Goal: Task Accomplishment & Management: Use online tool/utility

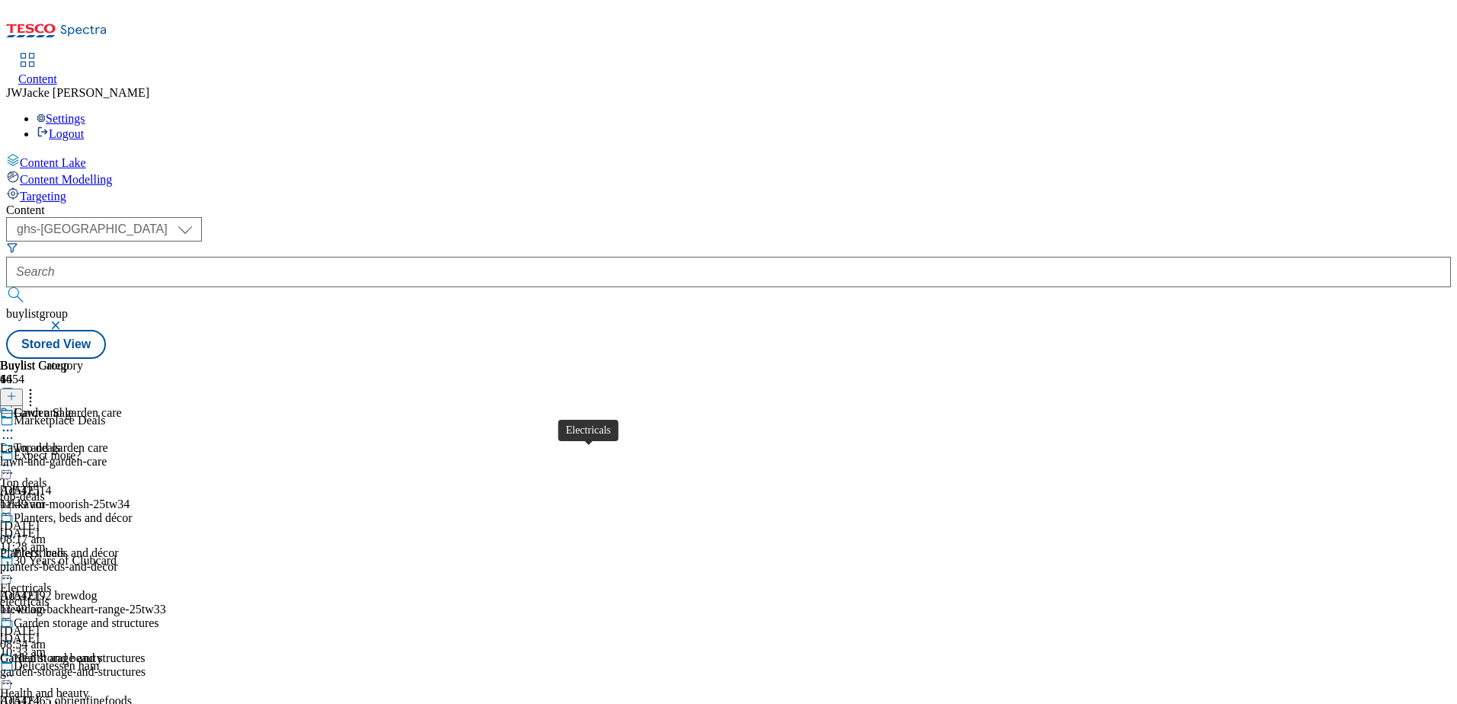
click at [66, 546] on span "Electricals" at bounding box center [40, 554] width 52 height 17
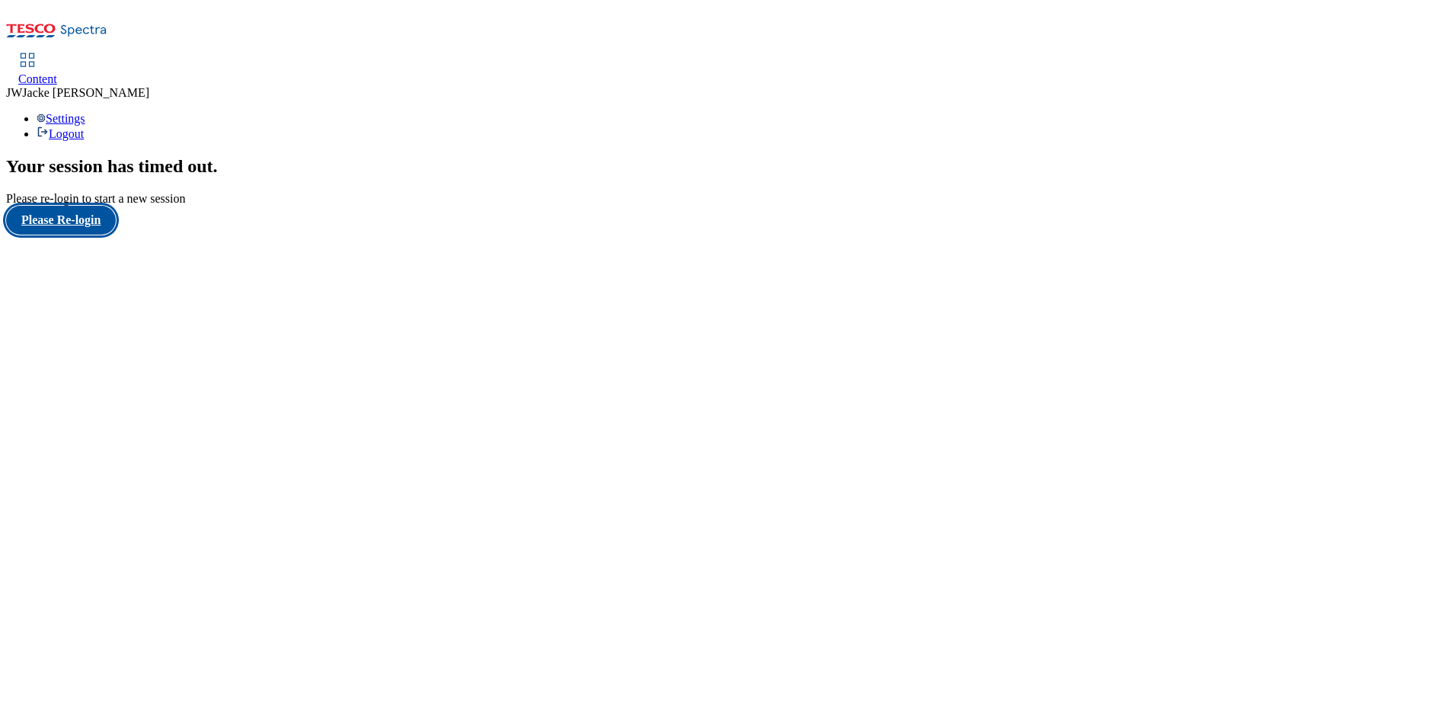
click at [94, 235] on button "Please Re-login" at bounding box center [61, 220] width 110 height 29
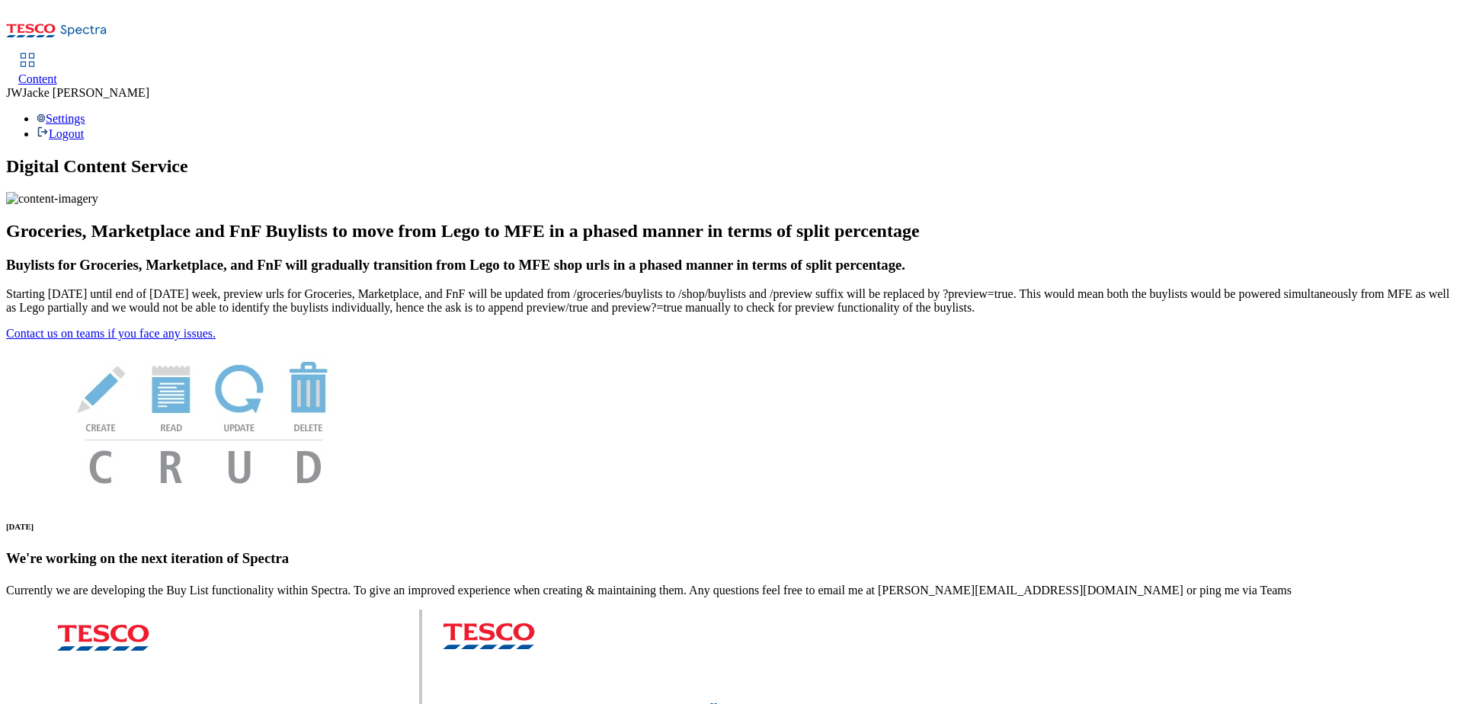
click at [57, 72] on span "Content" at bounding box center [37, 78] width 39 height 13
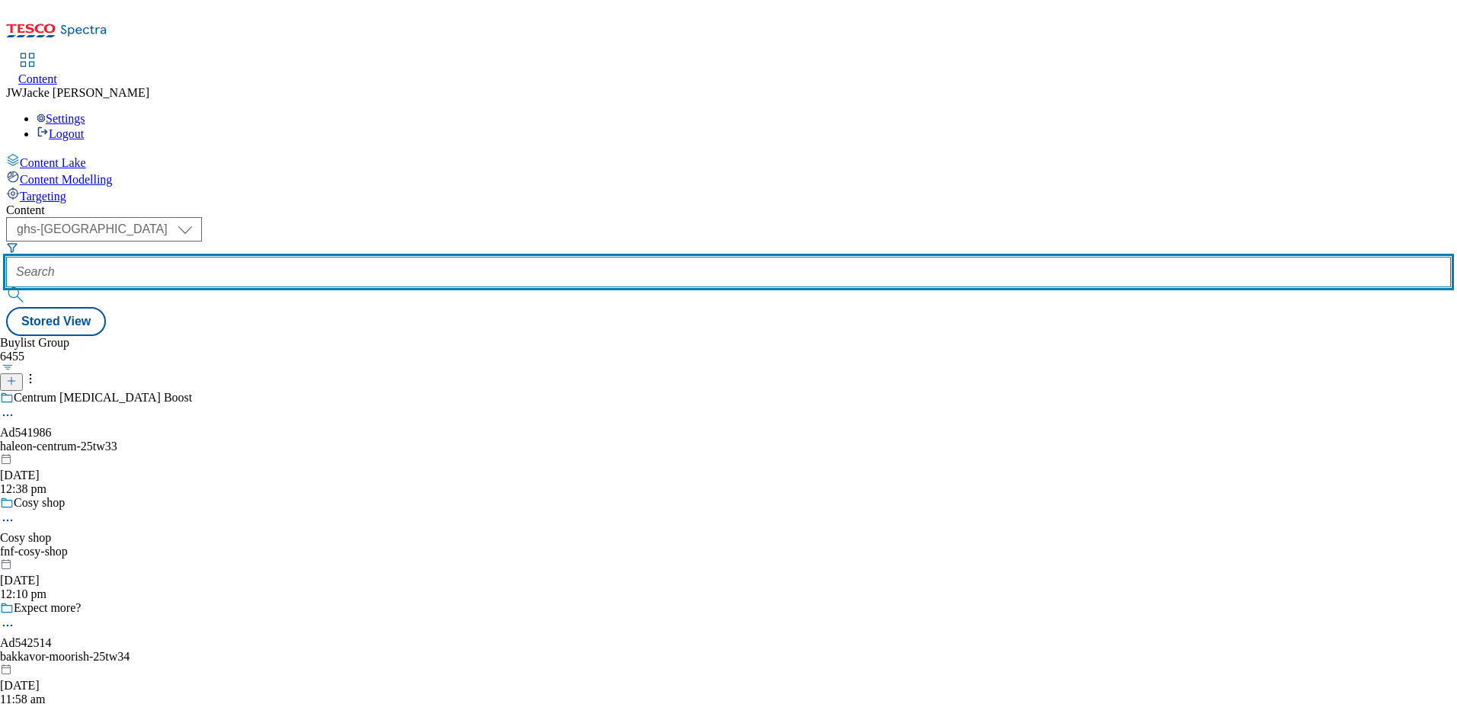
click at [398, 257] on input "text" at bounding box center [728, 272] width 1444 height 30
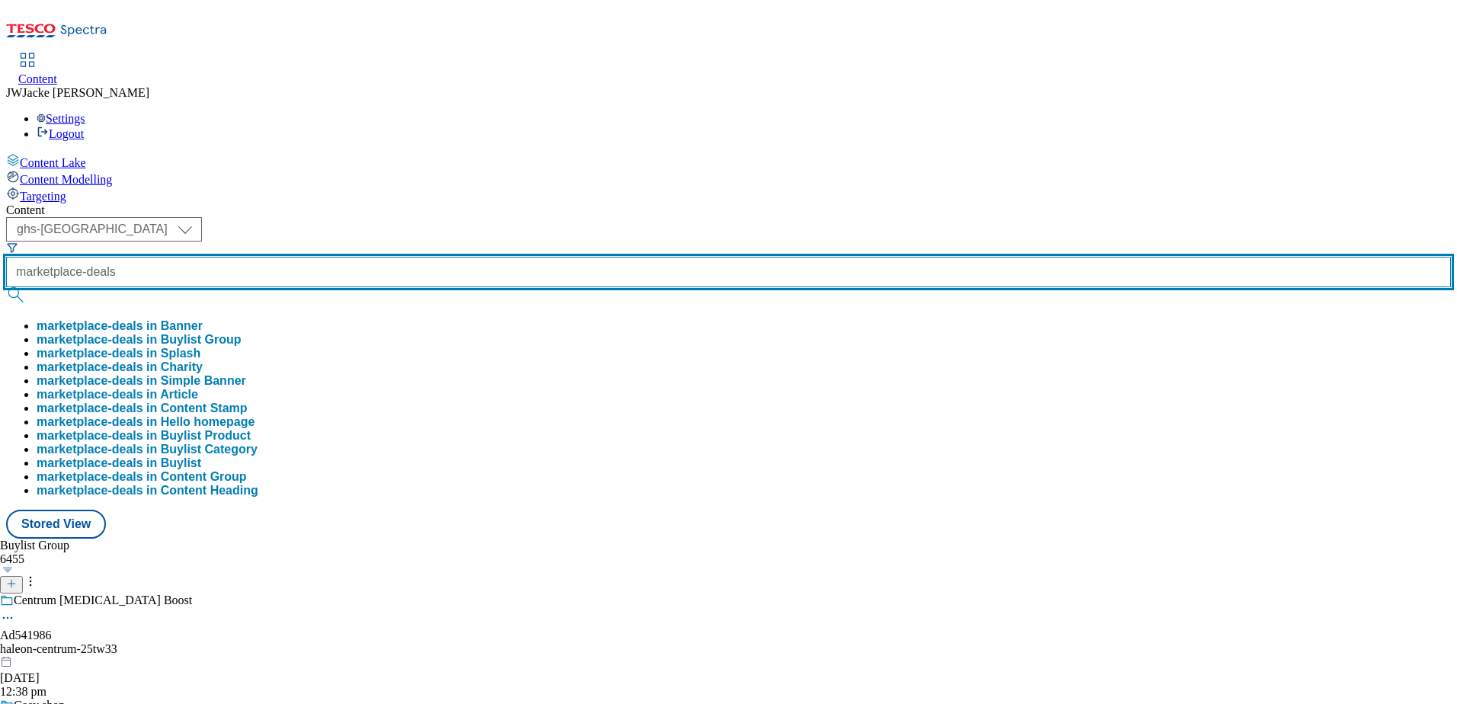
type input "marketplace-deals"
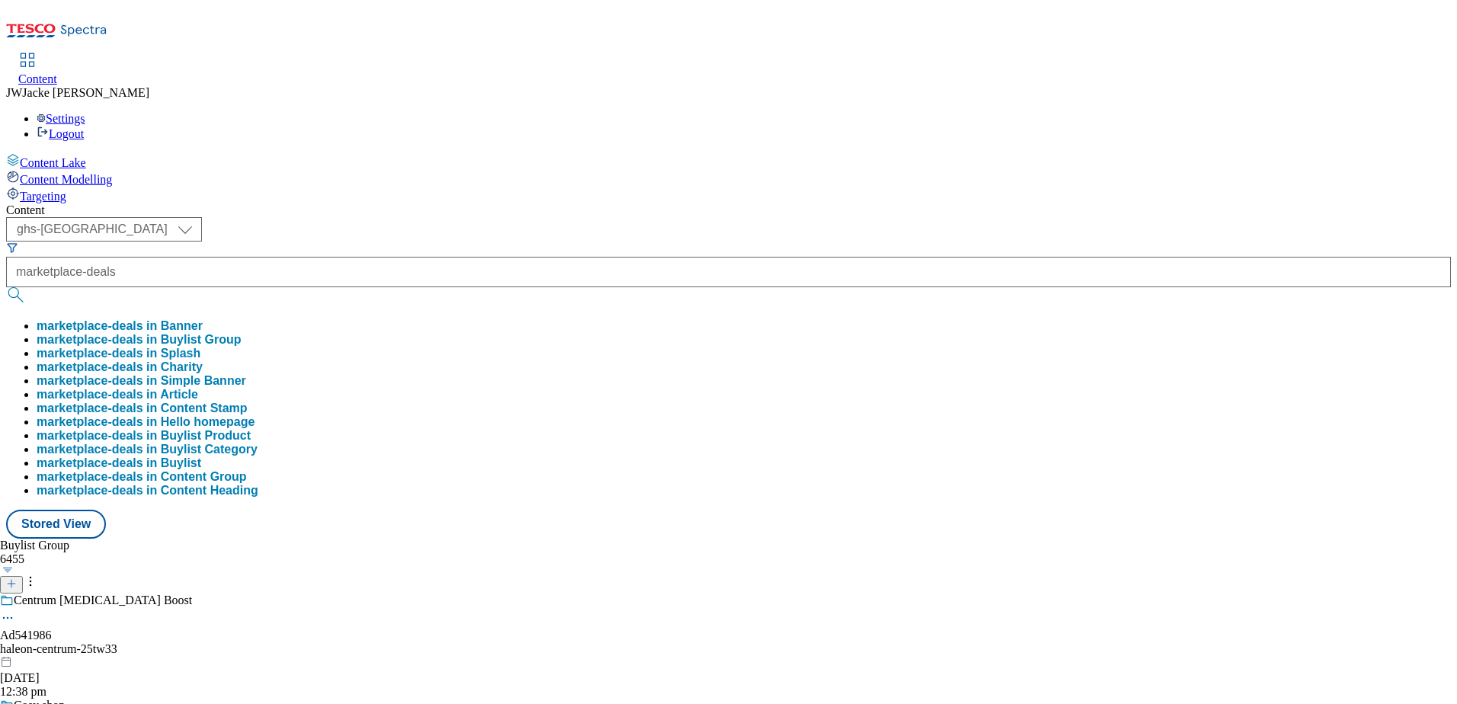
click at [242, 333] on button "marketplace-deals in Buylist Group" at bounding box center [139, 340] width 205 height 14
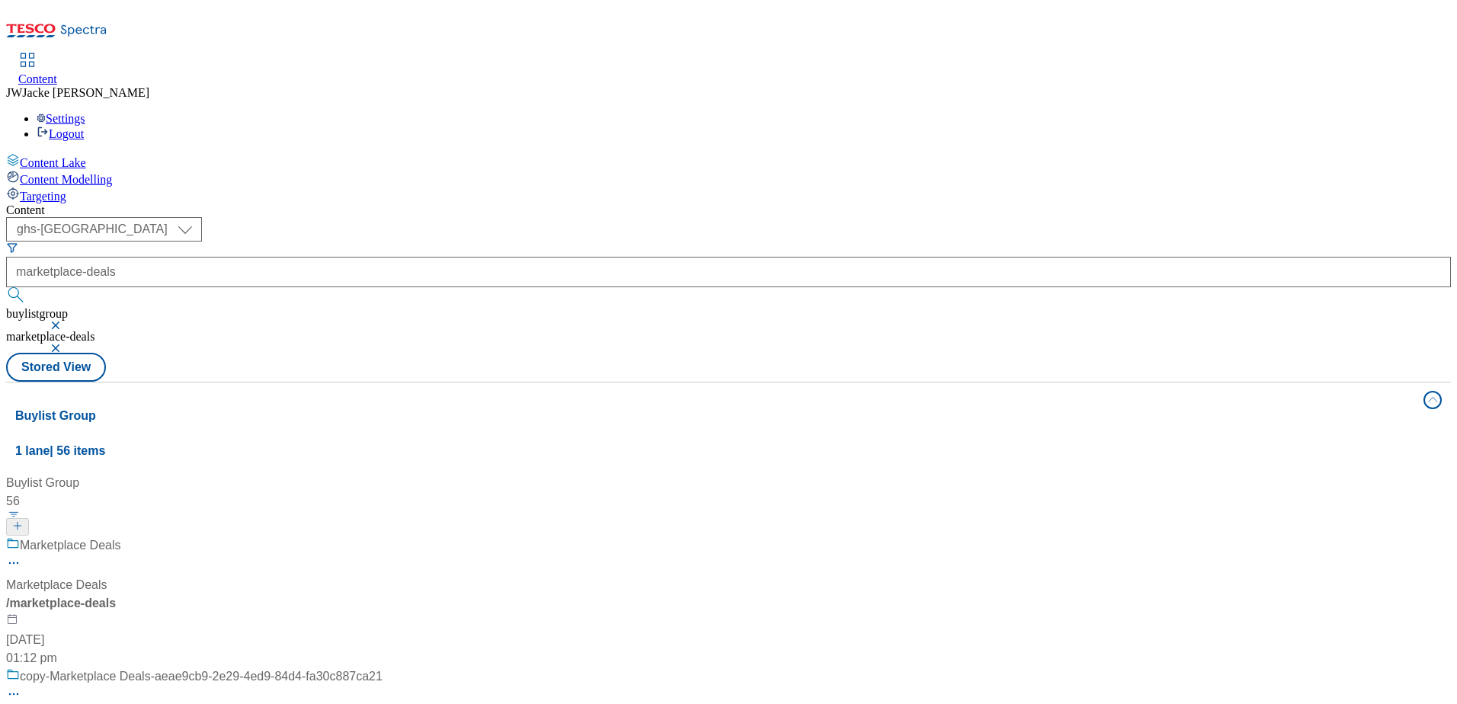
click at [197, 594] on div "/ marketplace-deals" at bounding box center [101, 603] width 190 height 18
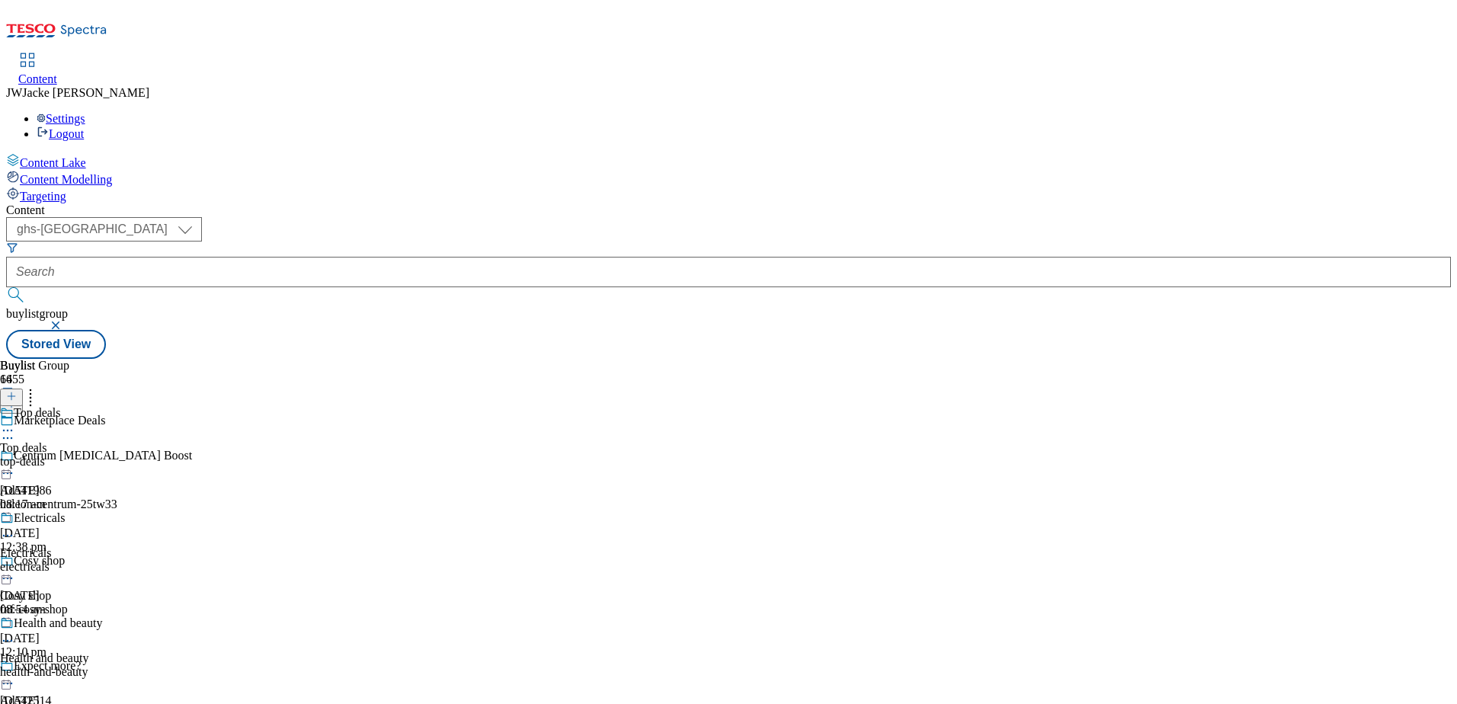
click at [120, 511] on div "Electricals Electricals electricals [DATE] 08:54 am" at bounding box center [60, 563] width 120 height 105
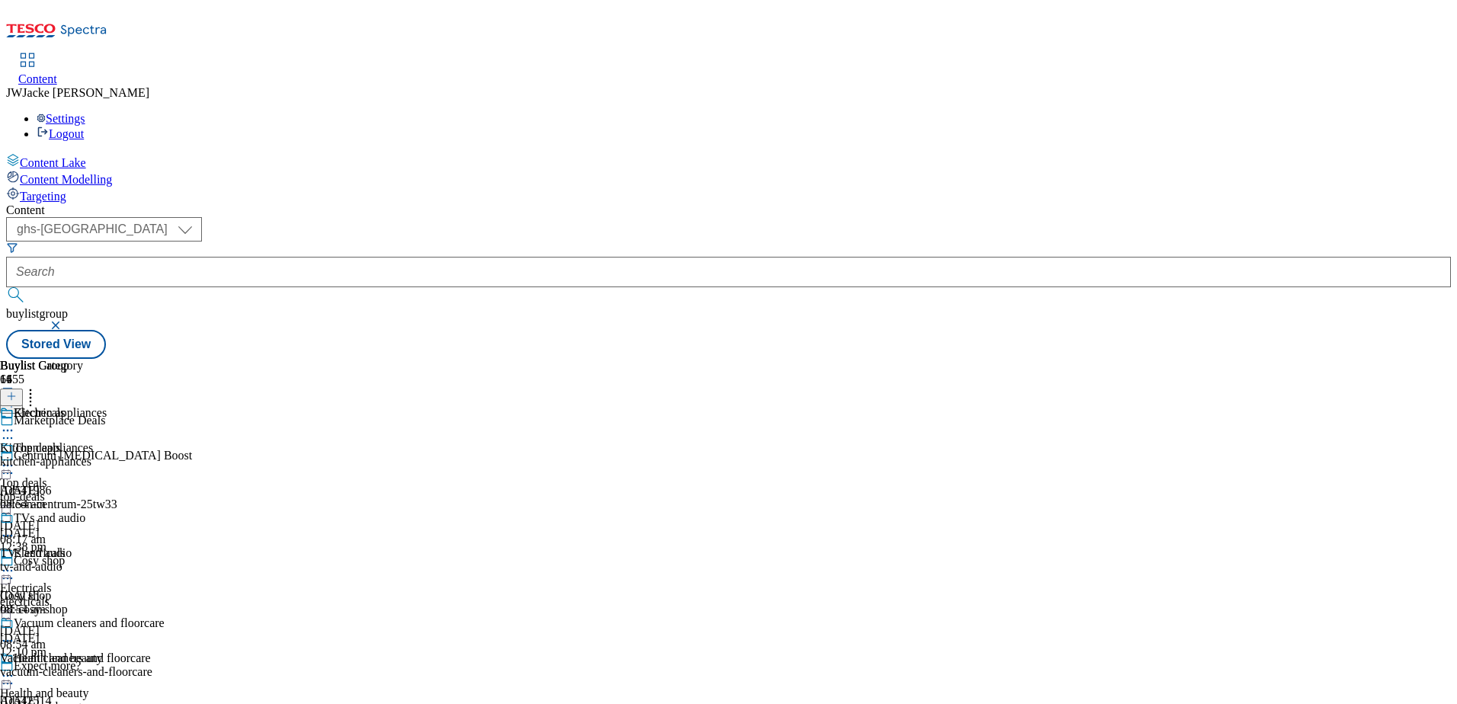
click at [165, 455] on div "kitchen-appliances" at bounding box center [82, 462] width 165 height 14
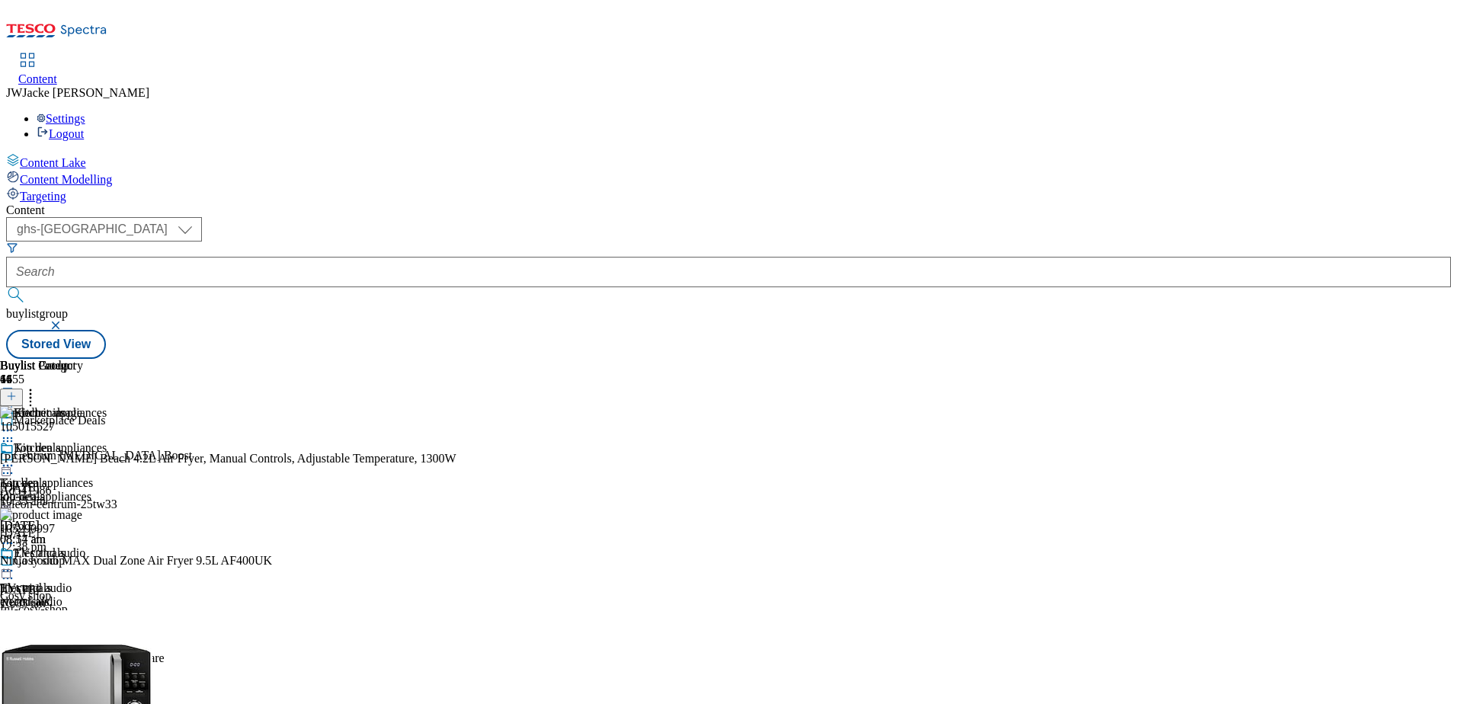
click at [15, 458] on icon at bounding box center [7, 465] width 15 height 15
click at [96, 632] on span "Un-publish" at bounding box center [71, 637] width 49 height 11
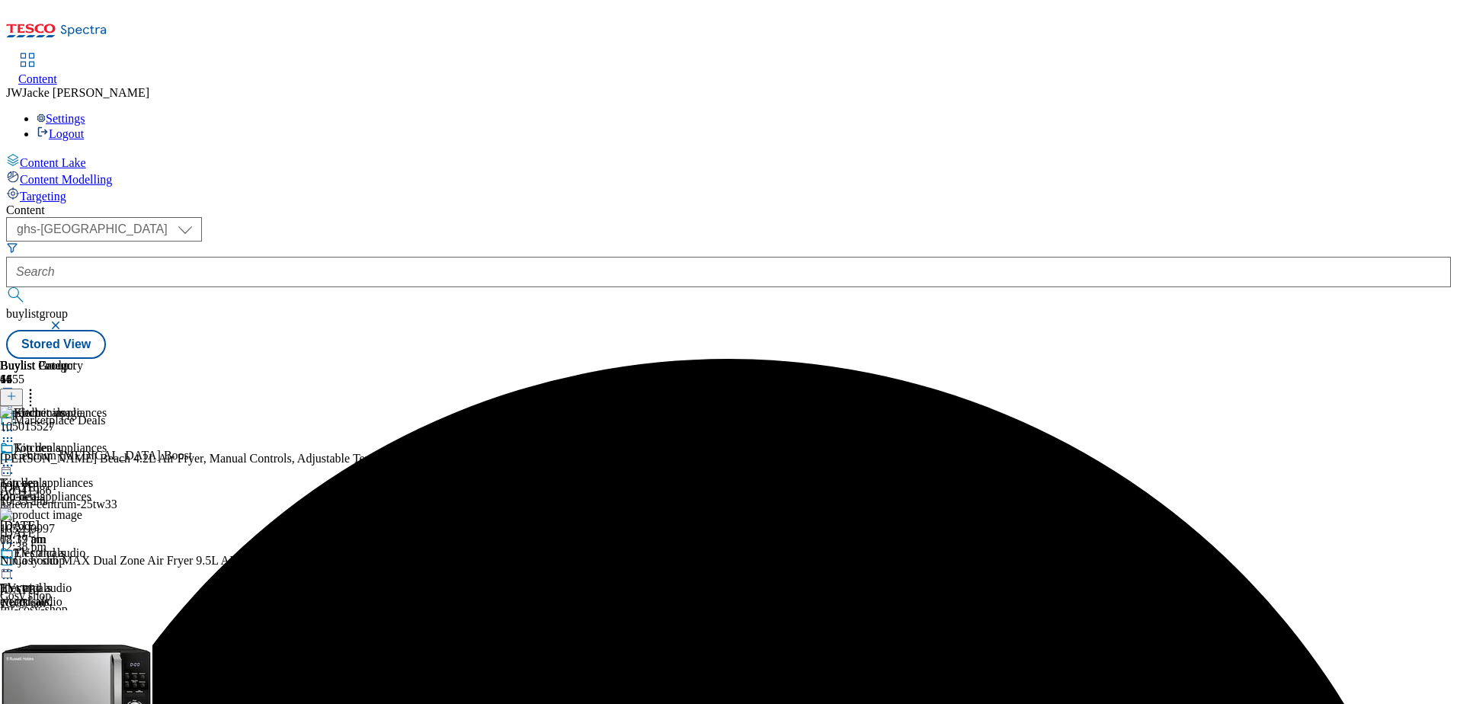
click at [15, 458] on icon at bounding box center [7, 465] width 15 height 15
click at [98, 580] on span "Un-preview" at bounding box center [72, 585] width 51 height 11
click at [32, 393] on circle at bounding box center [31, 394] width 2 height 2
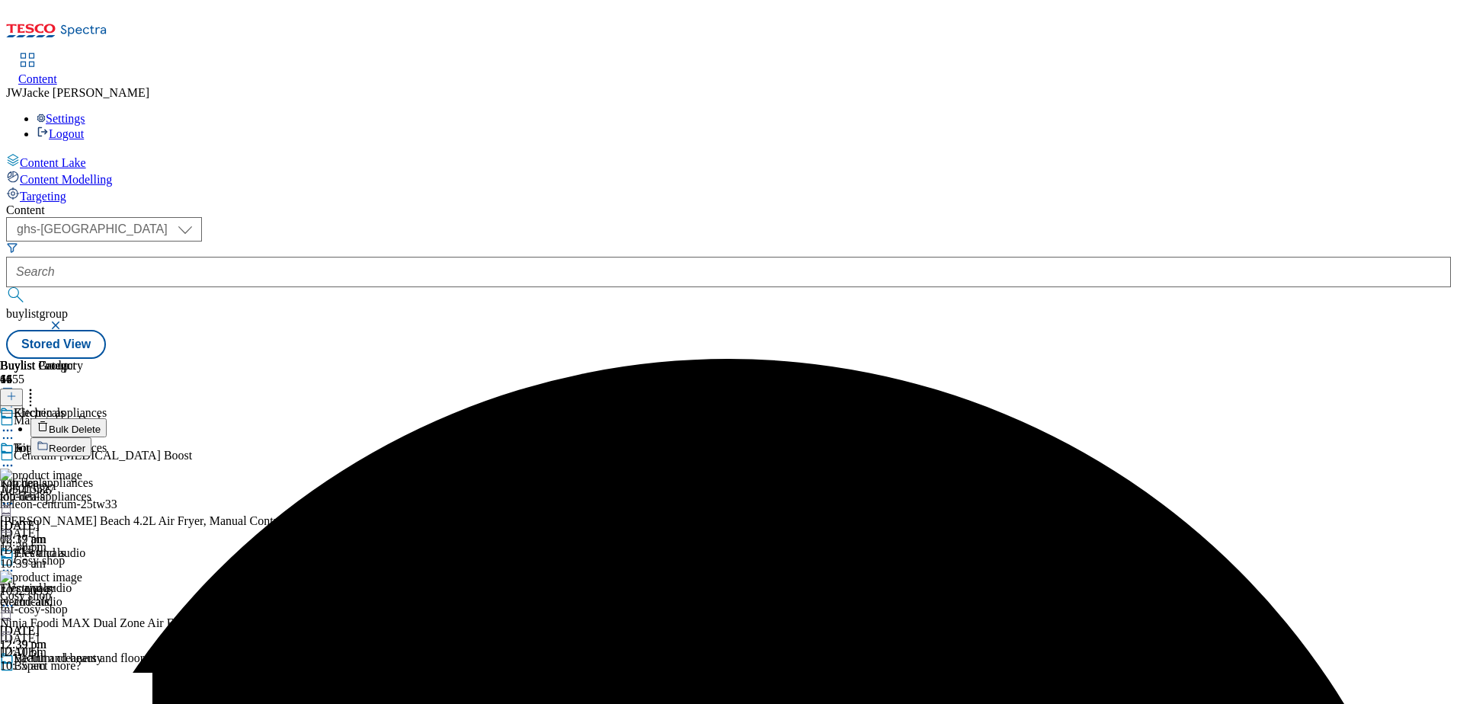
click at [85, 443] on span "Reorder" at bounding box center [67, 448] width 37 height 11
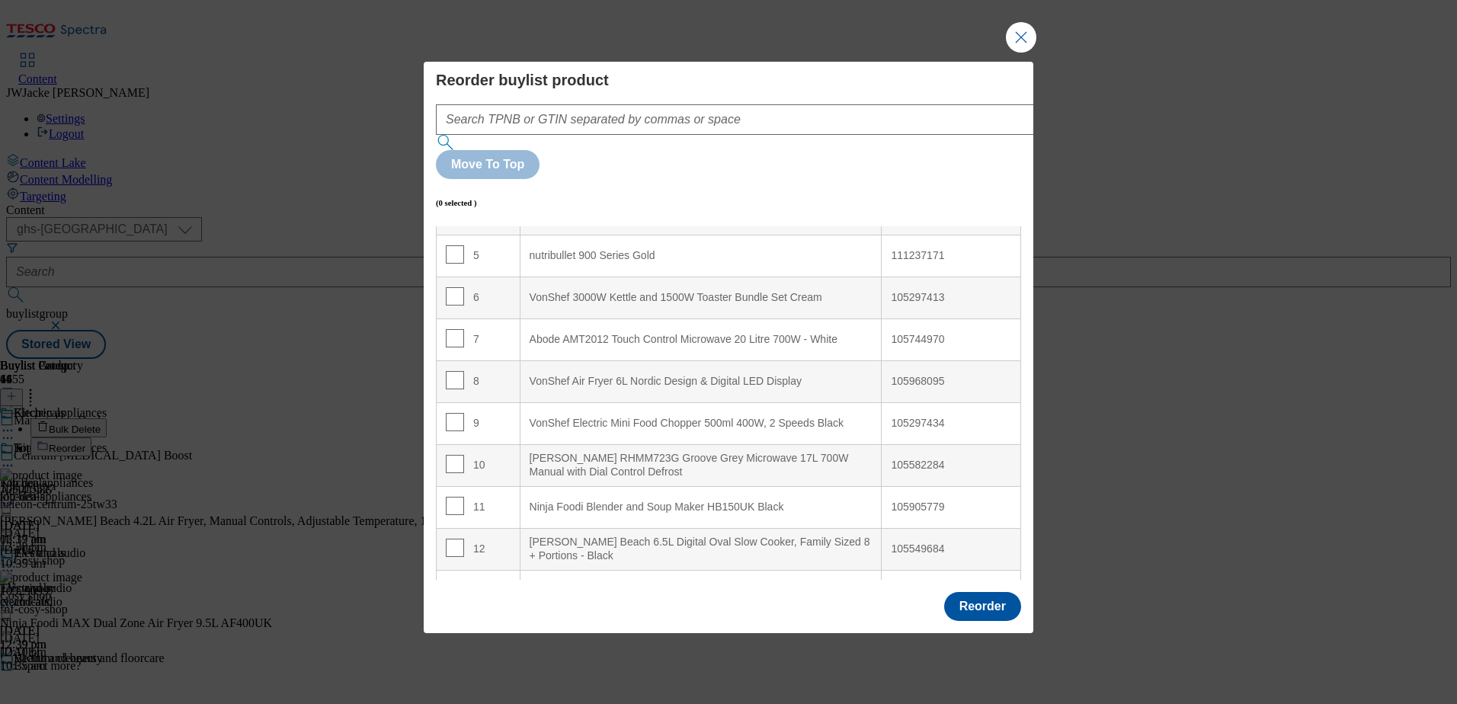
scroll to position [229, 0]
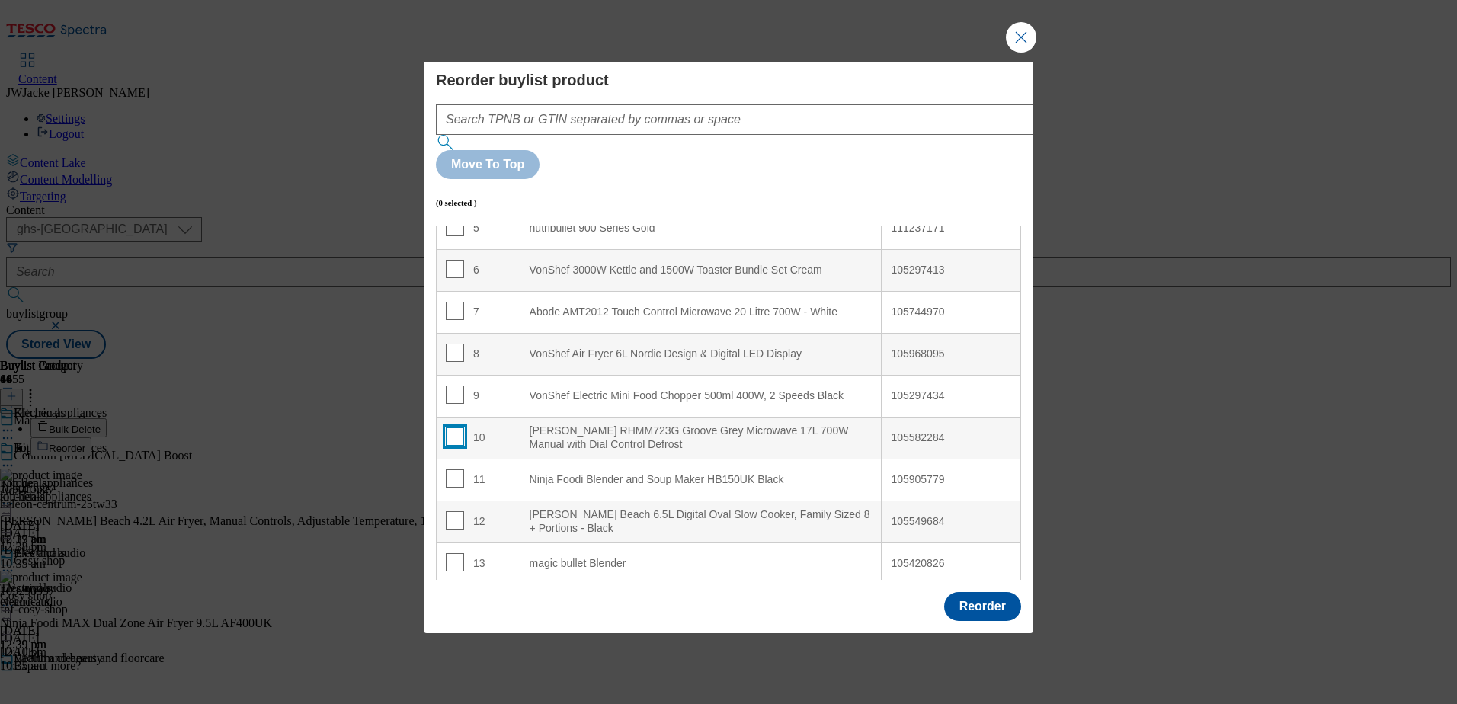
click at [446, 427] on input "Modal" at bounding box center [455, 436] width 18 height 18
checkbox input "true"
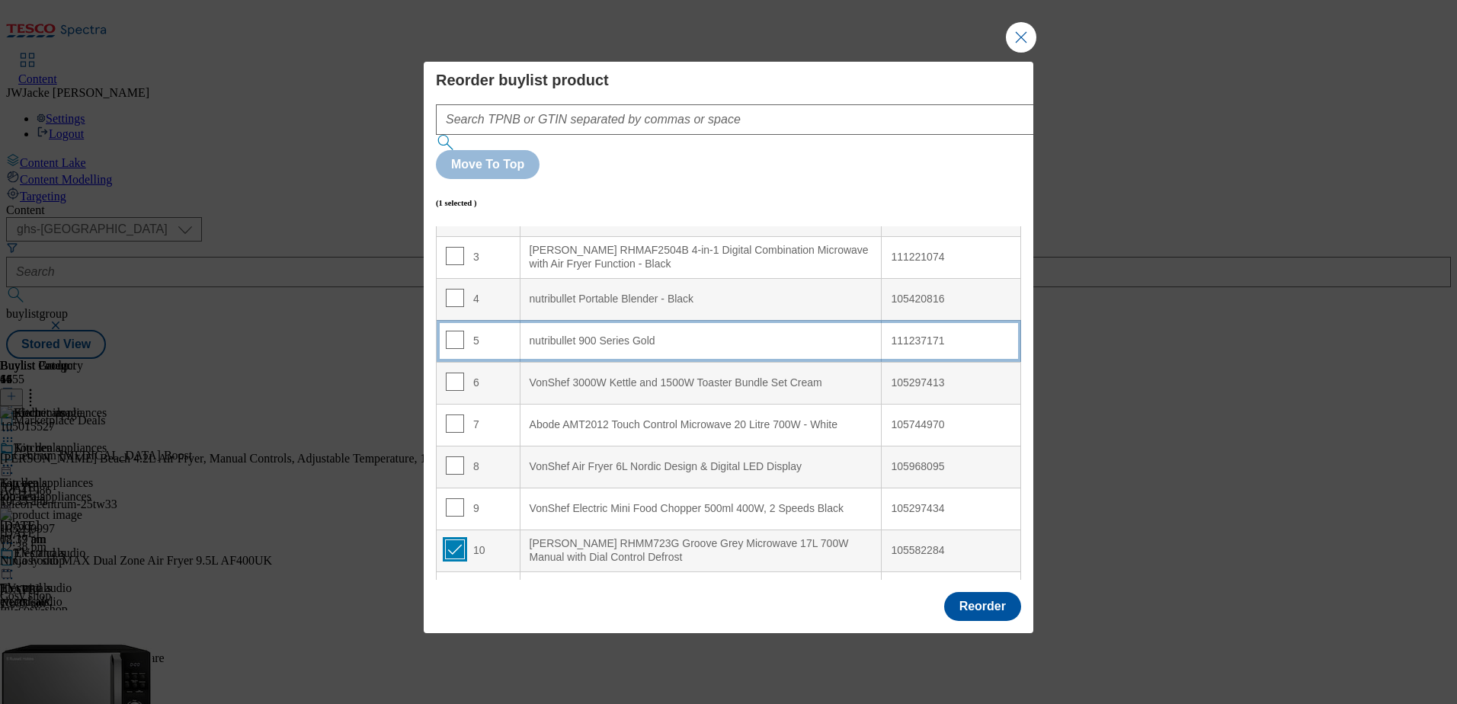
scroll to position [0, 0]
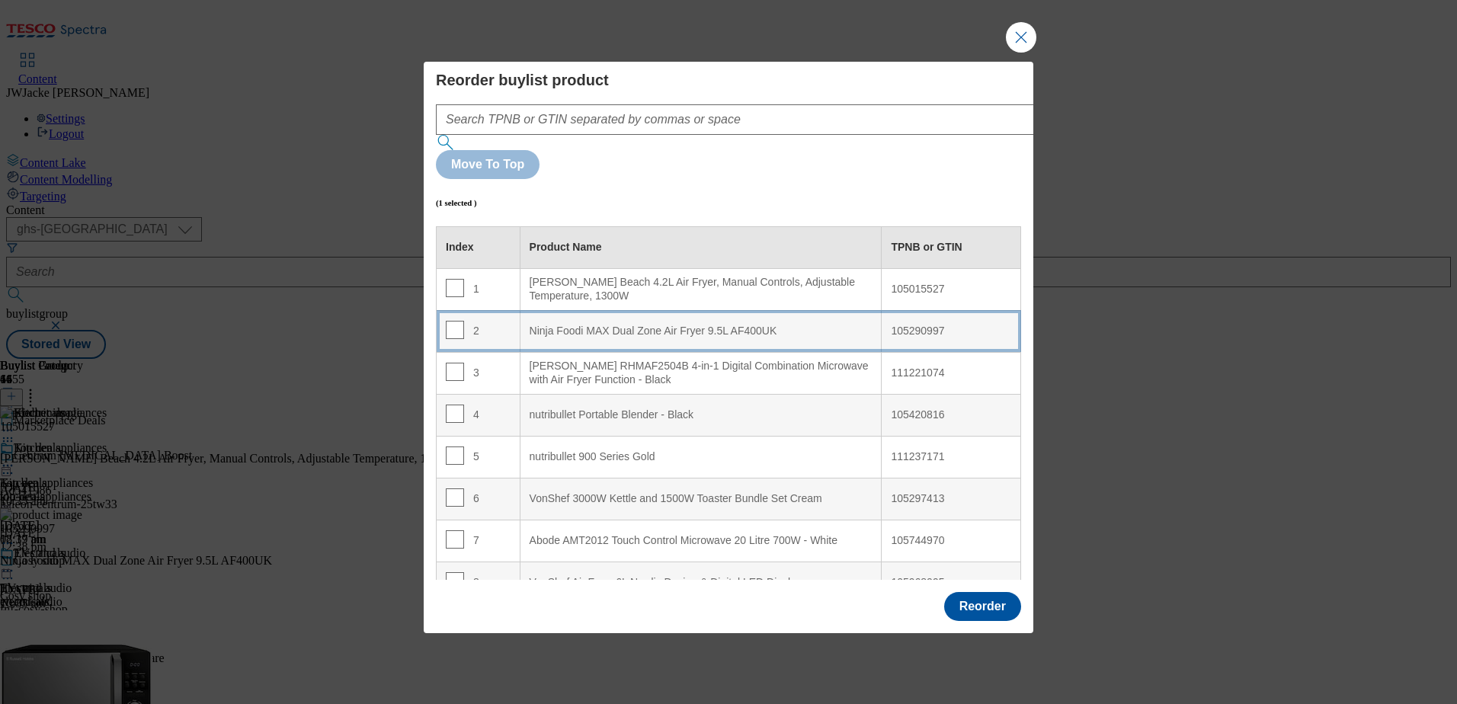
click at [621, 325] on div "Ninja Foodi MAX Dual Zone Air Fryer 9.5L AF400UK" at bounding box center [700, 332] width 343 height 14
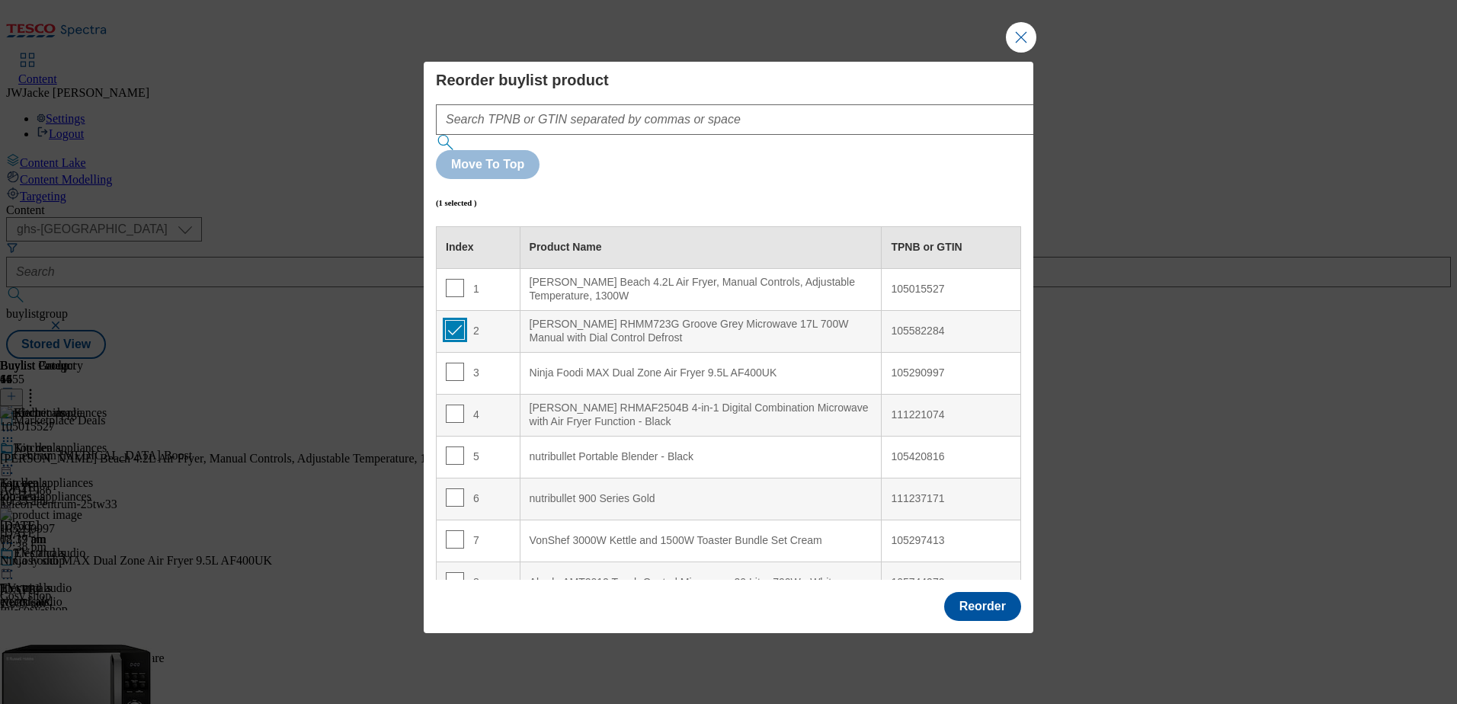
click at [455, 321] on input "Modal" at bounding box center [455, 330] width 18 height 18
checkbox input "false"
click at [1001, 592] on button "Reorder" at bounding box center [982, 606] width 77 height 29
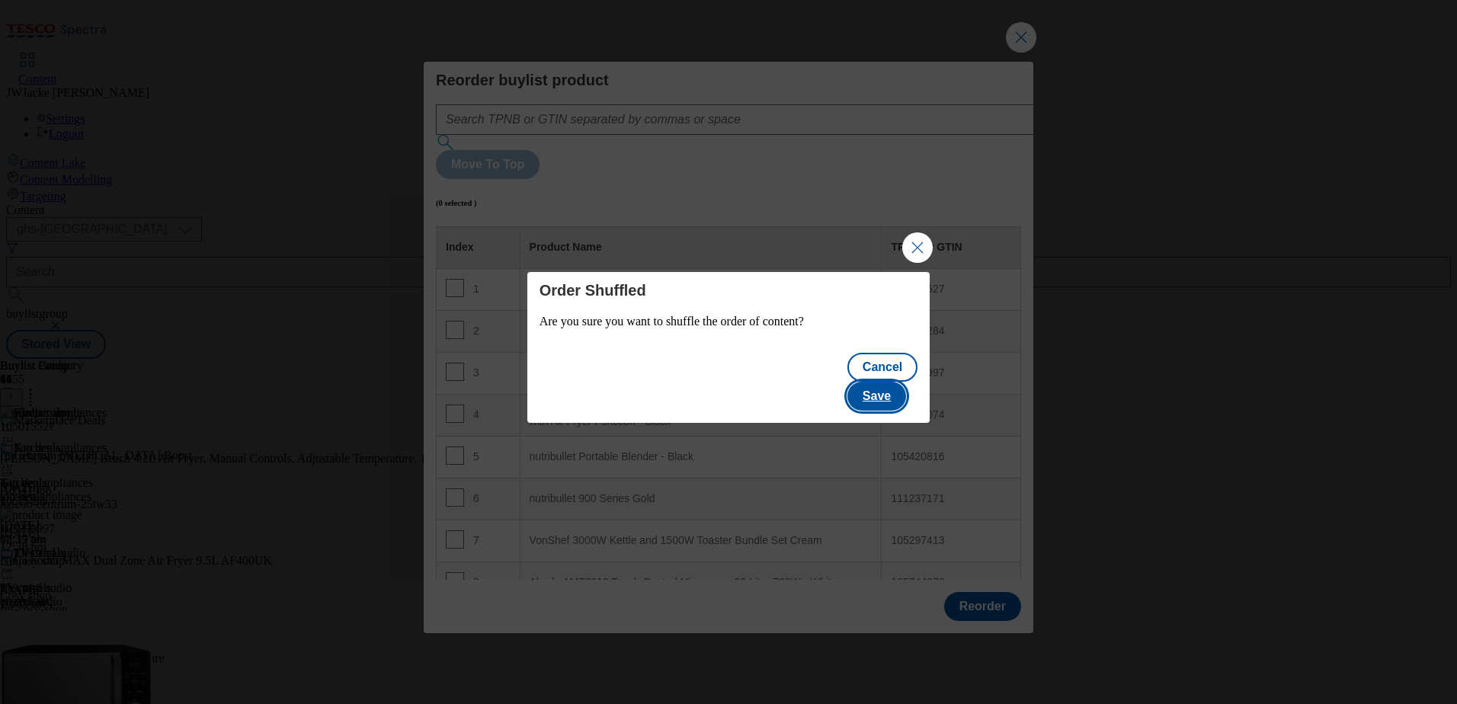
click at [883, 382] on button "Save" at bounding box center [876, 396] width 59 height 29
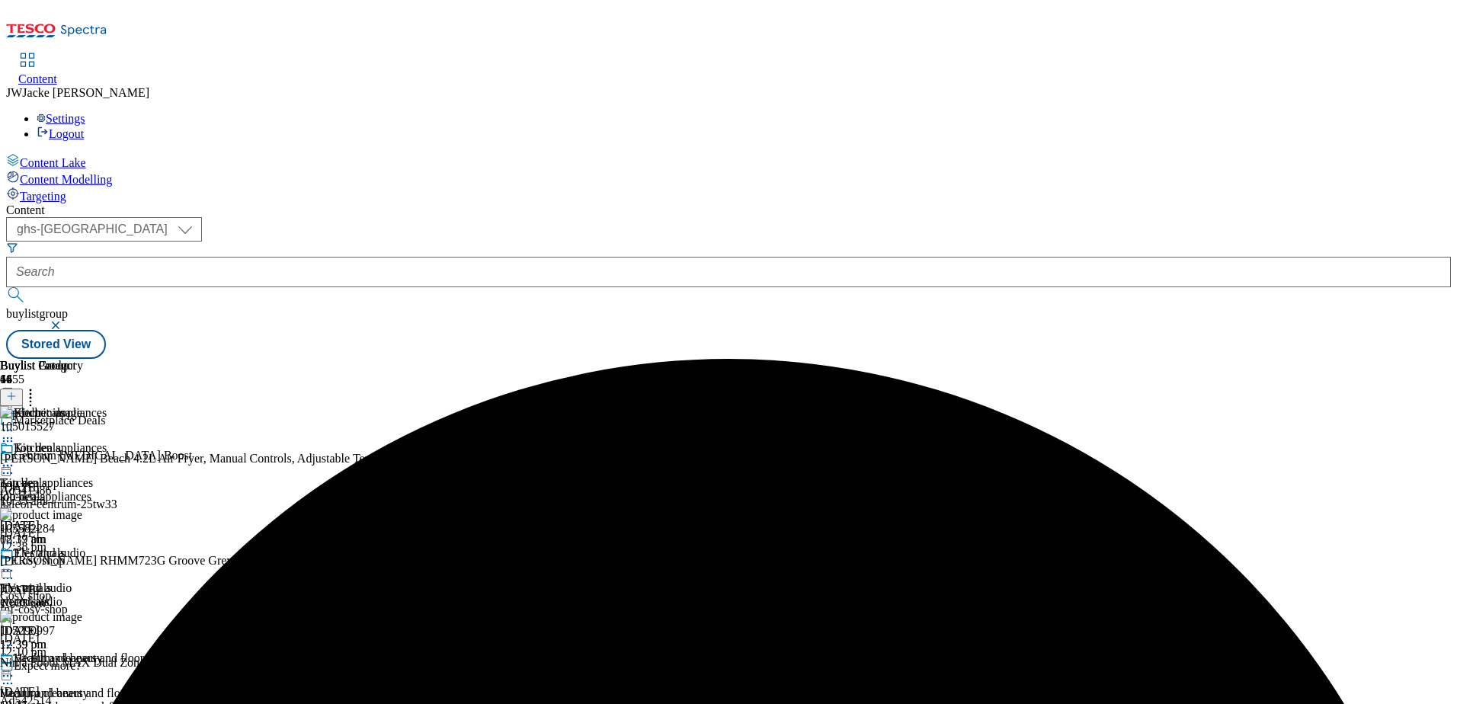
click at [15, 458] on icon at bounding box center [7, 465] width 15 height 15
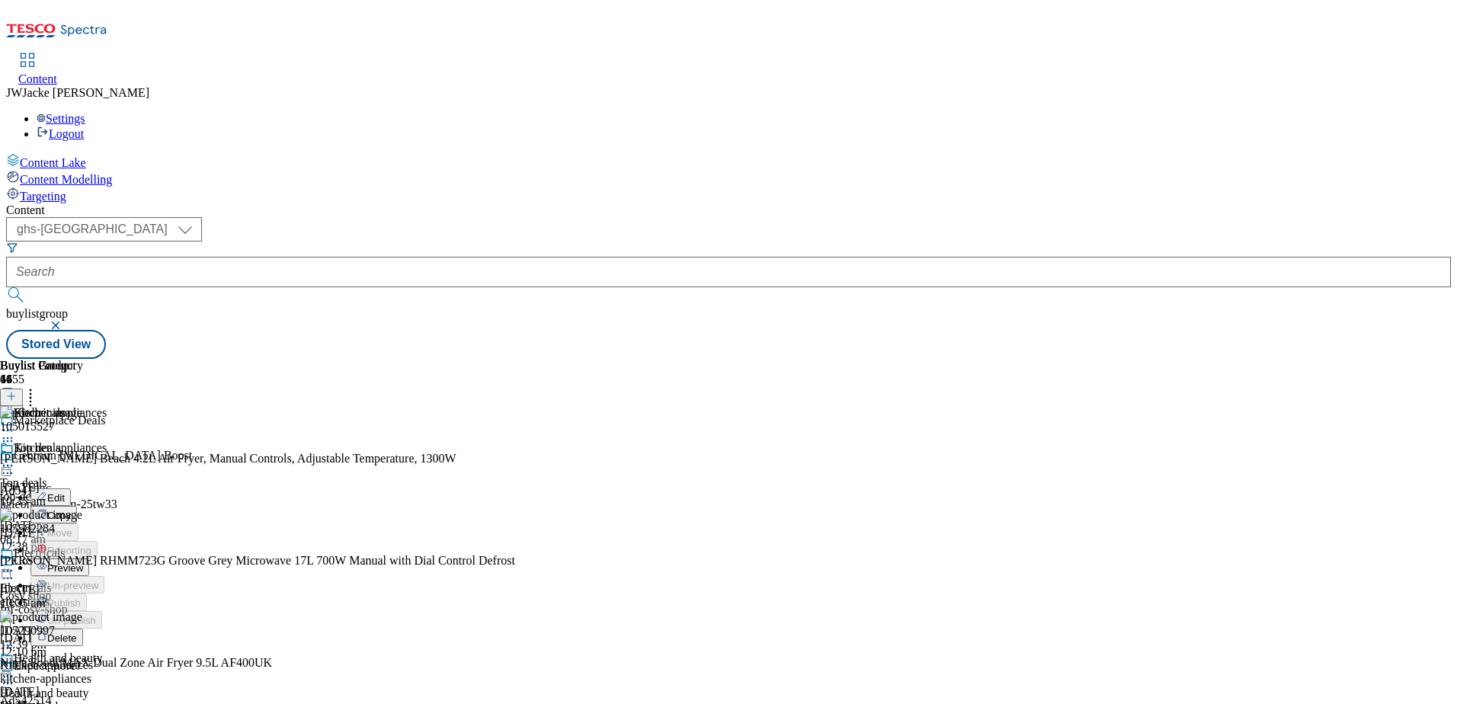
click at [83, 562] on span "Preview" at bounding box center [65, 567] width 36 height 11
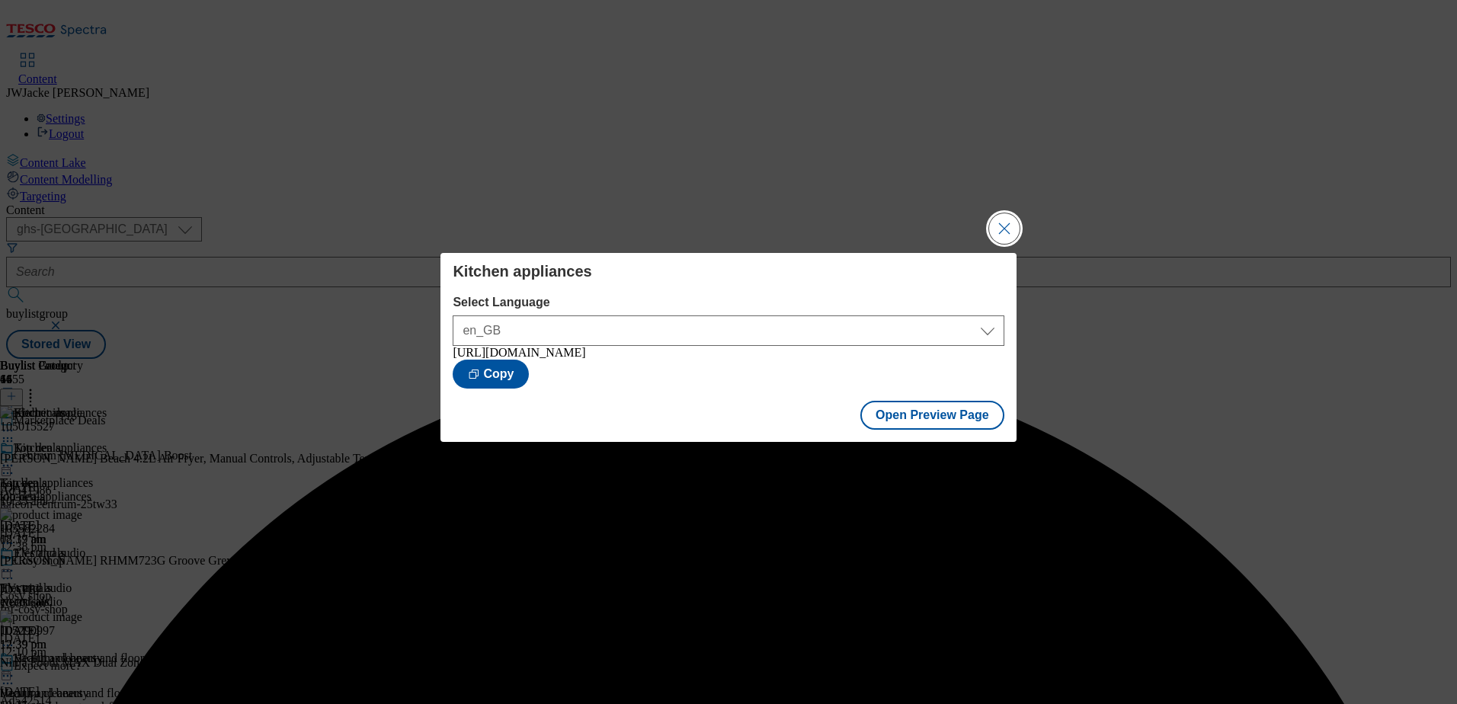
click at [1003, 222] on button "Close Modal" at bounding box center [1004, 228] width 30 height 30
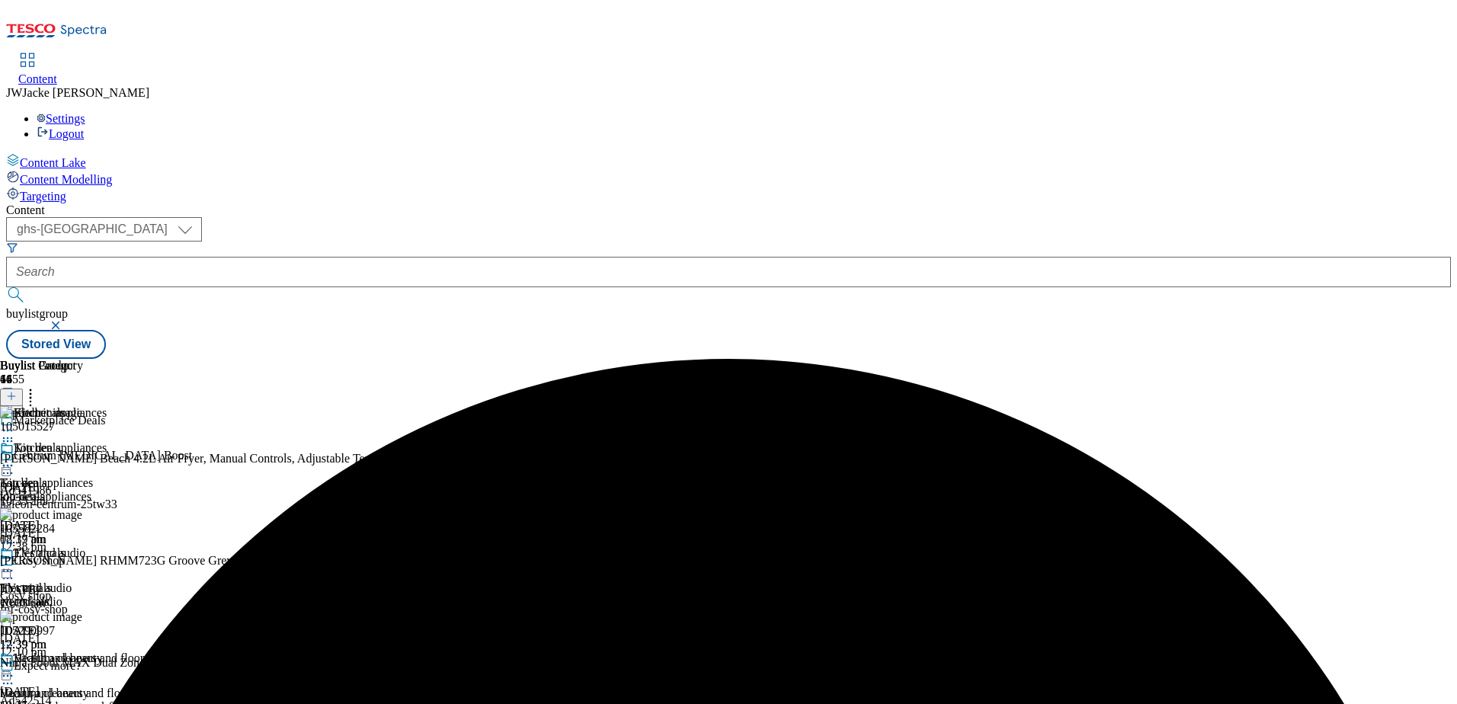
click at [15, 458] on icon at bounding box center [7, 465] width 15 height 15
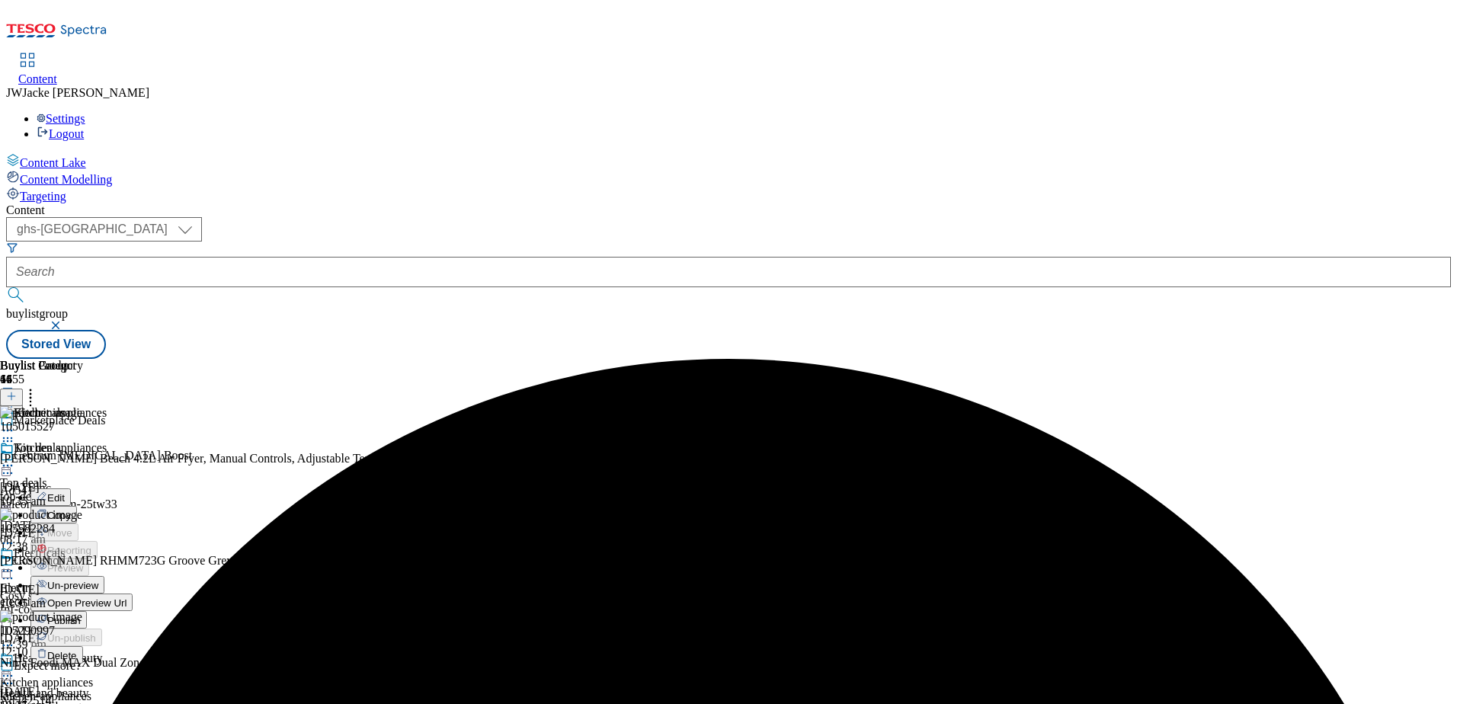
click at [81, 615] on span "Publish" at bounding box center [64, 620] width 34 height 11
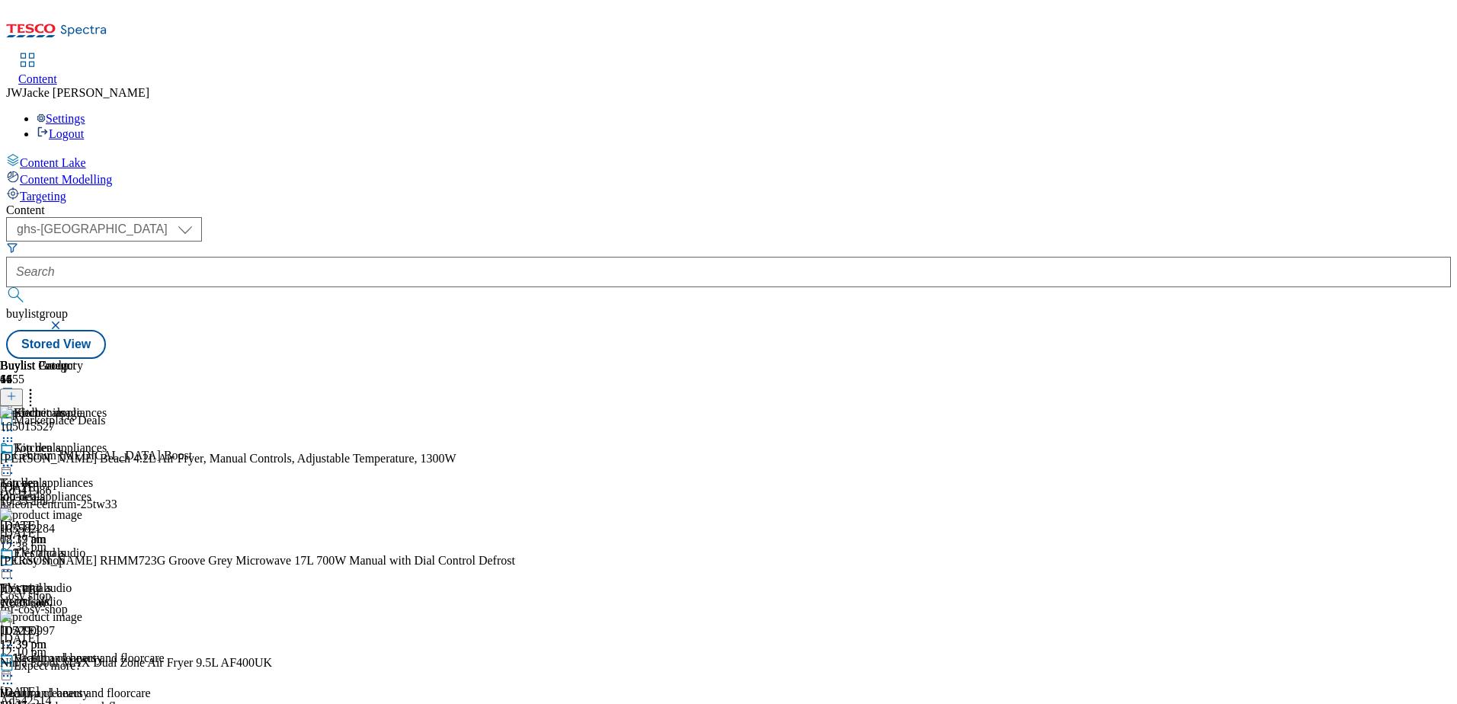
click at [15, 458] on icon at bounding box center [7, 465] width 15 height 15
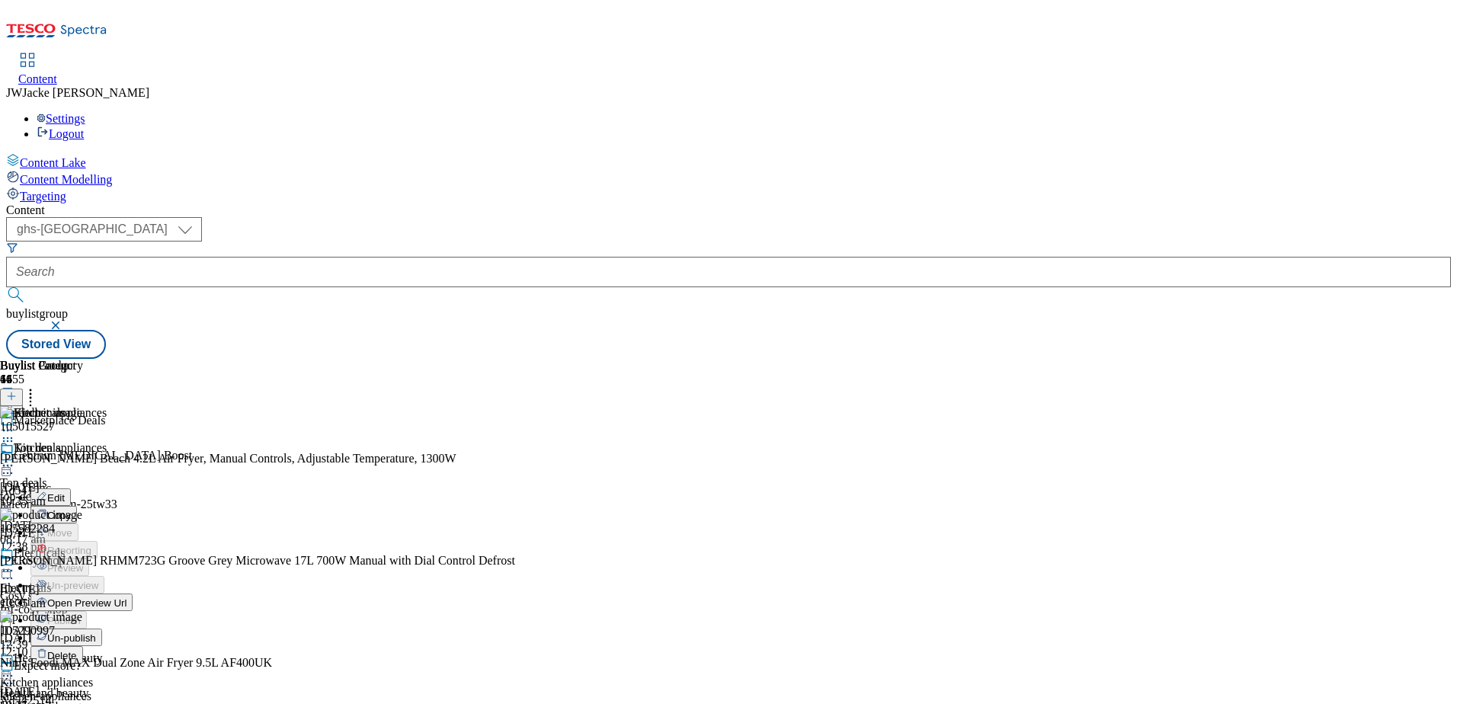
click at [96, 632] on span "Un-publish" at bounding box center [71, 637] width 49 height 11
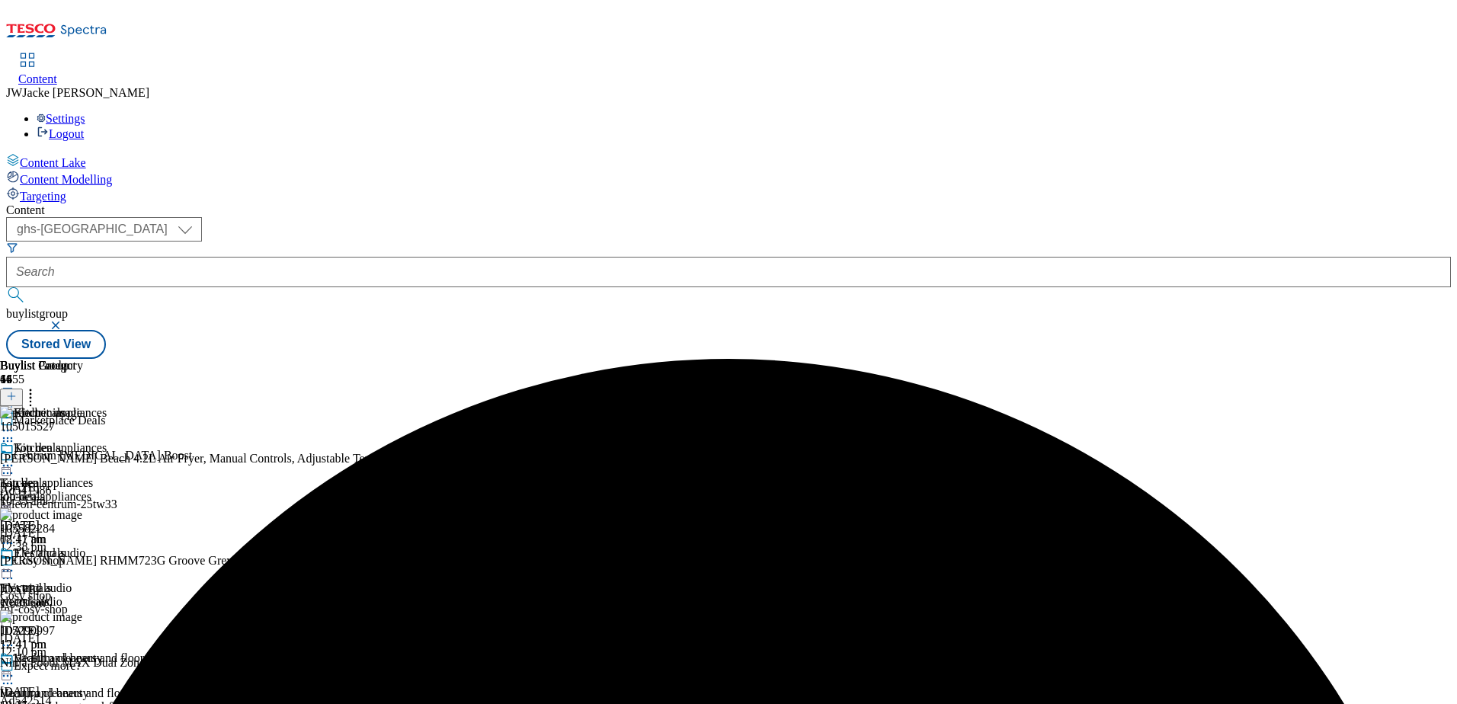
click at [15, 458] on icon at bounding box center [7, 465] width 15 height 15
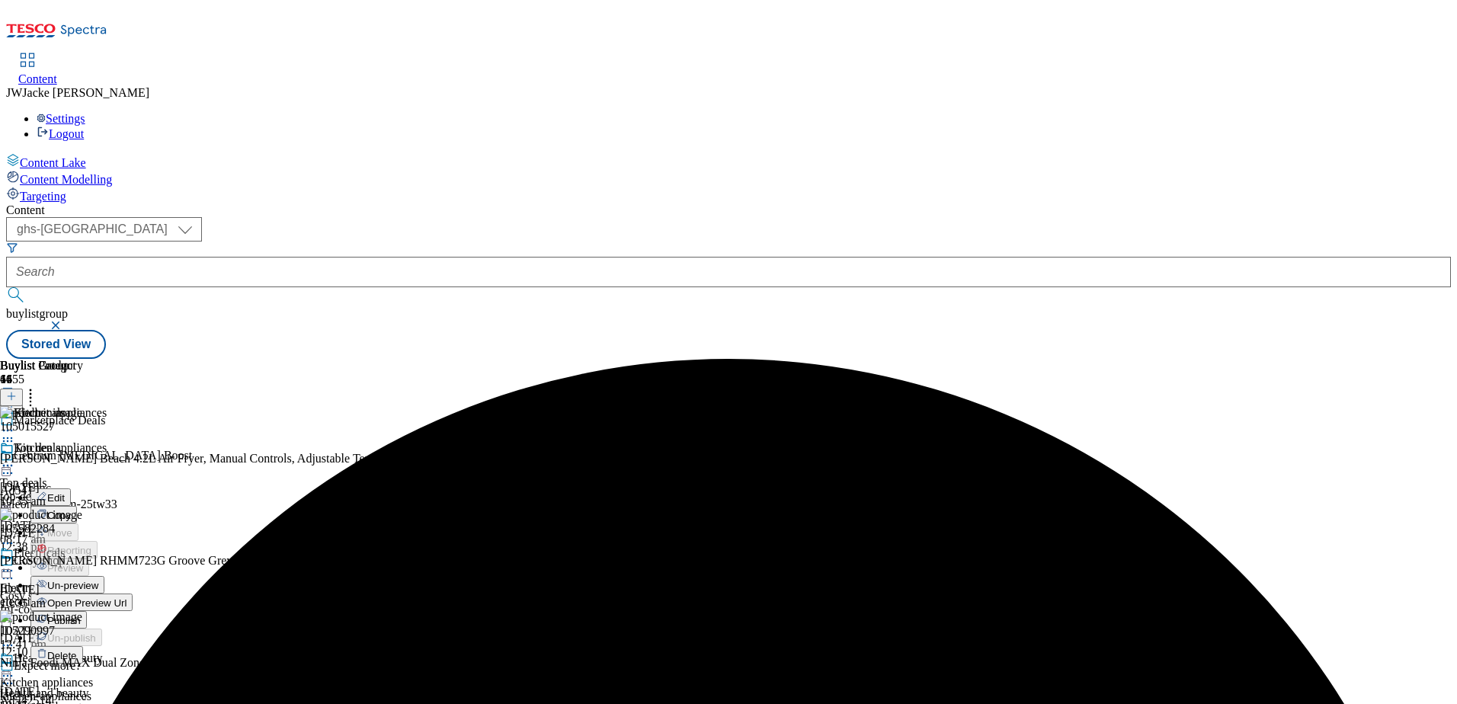
click at [98, 580] on span "Un-preview" at bounding box center [72, 585] width 51 height 11
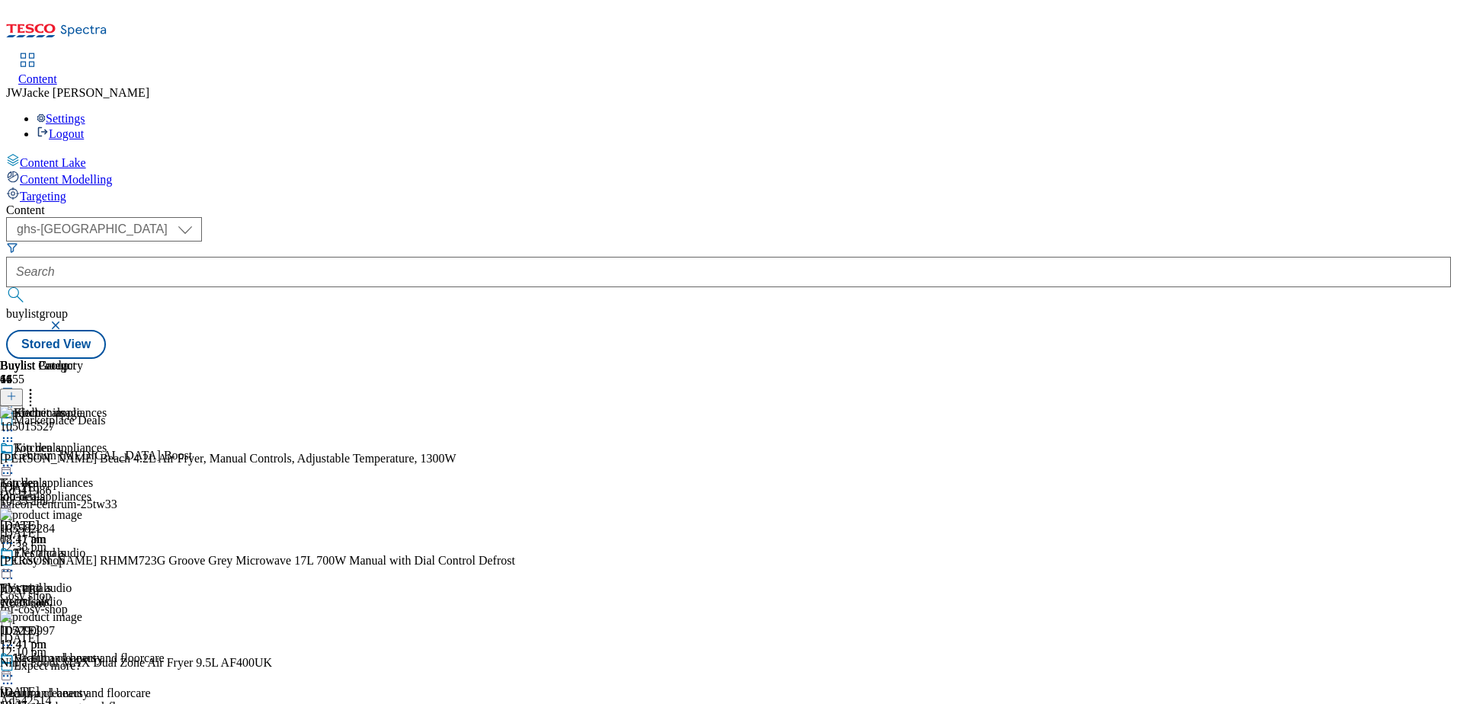
scroll to position [2514, 0]
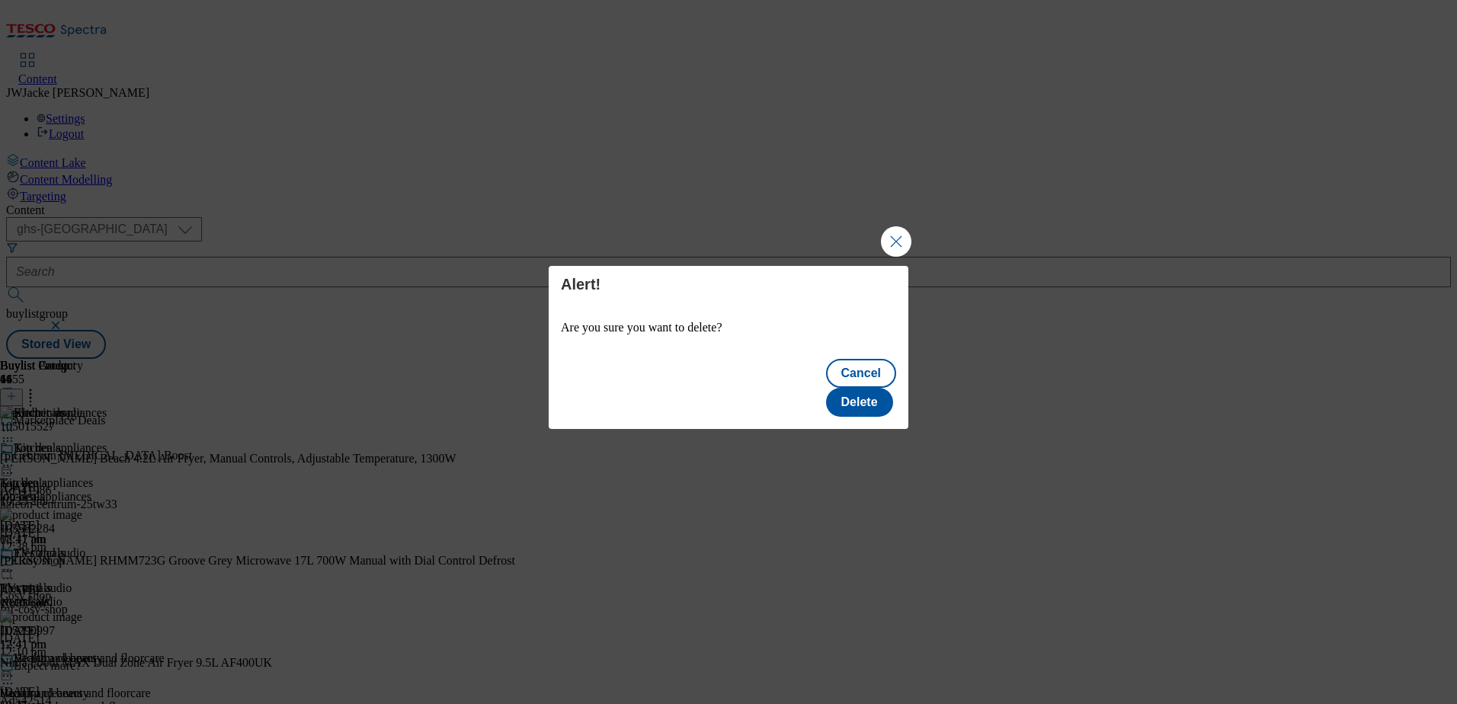
scroll to position [0, 0]
click at [865, 393] on button "Delete" at bounding box center [859, 402] width 67 height 29
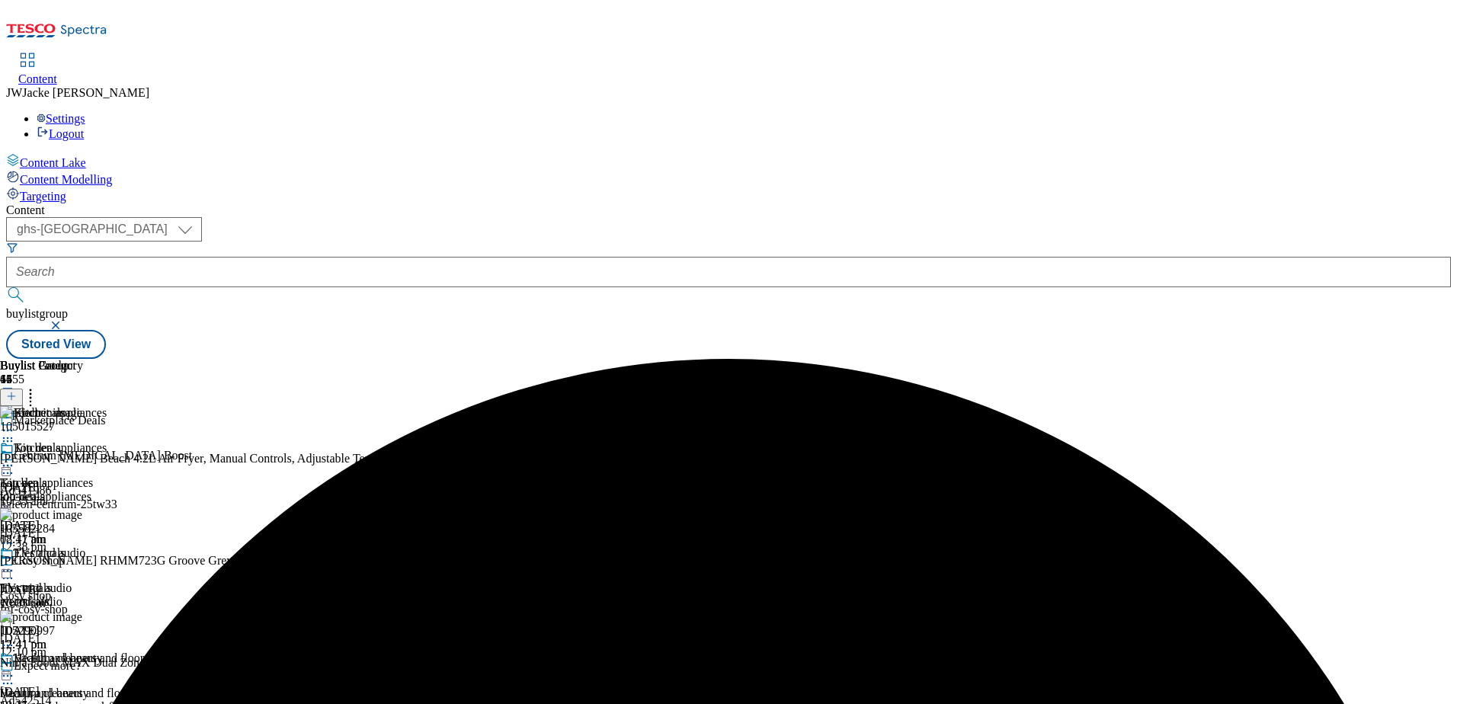
click at [15, 458] on icon at bounding box center [7, 465] width 15 height 15
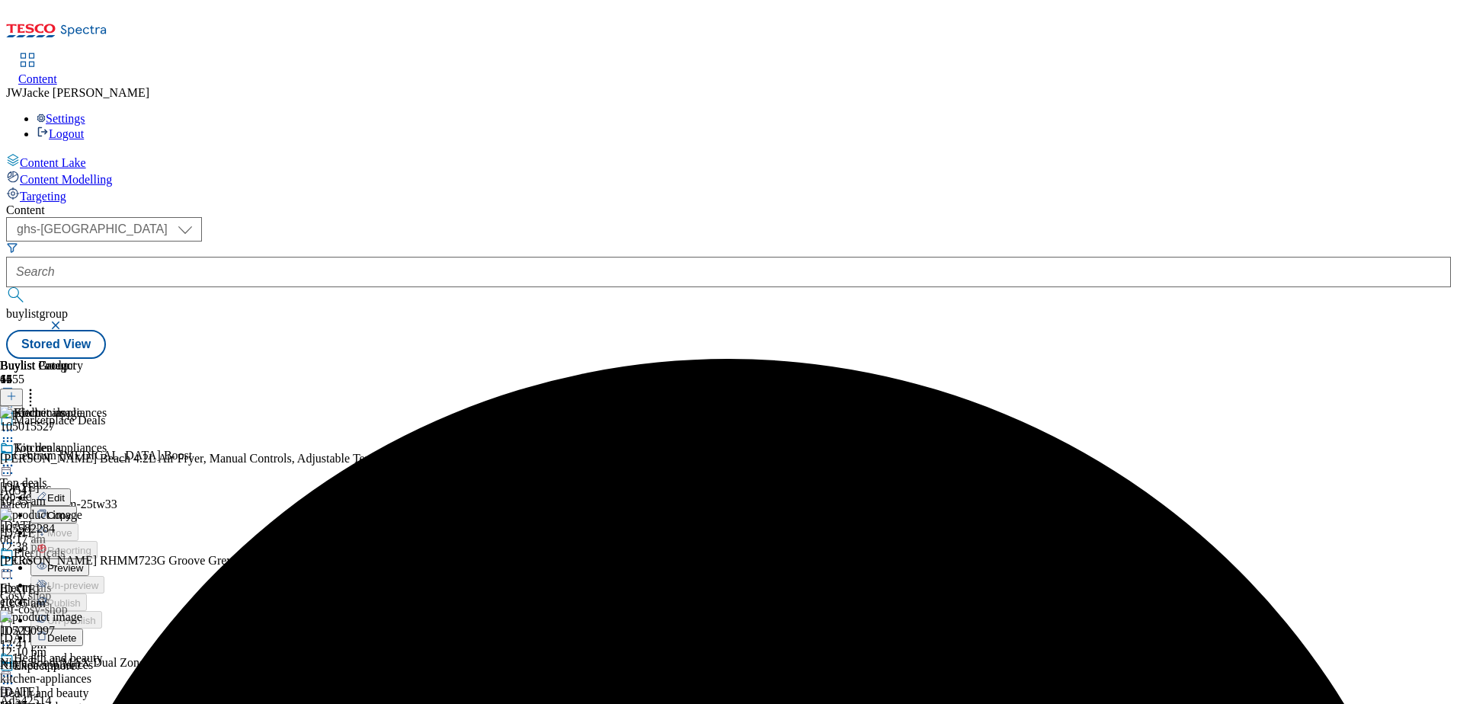
click at [83, 562] on span "Preview" at bounding box center [65, 567] width 36 height 11
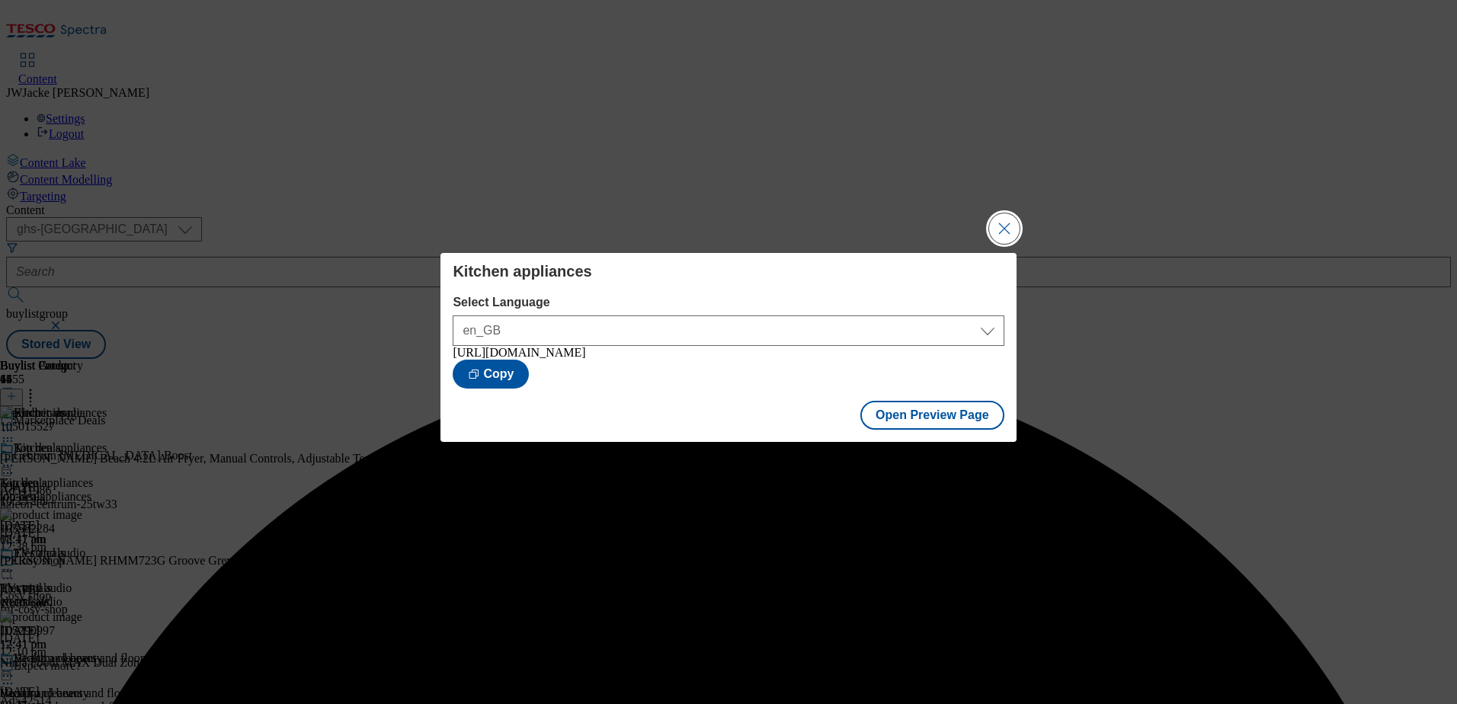
click at [1002, 226] on button "Close Modal" at bounding box center [1004, 228] width 30 height 30
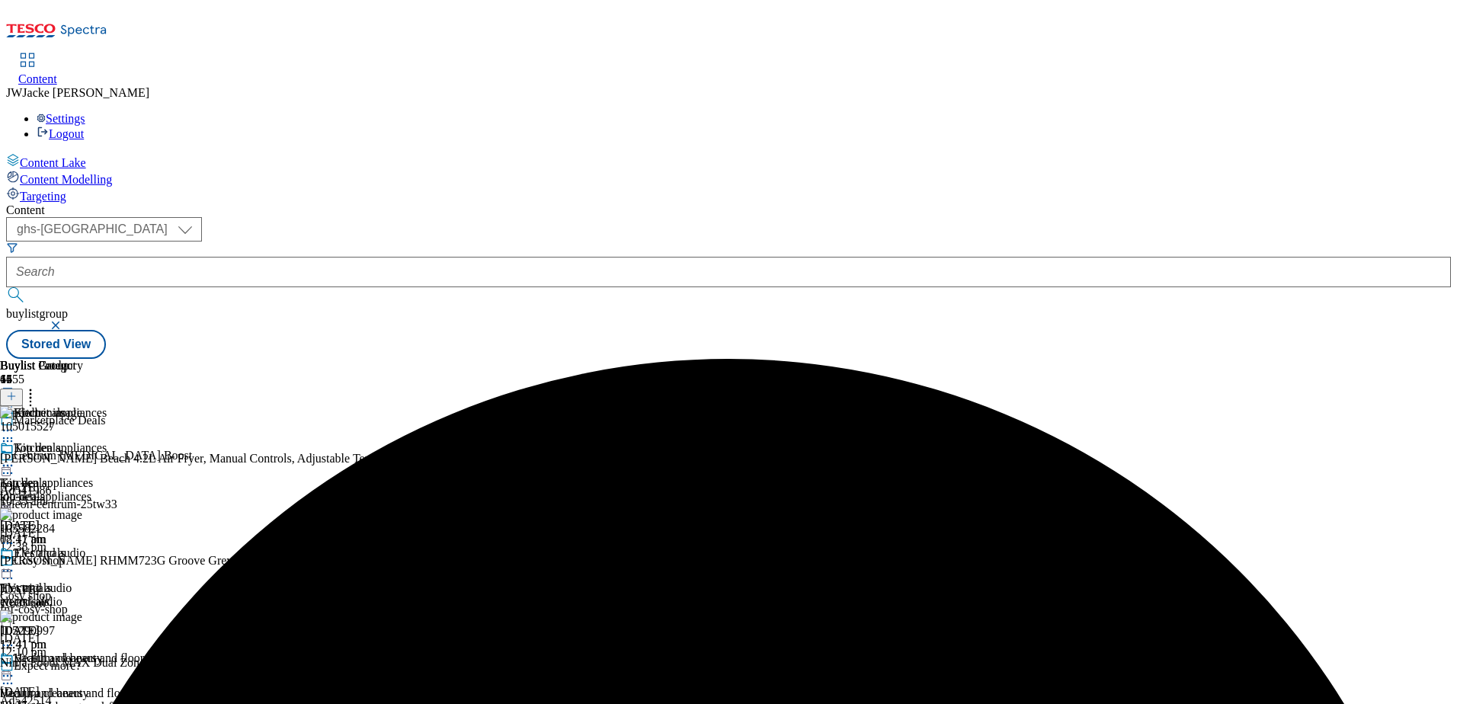
click at [15, 458] on icon at bounding box center [7, 465] width 15 height 15
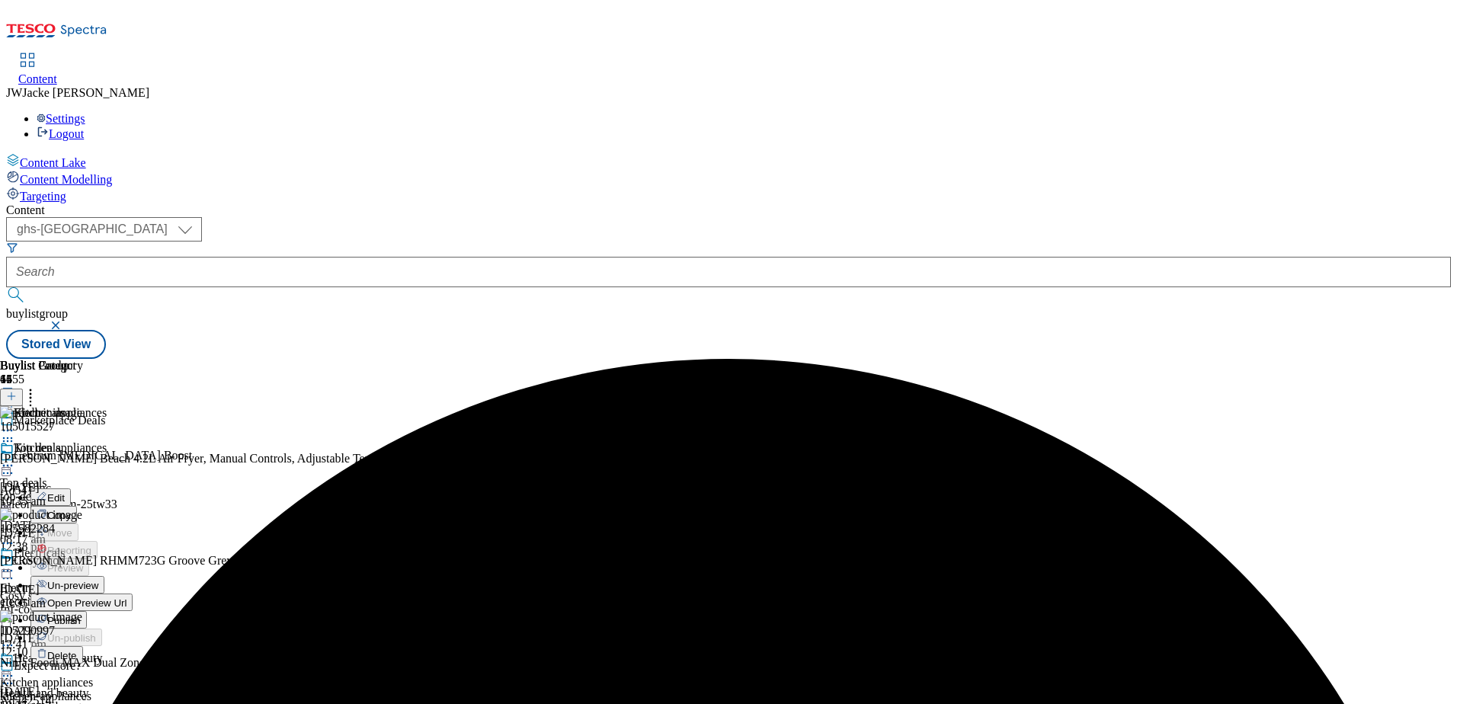
click at [81, 615] on span "Publish" at bounding box center [64, 620] width 34 height 11
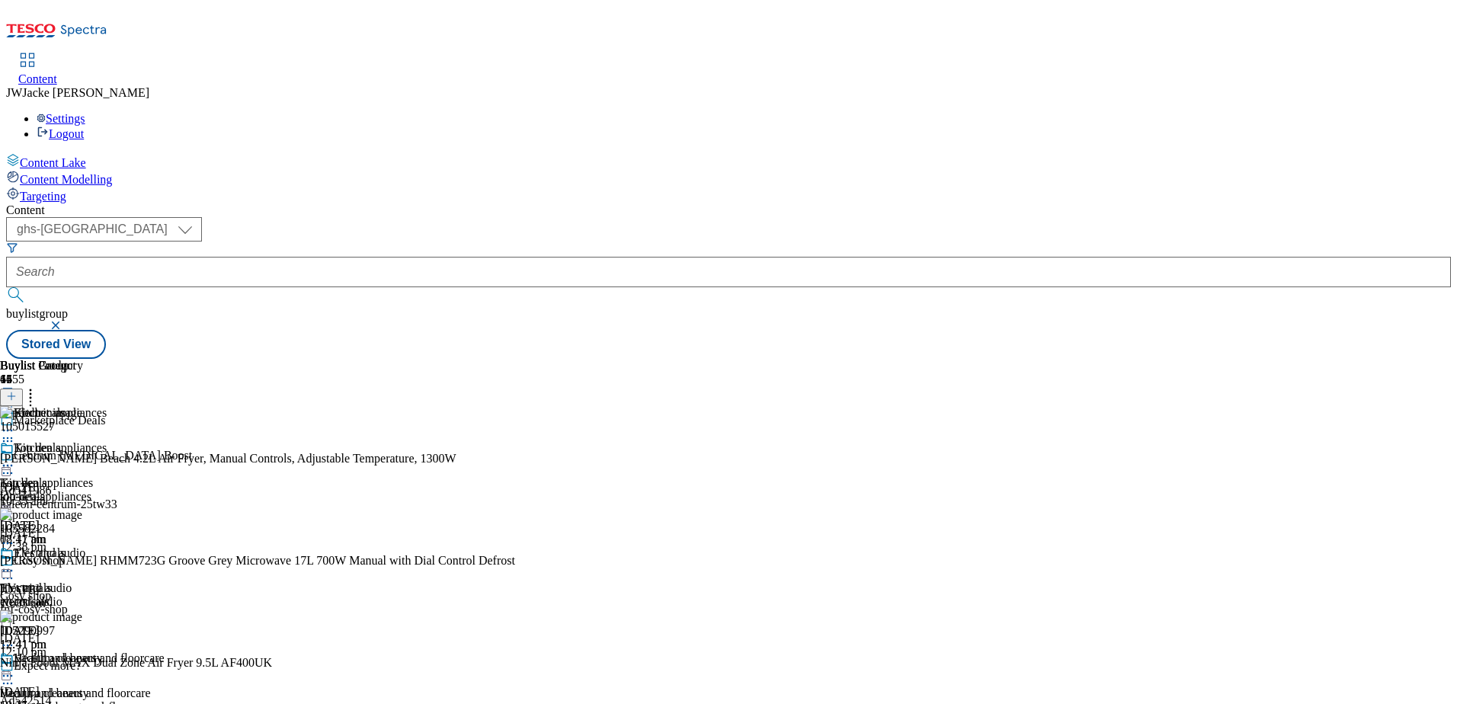
scroll to position [229, 0]
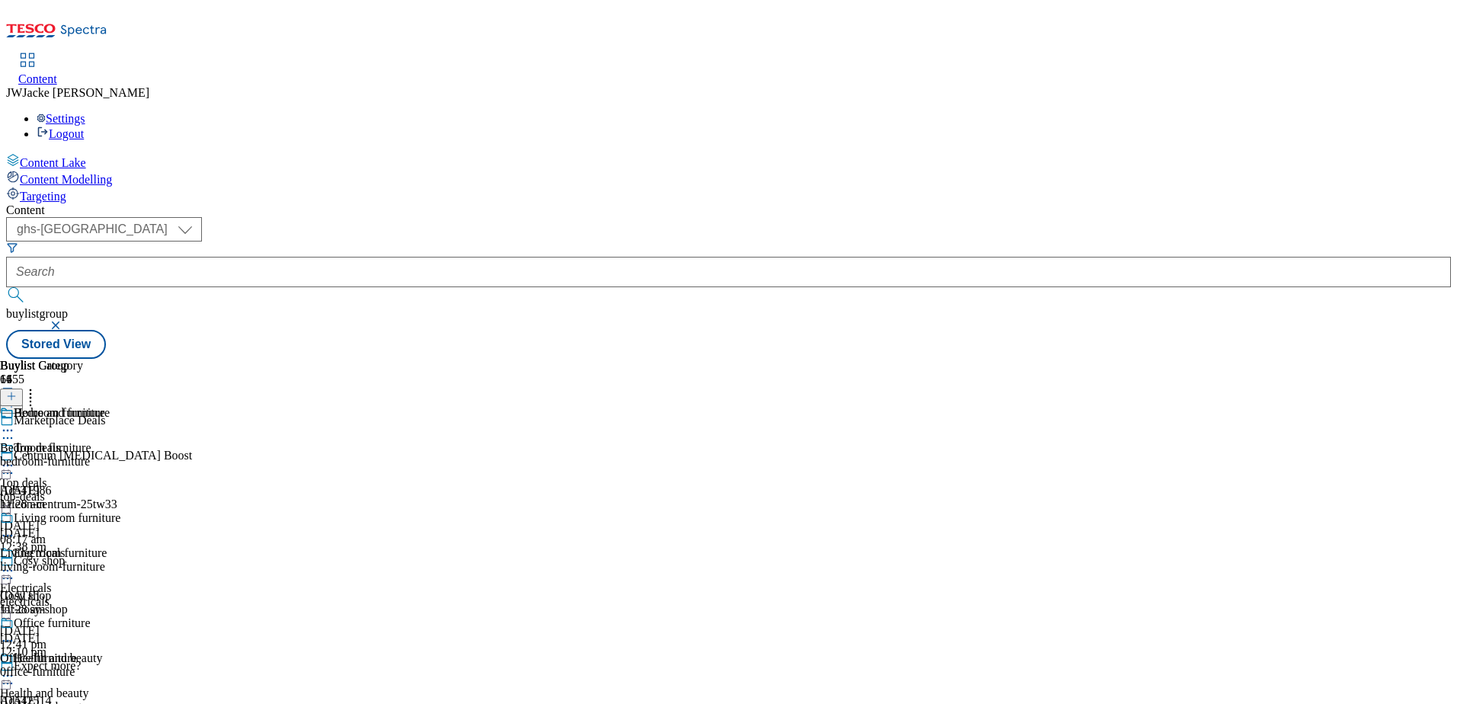
scroll to position [762, 0]
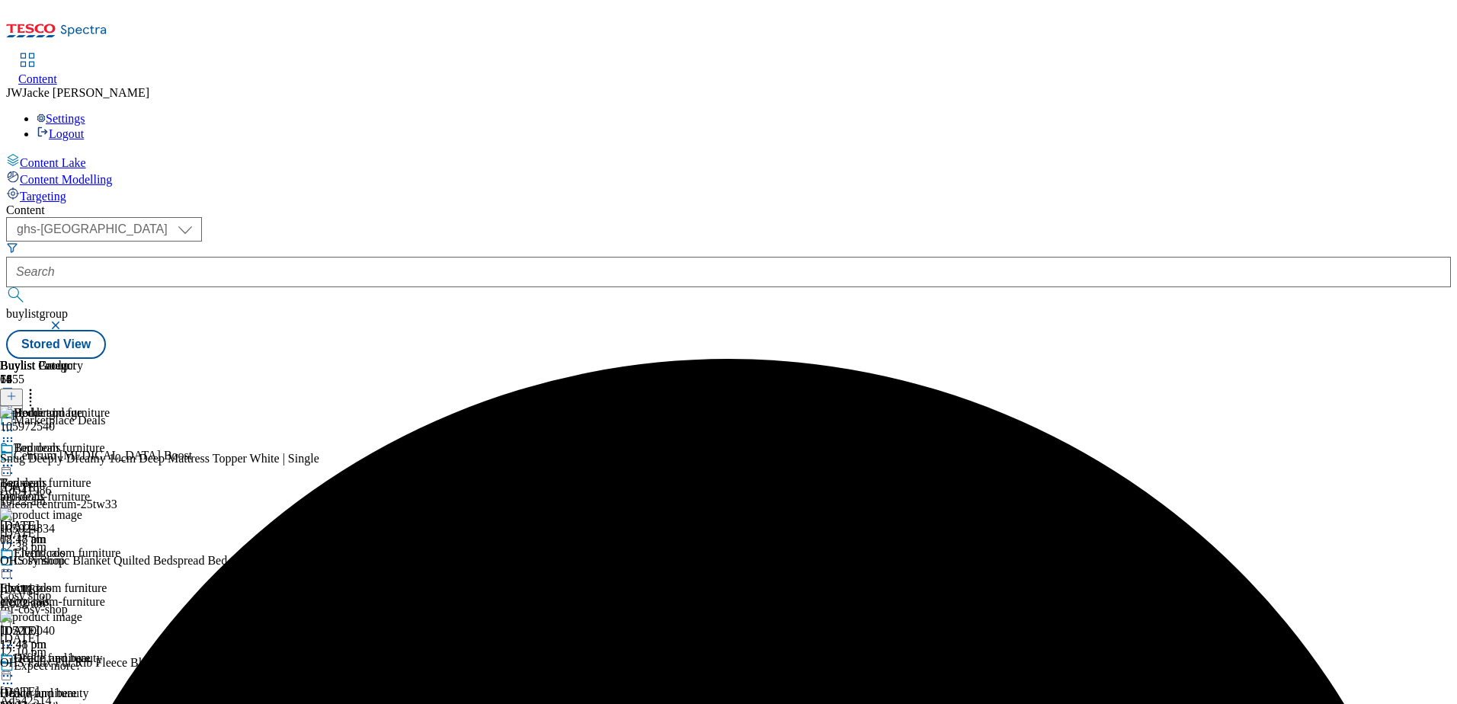
scroll to position [762, 0]
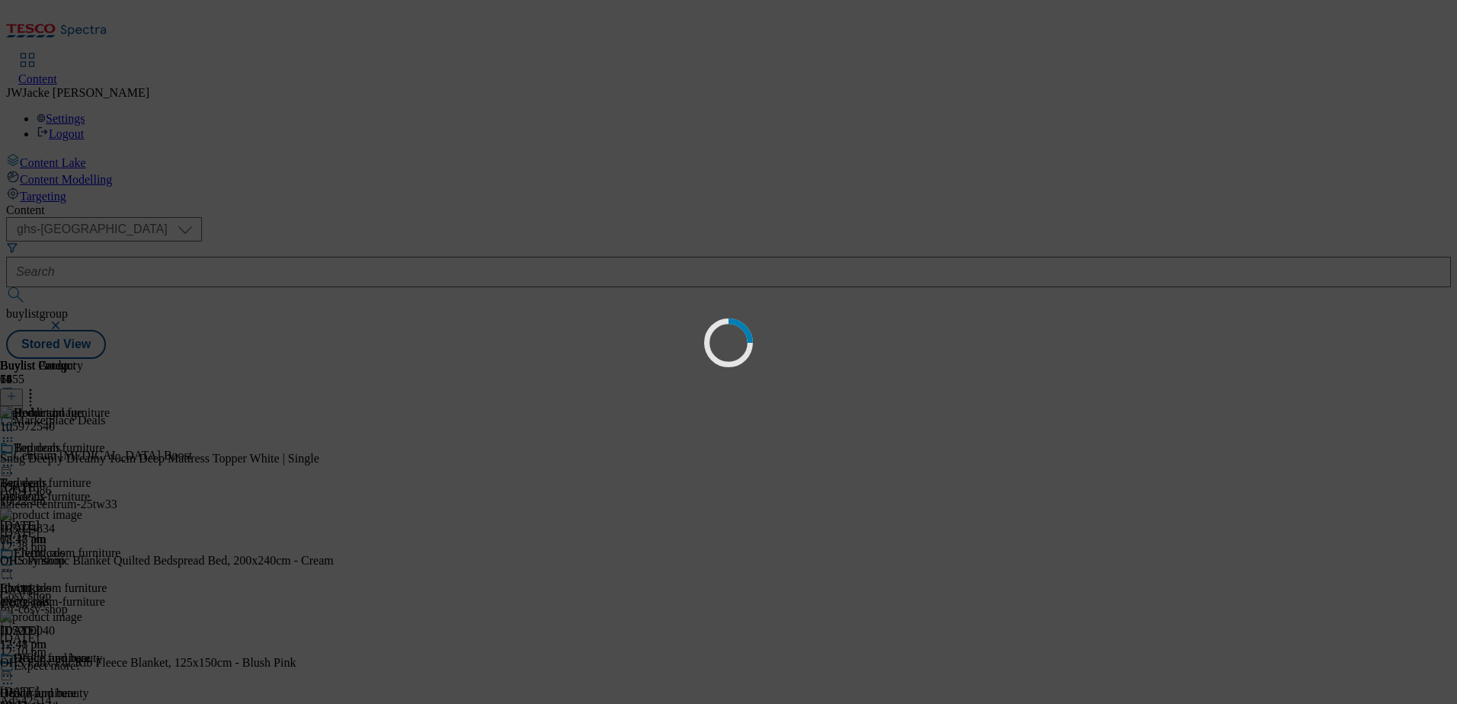
scroll to position [0, 0]
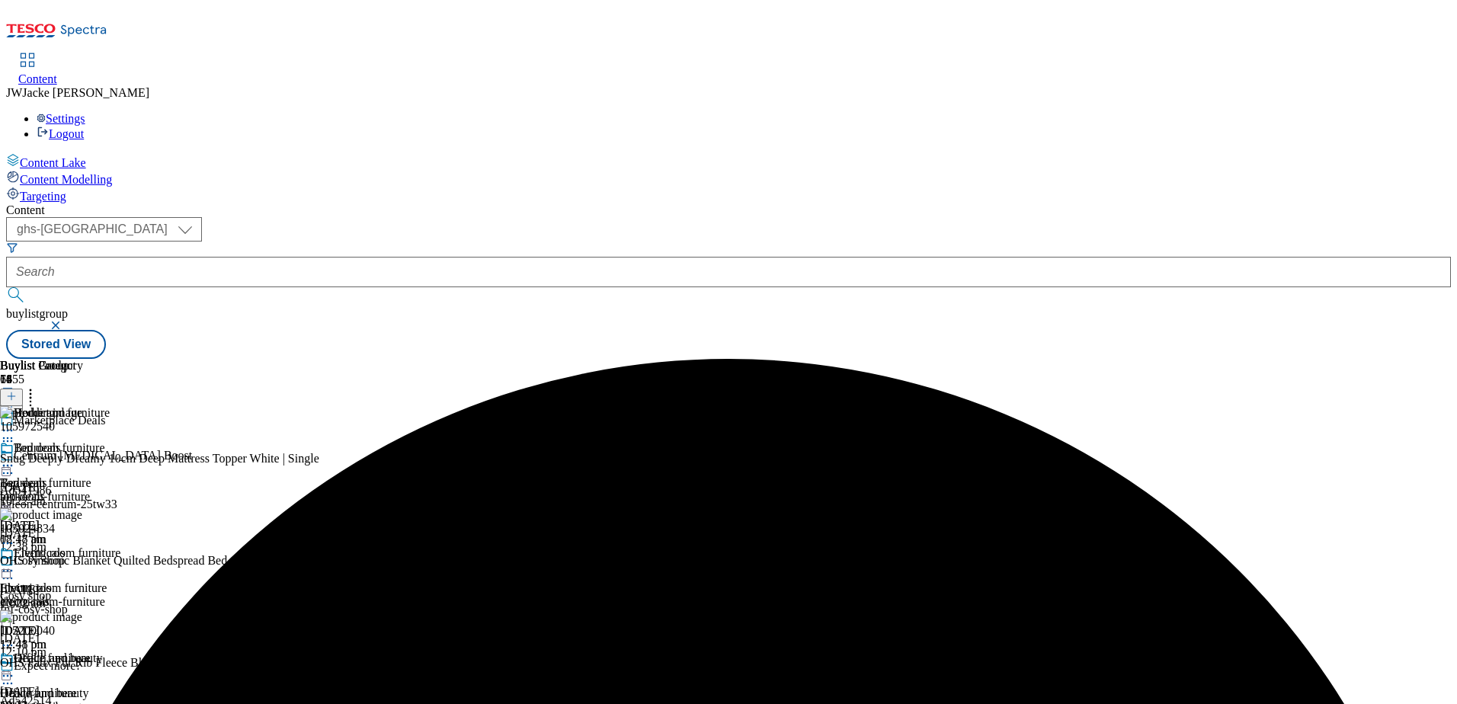
click at [32, 393] on circle at bounding box center [31, 394] width 2 height 2
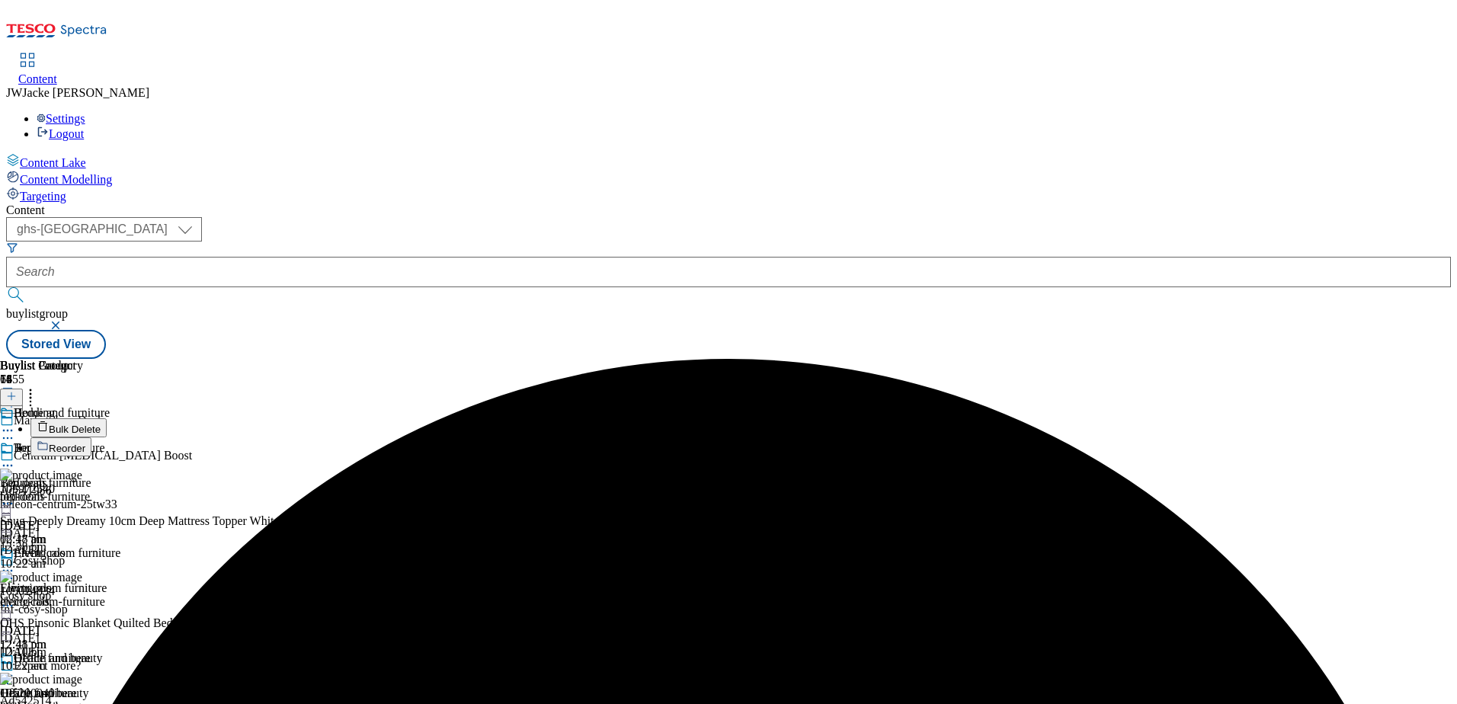
click at [101, 424] on span "Bulk Delete" at bounding box center [75, 429] width 52 height 11
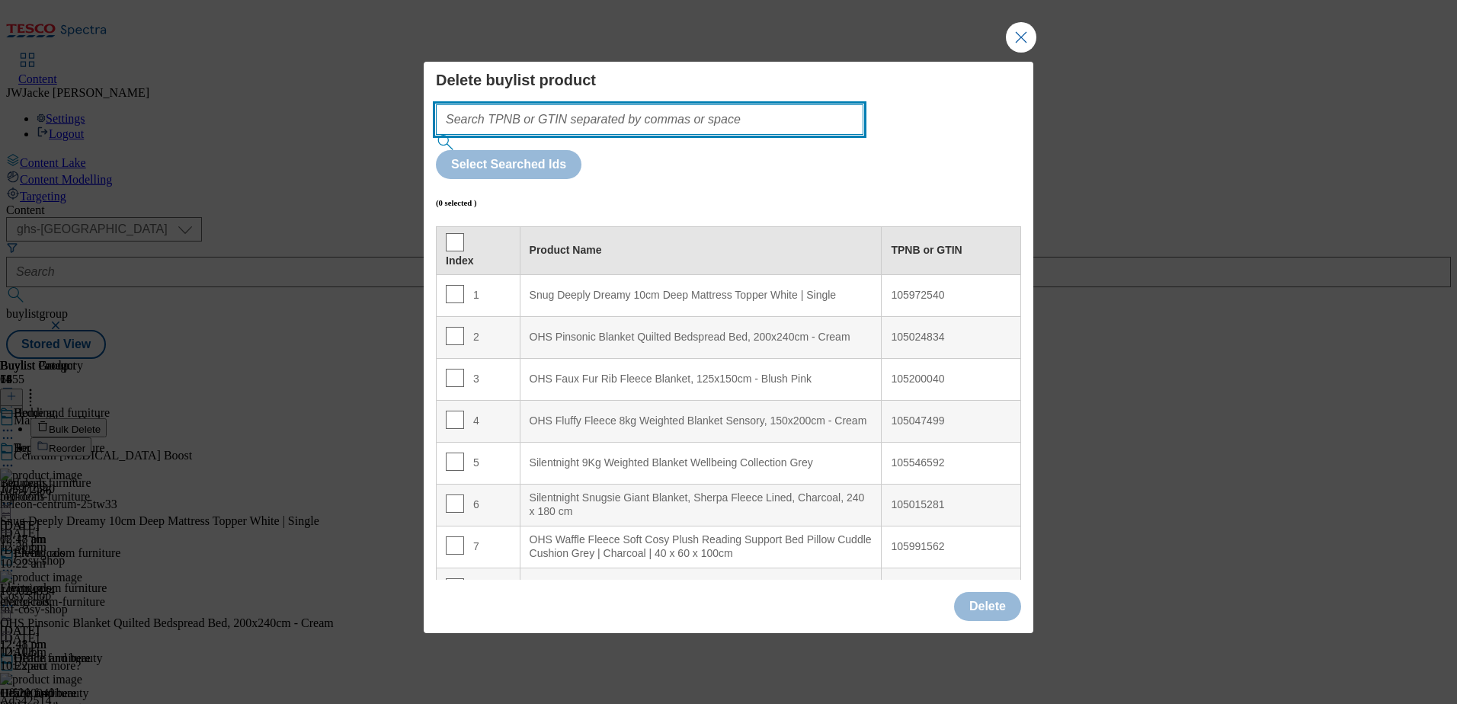
click at [634, 135] on input "Modal" at bounding box center [649, 119] width 427 height 30
paste input "105636545"
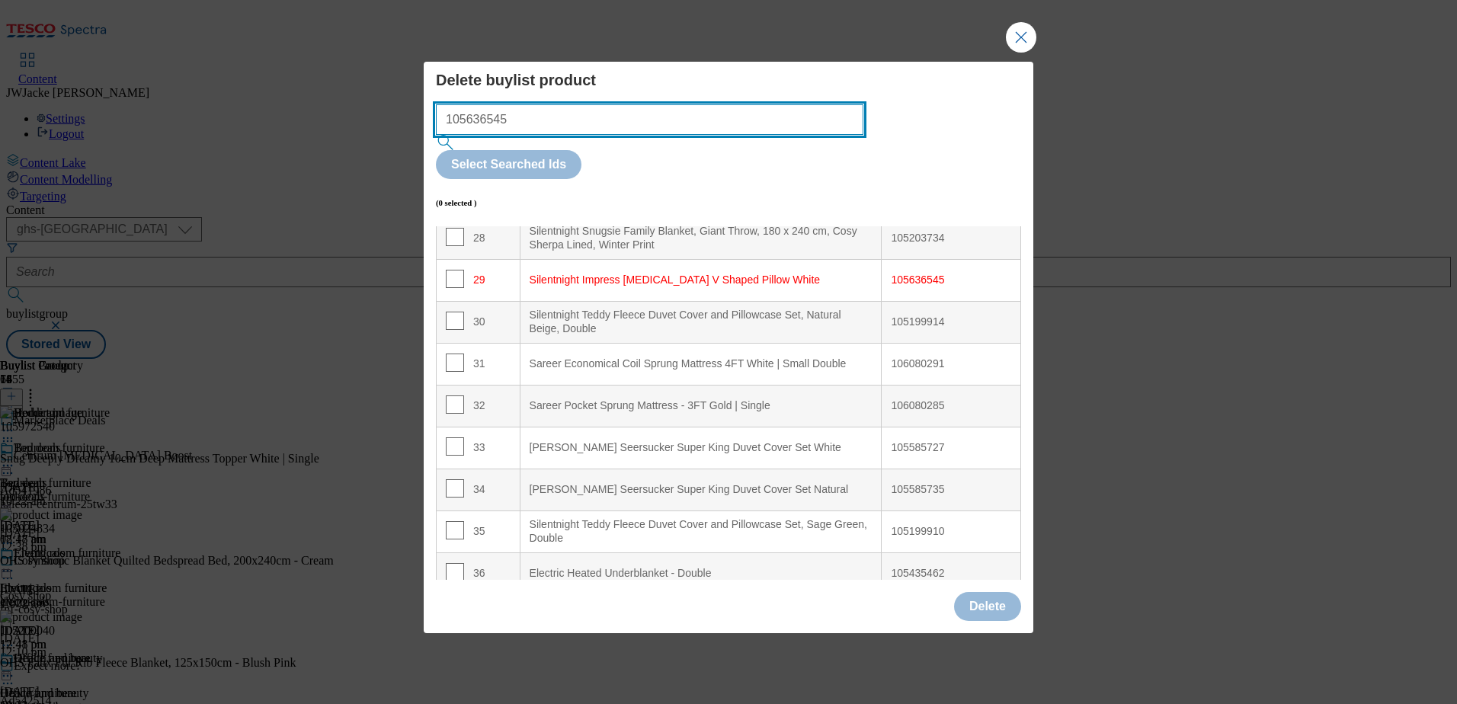
scroll to position [1229, 0]
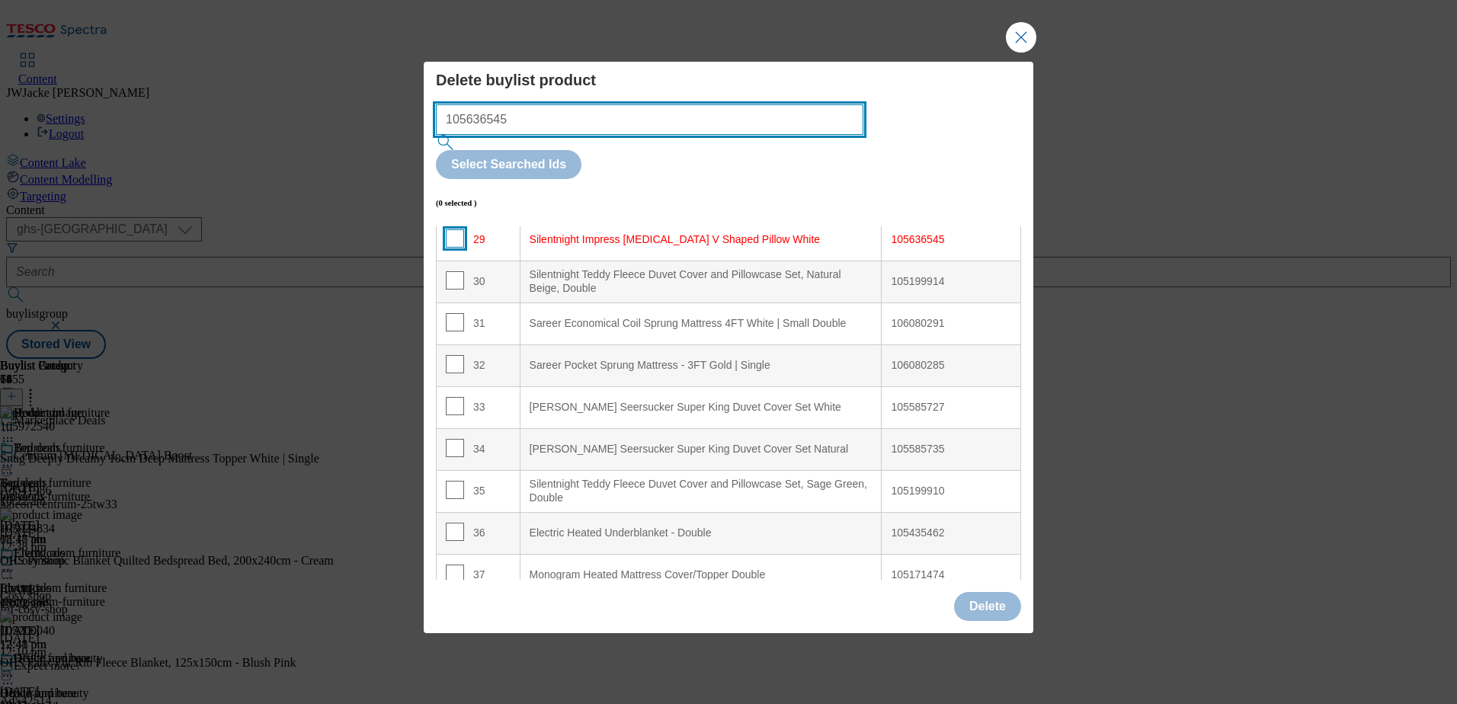
type input "105636545"
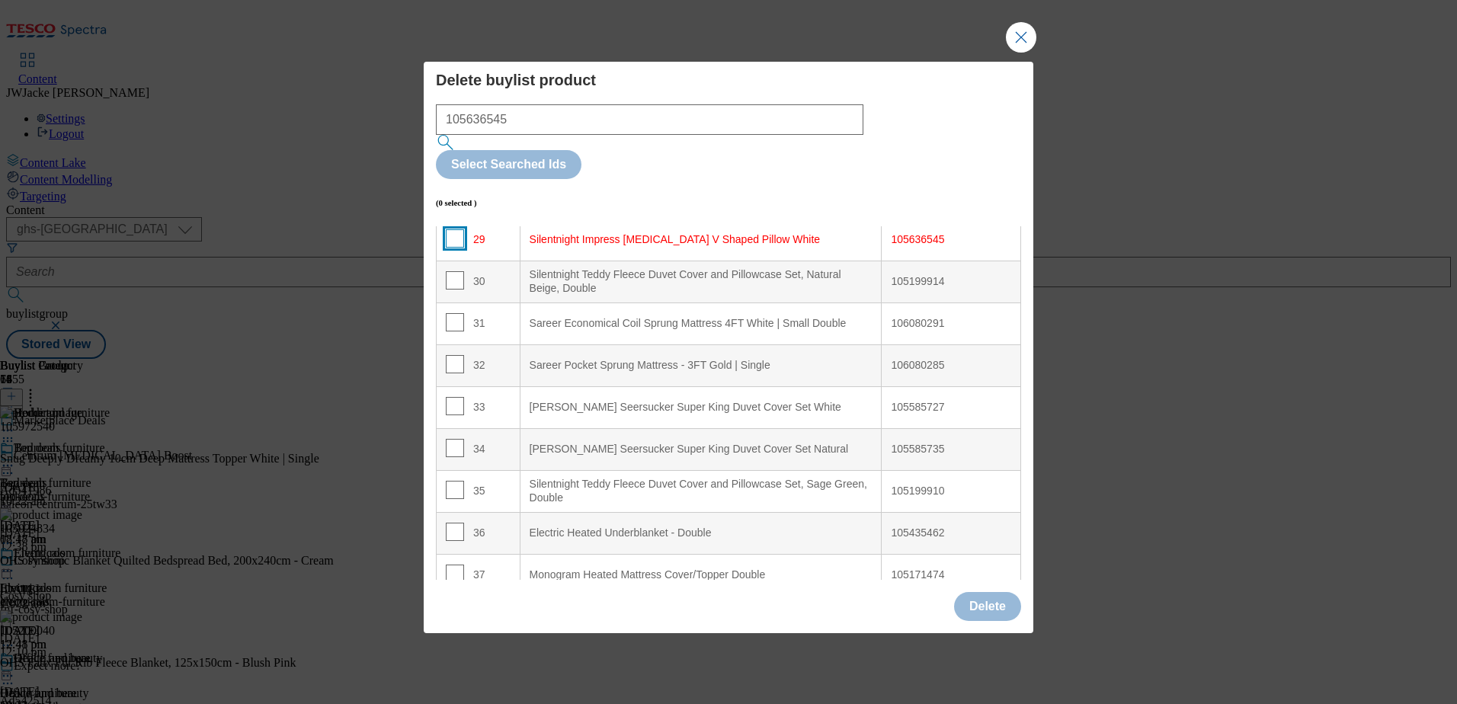
click at [456, 229] on input "Modal" at bounding box center [455, 238] width 18 height 18
checkbox input "true"
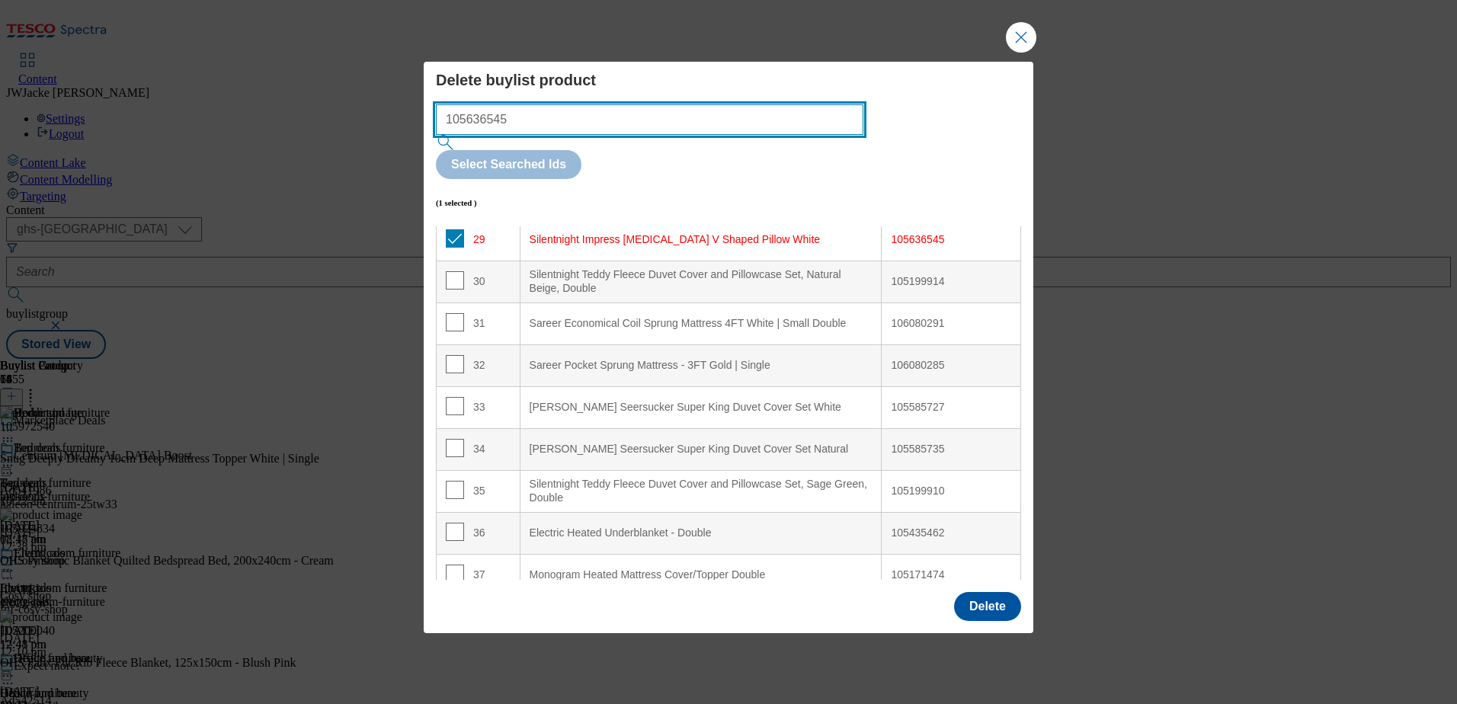
click at [629, 135] on input "105636545" at bounding box center [649, 119] width 427 height 30
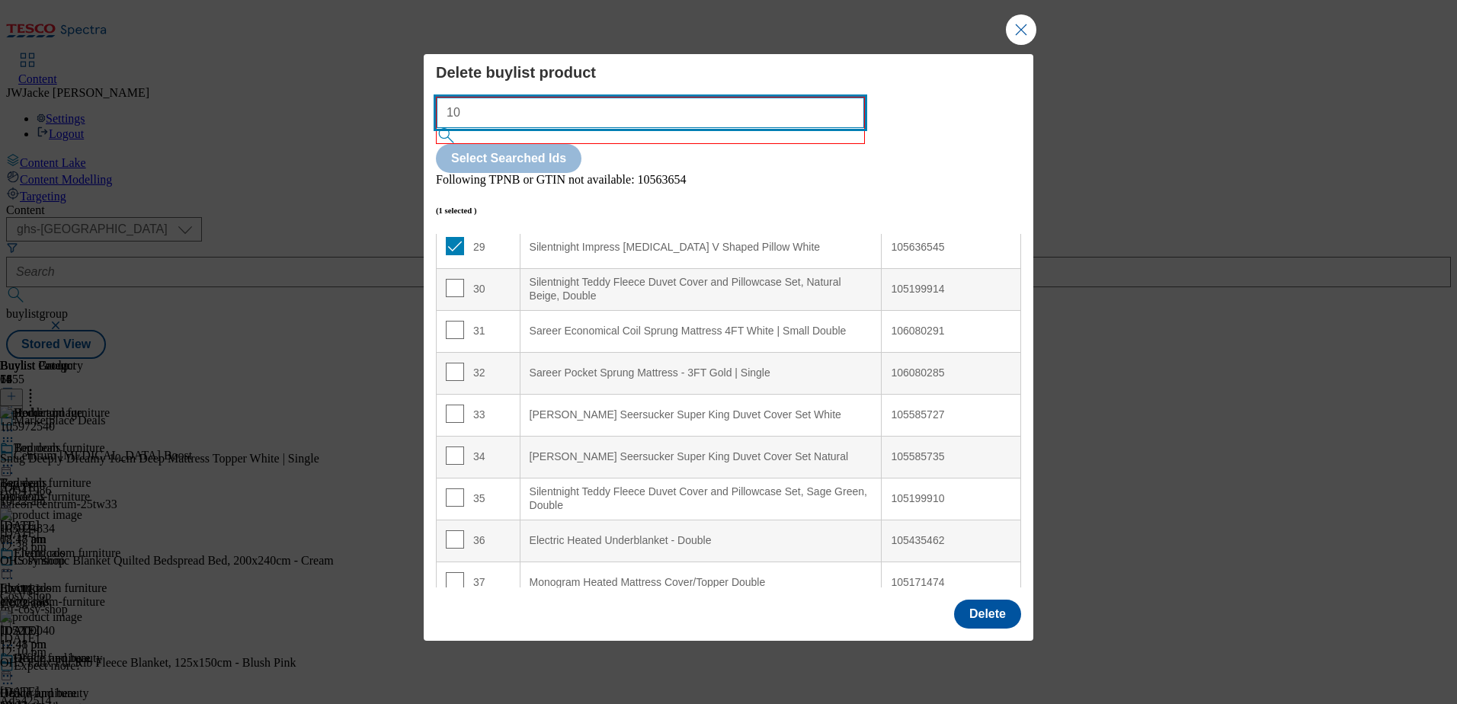
type input "1"
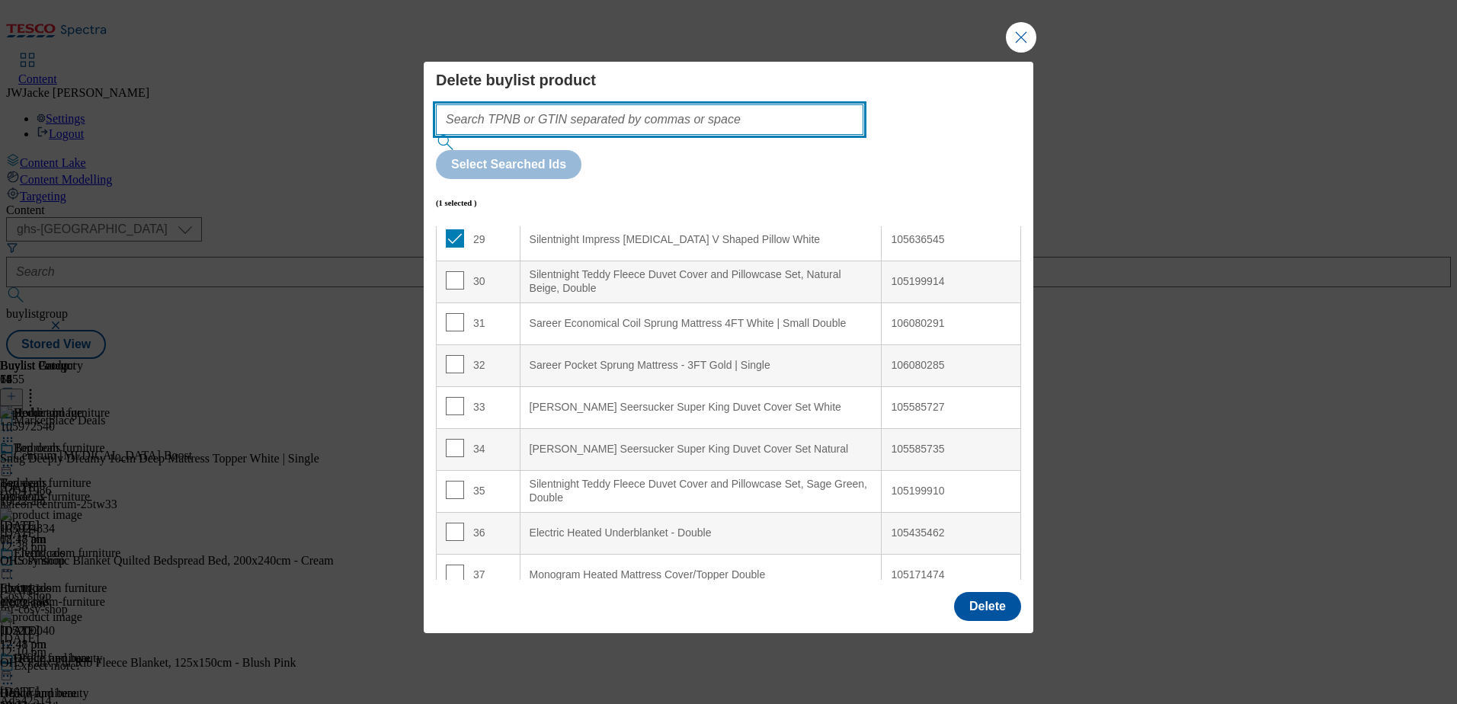
paste input "105199914"
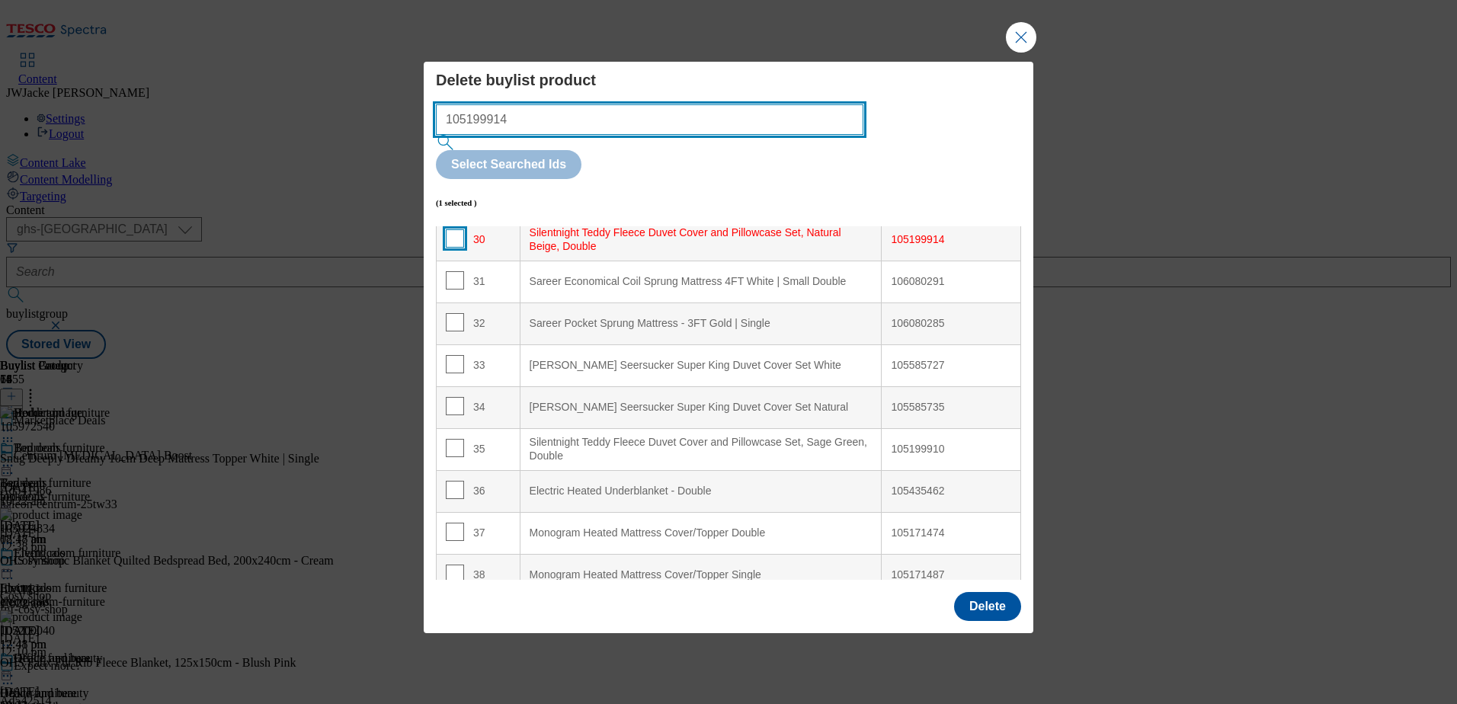
type input "105199914"
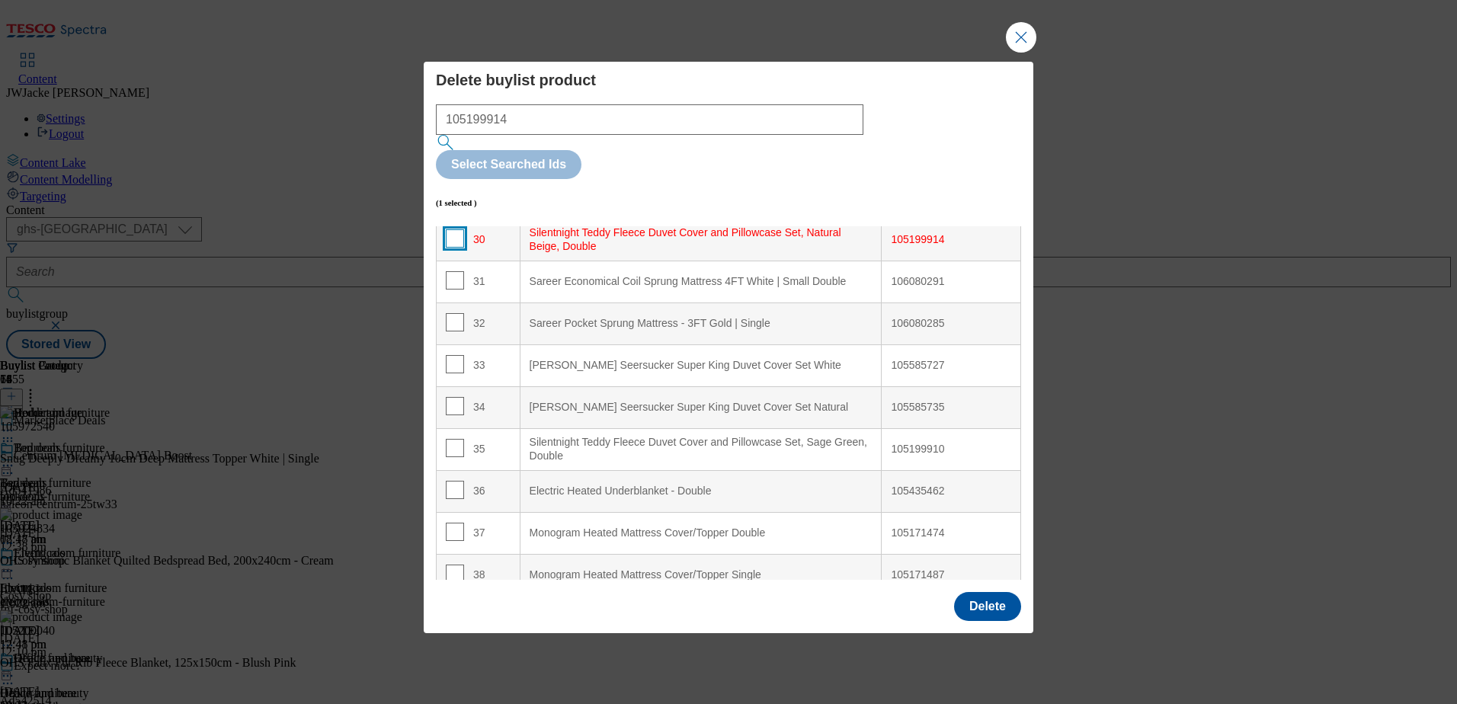
click at [453, 229] on input "Modal" at bounding box center [455, 238] width 18 height 18
checkbox input "true"
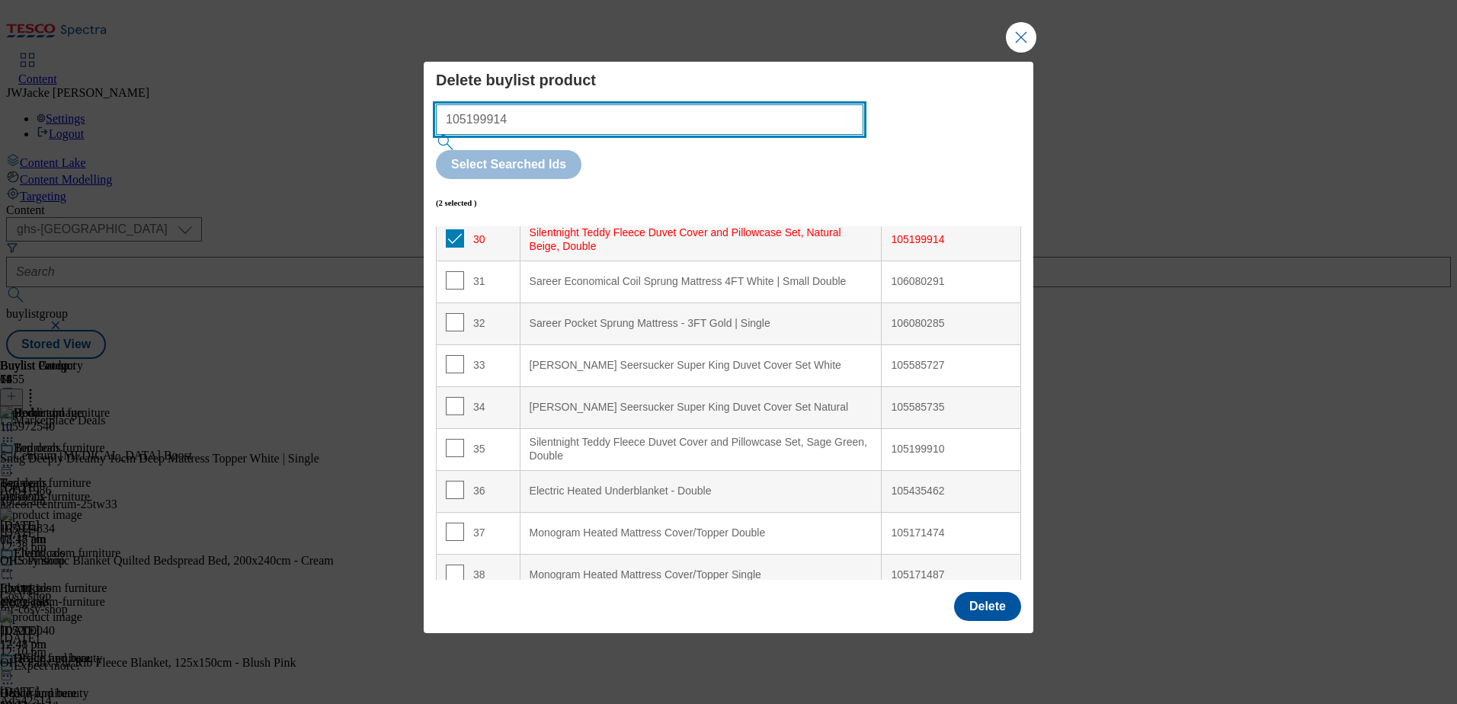
drag, startPoint x: 607, startPoint y: 152, endPoint x: 437, endPoint y: 140, distance: 171.1
click at [437, 140] on div "105199914 Select Searched Ids" at bounding box center [728, 141] width 585 height 75
paste input "0"
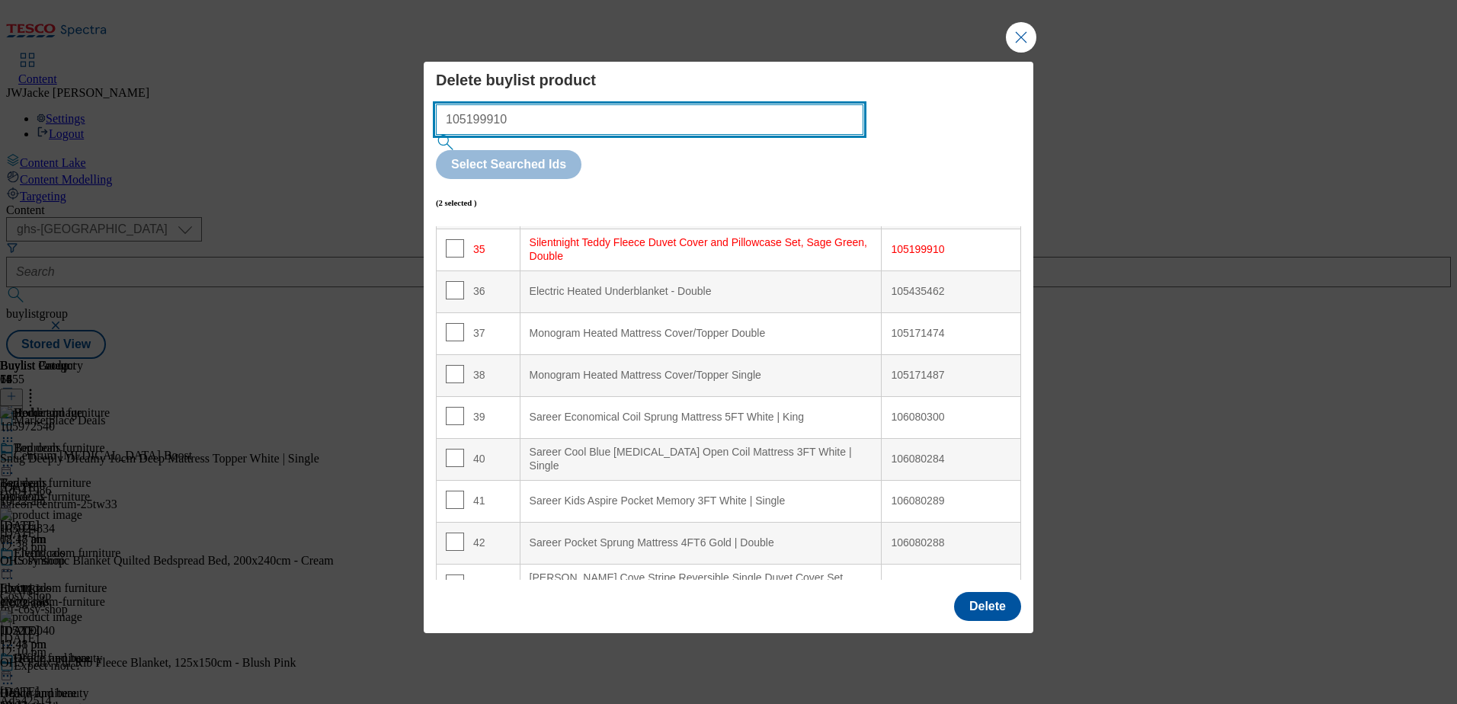
scroll to position [1480, 0]
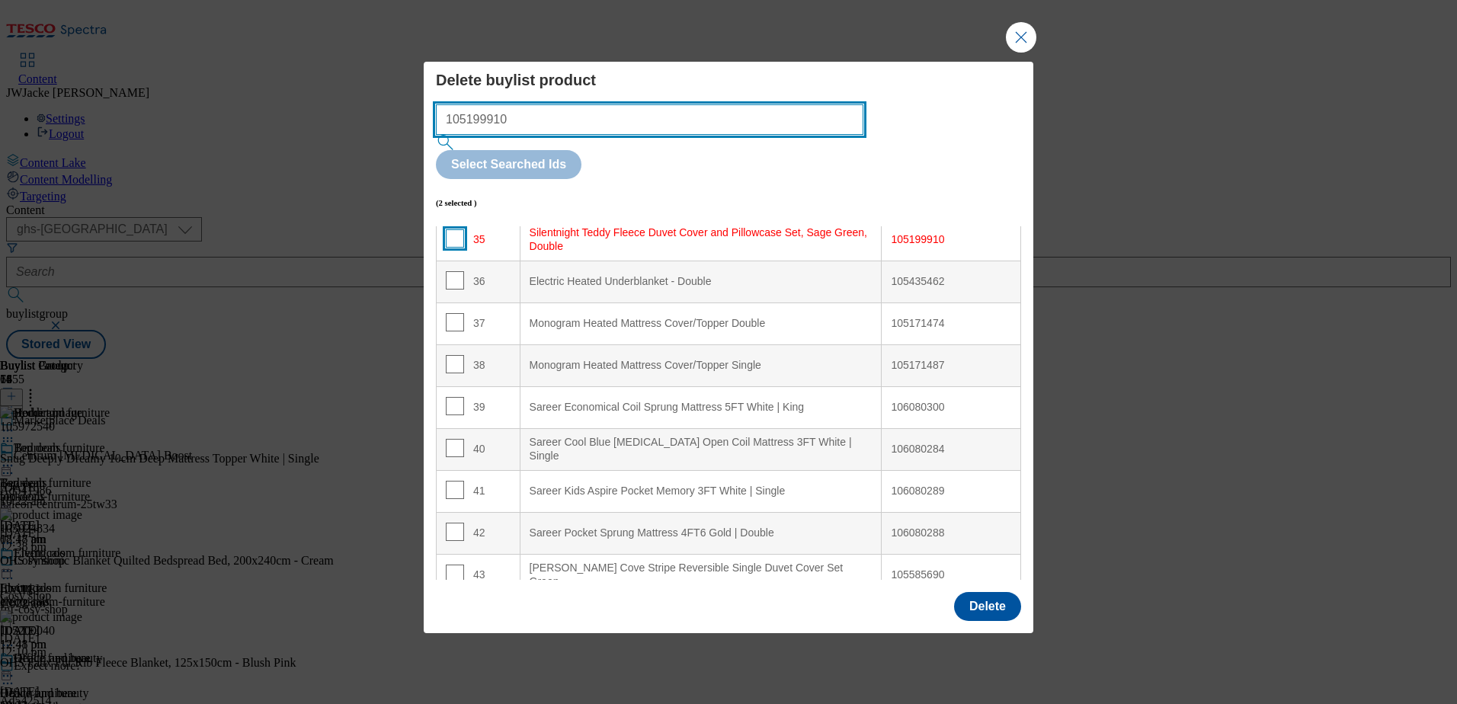
type input "105199910"
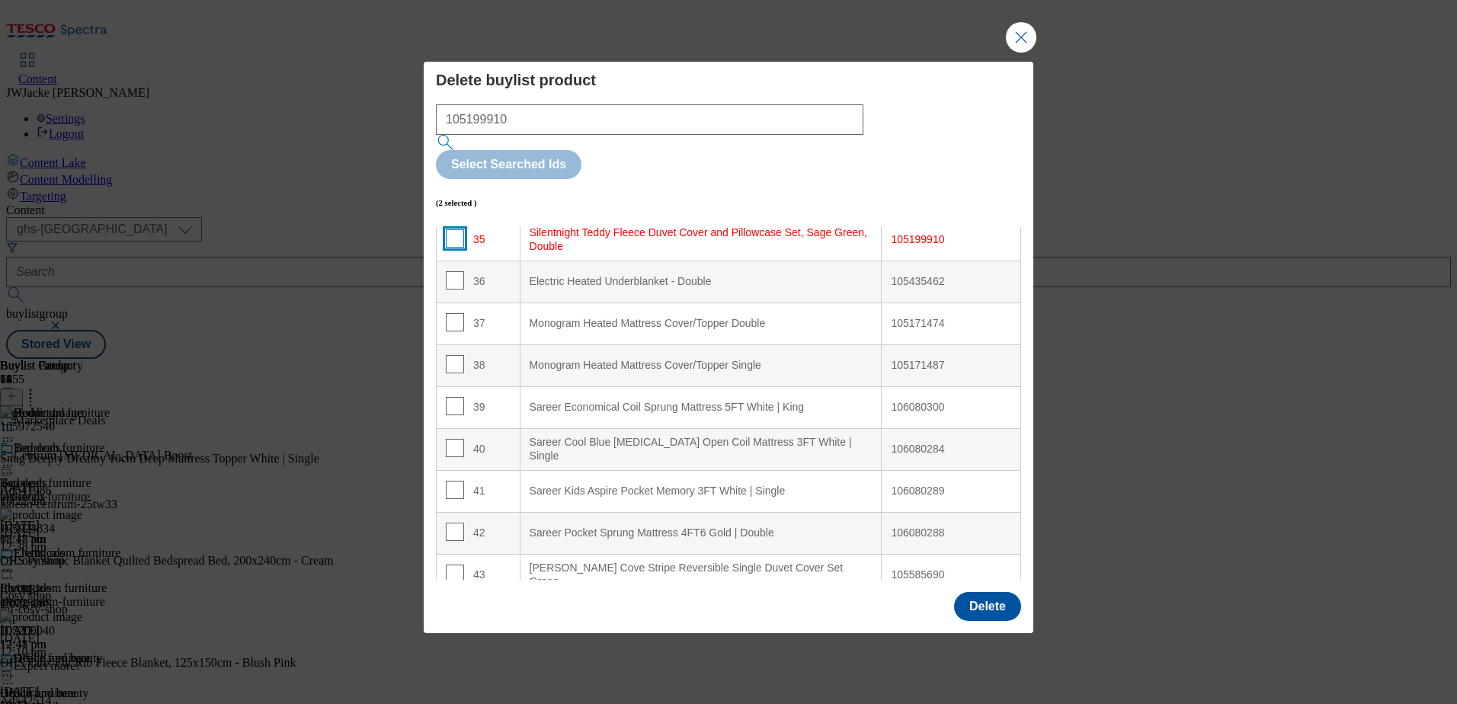
click at [447, 229] on input "Modal" at bounding box center [455, 238] width 18 height 18
checkbox input "true"
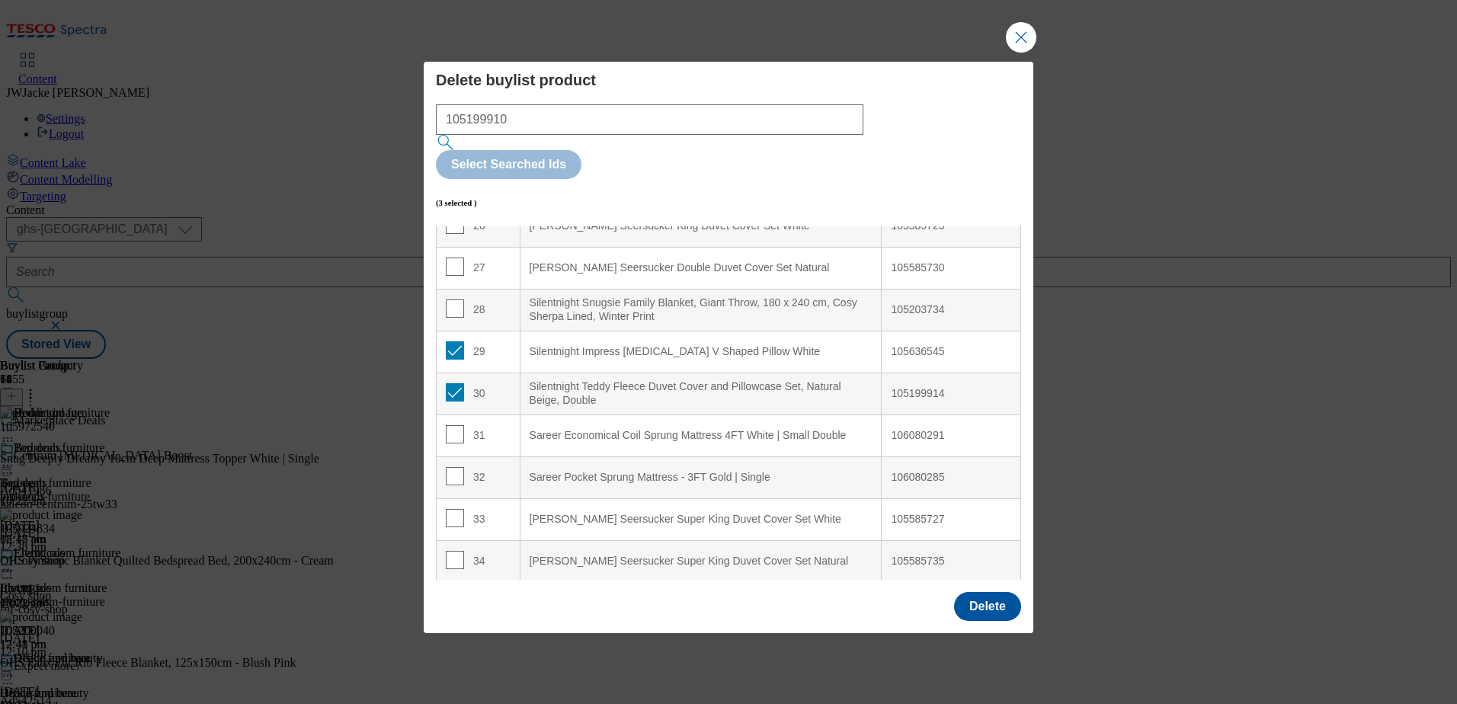
scroll to position [1252, 0]
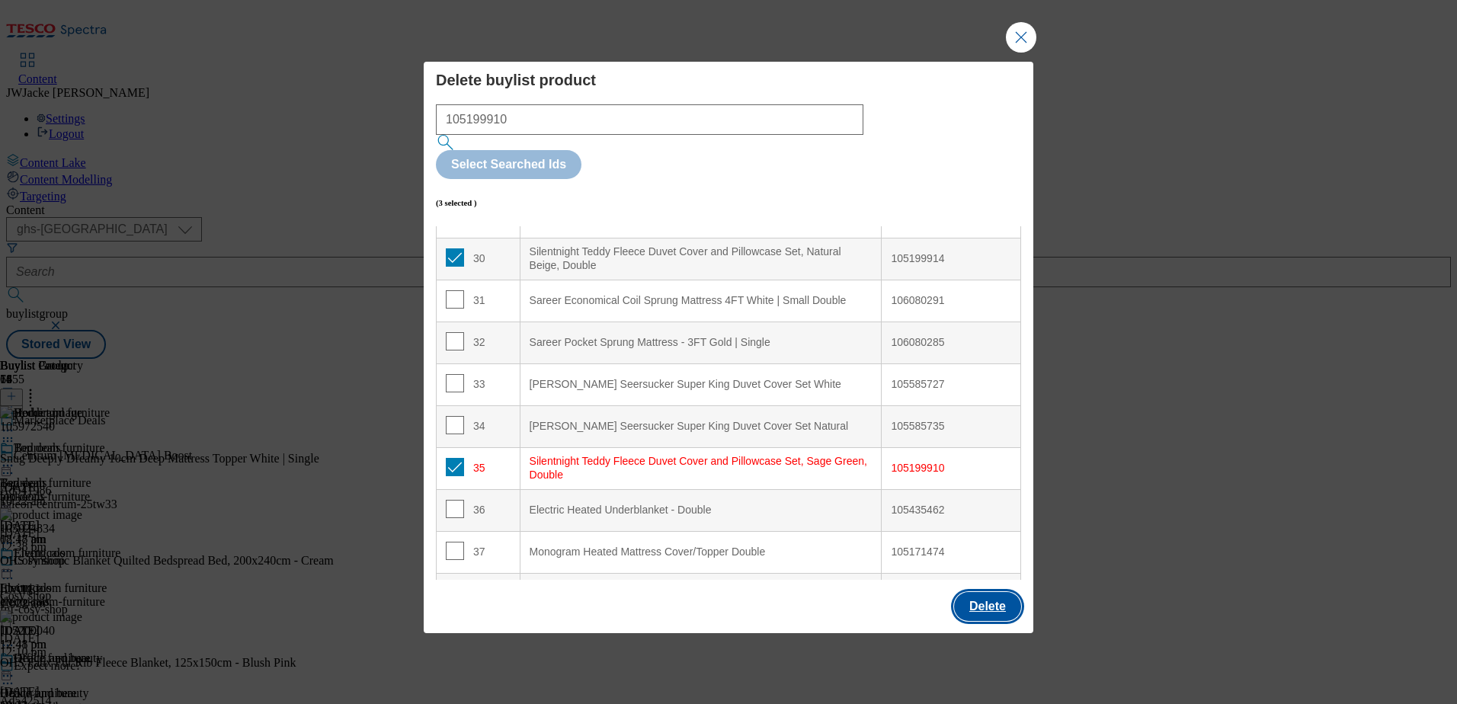
click at [1000, 592] on button "Delete" at bounding box center [987, 606] width 67 height 29
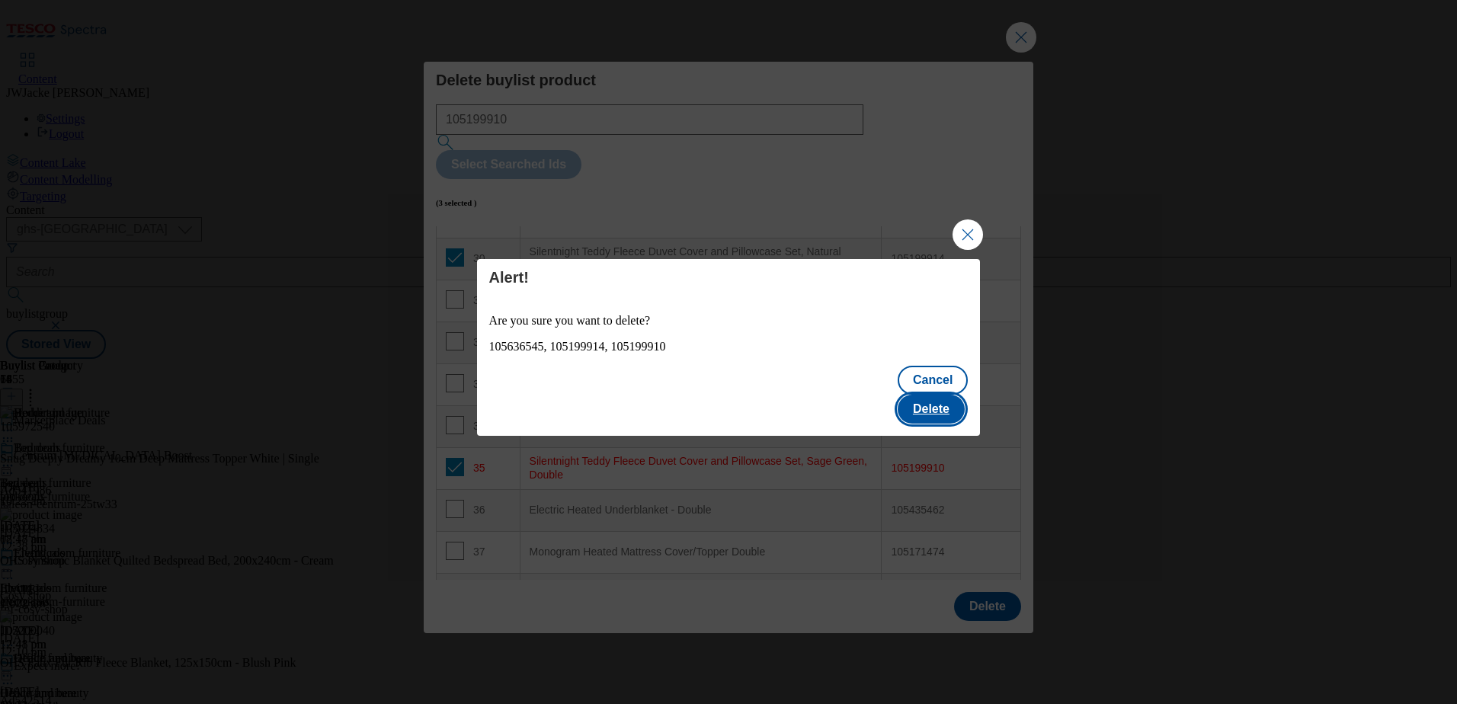
click at [940, 404] on button "Delete" at bounding box center [930, 409] width 67 height 29
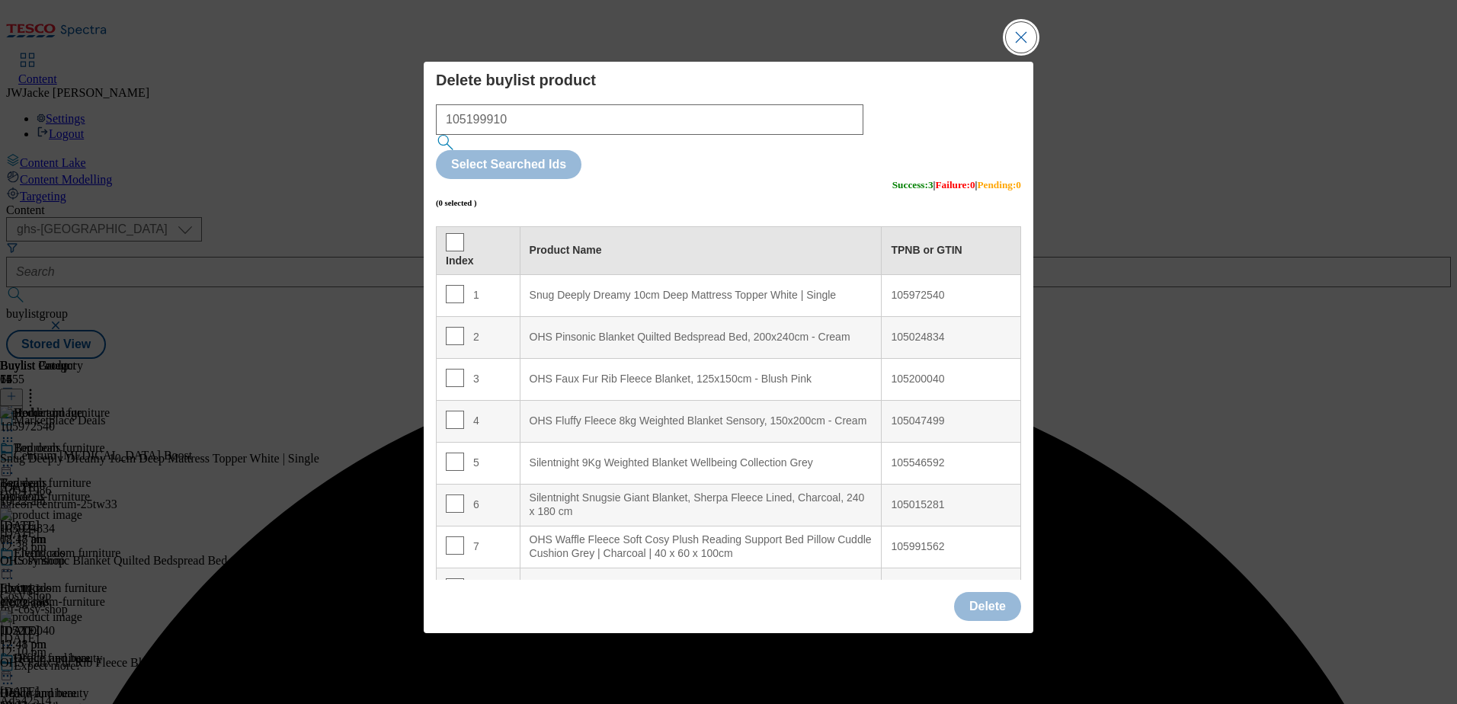
click at [1019, 53] on button "Close Modal" at bounding box center [1021, 37] width 30 height 30
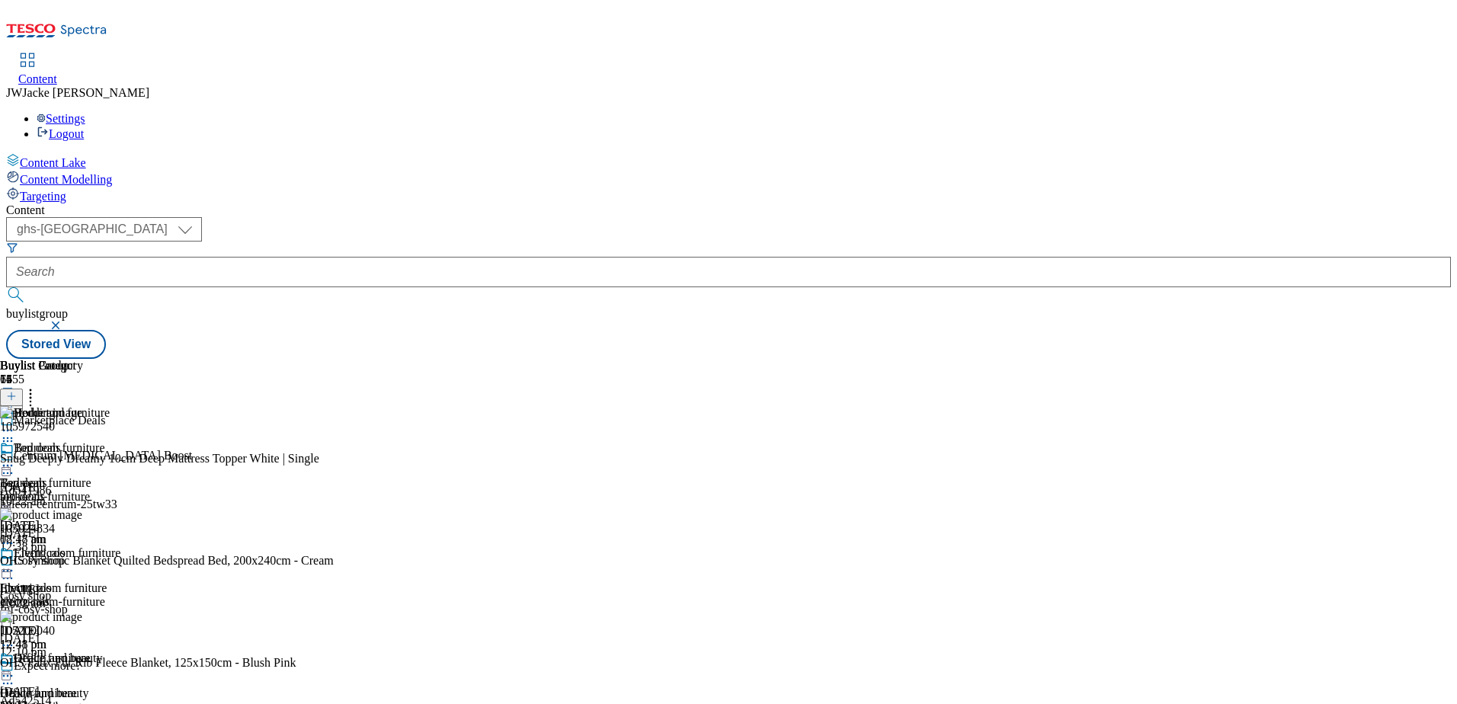
scroll to position [762, 0]
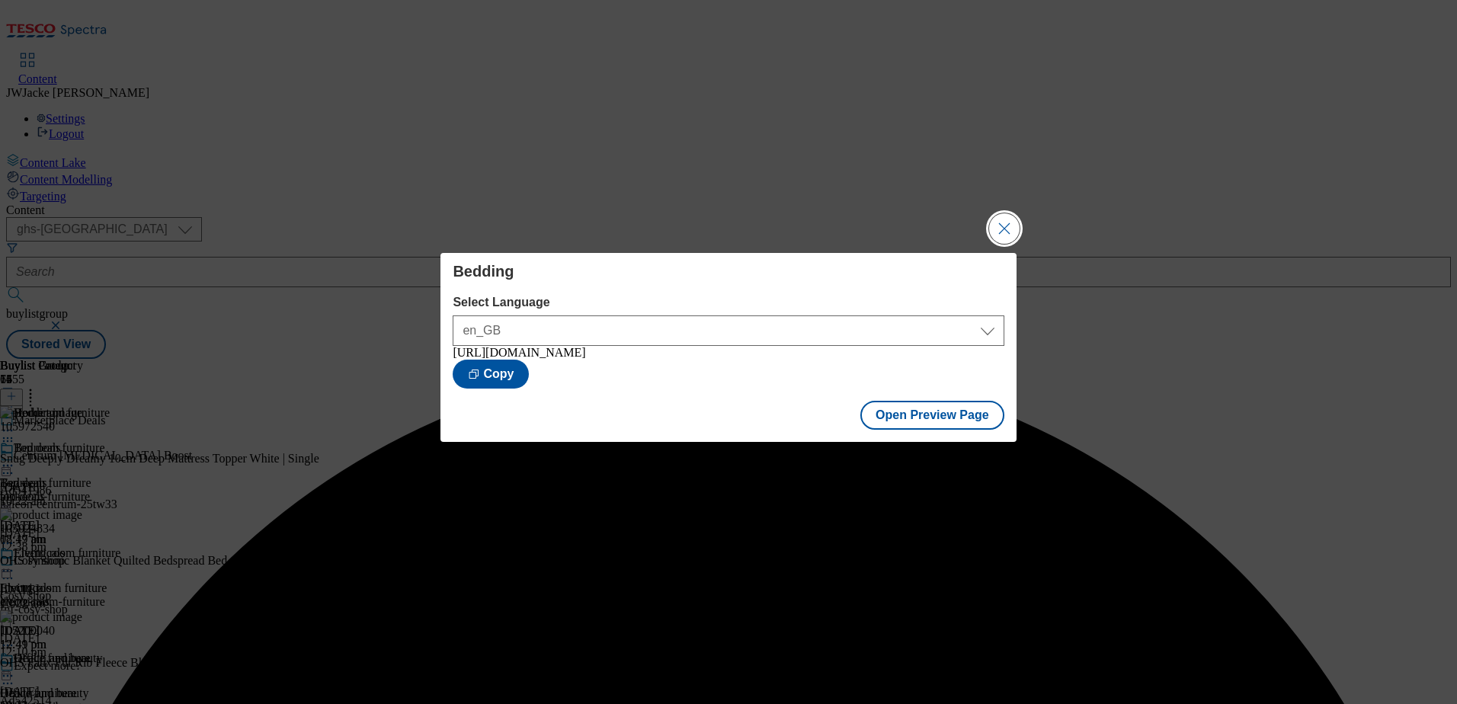
click at [1005, 229] on button "Close Modal" at bounding box center [1004, 228] width 30 height 30
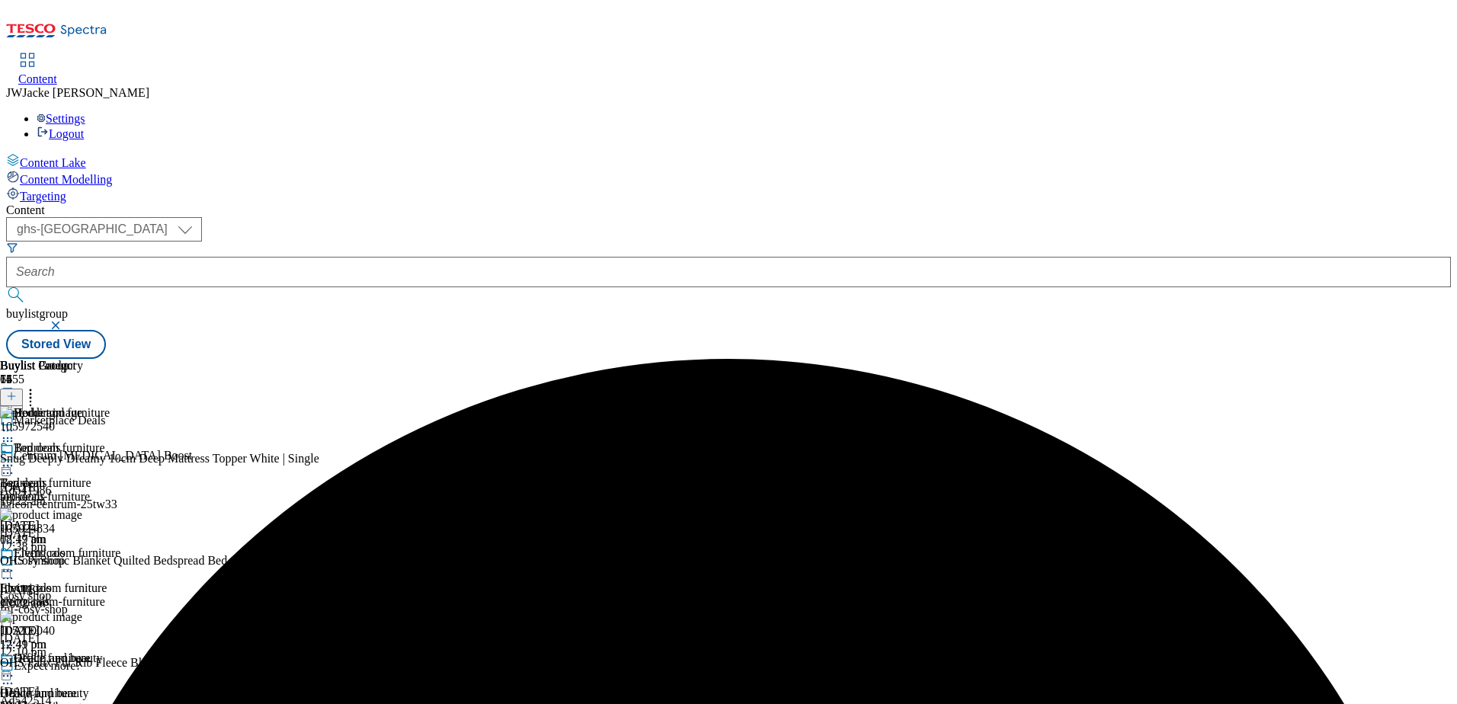
scroll to position [762, 0]
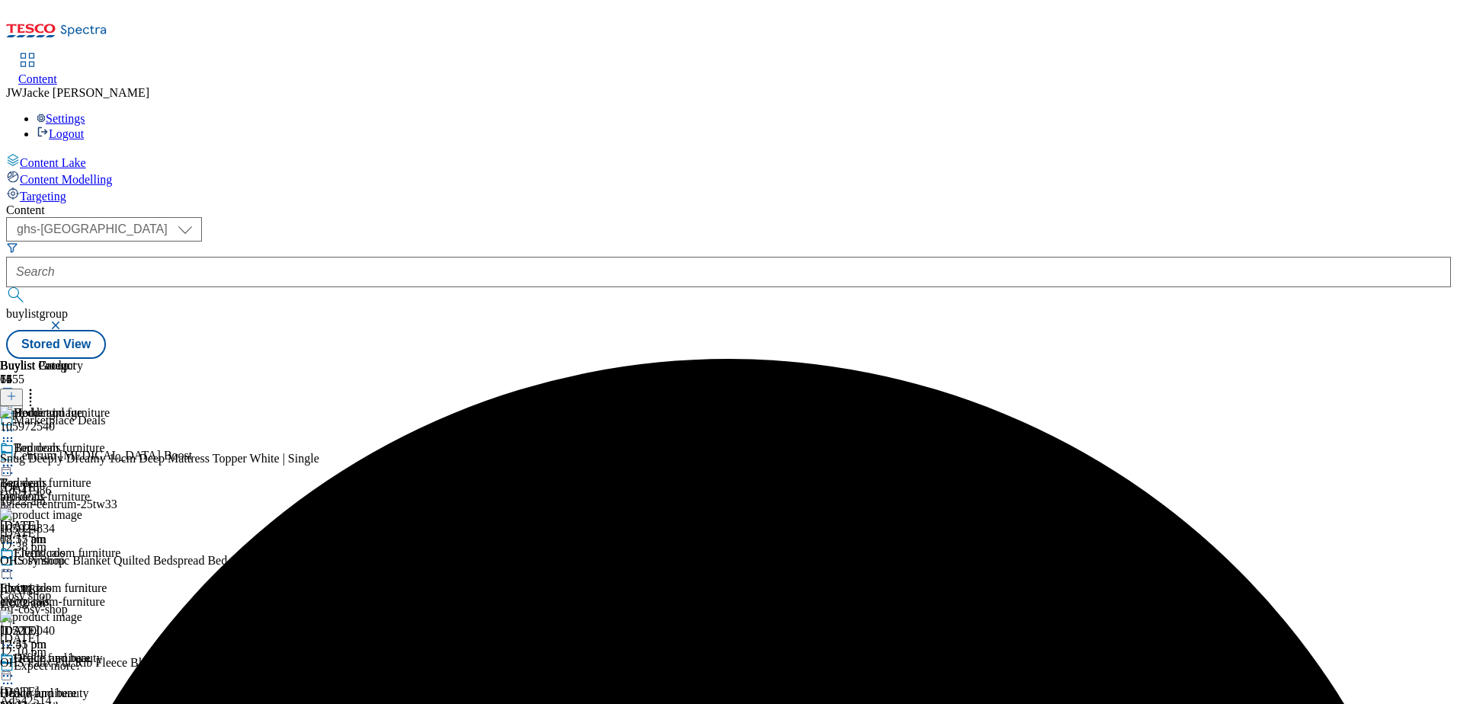
scroll to position [762, 0]
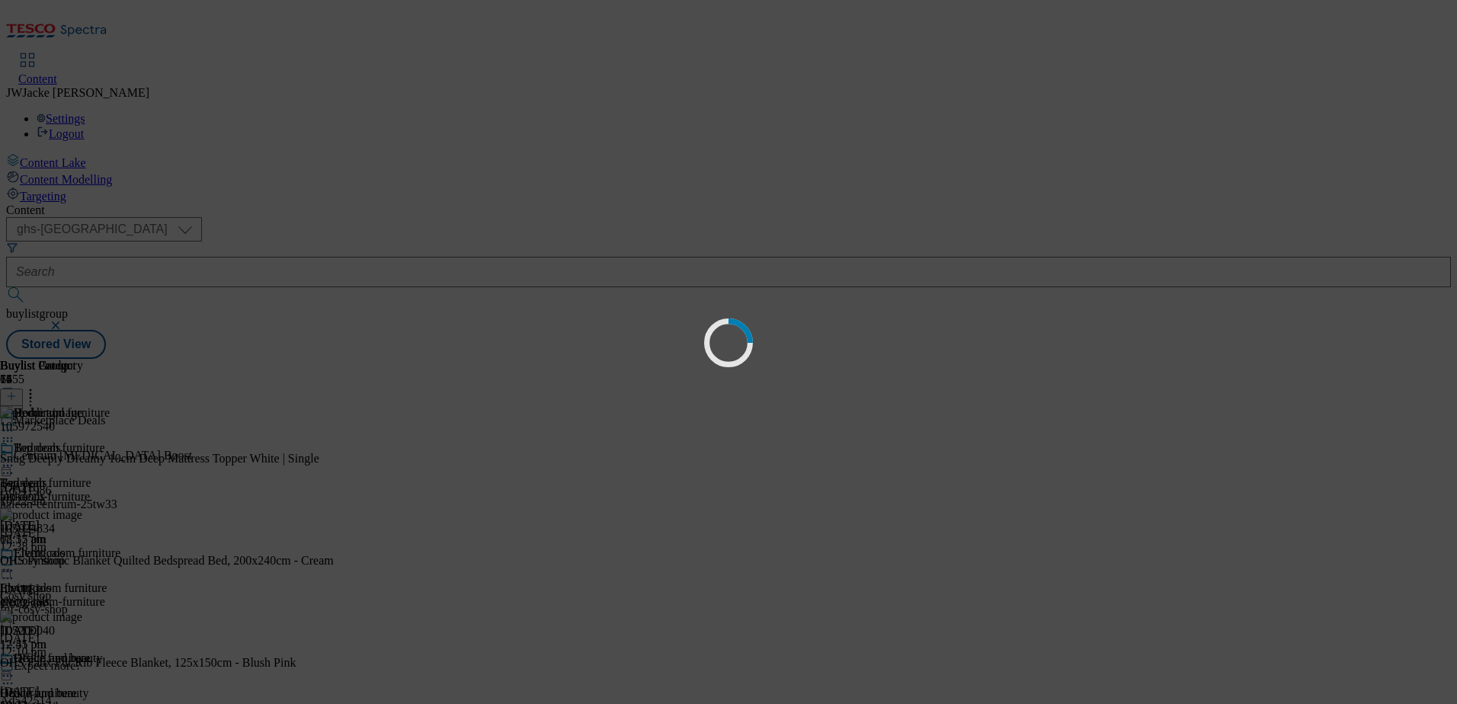
scroll to position [0, 0]
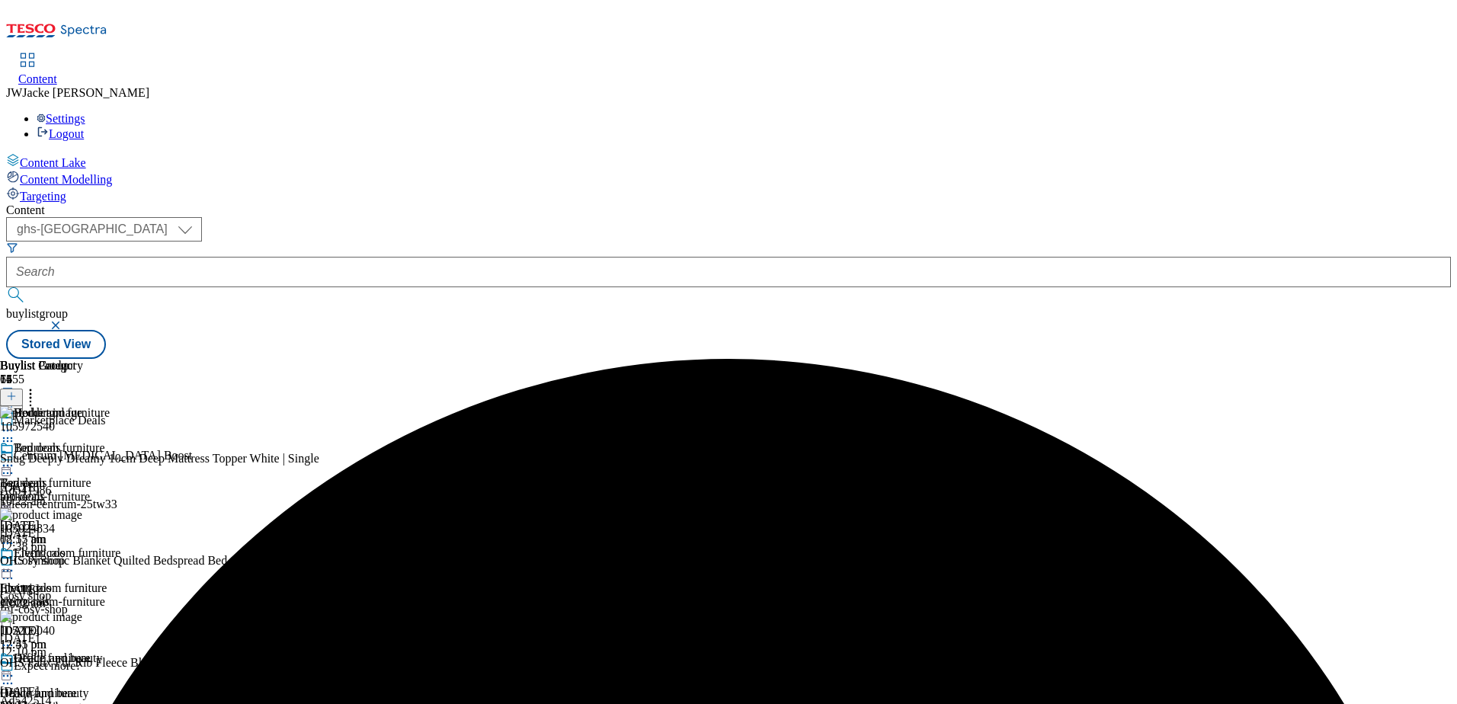
click at [38, 386] on icon at bounding box center [30, 393] width 15 height 15
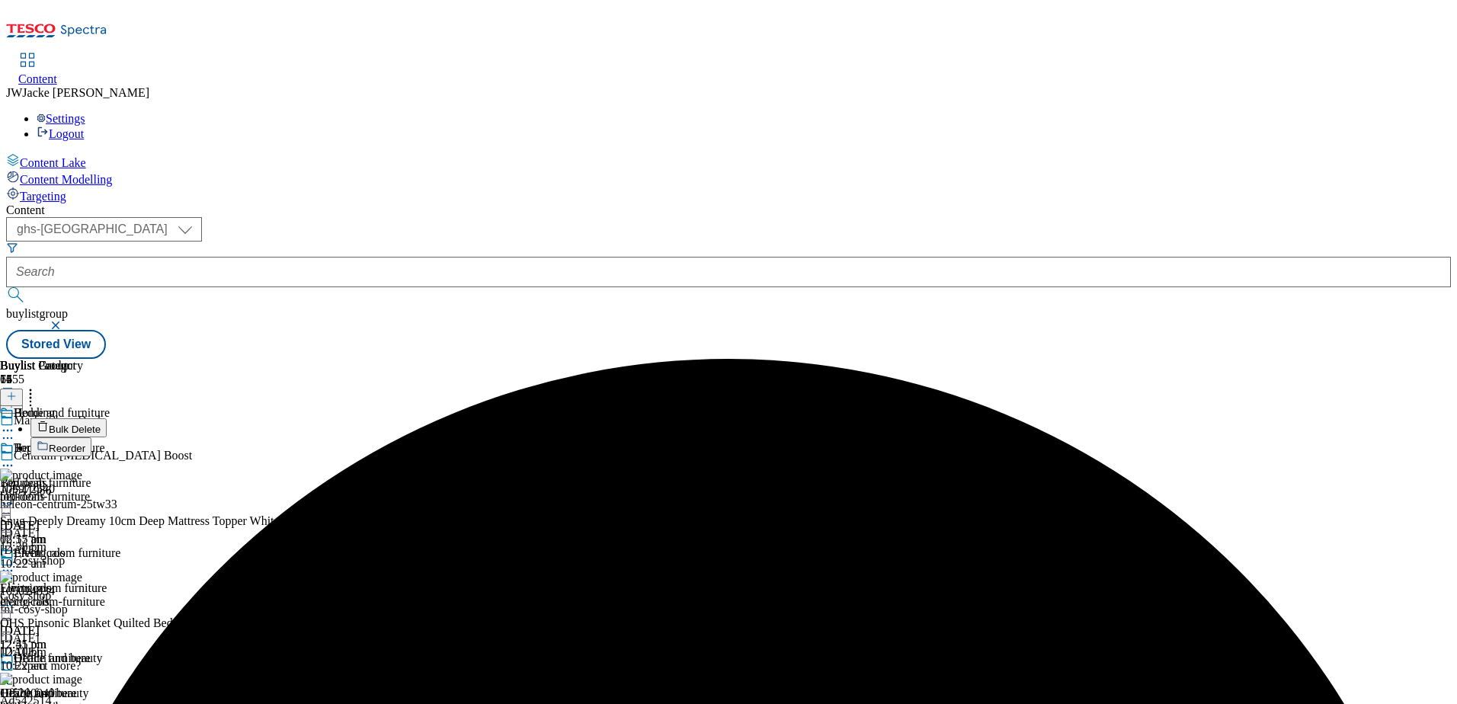
click at [101, 424] on span "Bulk Delete" at bounding box center [75, 429] width 52 height 11
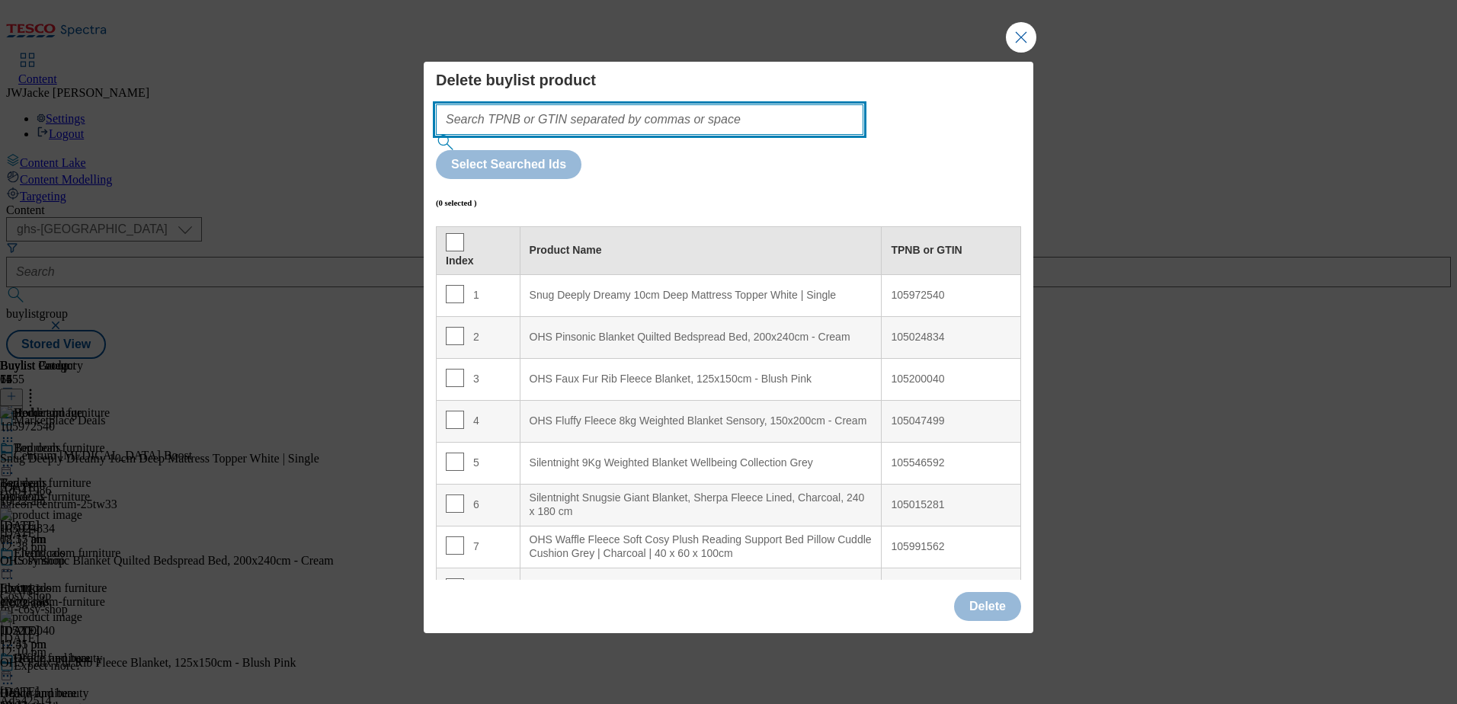
click at [695, 135] on input "Modal" at bounding box center [649, 119] width 427 height 30
paste input "105426858 106080938 105505023 106080292 106080285 106080291 106080300 106080288…"
type input "105426858 106080938 105505023 106080292 106080285 106080291 106080300 106080288…"
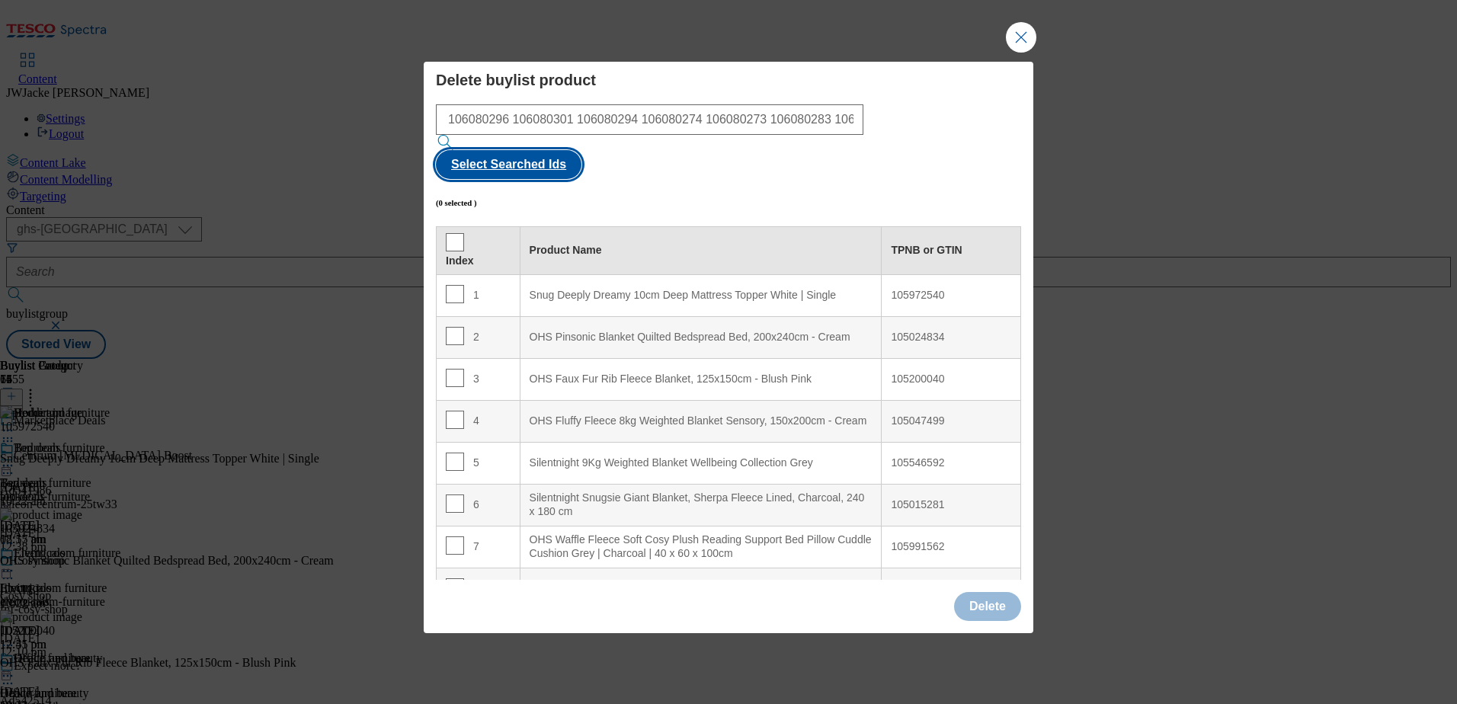
scroll to position [0, 0]
click at [581, 152] on button "Select Searched Ids" at bounding box center [509, 164] width 146 height 29
checkbox input "true"
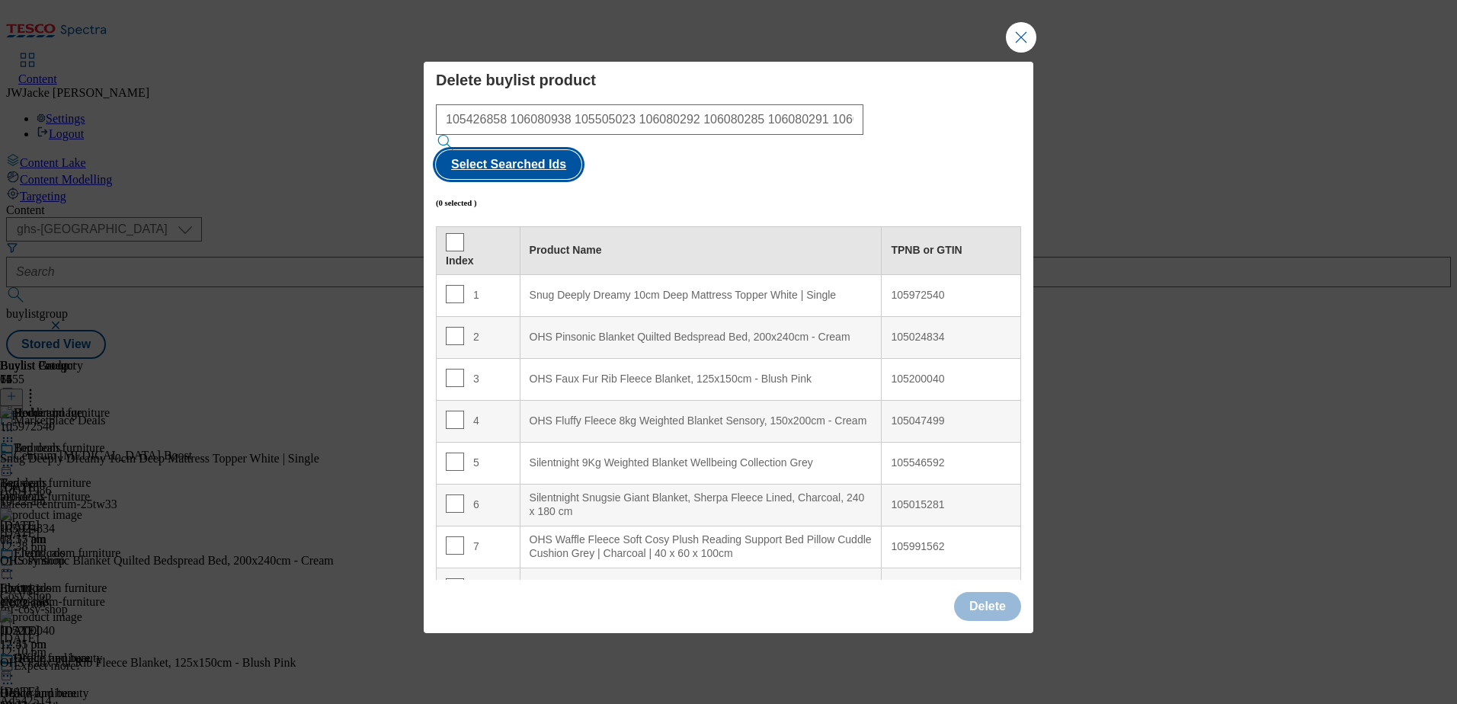
checkbox input "true"
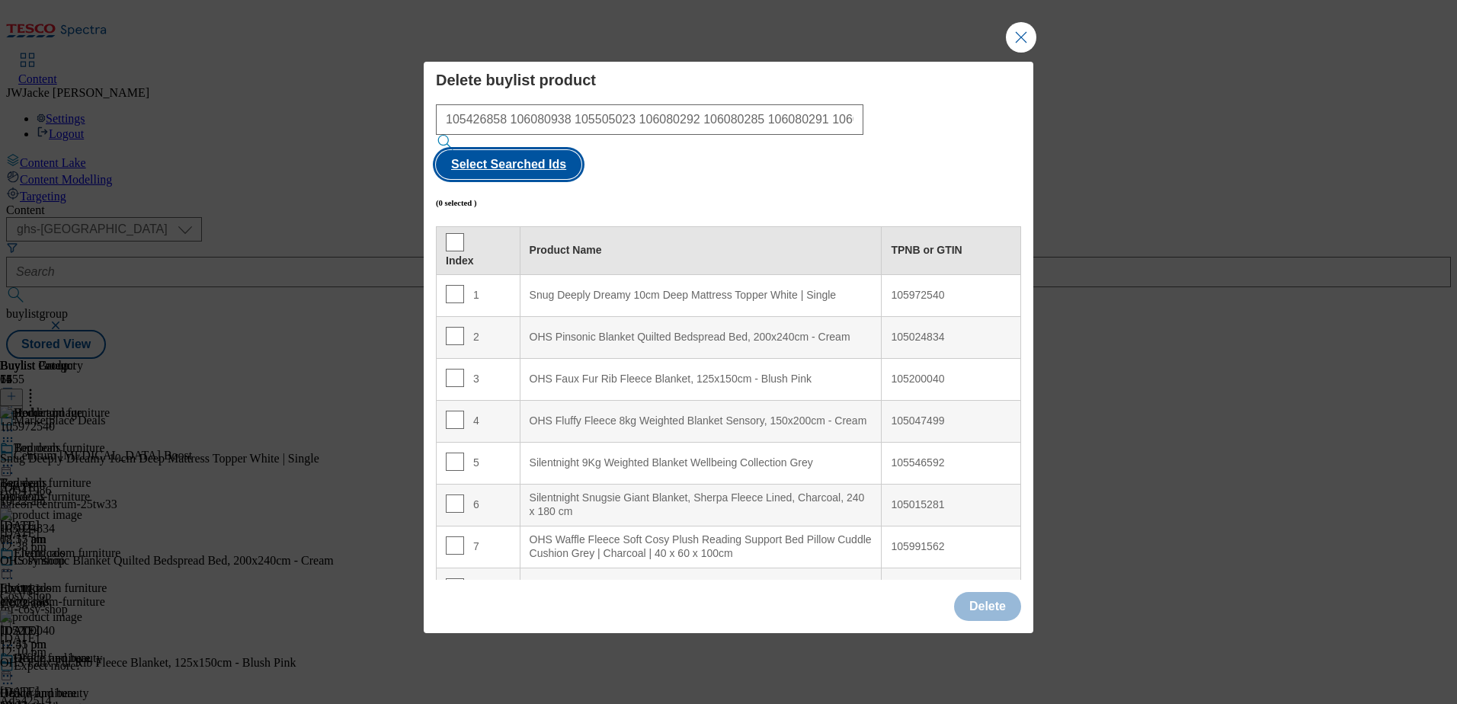
checkbox input "true"
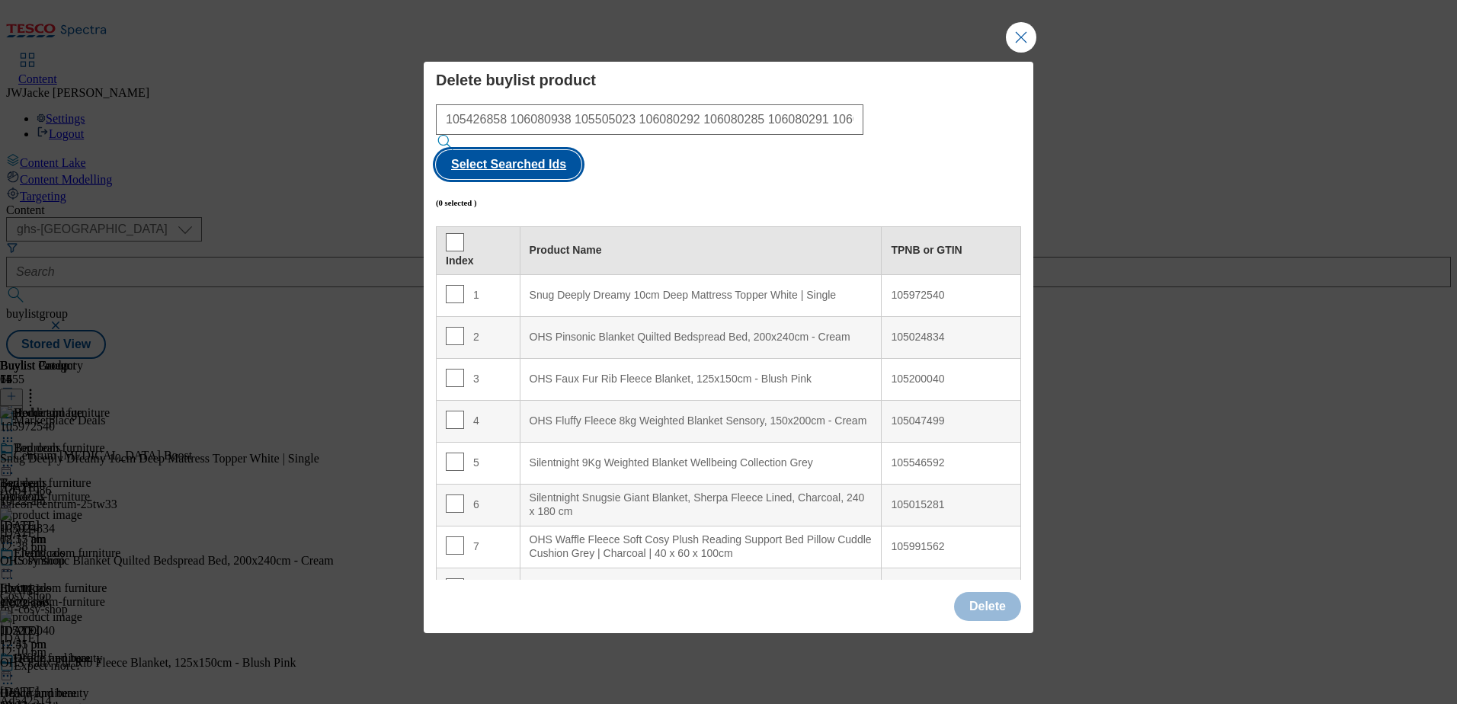
checkbox input "true"
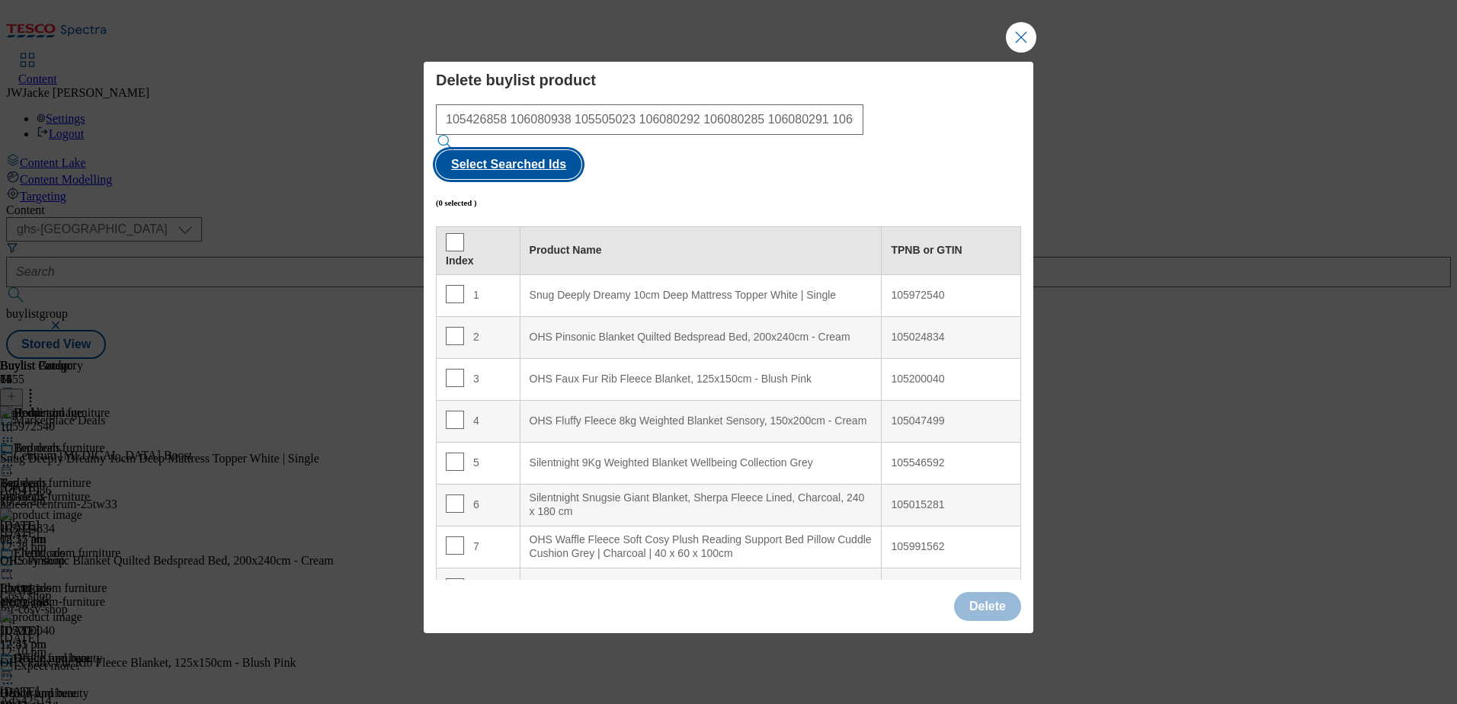
checkbox input "true"
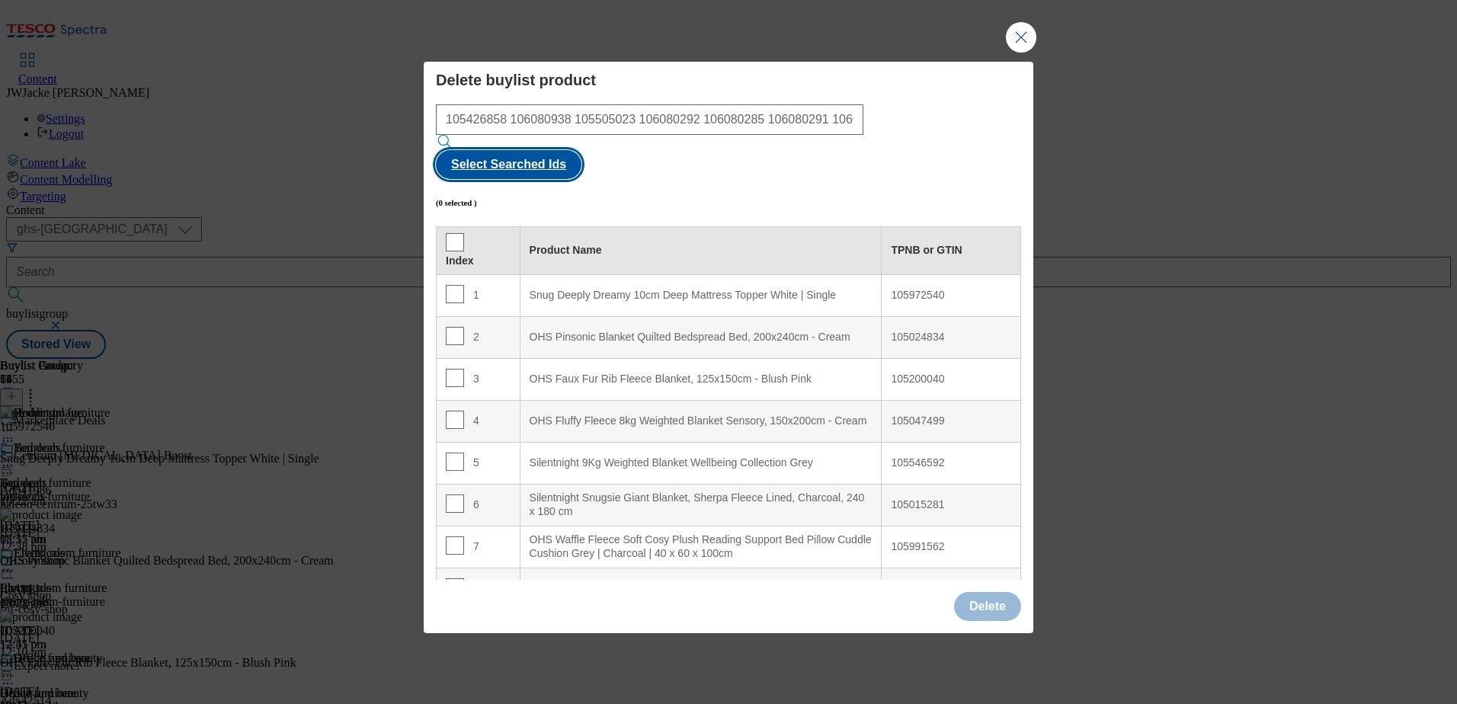
checkbox input "true"
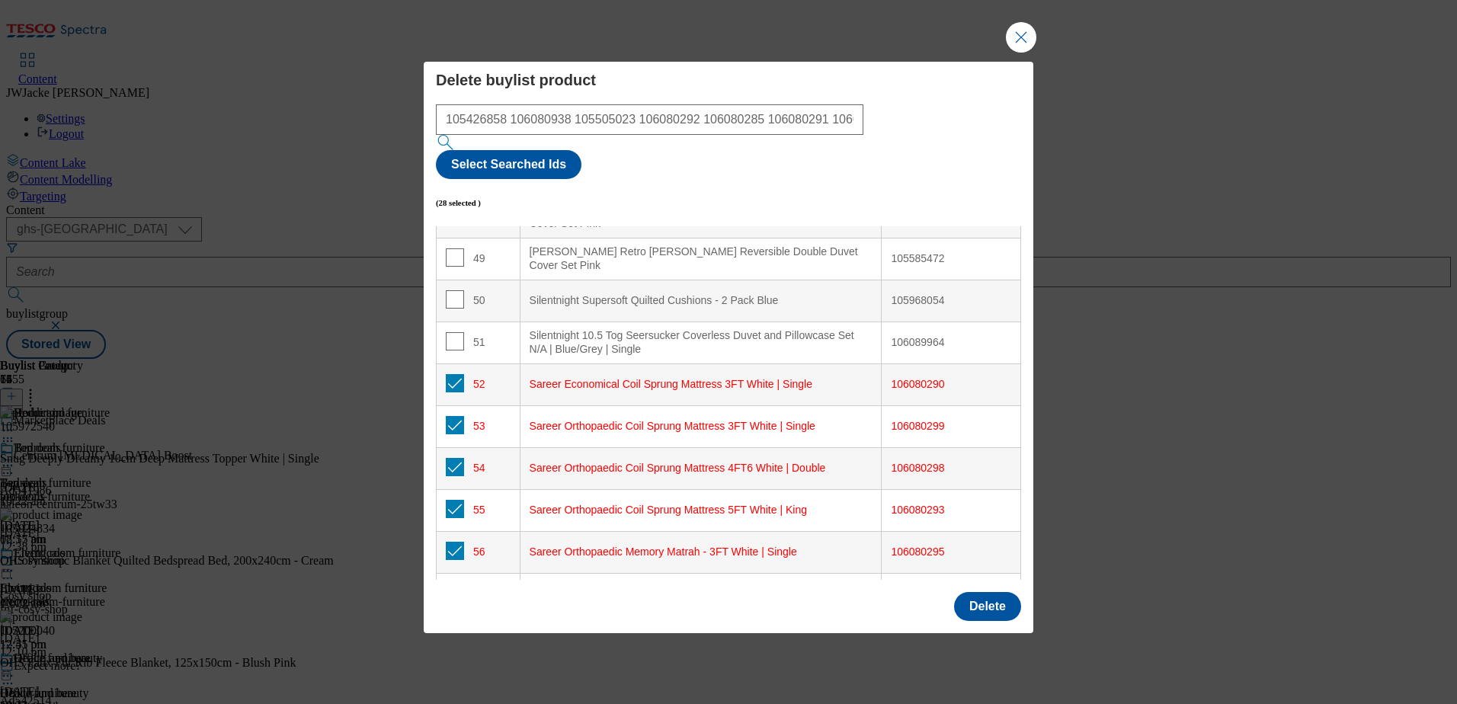
scroll to position [1918, 0]
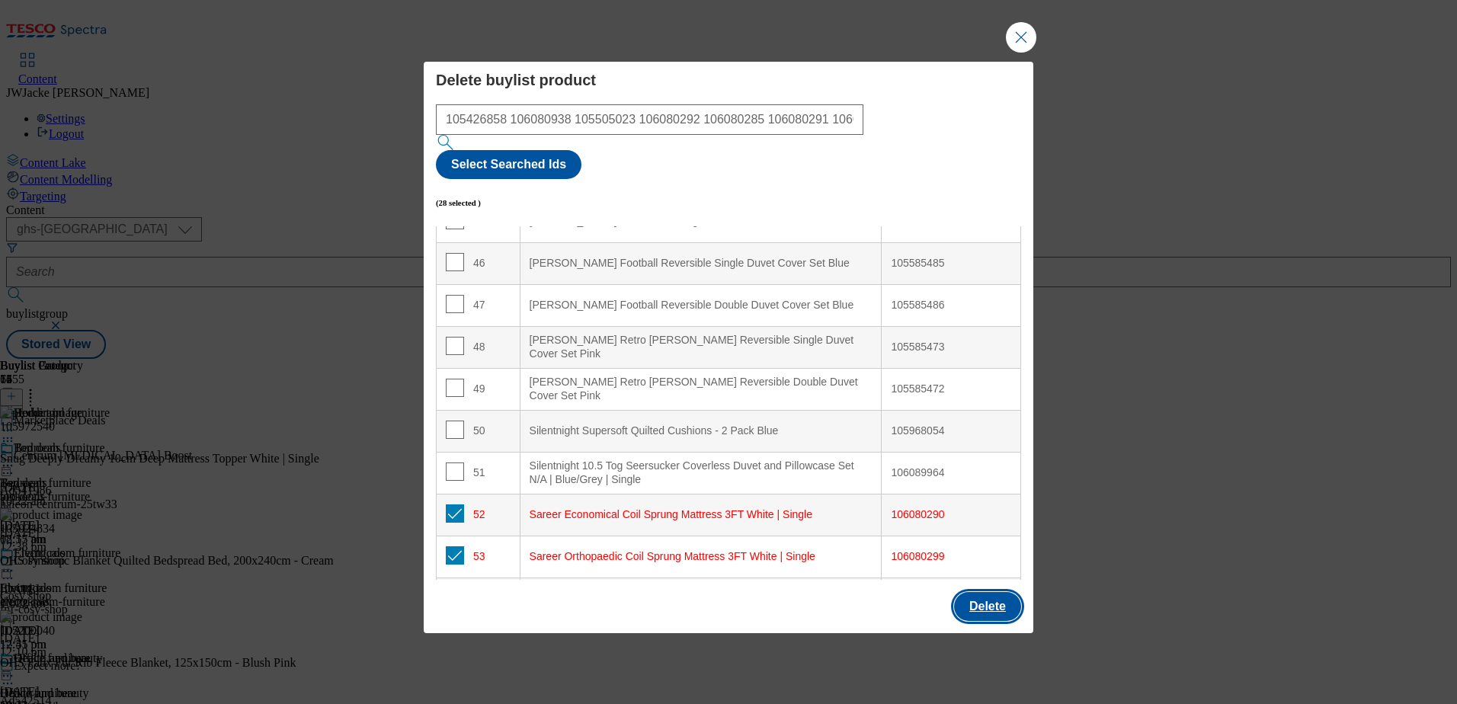
click at [984, 592] on button "Delete" at bounding box center [987, 606] width 67 height 29
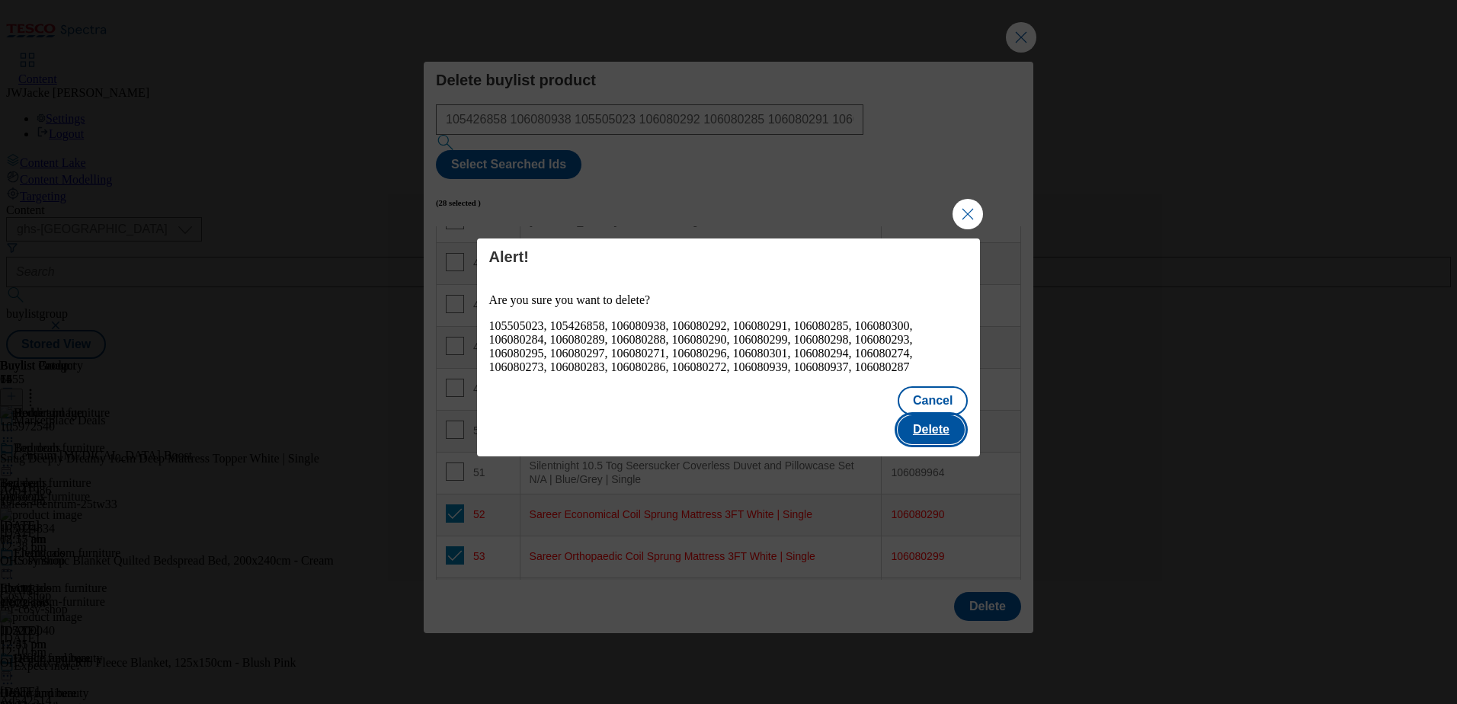
click at [933, 428] on button "Delete" at bounding box center [930, 429] width 67 height 29
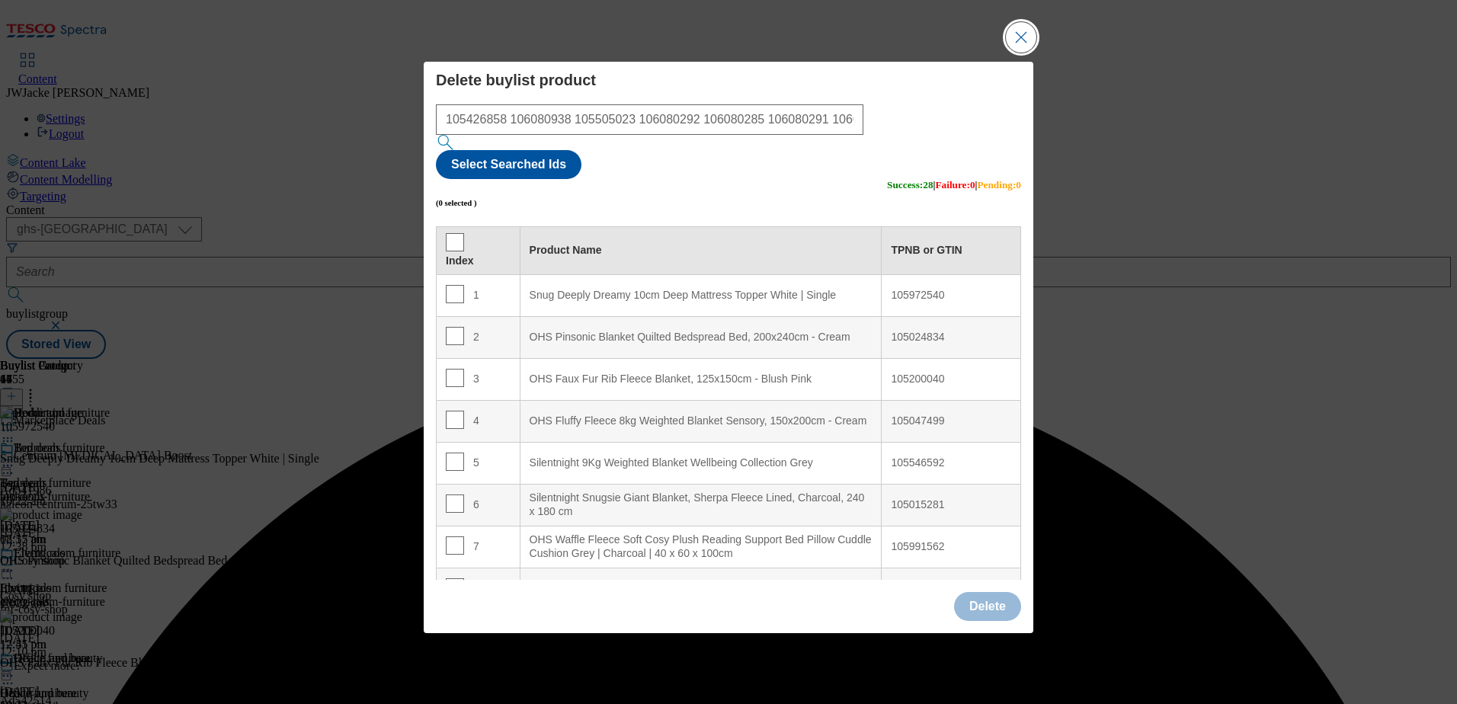
click at [1024, 53] on button "Close Modal" at bounding box center [1021, 37] width 30 height 30
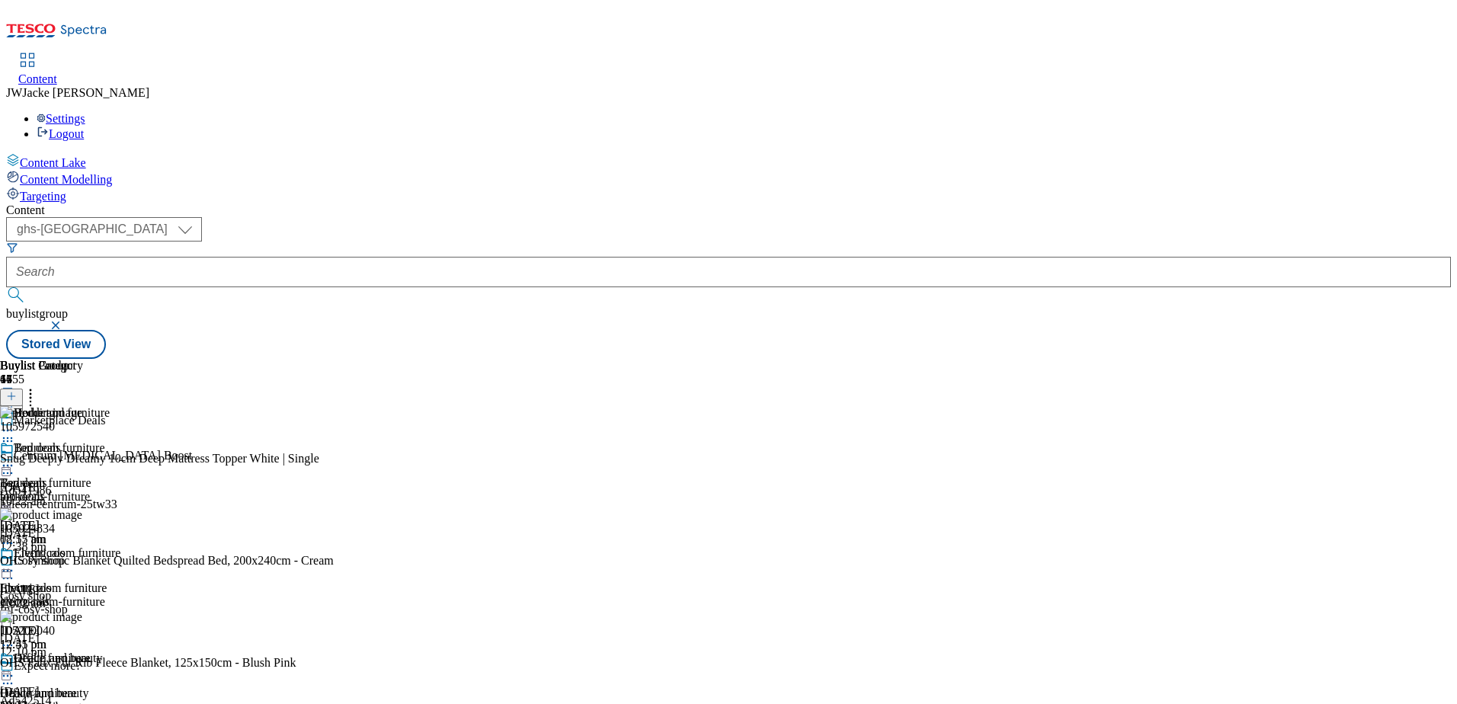
scroll to position [686, 0]
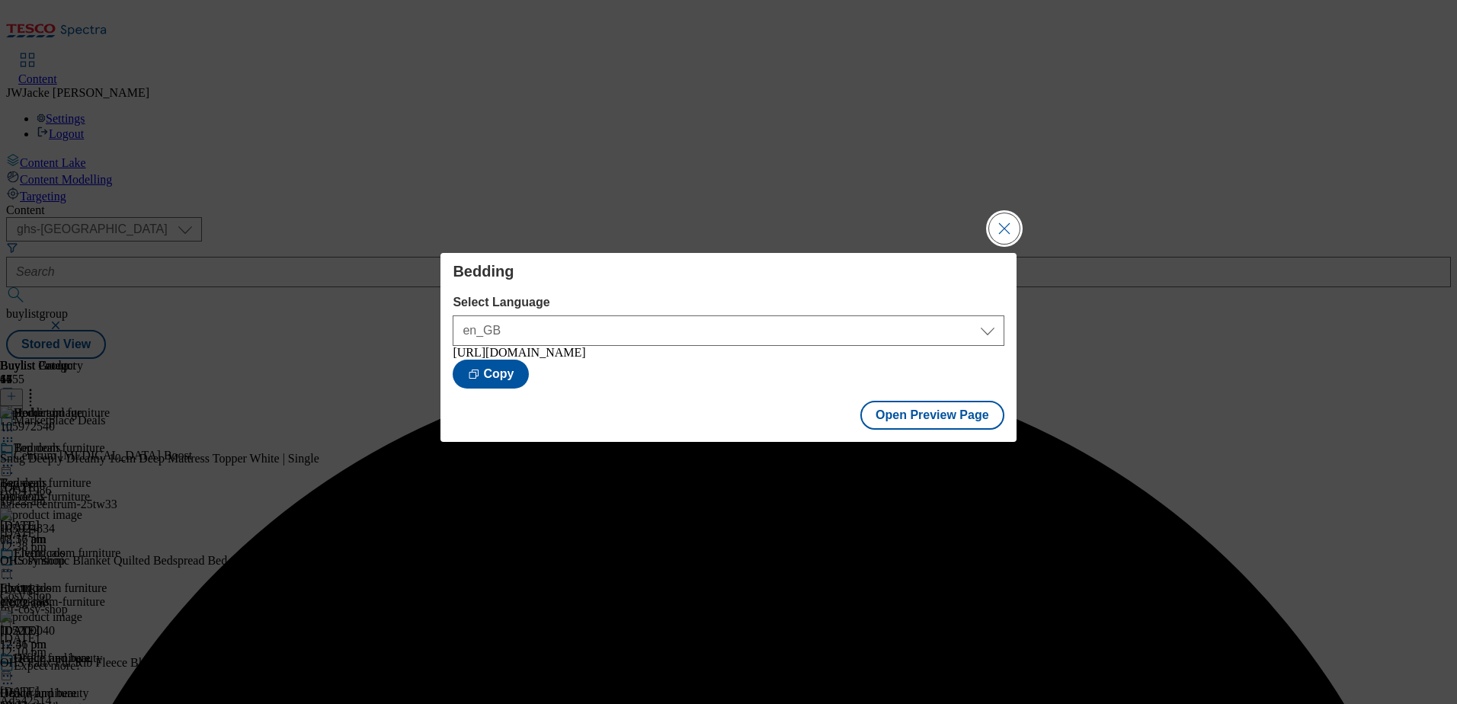
click at [1004, 222] on button "Close Modal" at bounding box center [1004, 228] width 30 height 30
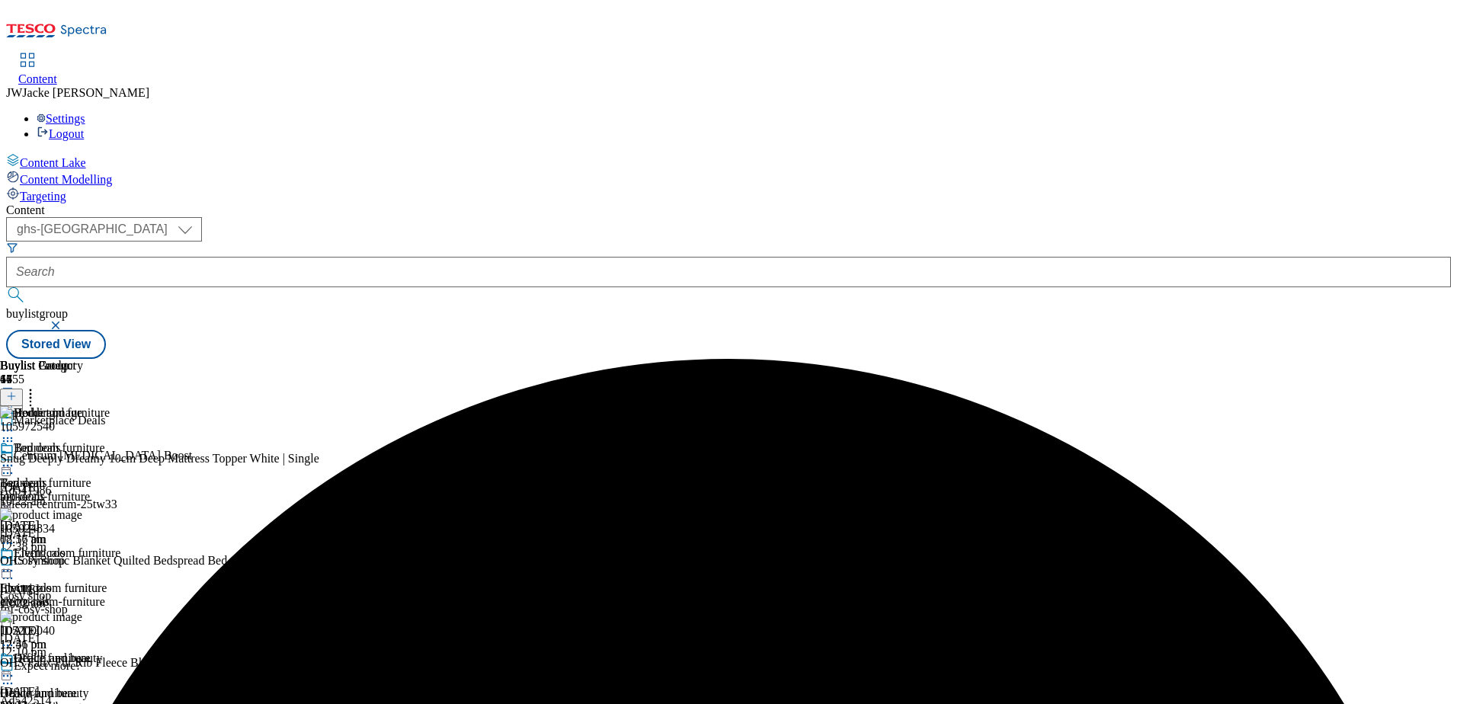
click at [15, 458] on icon at bounding box center [7, 465] width 15 height 15
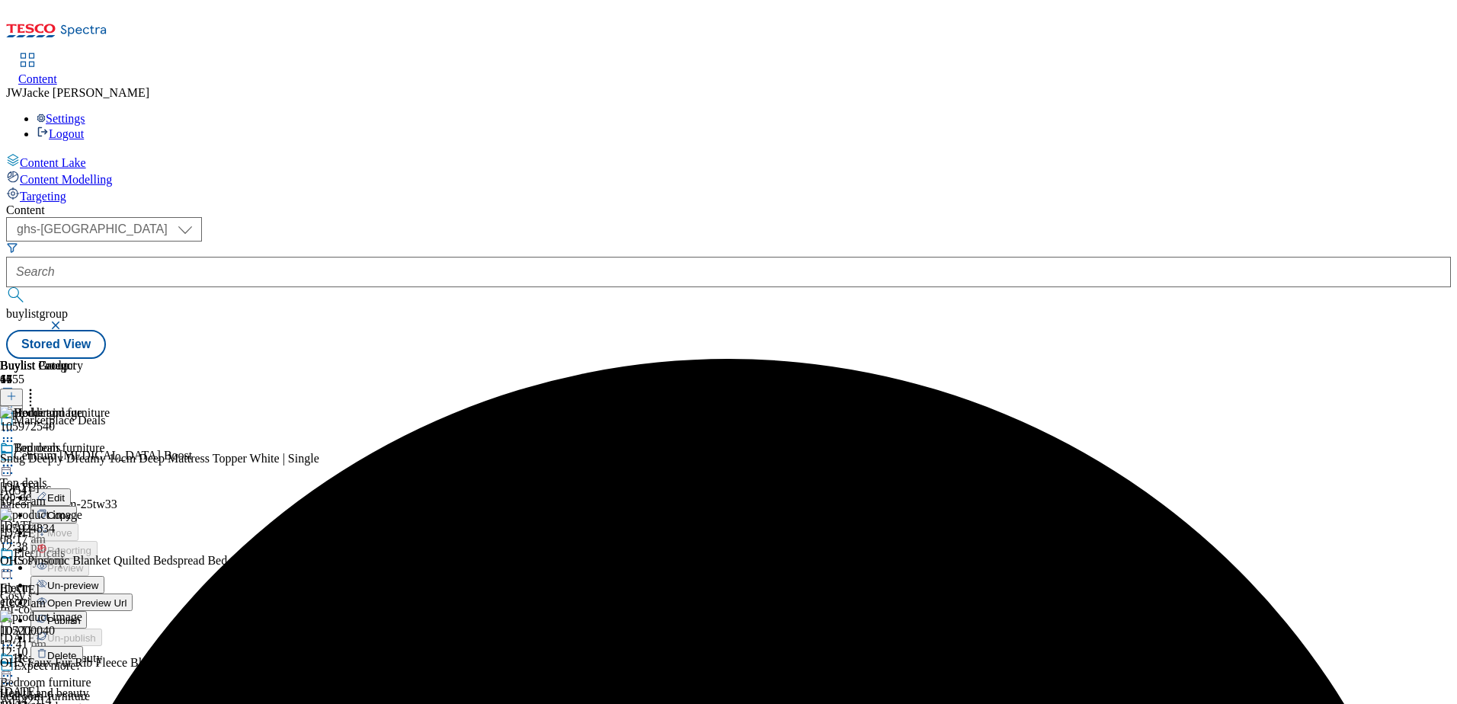
click at [98, 580] on span "Un-preview" at bounding box center [72, 585] width 51 height 11
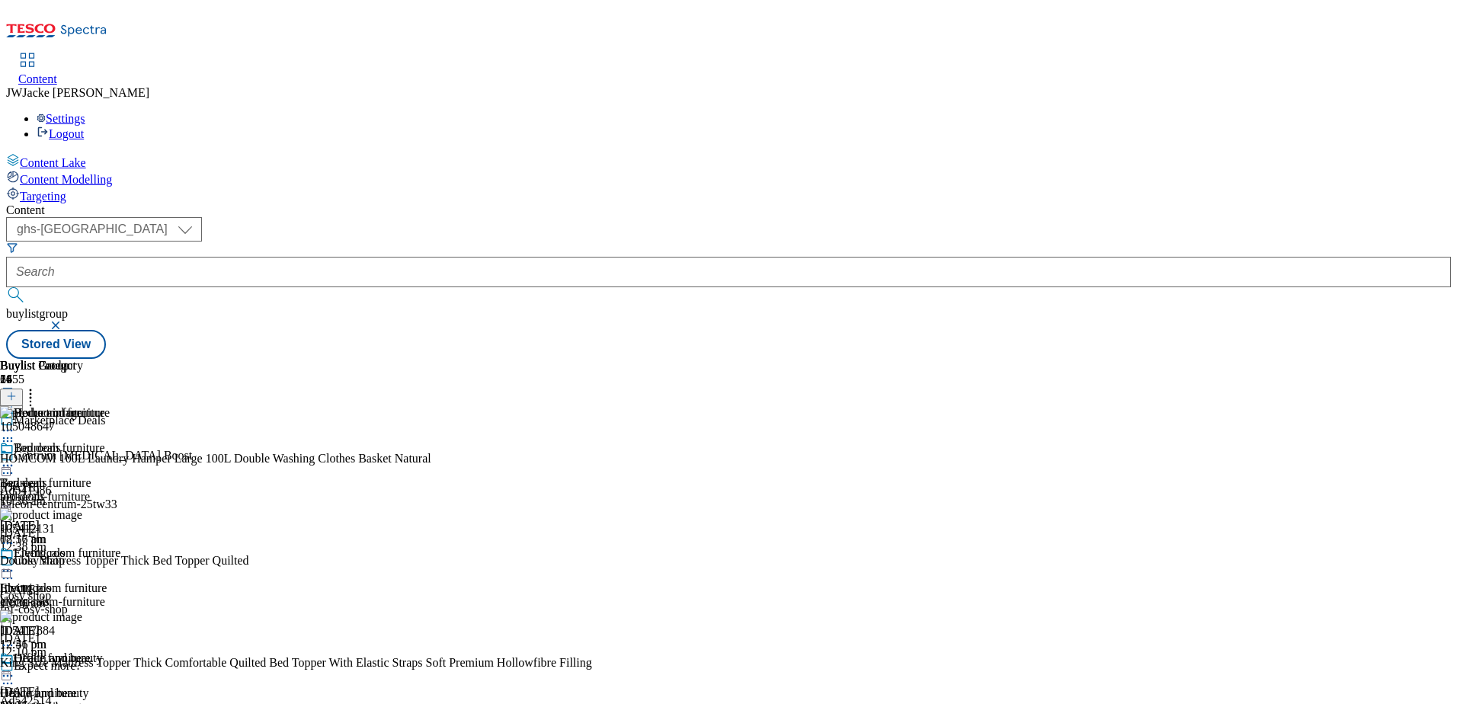
click at [17, 391] on icon at bounding box center [11, 396] width 11 height 11
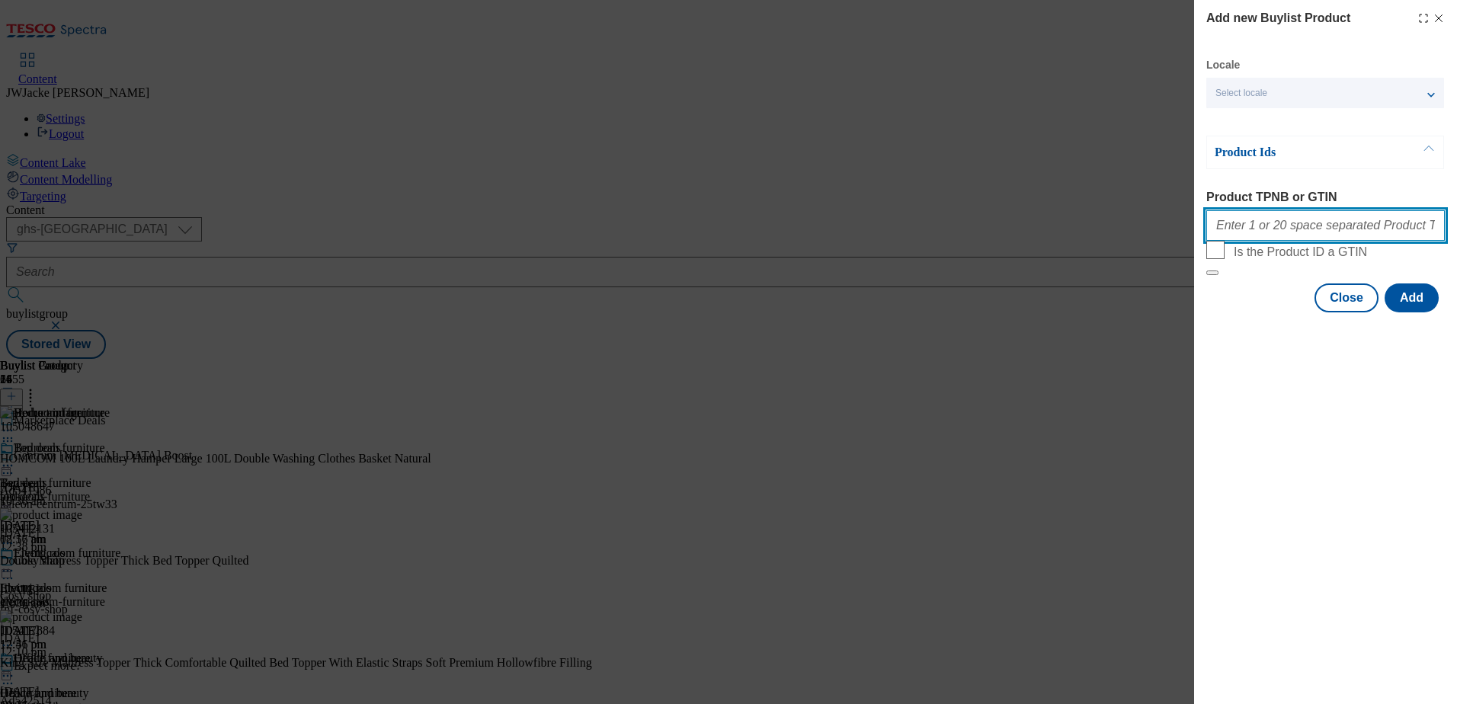
click at [1304, 237] on input "Product TPNB or GTIN" at bounding box center [1325, 225] width 238 height 30
paste input "105426858 106080938 105505023 106080292 106080285 106080291 106080300 106080288…"
type input "105426858 106080938 105505023 106080292 106080285 106080291 106080300 106080288…"
click at [1405, 312] on button "Add" at bounding box center [1411, 297] width 54 height 29
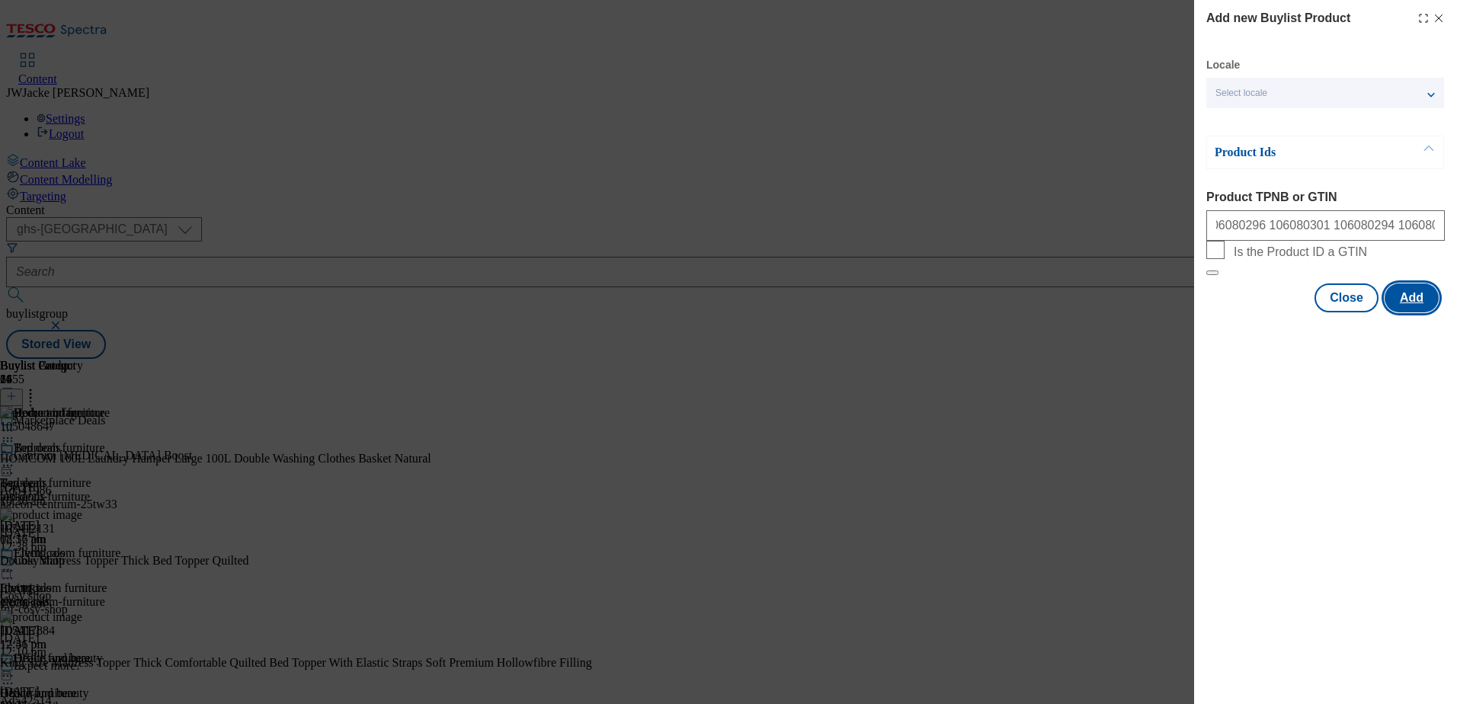
scroll to position [0, 0]
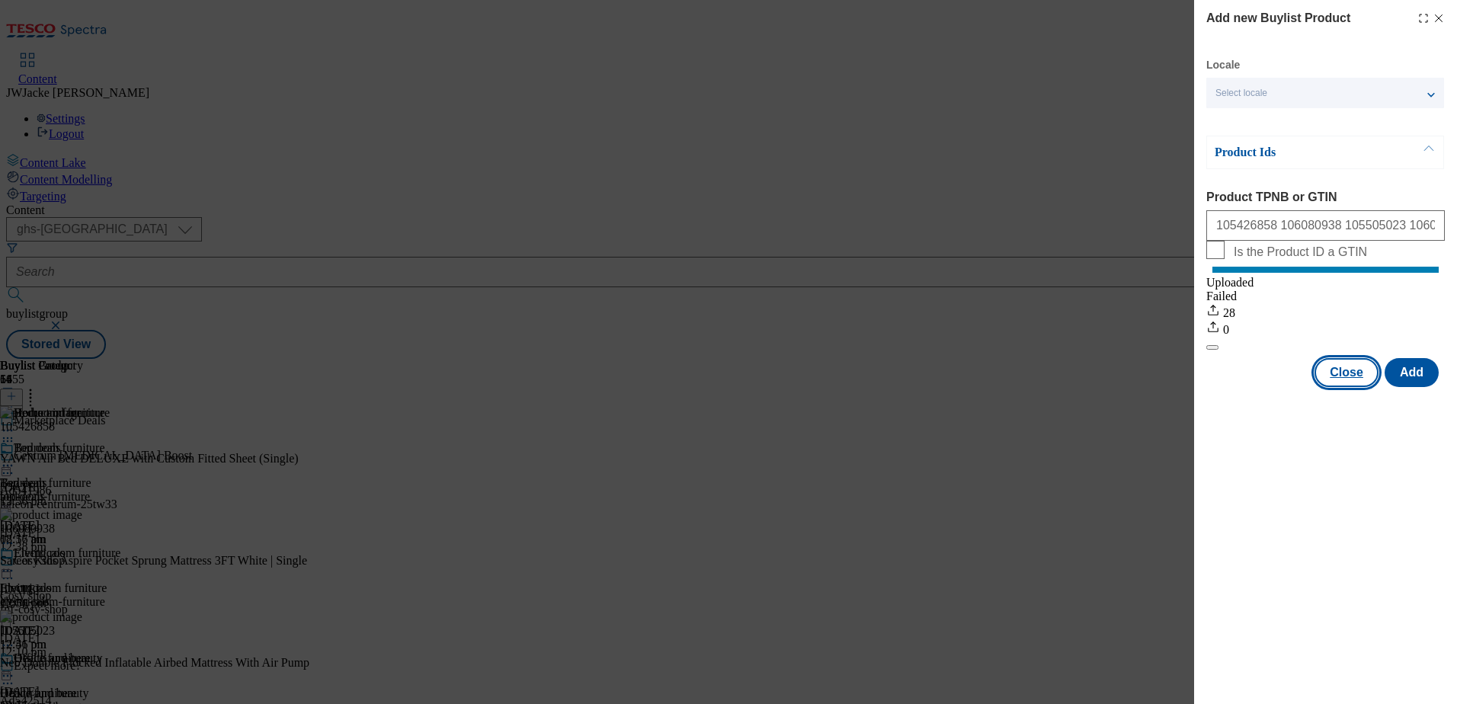
click at [1341, 385] on button "Close" at bounding box center [1346, 372] width 64 height 29
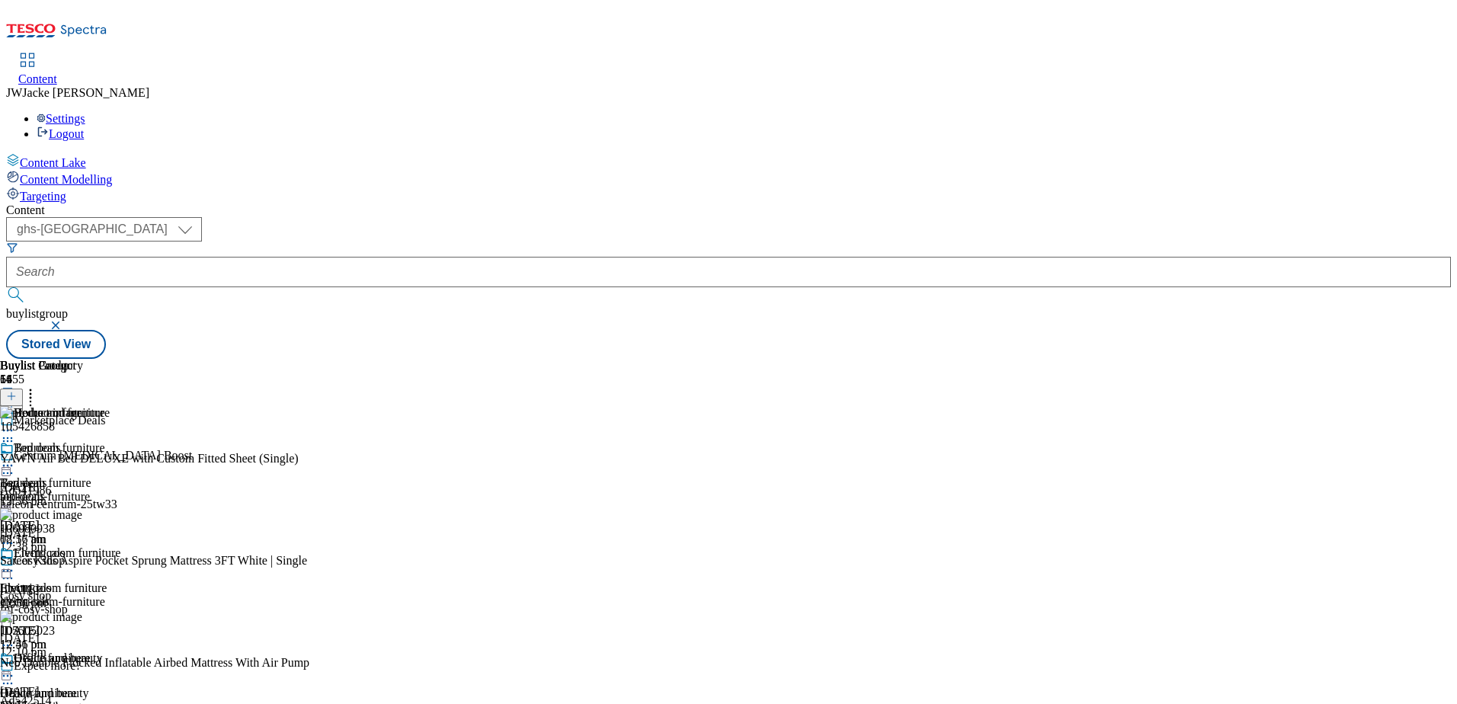
click at [38, 386] on icon at bounding box center [30, 393] width 15 height 15
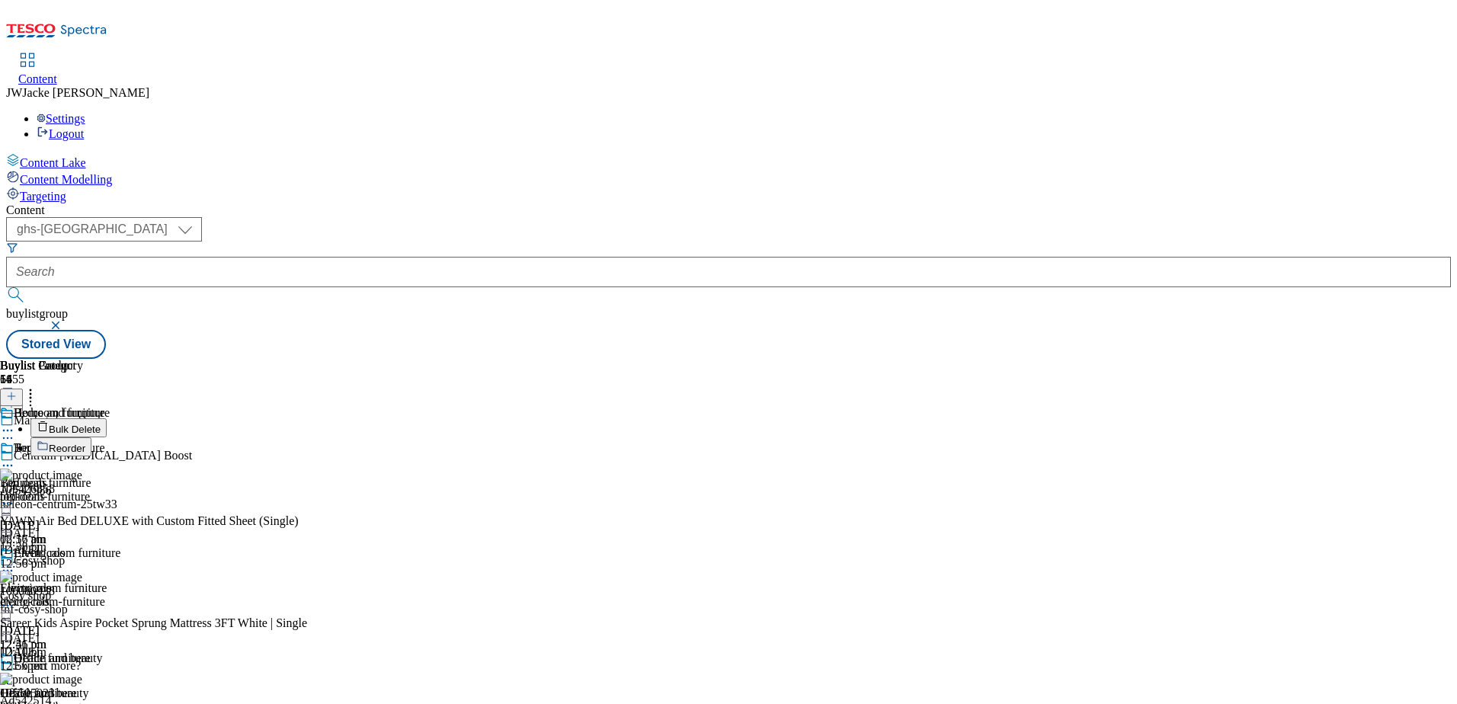
click at [91, 437] on button "Reorder" at bounding box center [60, 446] width 61 height 19
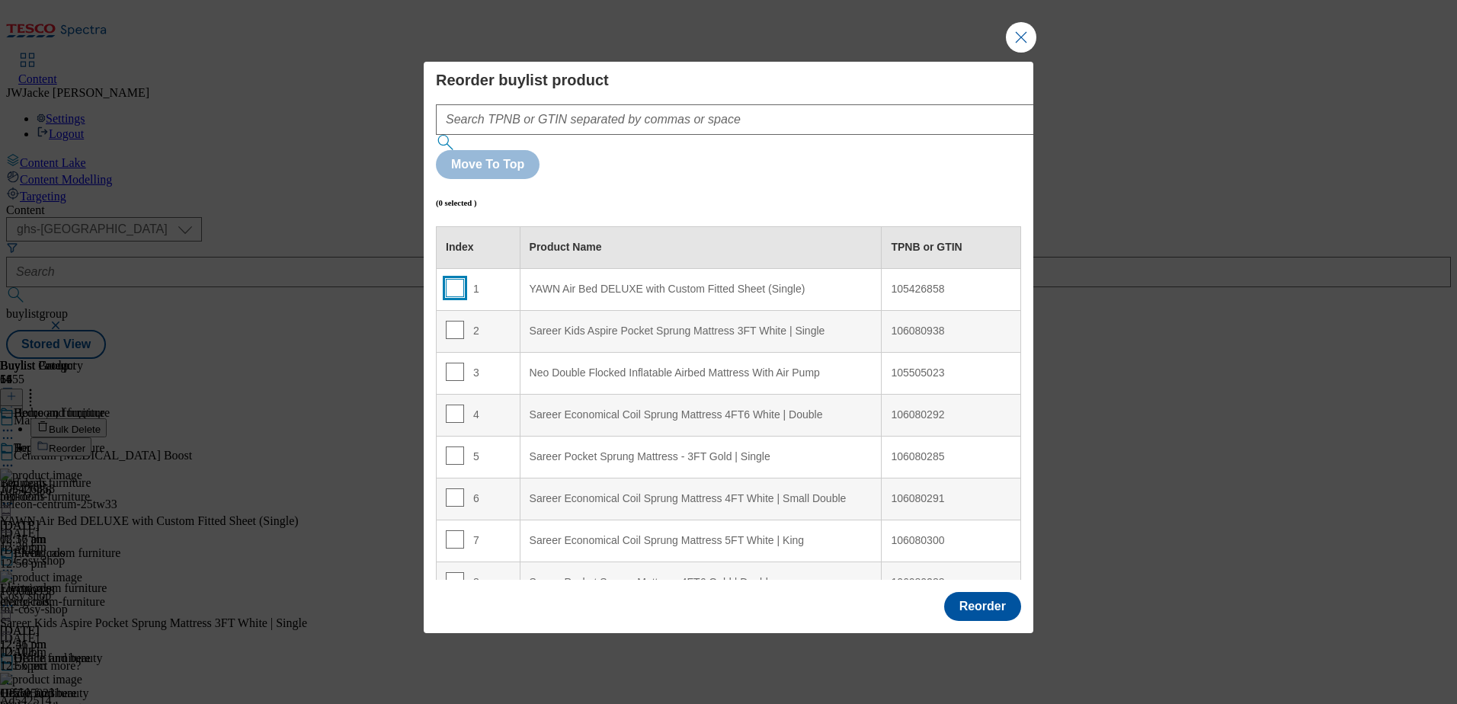
click at [456, 279] on input "Modal" at bounding box center [455, 288] width 18 height 18
checkbox input "true"
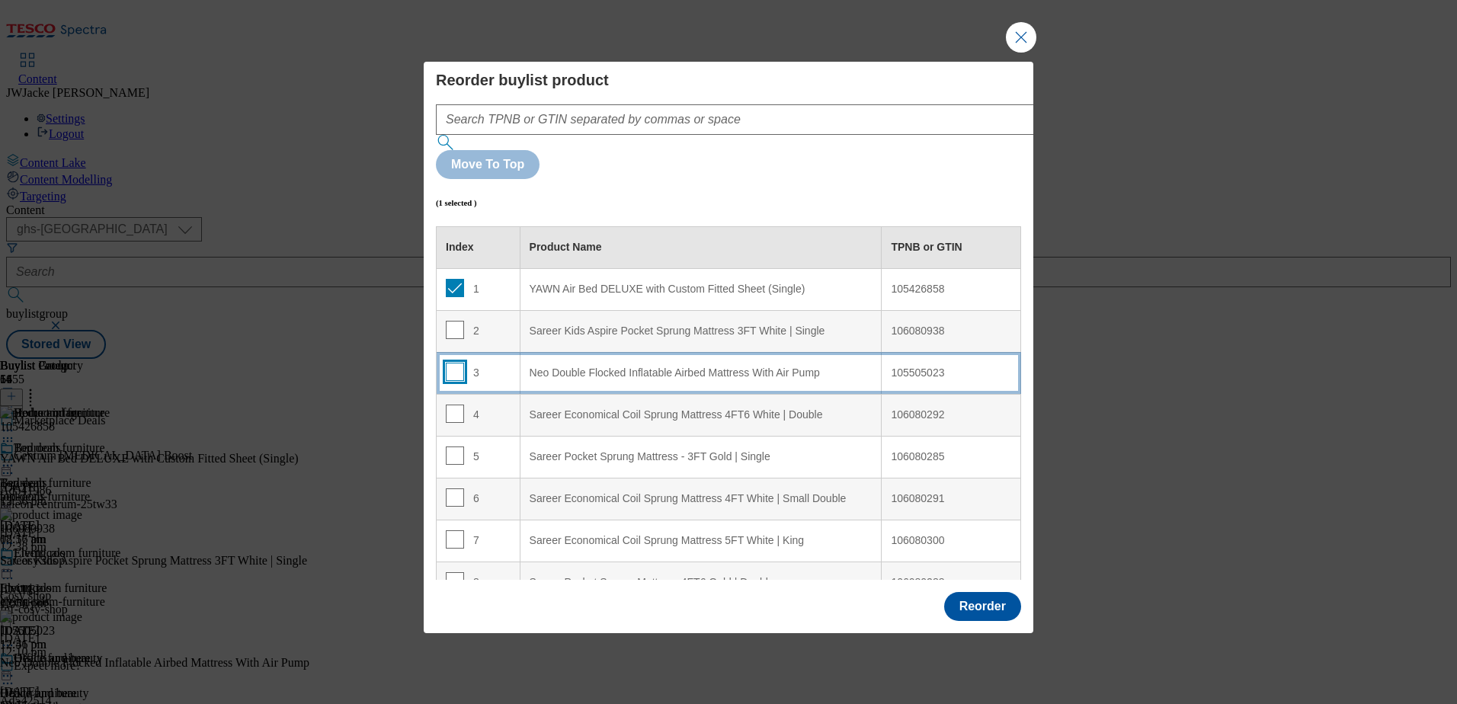
click at [449, 363] on input "Modal" at bounding box center [455, 372] width 18 height 18
checkbox input "true"
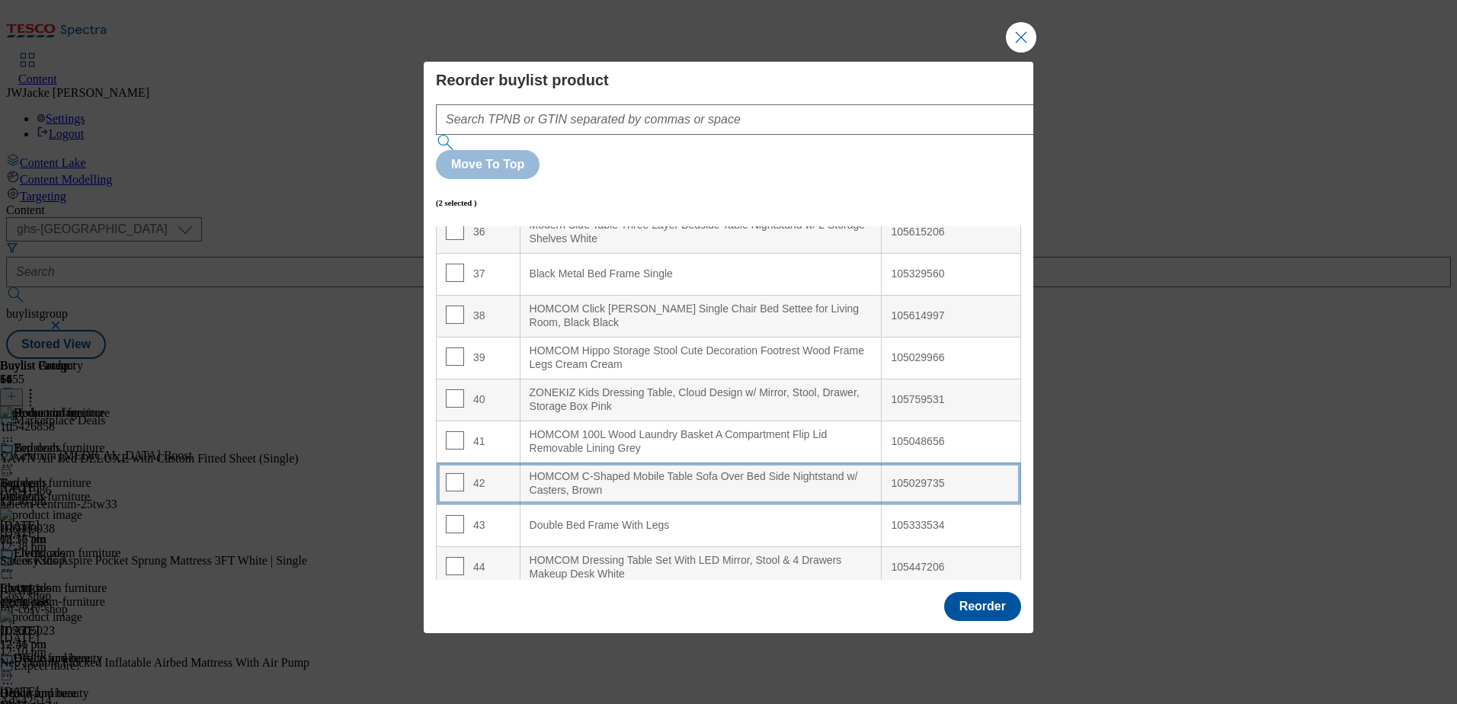
click at [593, 470] on div "HOMCOM C-Shaped Mobile Table Sofa Over Bed Side Nightstand w/ Casters, Brown" at bounding box center [700, 483] width 343 height 27
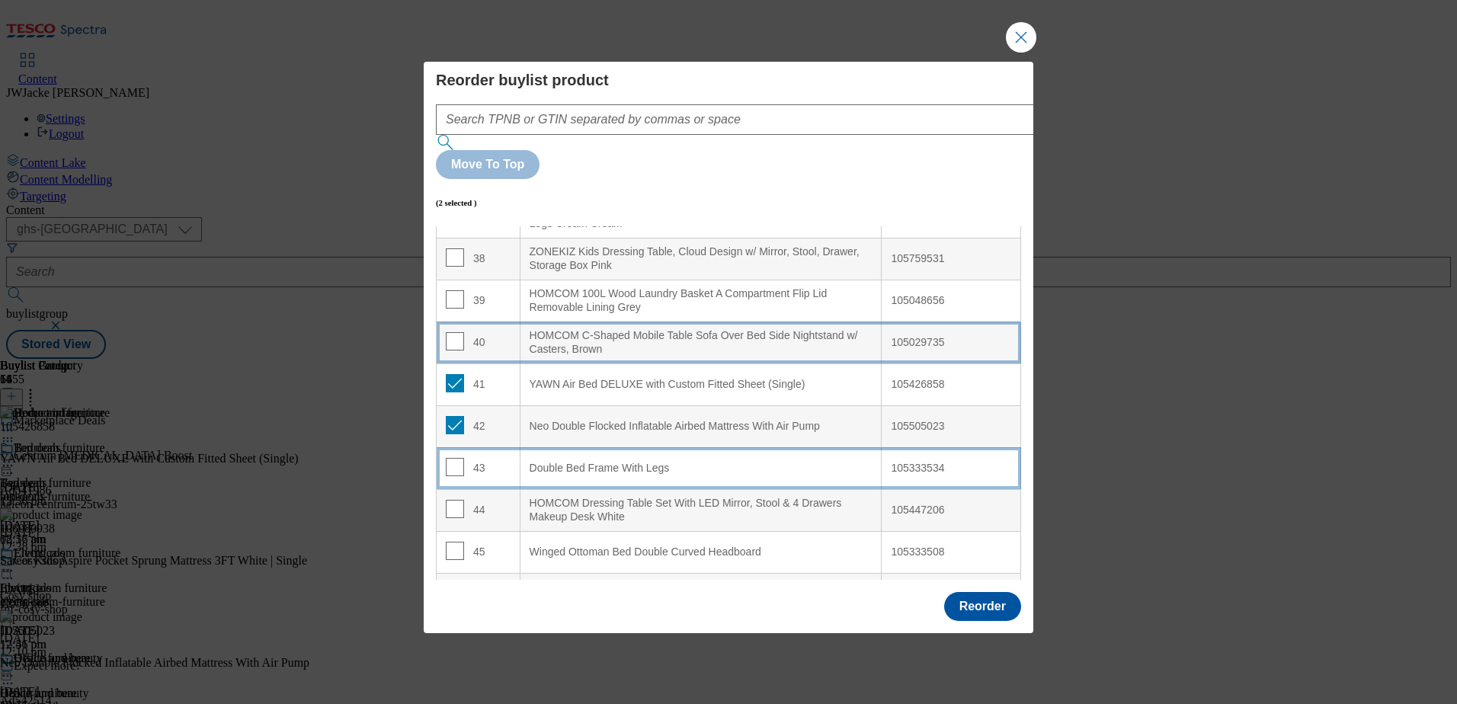
scroll to position [1592, 0]
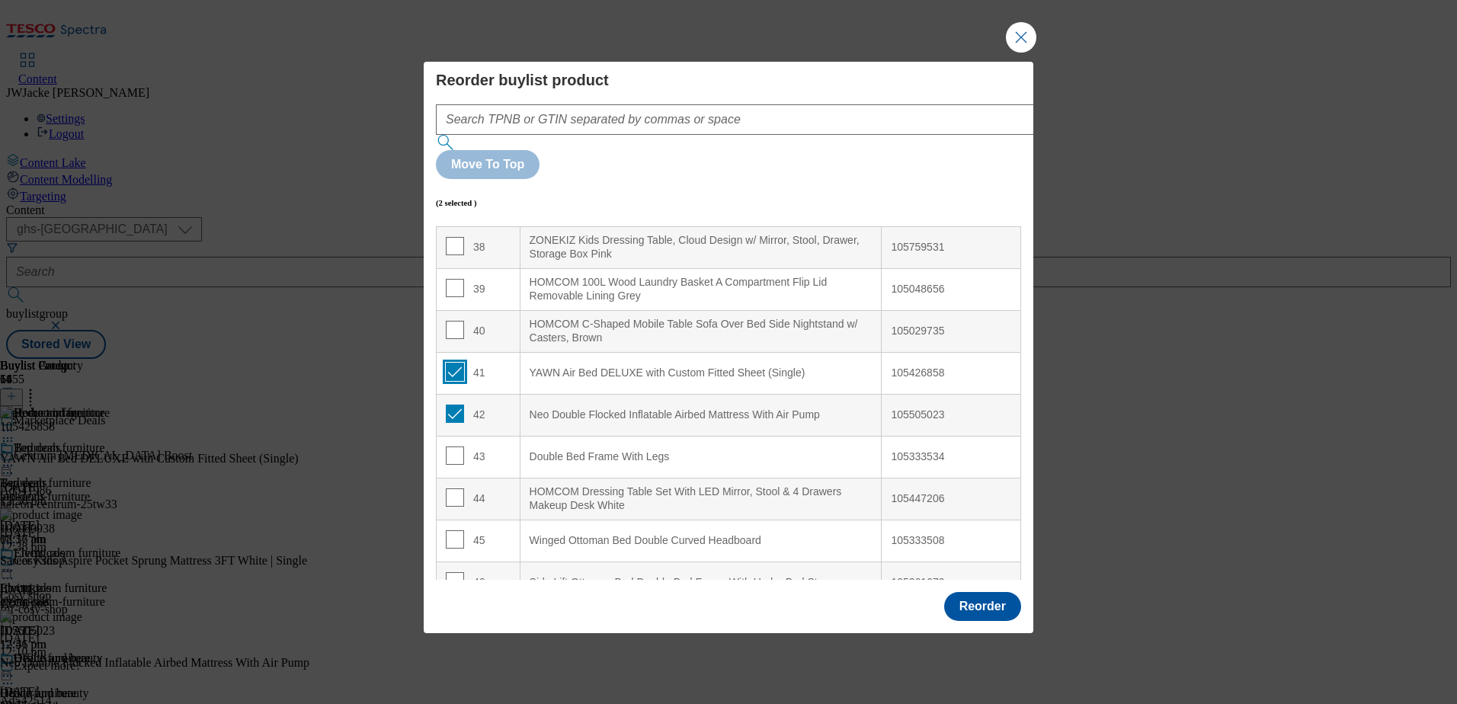
click at [458, 363] on input "Modal" at bounding box center [455, 372] width 18 height 18
checkbox input "false"
click at [454, 405] on input "Modal" at bounding box center [455, 414] width 18 height 18
checkbox input "false"
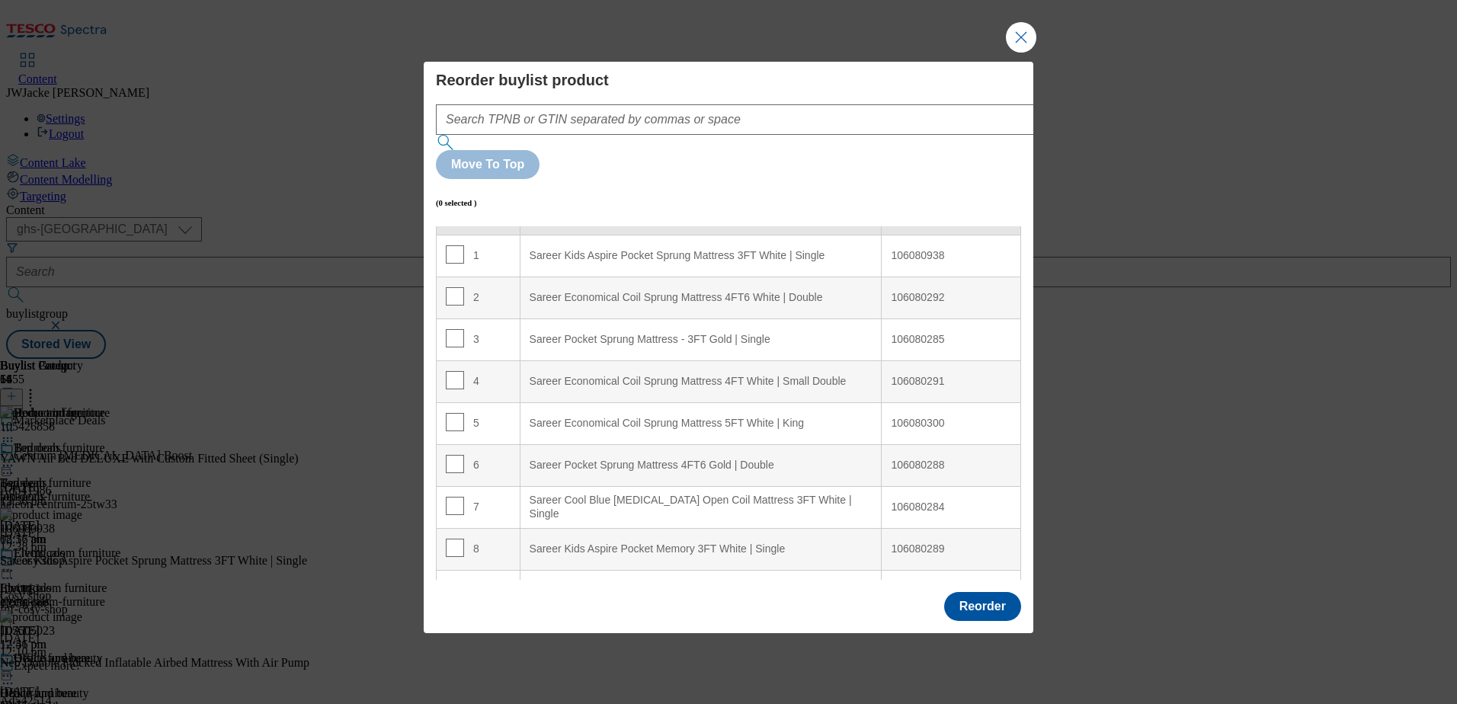
scroll to position [0, 0]
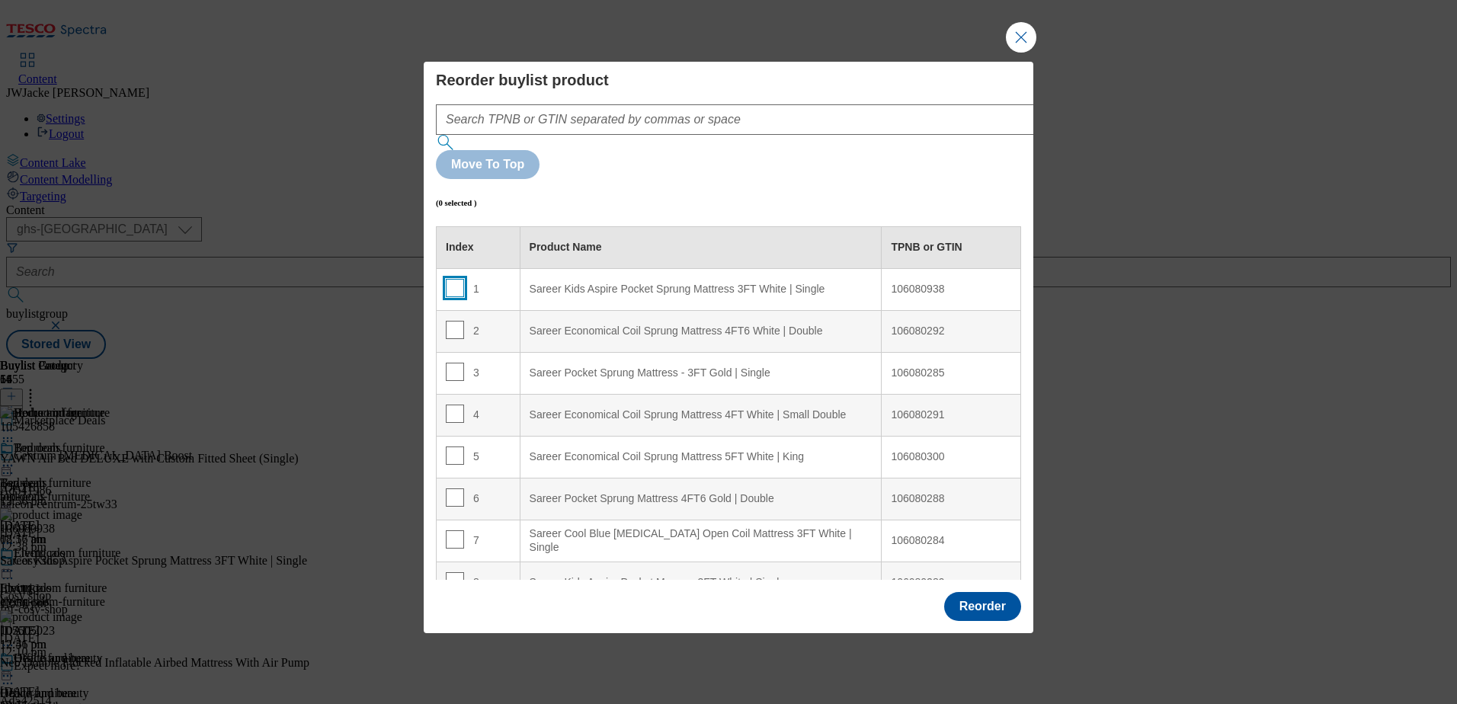
click at [453, 279] on input "Modal" at bounding box center [455, 288] width 18 height 18
checkbox input "true"
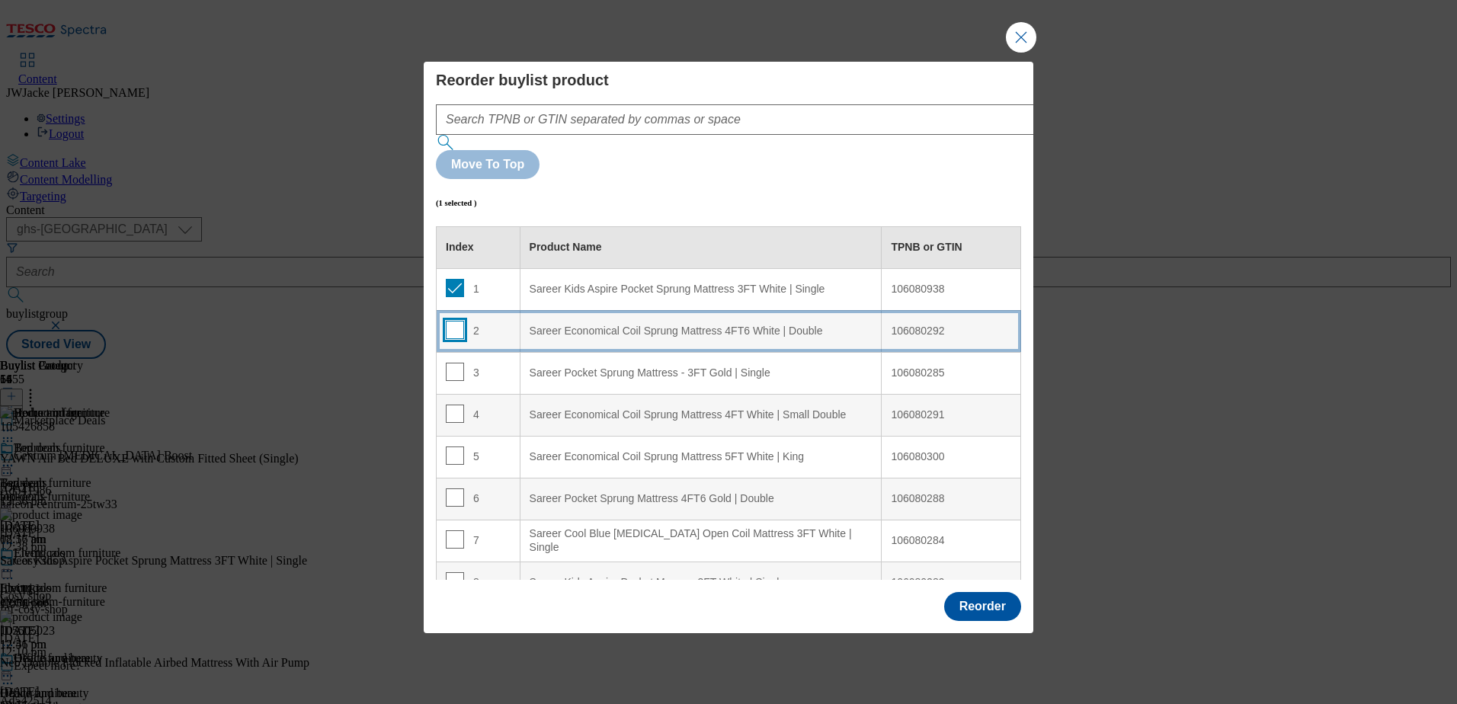
click at [456, 321] on input "Modal" at bounding box center [455, 330] width 18 height 18
checkbox input "true"
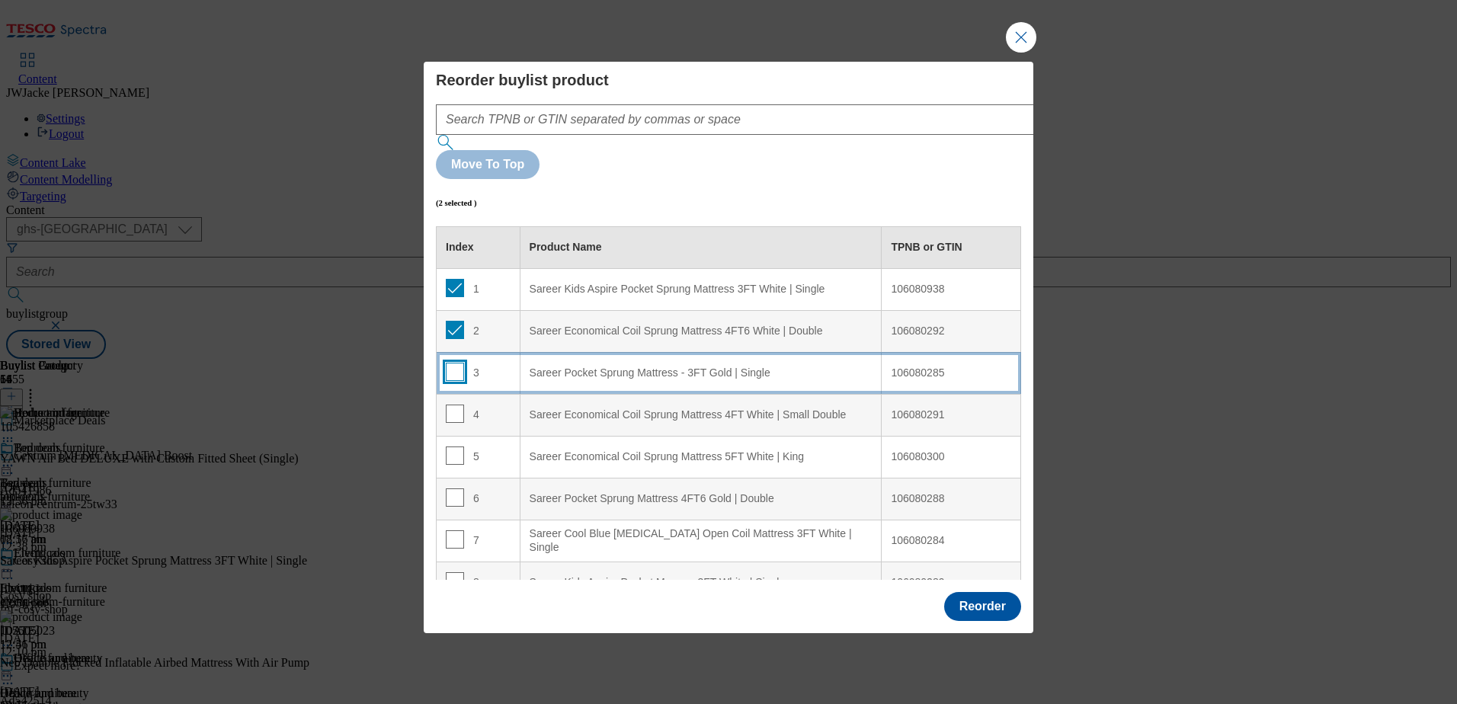
click at [453, 363] on input "Modal" at bounding box center [455, 372] width 18 height 18
checkbox input "true"
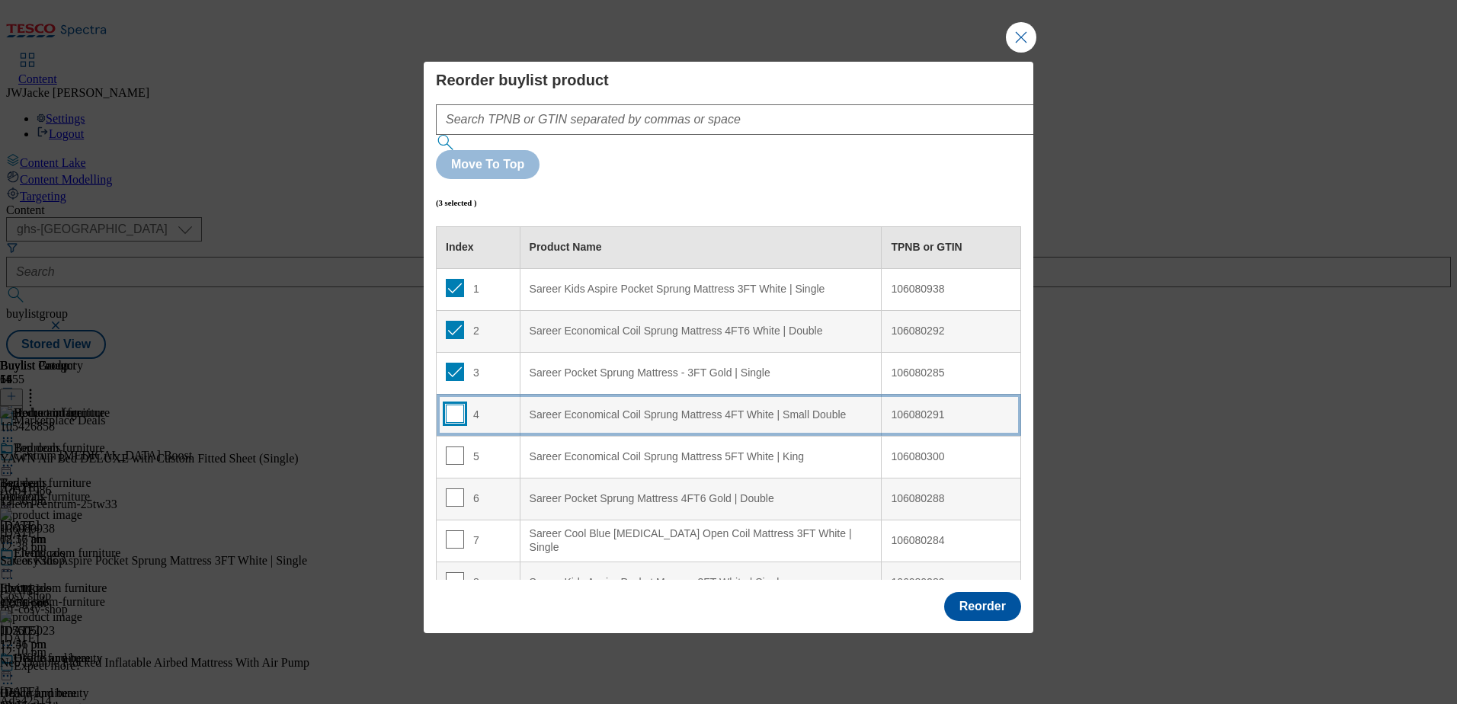
click at [459, 405] on input "Modal" at bounding box center [455, 414] width 18 height 18
checkbox input "true"
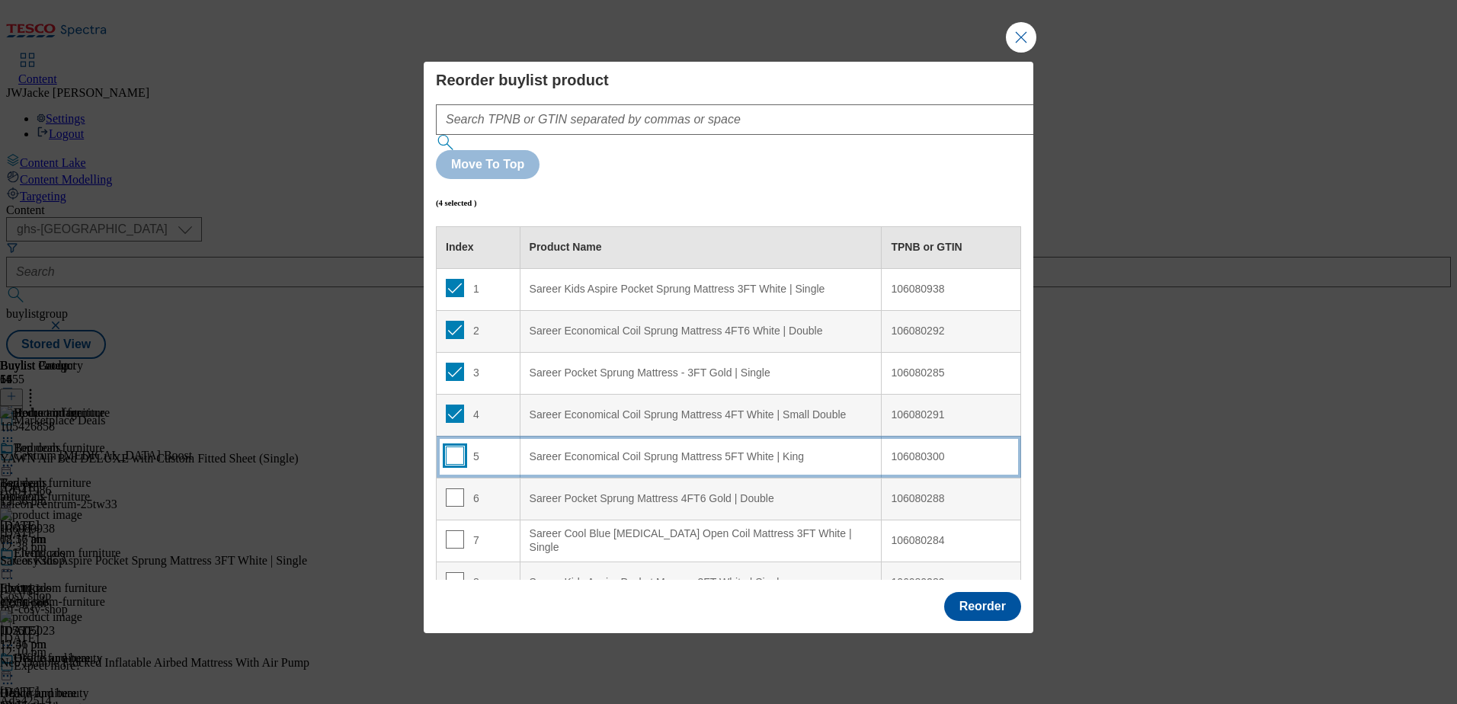
click at [454, 446] on input "Modal" at bounding box center [455, 455] width 18 height 18
checkbox input "true"
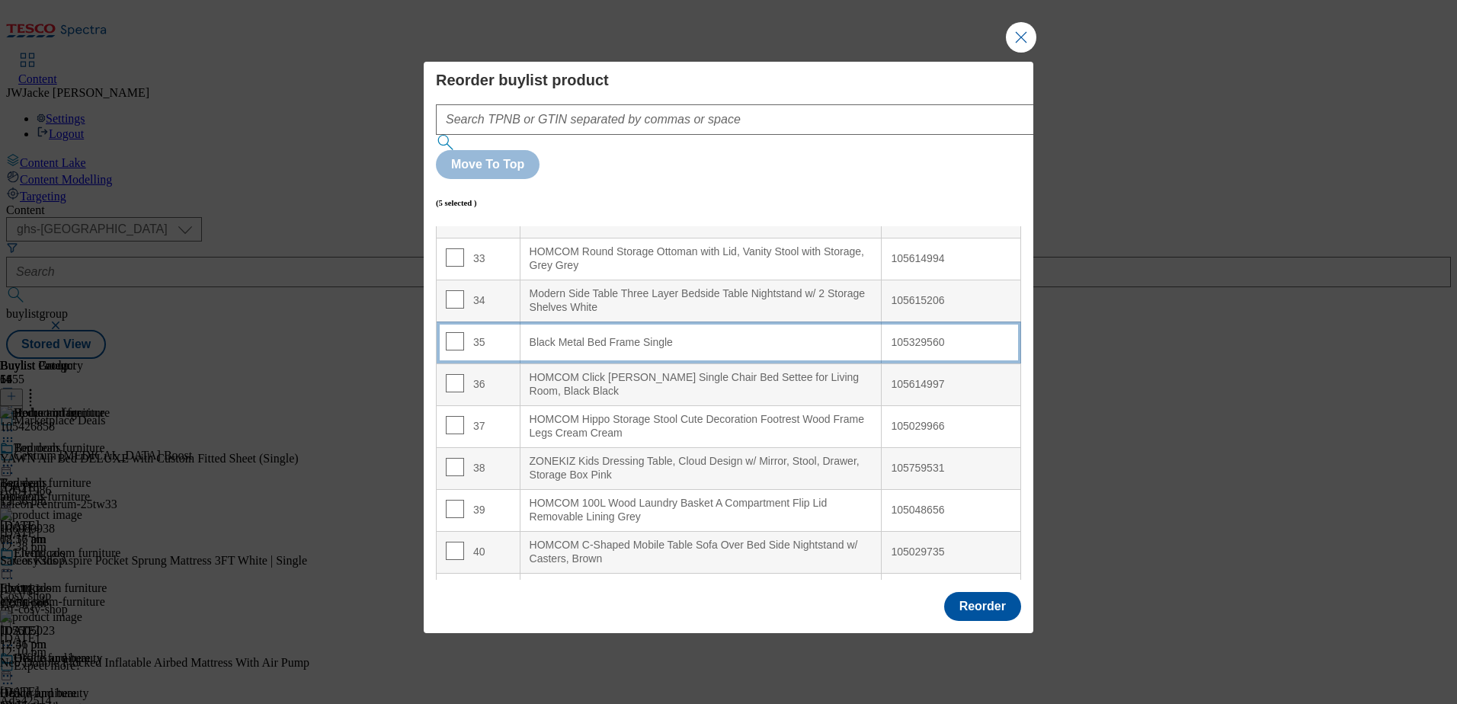
click at [571, 321] on Single "Black Metal Bed Frame Single" at bounding box center [701, 342] width 362 height 42
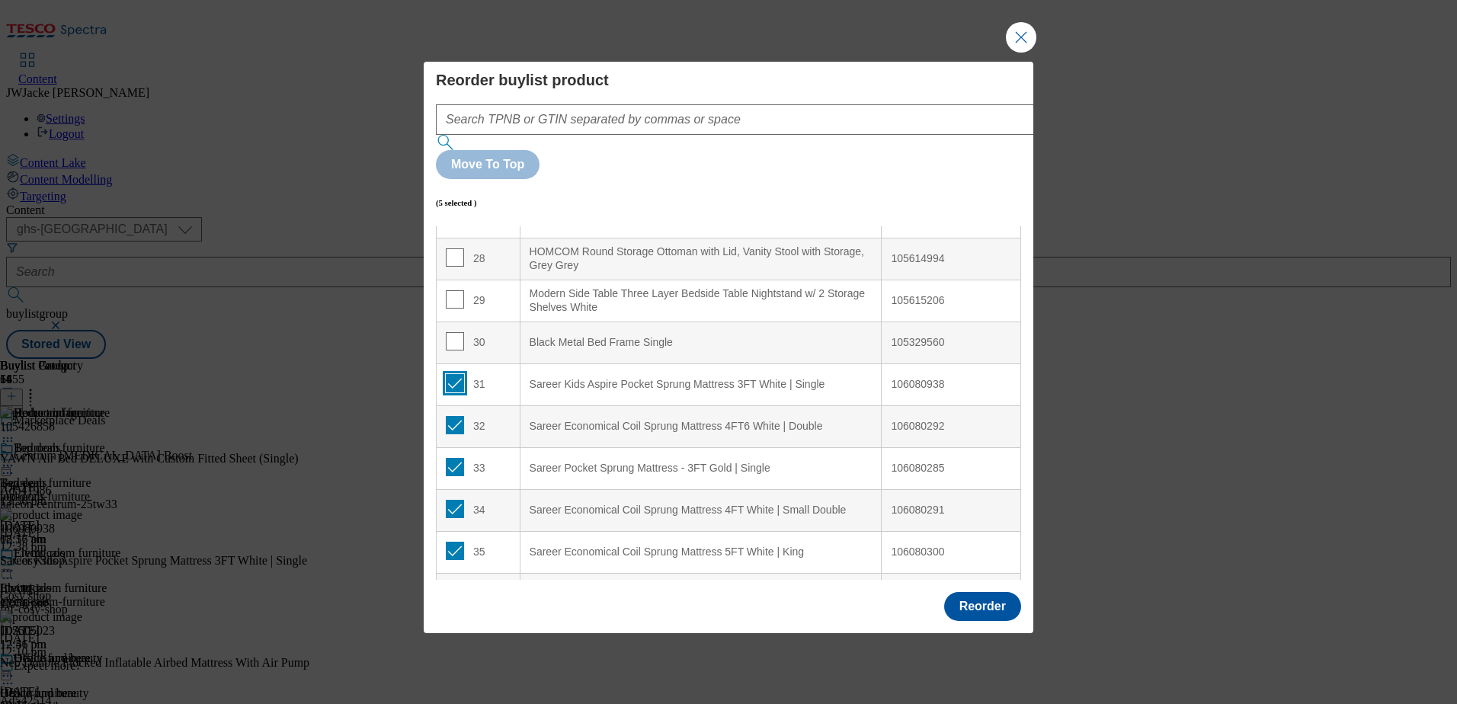
click at [457, 374] on input "Modal" at bounding box center [455, 383] width 18 height 18
checkbox input "false"
click at [458, 416] on input "Modal" at bounding box center [455, 425] width 18 height 18
checkbox input "false"
click at [456, 447] on td "33" at bounding box center [479, 468] width 84 height 42
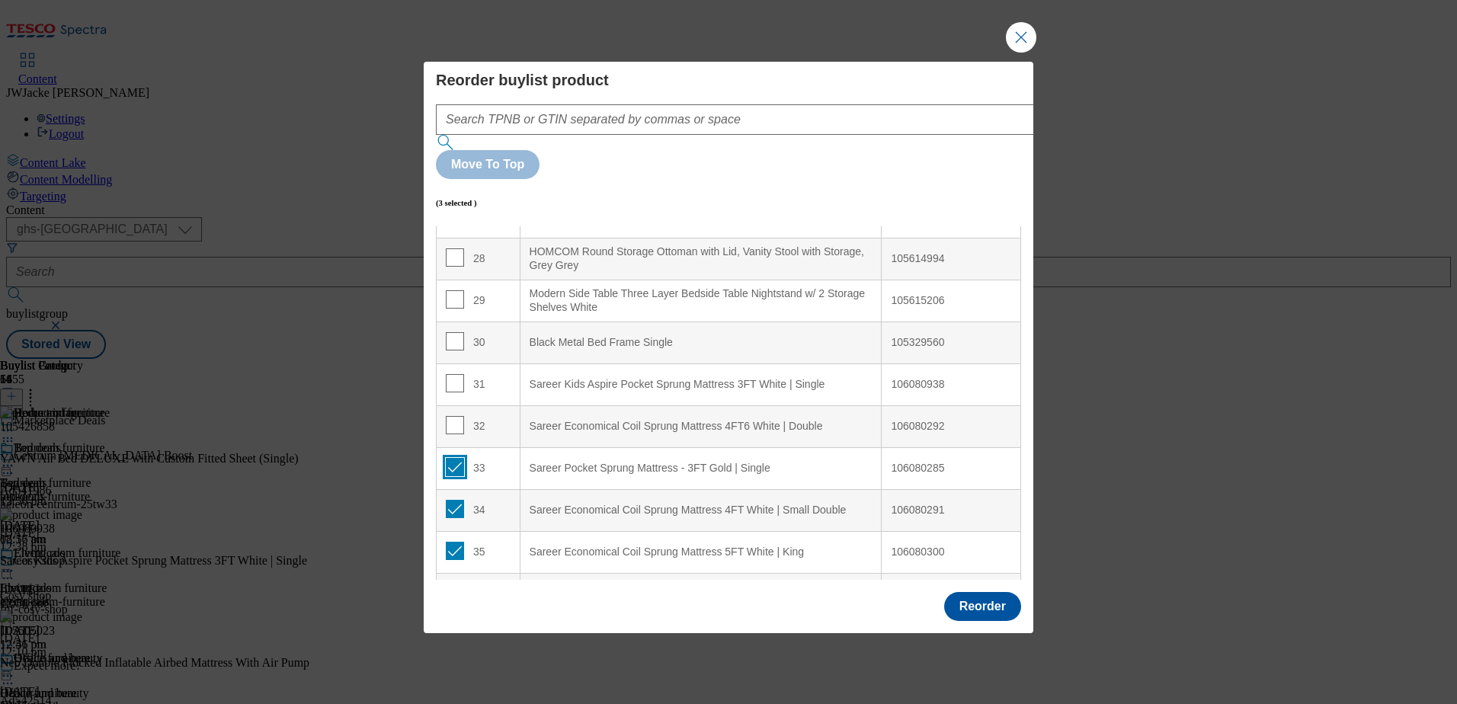
click at [455, 458] on input "Modal" at bounding box center [455, 467] width 18 height 18
checkbox input "false"
click at [459, 500] on input "Modal" at bounding box center [455, 509] width 18 height 18
checkbox input "false"
click at [458, 542] on input "Modal" at bounding box center [455, 551] width 18 height 18
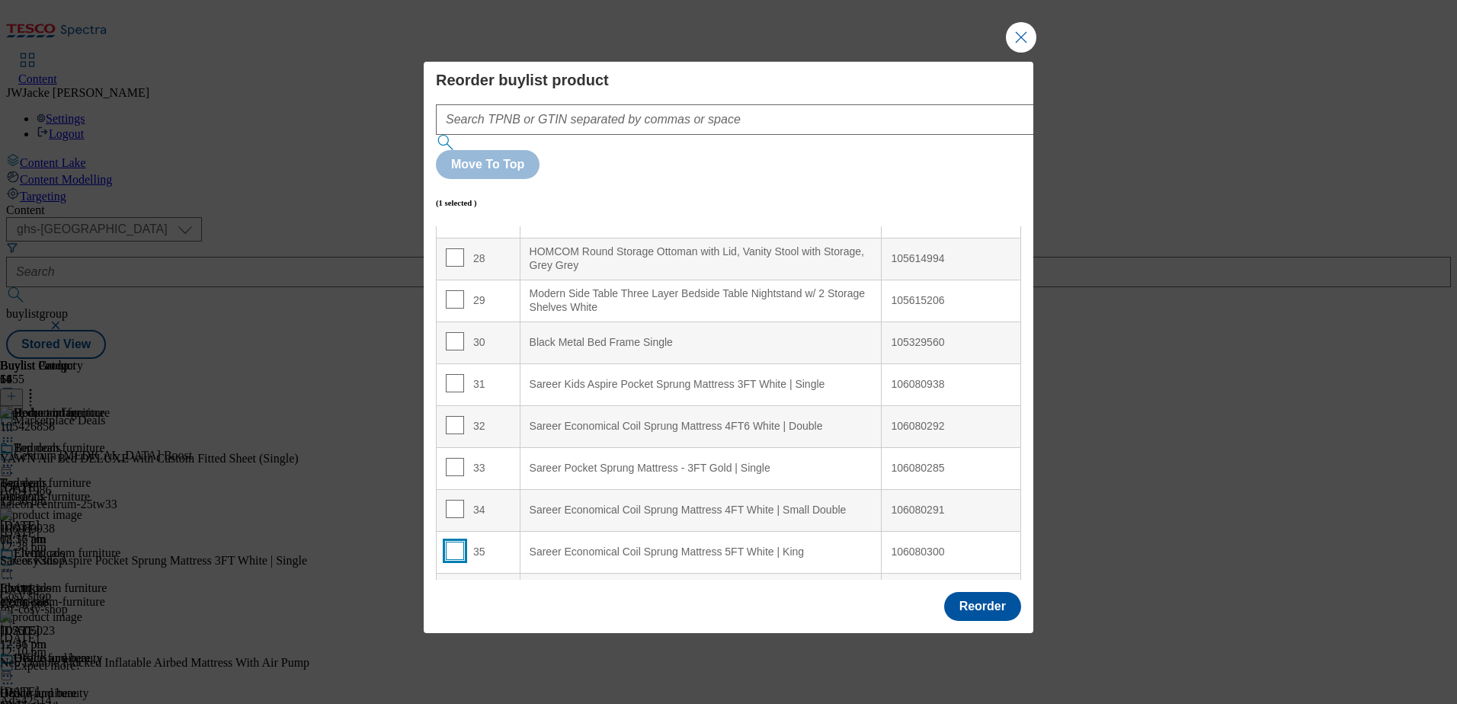
checkbox input "false"
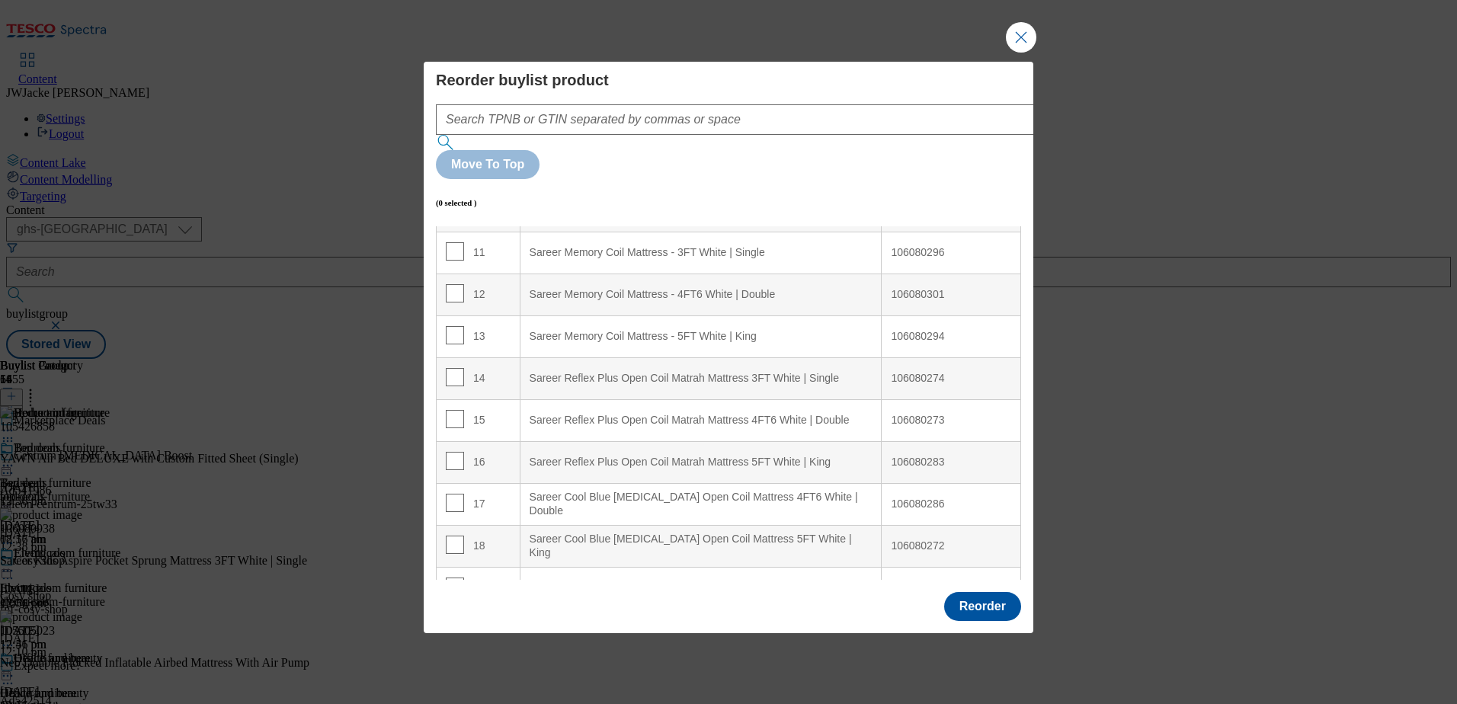
scroll to position [457, 0]
click at [451, 325] on input "Modal" at bounding box center [455, 334] width 18 height 18
checkbox input "true"
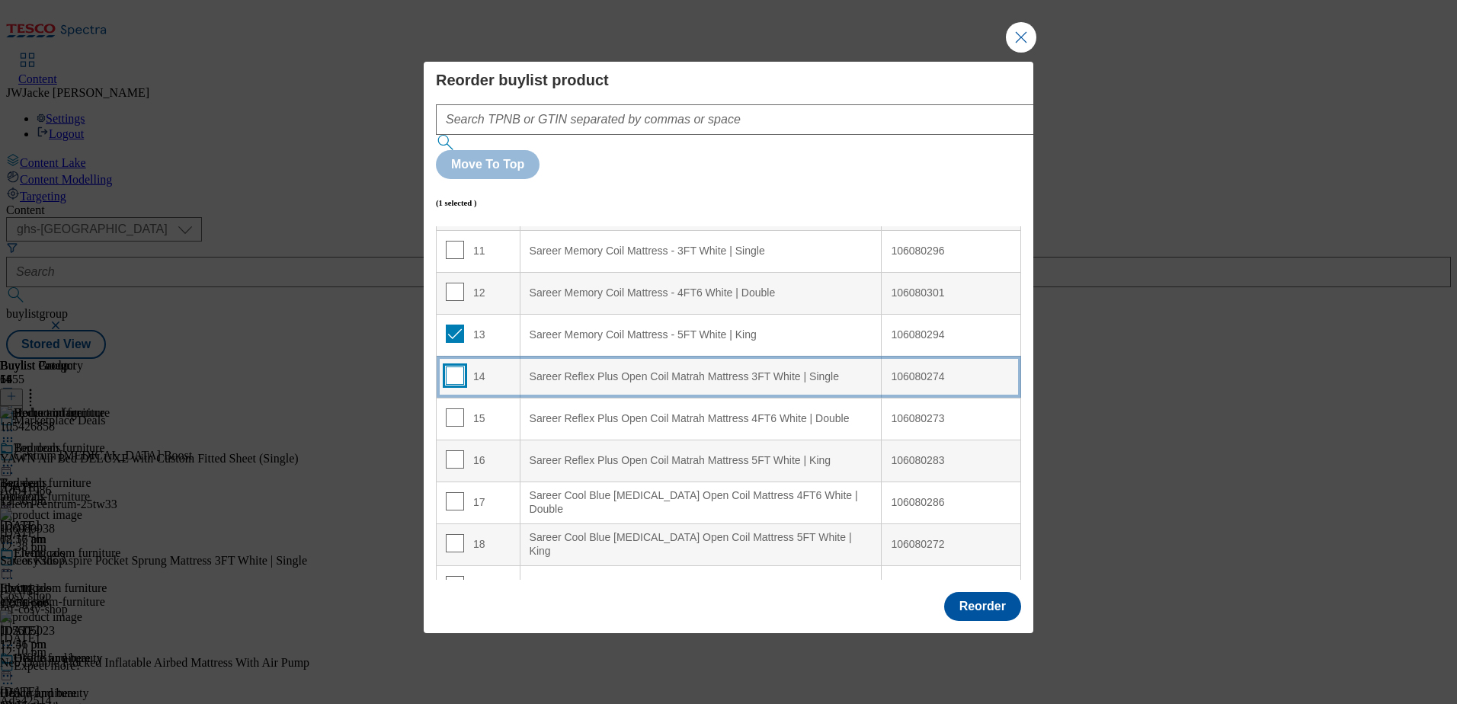
click at [450, 366] on input "Modal" at bounding box center [455, 375] width 18 height 18
checkbox input "true"
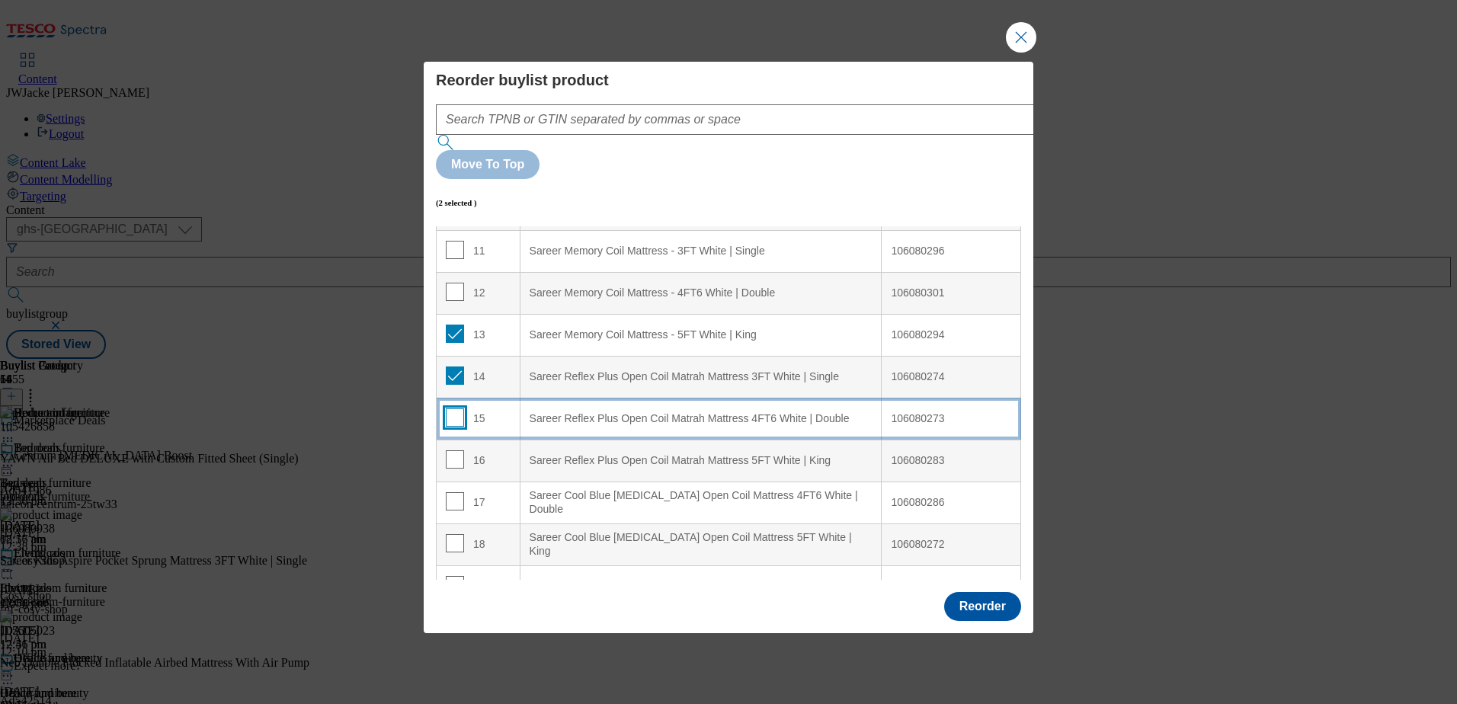
click at [449, 408] on input "Modal" at bounding box center [455, 417] width 18 height 18
checkbox input "true"
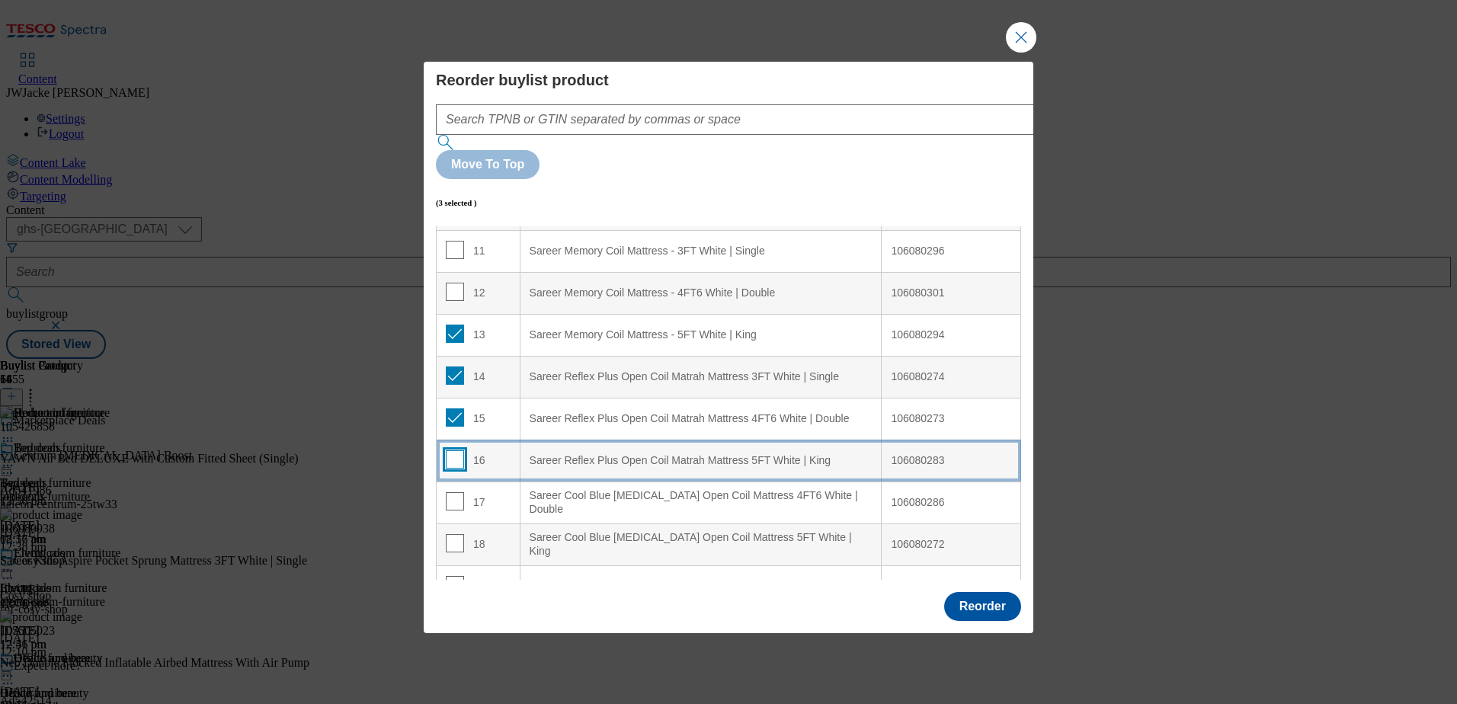
click at [456, 450] on input "Modal" at bounding box center [455, 459] width 18 height 18
checkbox input "true"
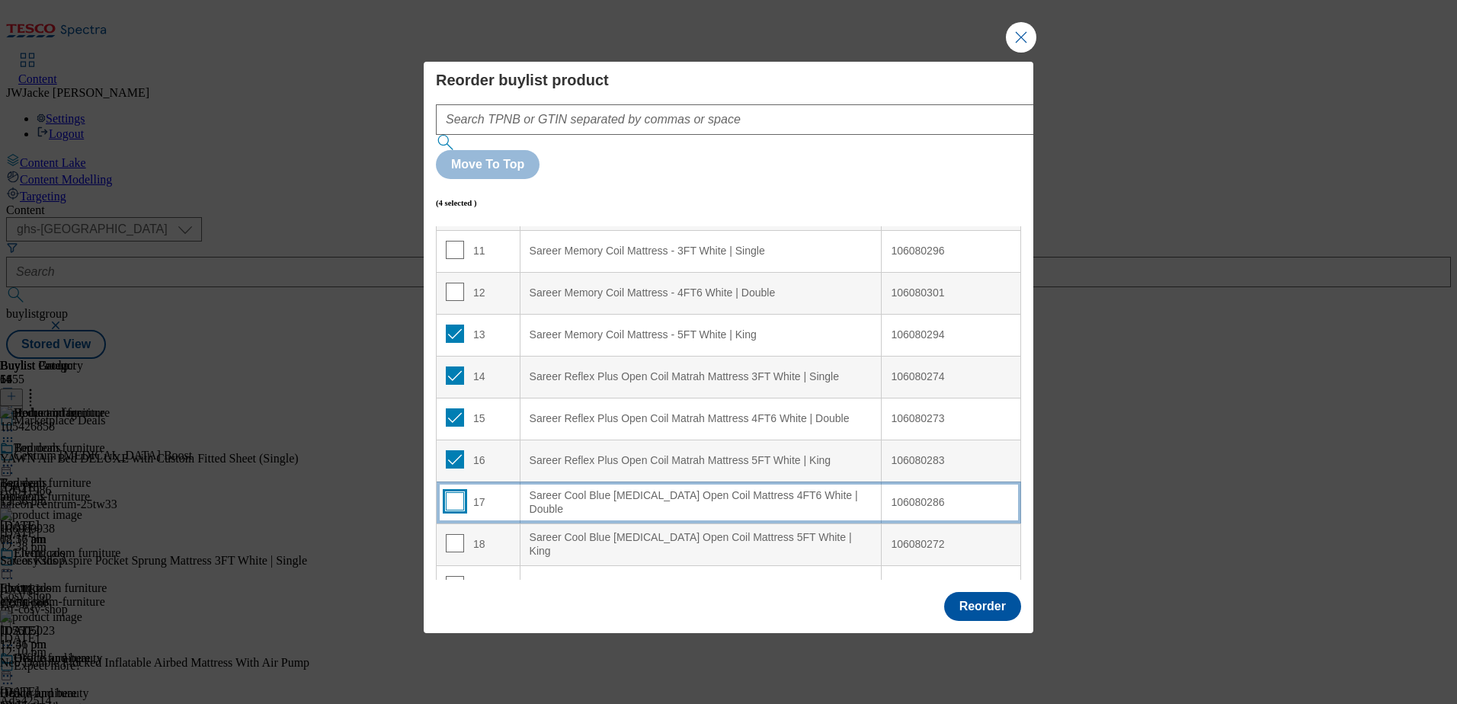
click at [456, 492] on input "Modal" at bounding box center [455, 501] width 18 height 18
checkbox input "true"
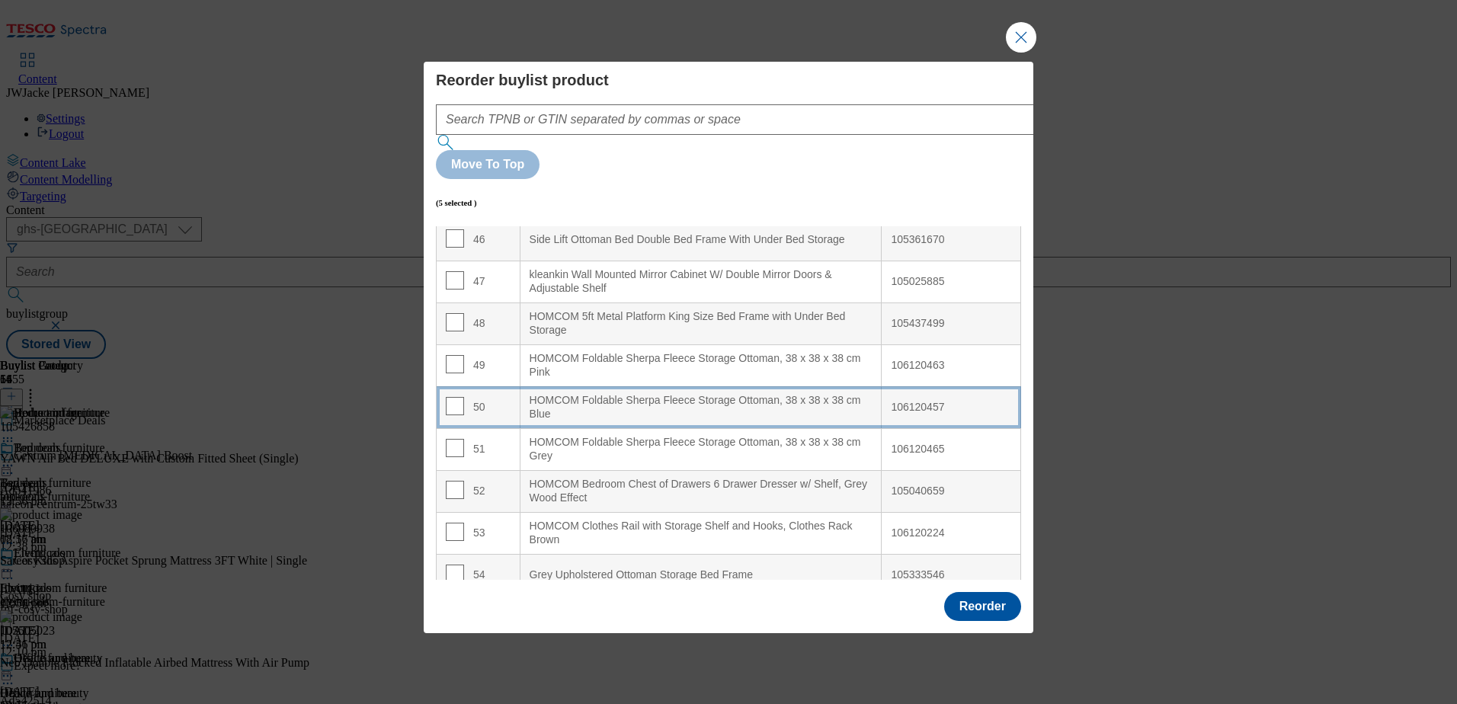
scroll to position [1952, 0]
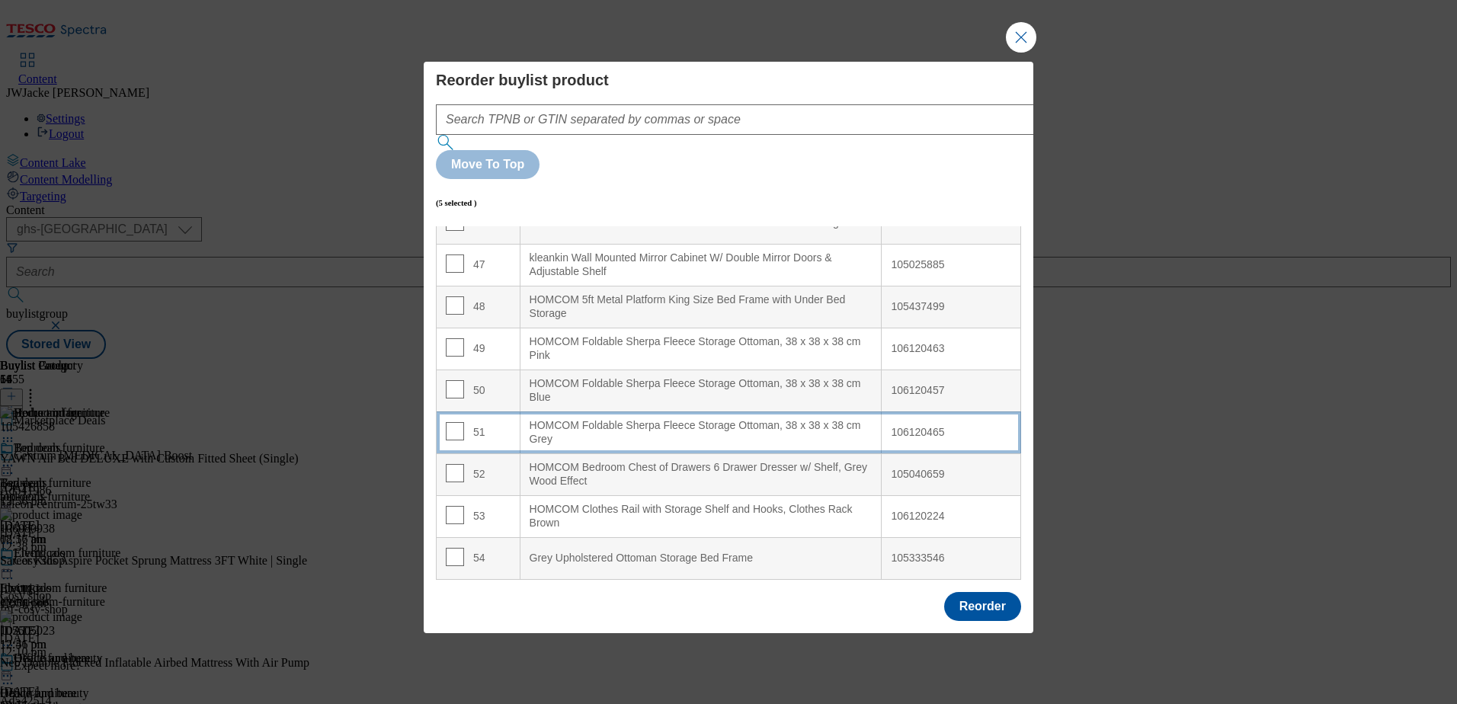
click at [570, 419] on div "HOMCOM Foldable Sherpa Fleece Storage Ottoman, 38 x 38 x 38 cm Grey" at bounding box center [700, 432] width 343 height 27
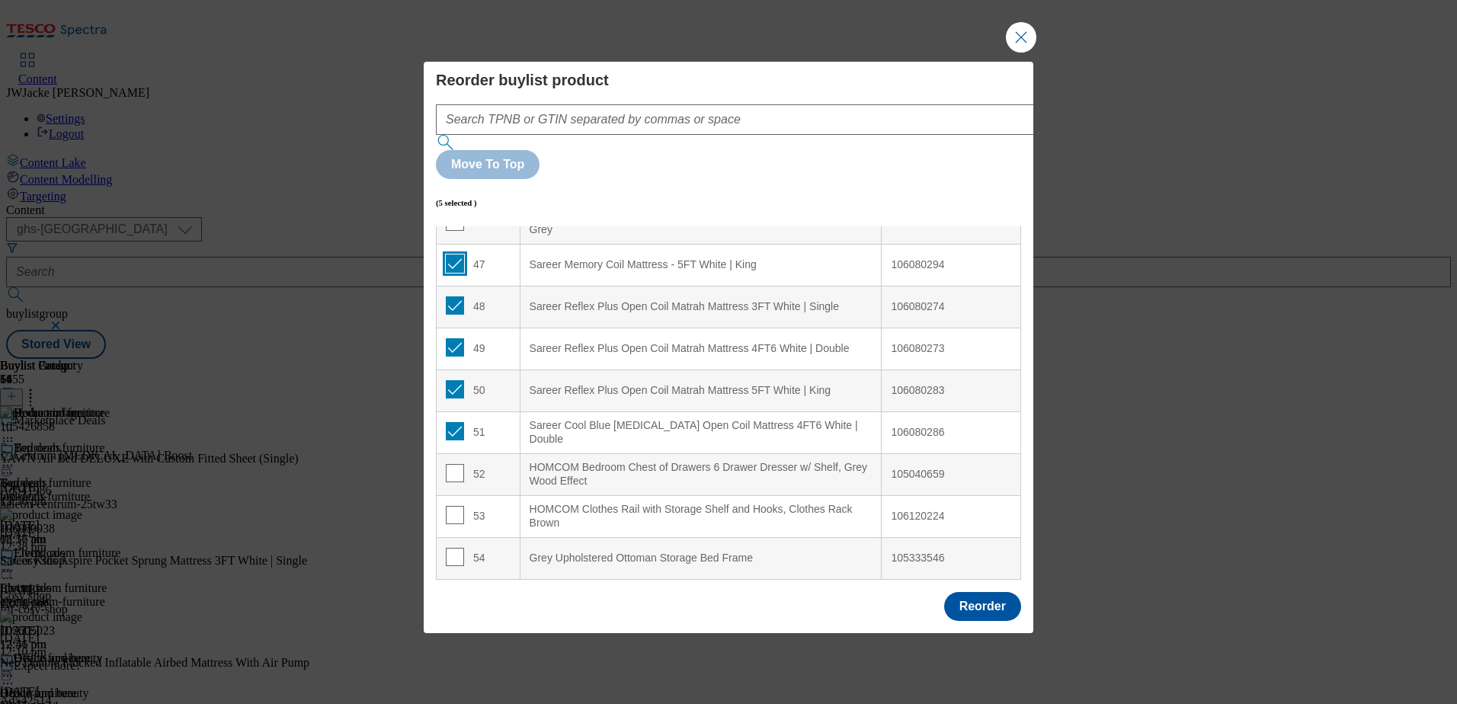
click at [455, 254] on input "Modal" at bounding box center [455, 263] width 18 height 18
checkbox input "false"
click at [450, 296] on input "Modal" at bounding box center [455, 305] width 18 height 18
checkbox input "false"
click at [451, 338] on input "Modal" at bounding box center [455, 347] width 18 height 18
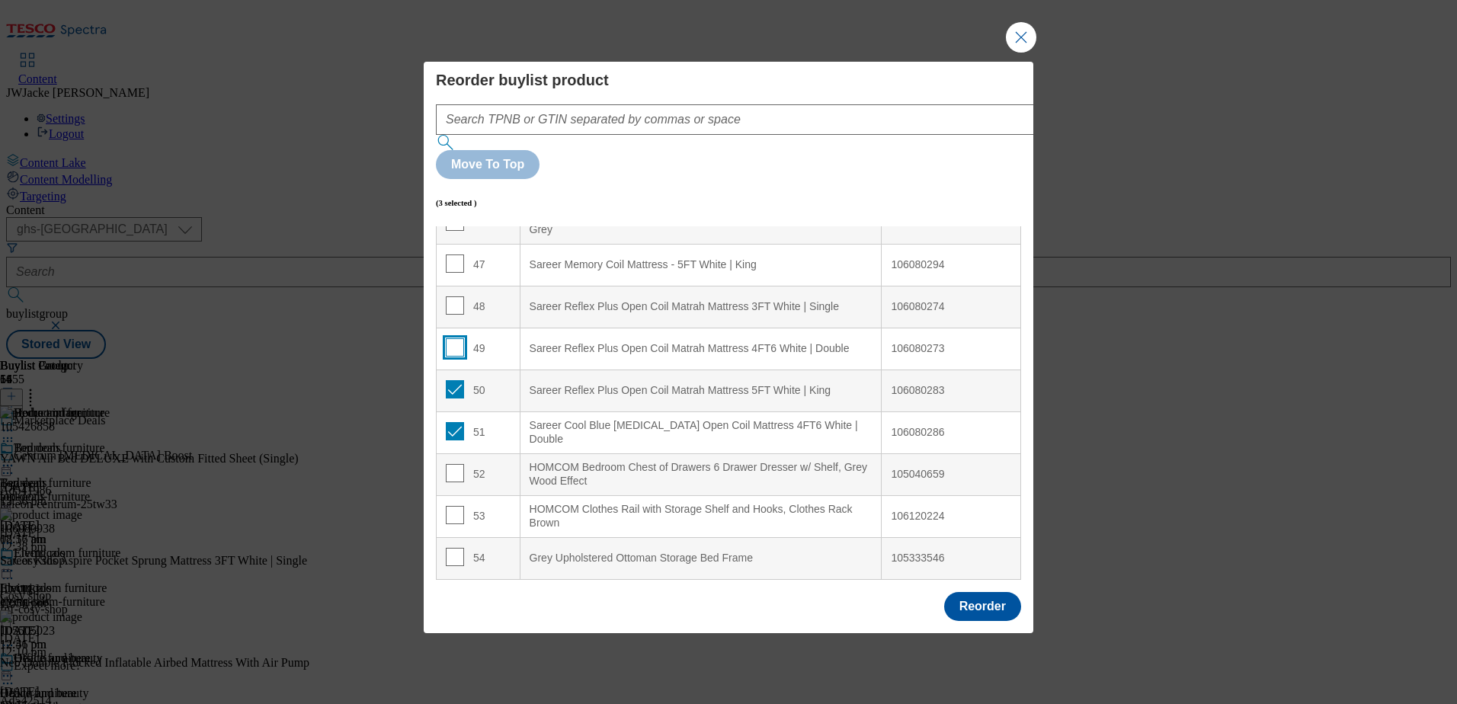
checkbox input "false"
click at [453, 380] on input "Modal" at bounding box center [455, 389] width 18 height 18
checkbox input "false"
click at [449, 422] on input "Modal" at bounding box center [455, 431] width 18 height 18
checkbox input "false"
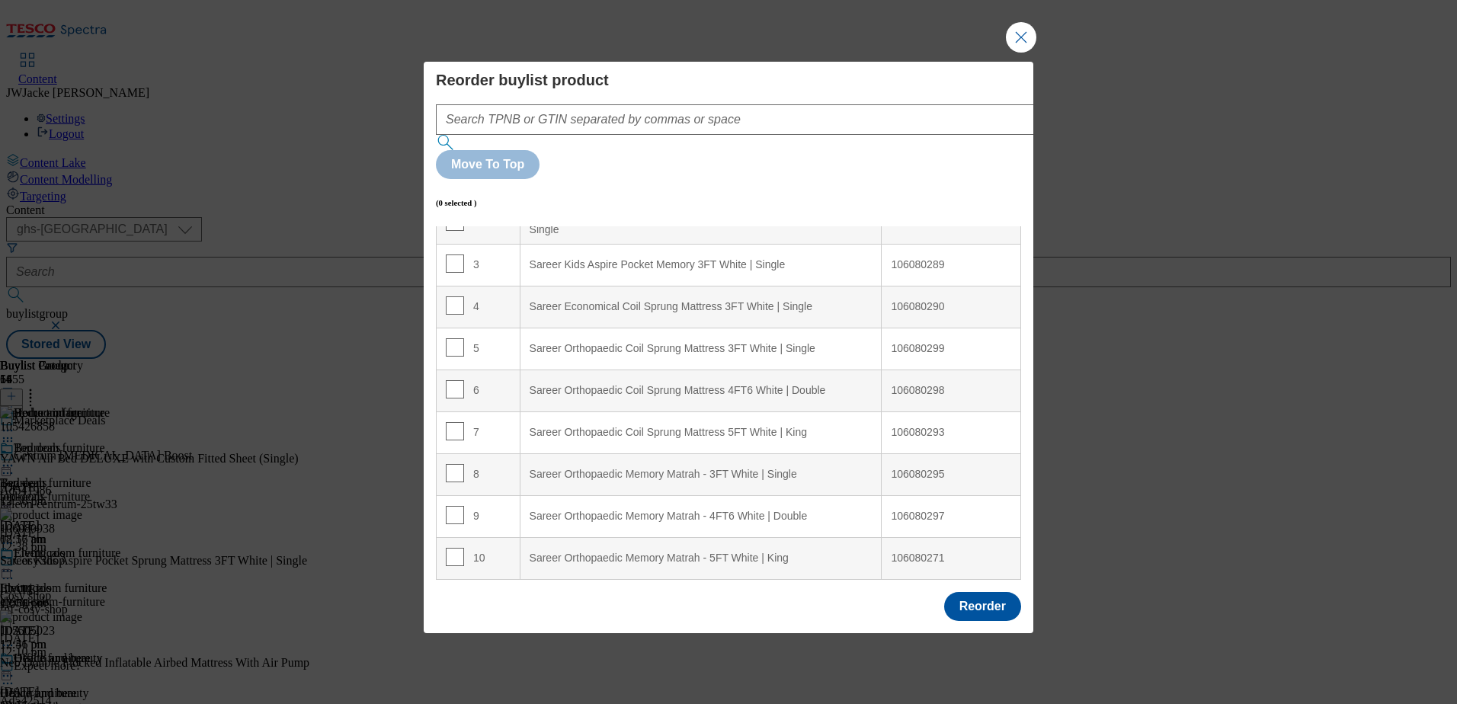
scroll to position [0, 0]
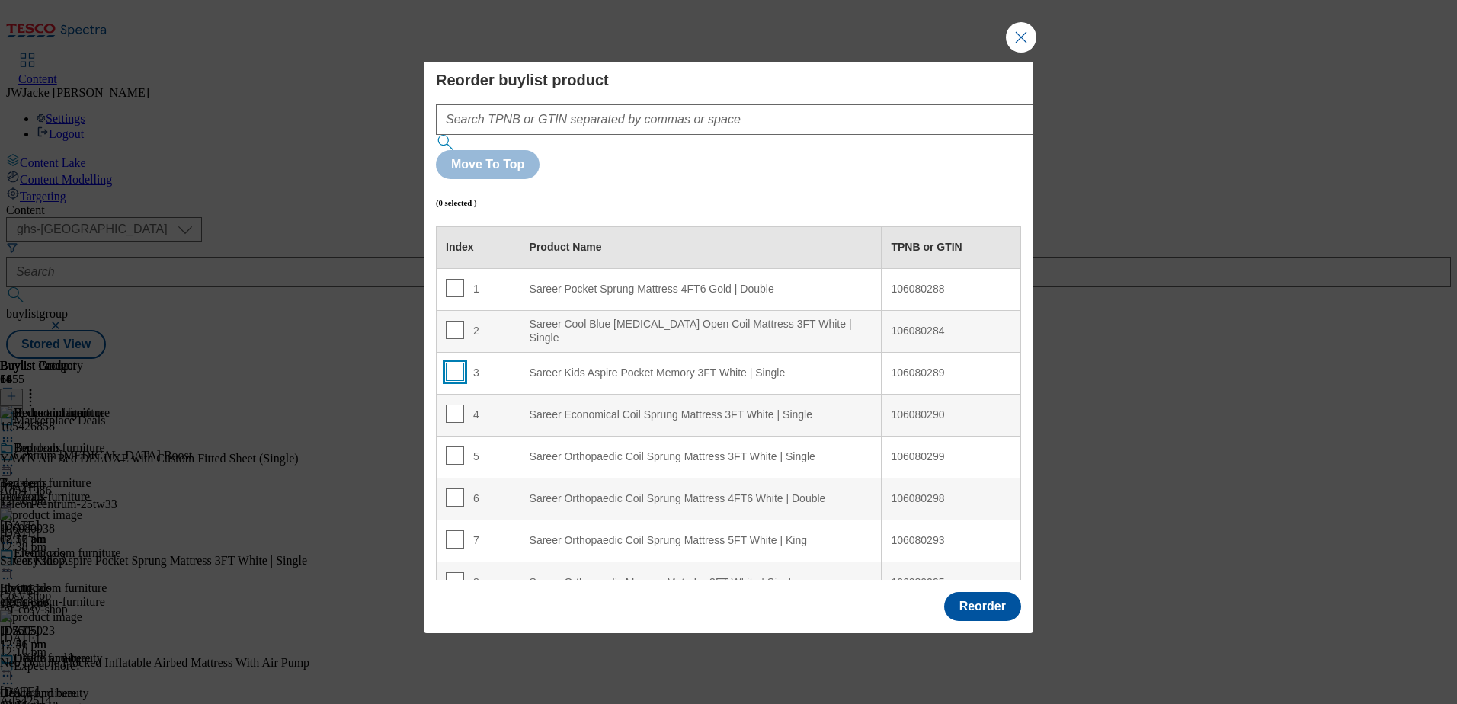
click at [452, 363] on input "Modal" at bounding box center [455, 372] width 18 height 18
checkbox input "true"
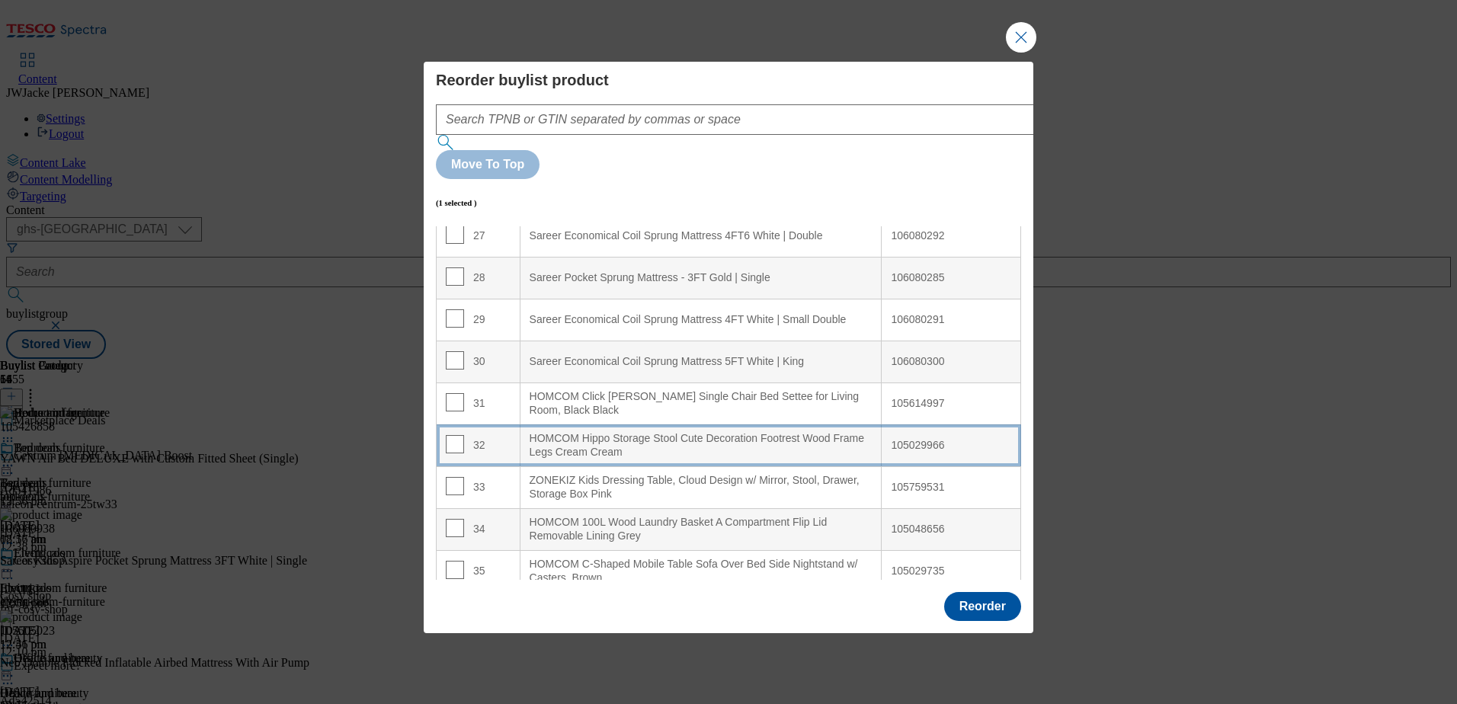
click at [665, 432] on div "HOMCOM Hippo Storage Stool Cute Decoration Footrest Wood Frame Legs Cream Cream" at bounding box center [700, 445] width 343 height 27
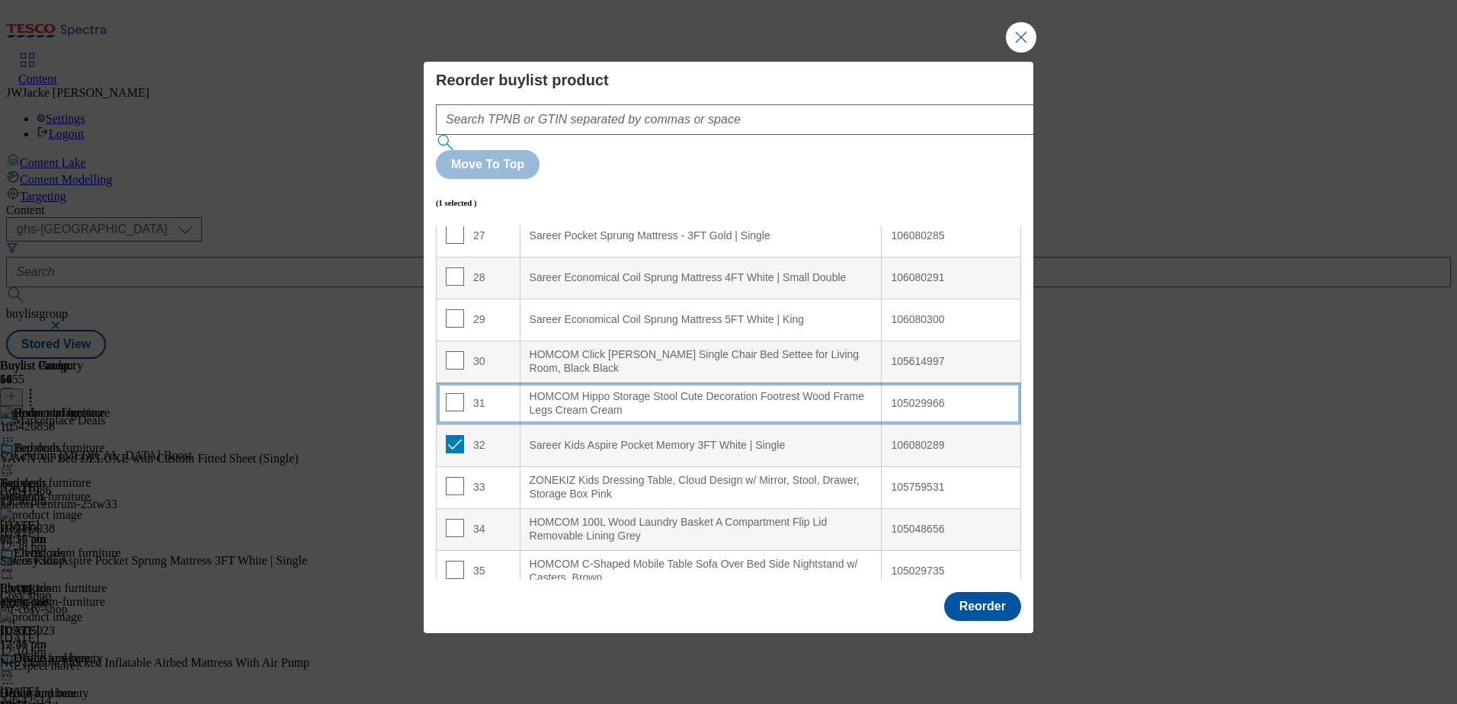
scroll to position [1101, 0]
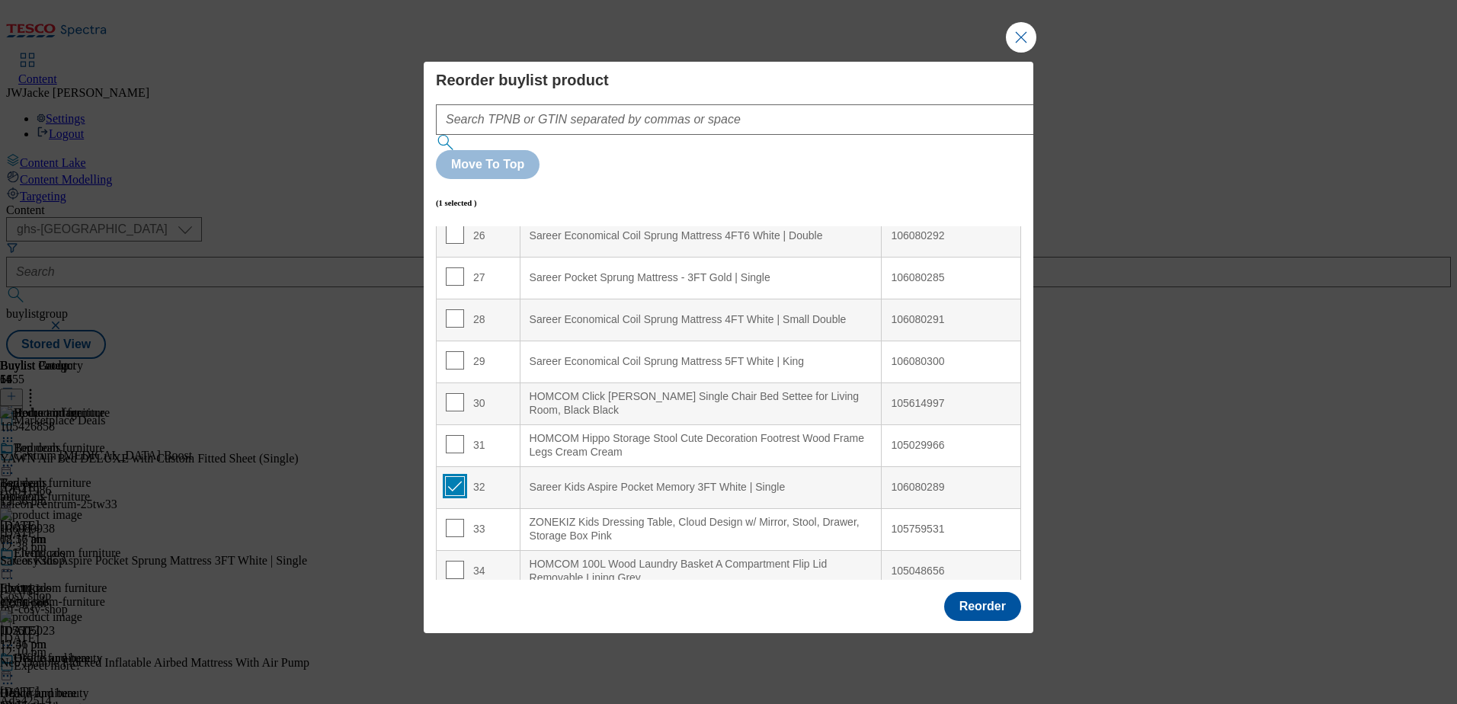
click at [454, 477] on input "Modal" at bounding box center [455, 486] width 18 height 18
checkbox input "false"
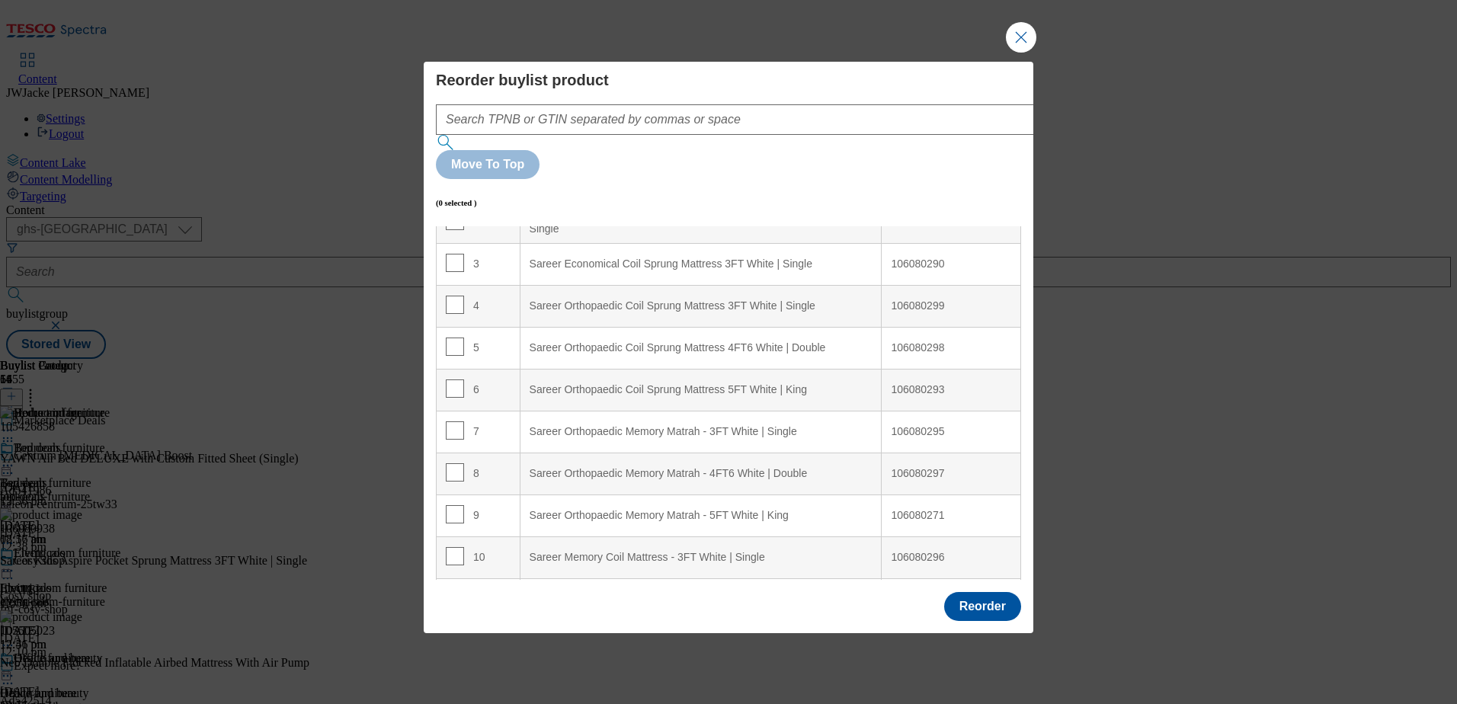
scroll to position [0, 0]
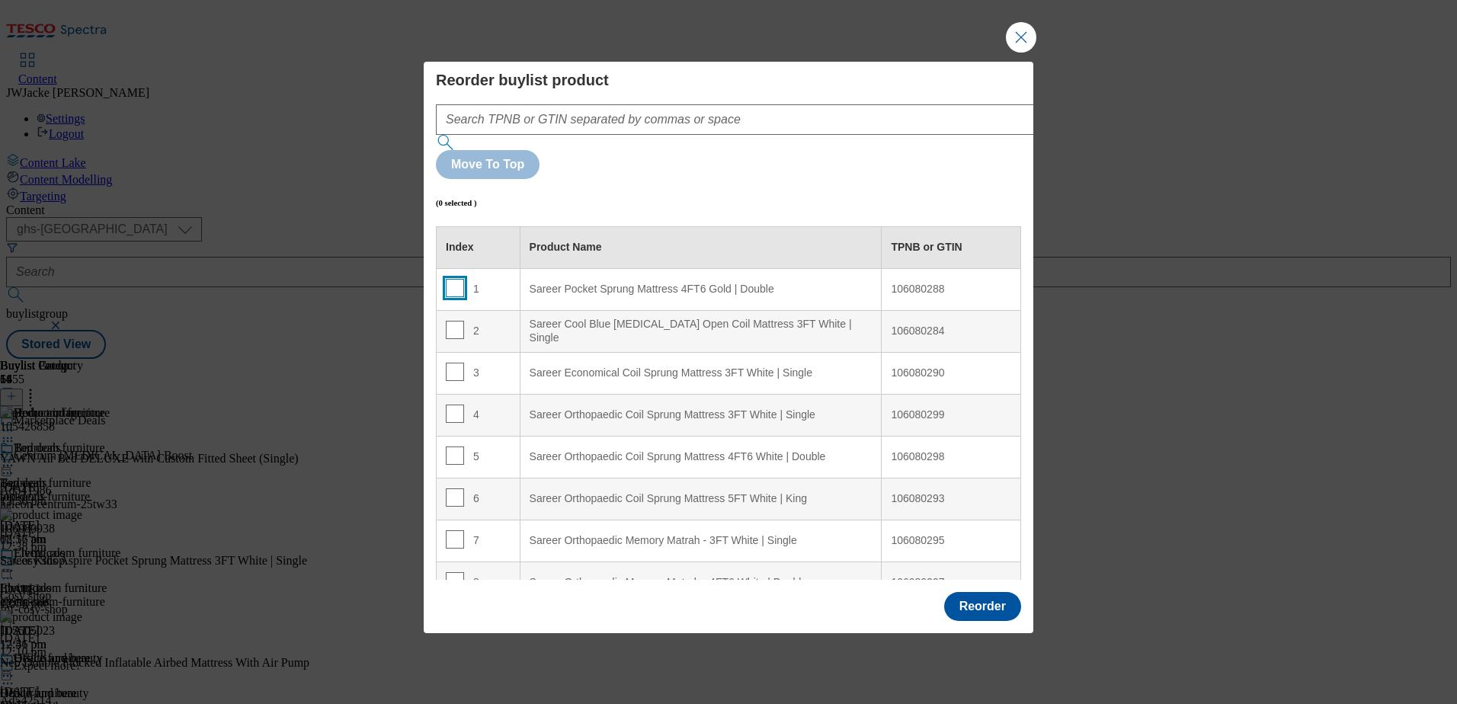
click at [456, 279] on input "Modal" at bounding box center [455, 288] width 18 height 18
checkbox input "true"
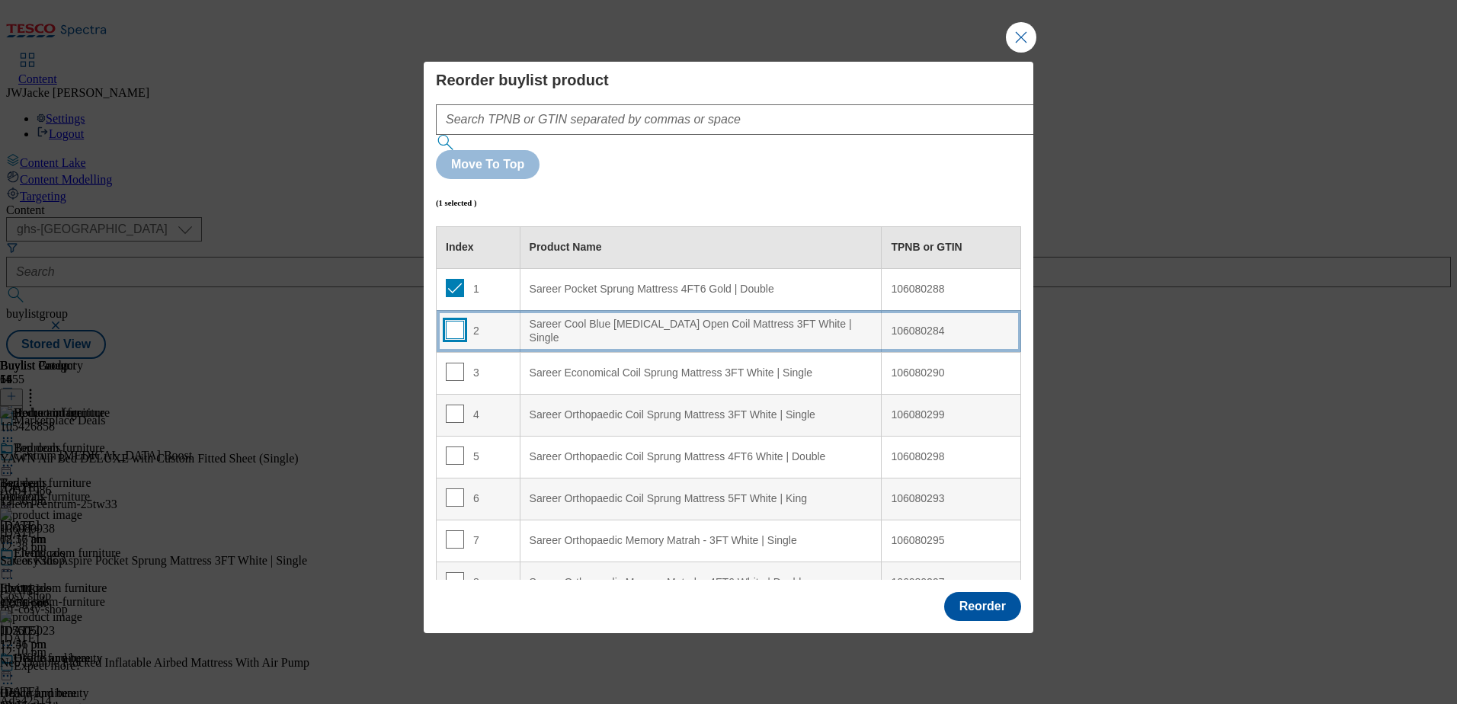
click at [456, 321] on input "Modal" at bounding box center [455, 330] width 18 height 18
checkbox input "true"
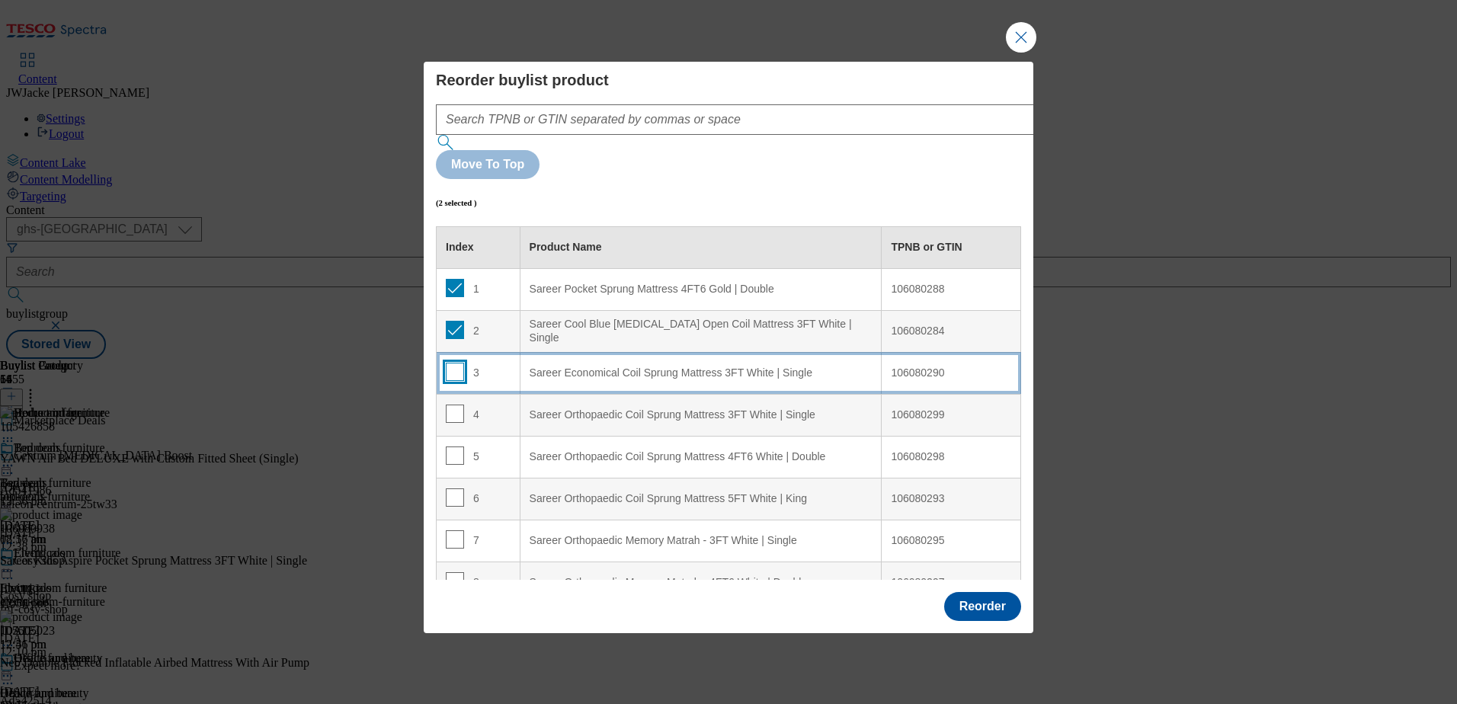
click at [448, 363] on input "Modal" at bounding box center [455, 372] width 18 height 18
checkbox input "true"
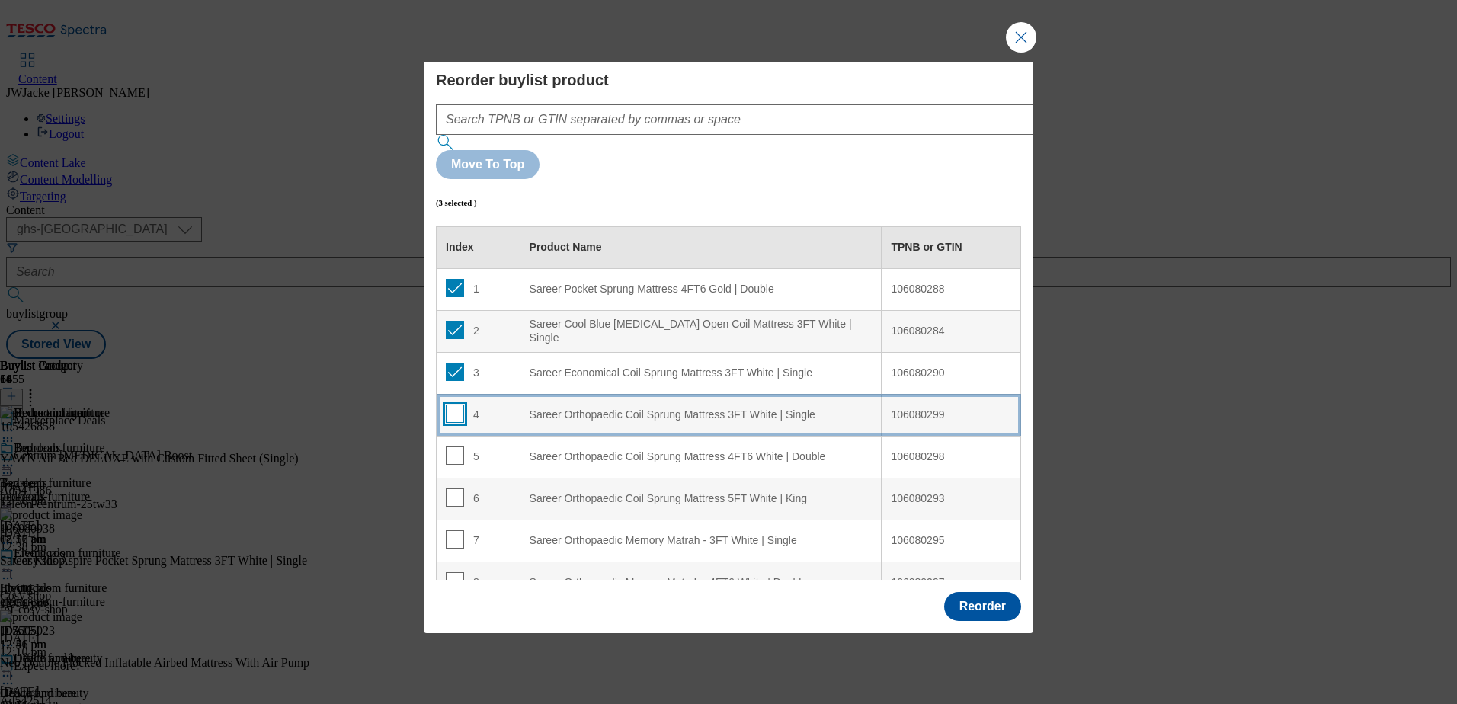
click at [454, 405] on input "Modal" at bounding box center [455, 414] width 18 height 18
checkbox input "true"
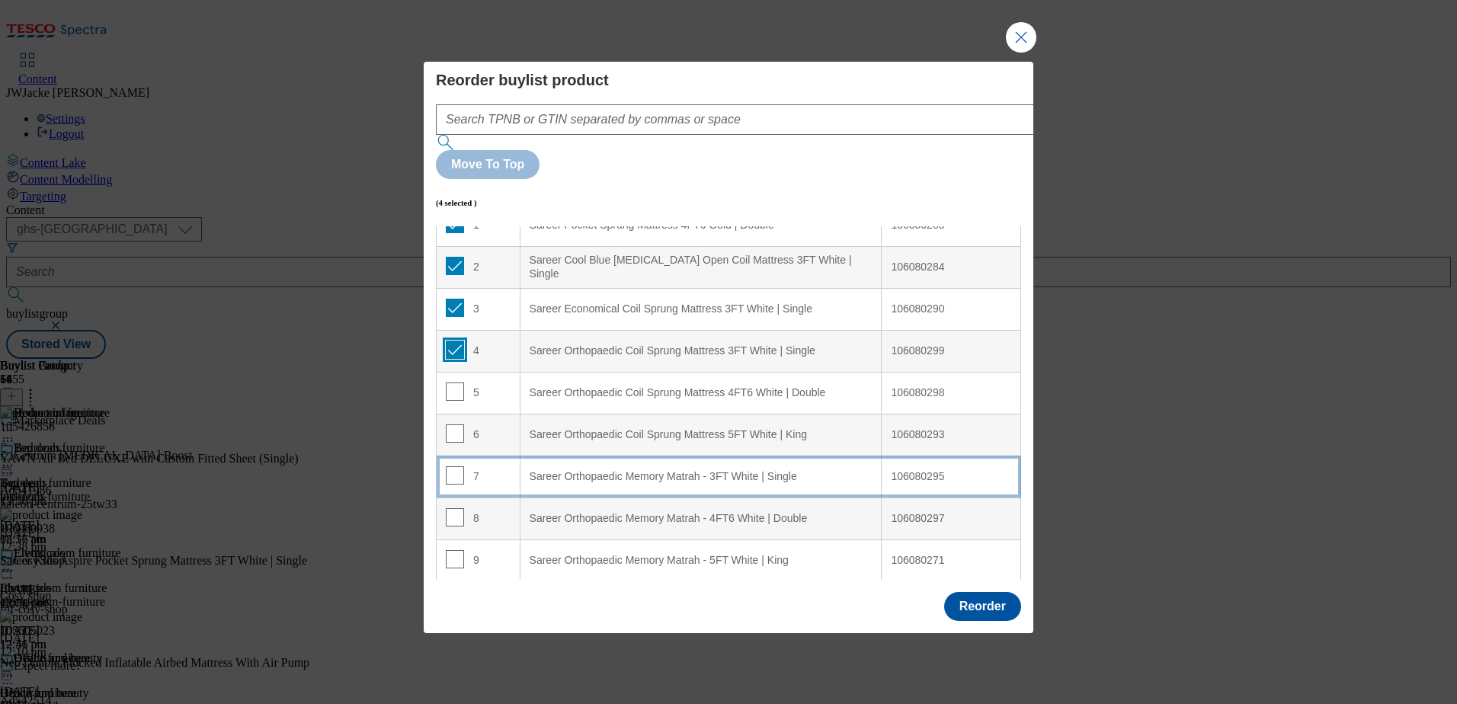
scroll to position [152, 0]
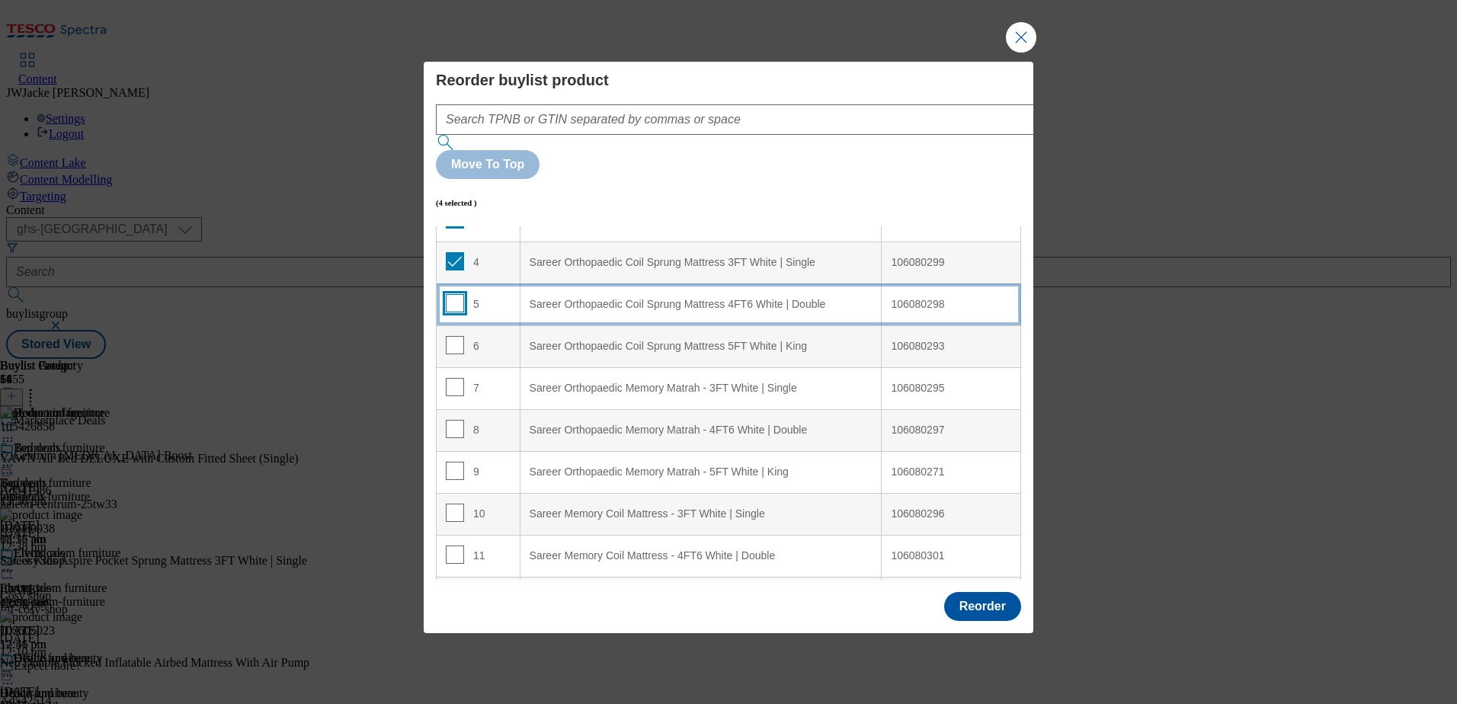
click at [456, 294] on input "Modal" at bounding box center [455, 303] width 18 height 18
checkbox input "true"
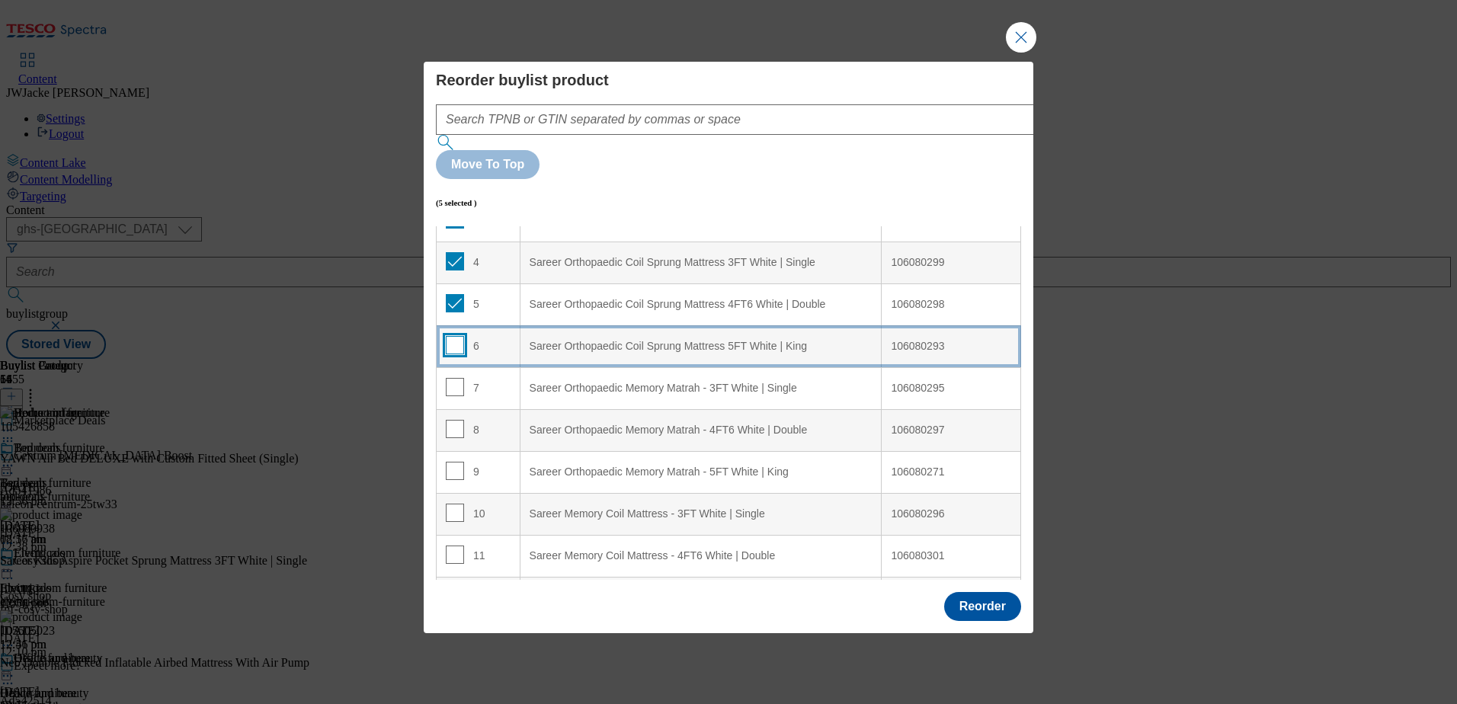
click at [454, 336] on input "Modal" at bounding box center [455, 345] width 18 height 18
checkbox input "true"
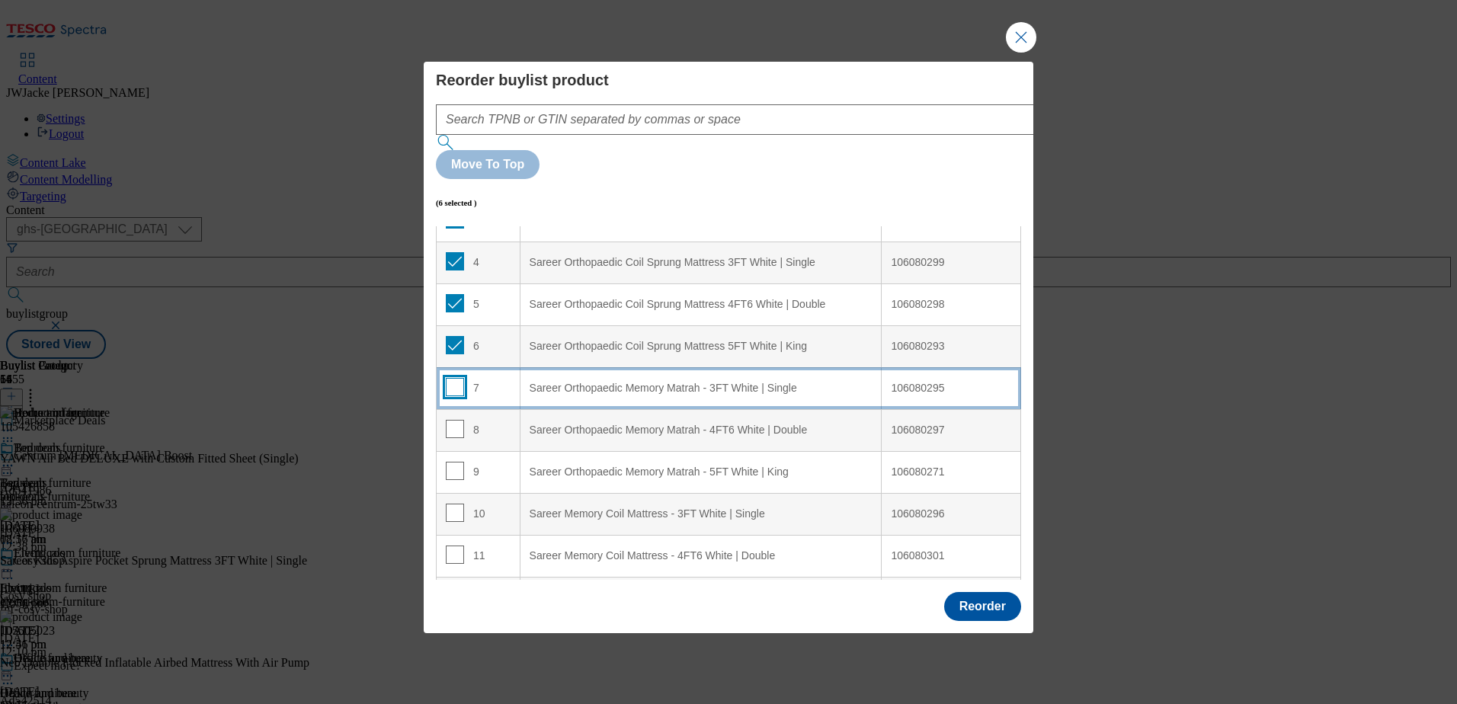
click at [454, 378] on input "Modal" at bounding box center [455, 387] width 18 height 18
checkbox input "true"
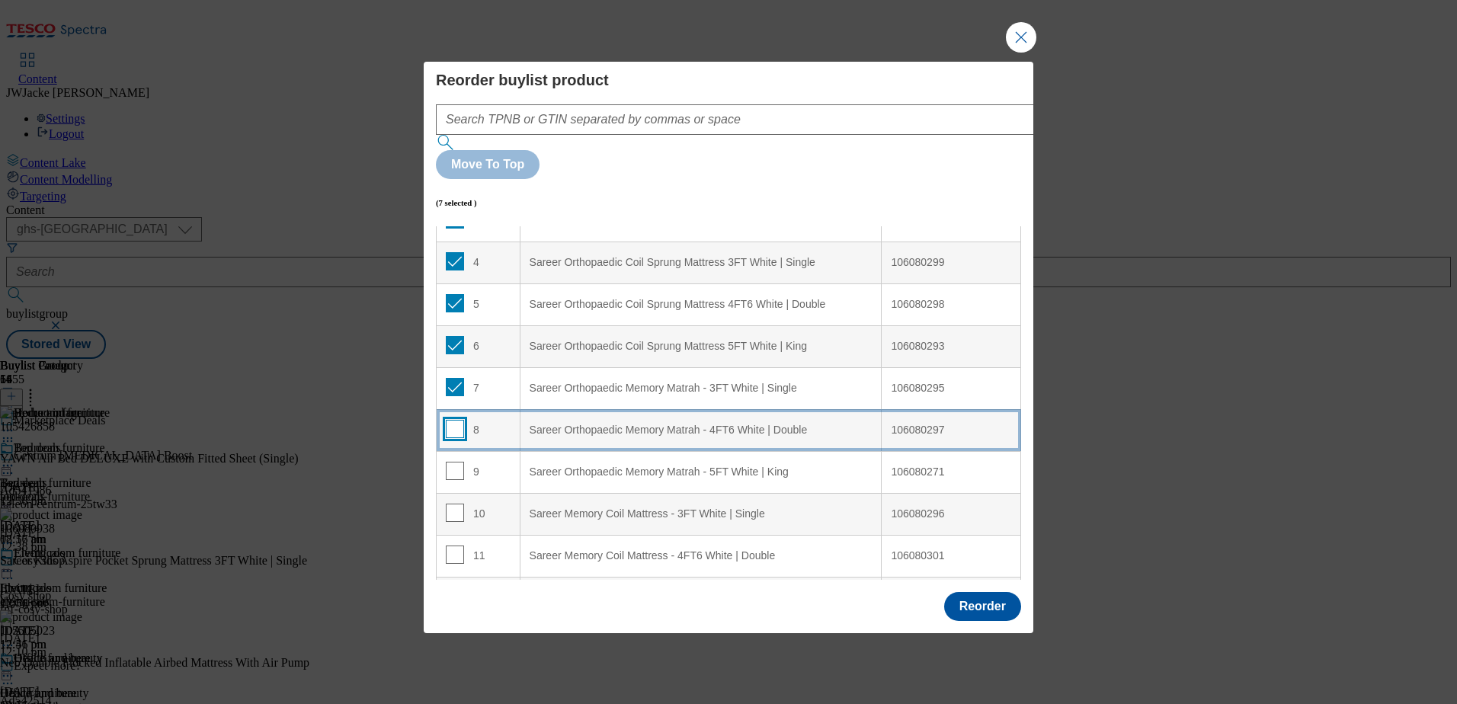
click at [456, 420] on input "Modal" at bounding box center [455, 429] width 18 height 18
checkbox input "true"
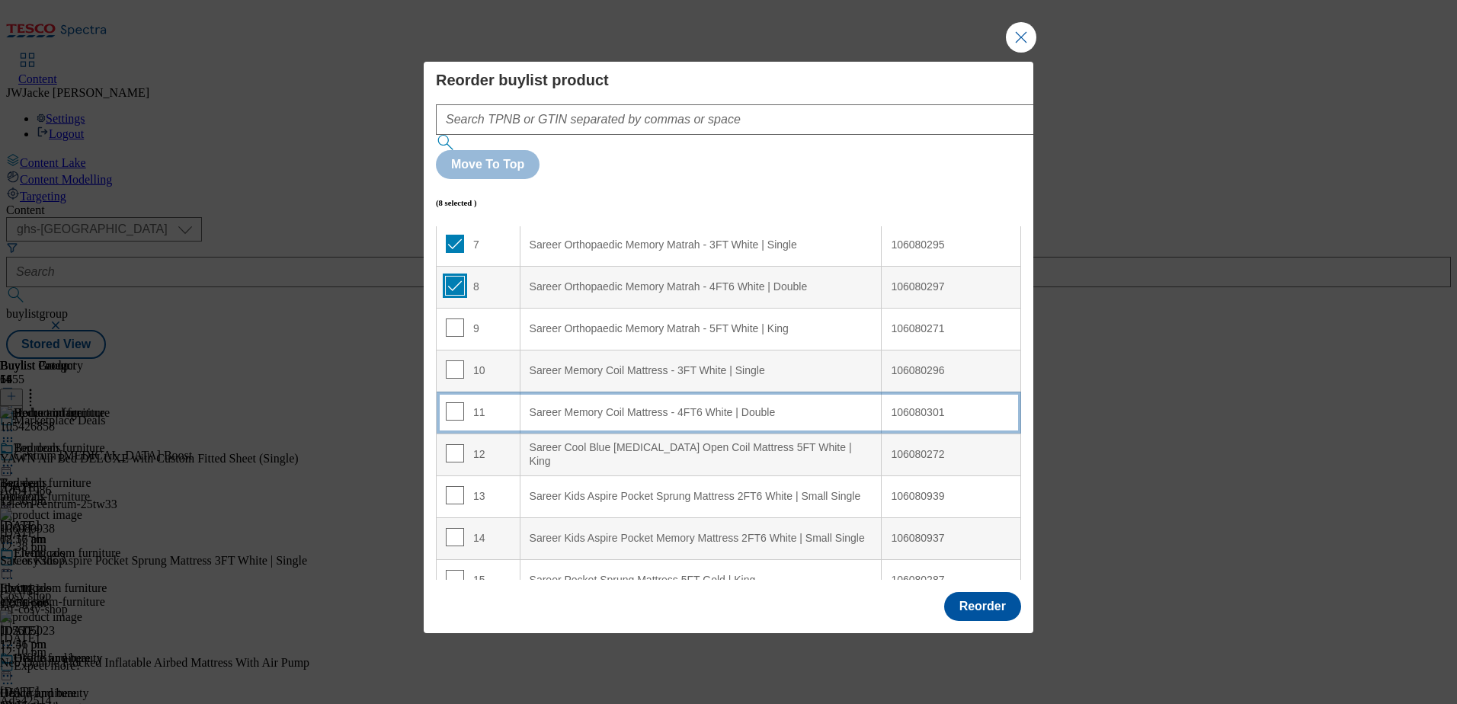
scroll to position [305, 0]
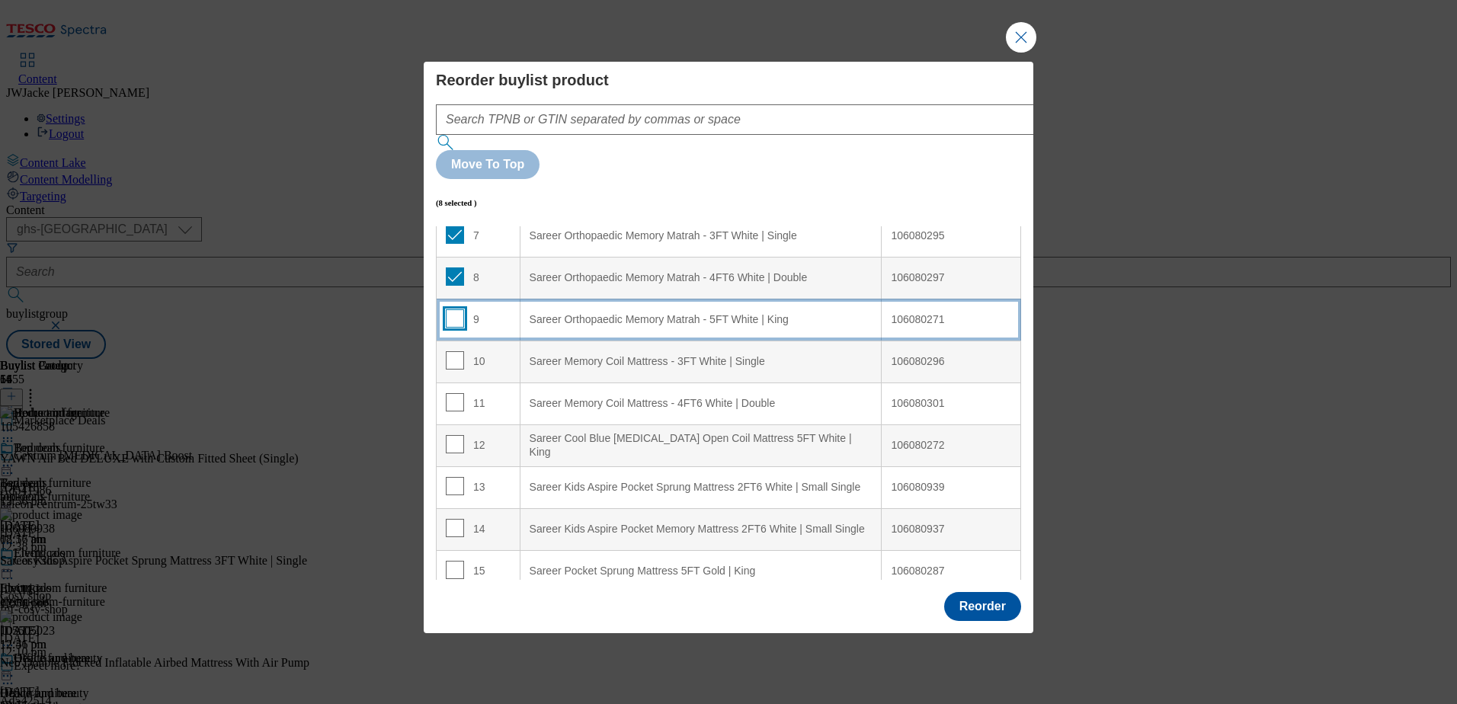
click at [454, 309] on input "Modal" at bounding box center [455, 318] width 18 height 18
checkbox input "true"
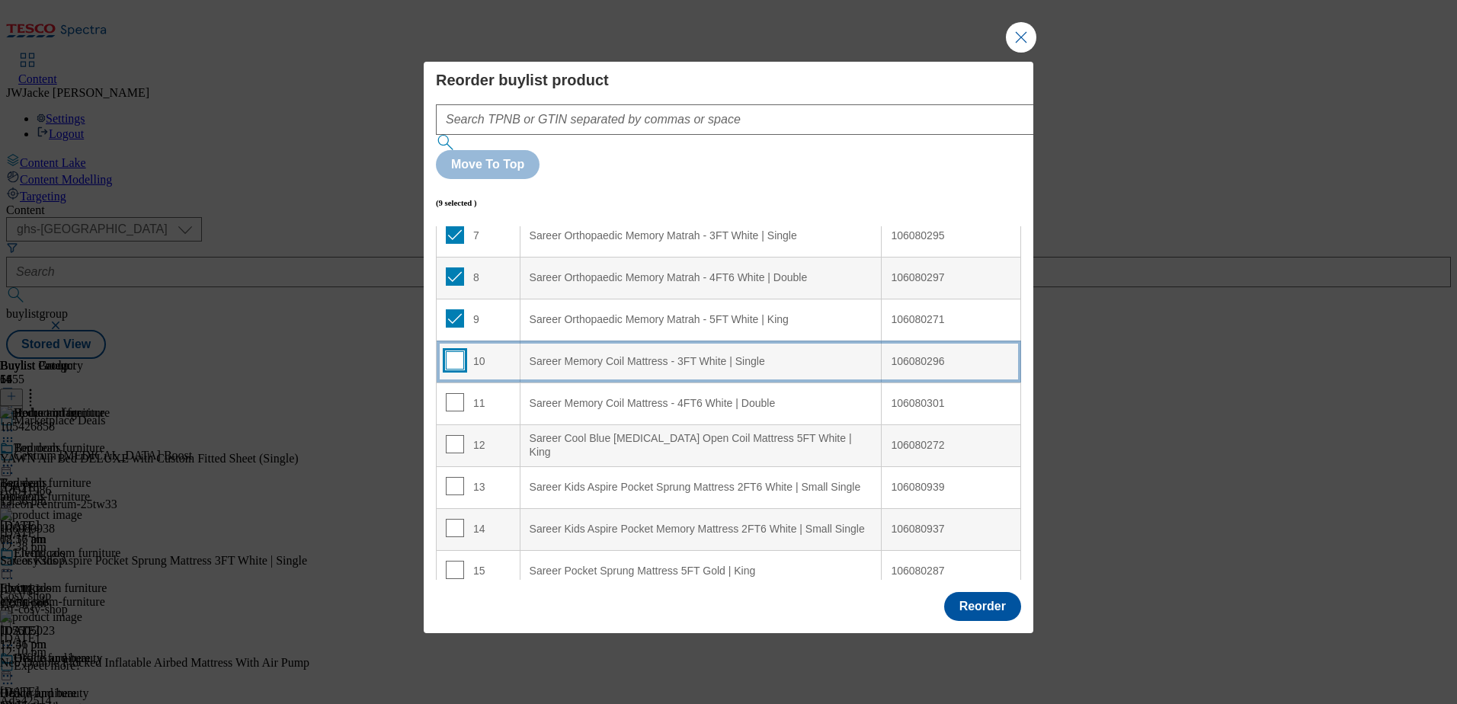
click at [451, 351] on input "Modal" at bounding box center [455, 360] width 18 height 18
checkbox input "true"
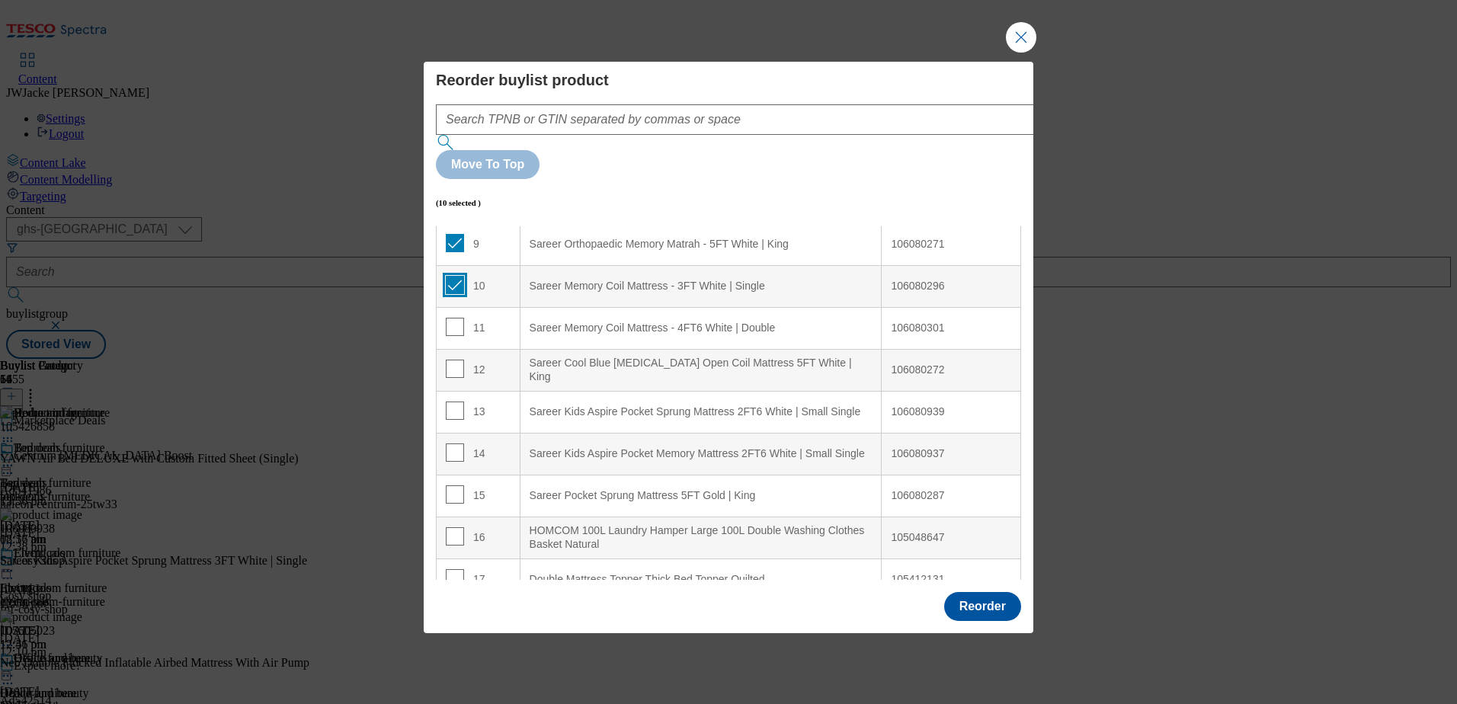
scroll to position [381, 0]
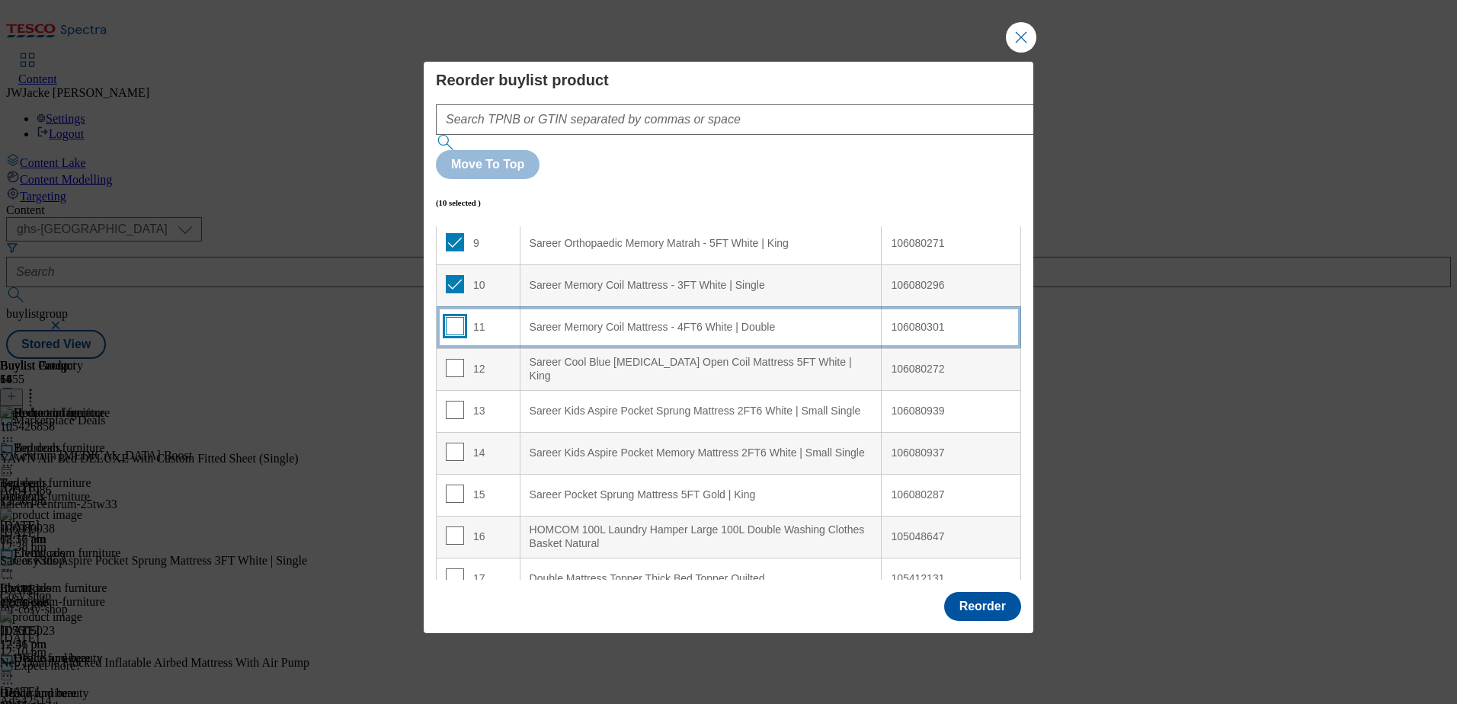
click at [453, 317] on input "Modal" at bounding box center [455, 326] width 18 height 18
checkbox input "true"
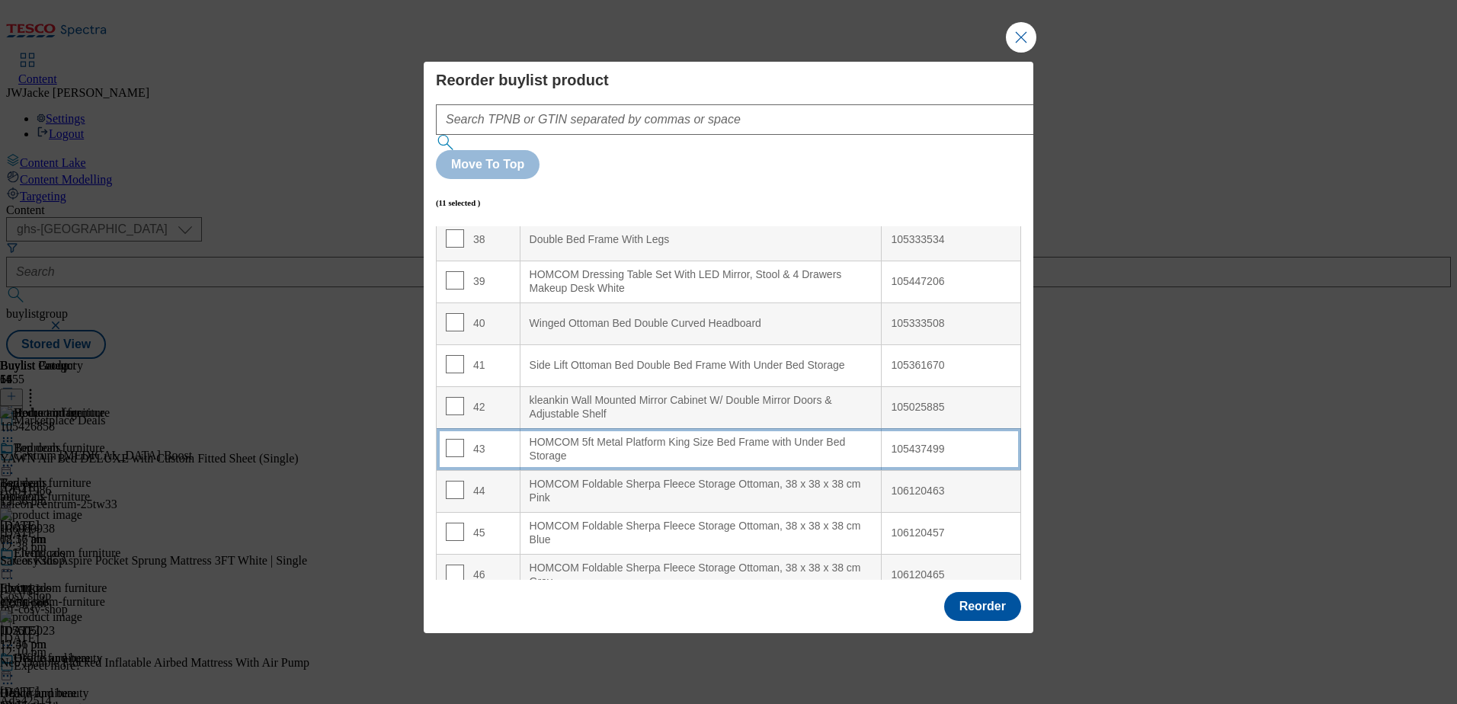
scroll to position [1952, 0]
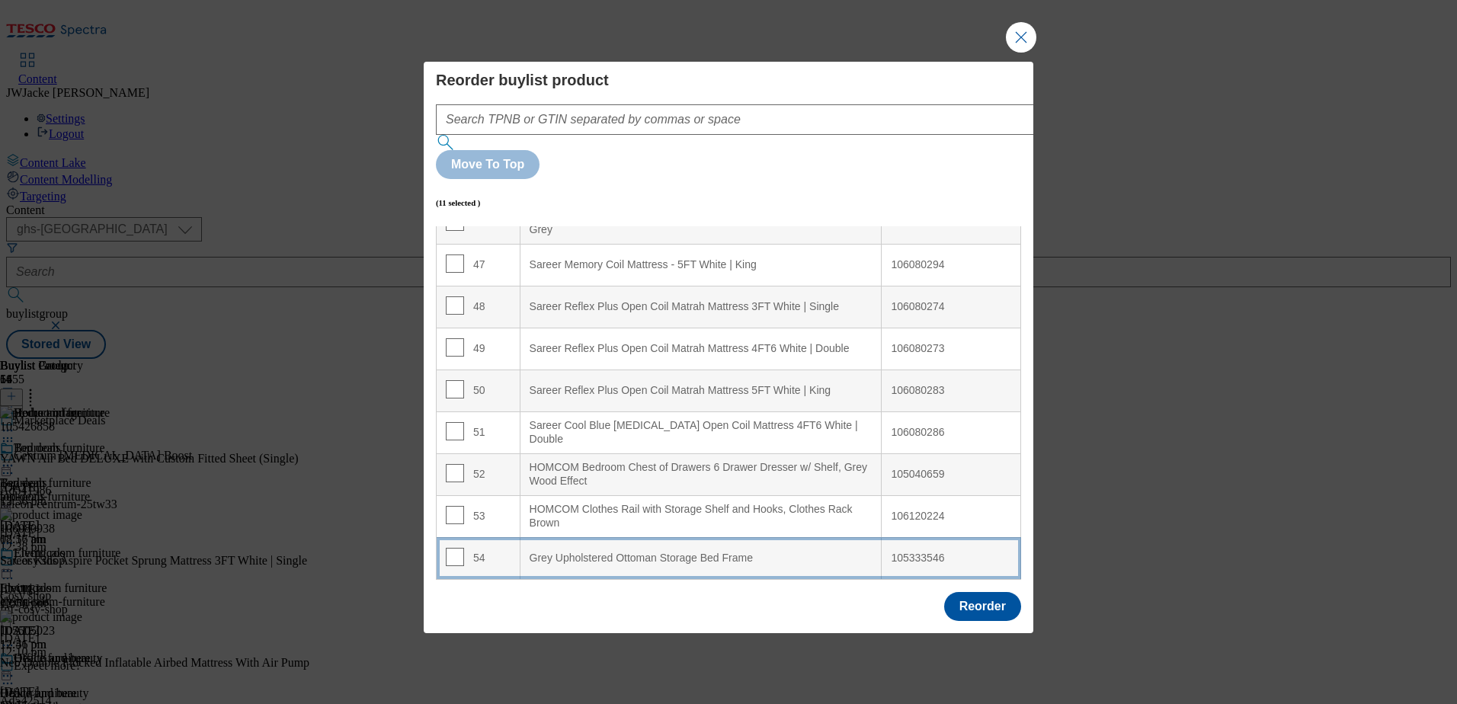
click at [622, 552] on div "Grey Upholstered Ottoman Storage Bed Frame" at bounding box center [700, 559] width 343 height 14
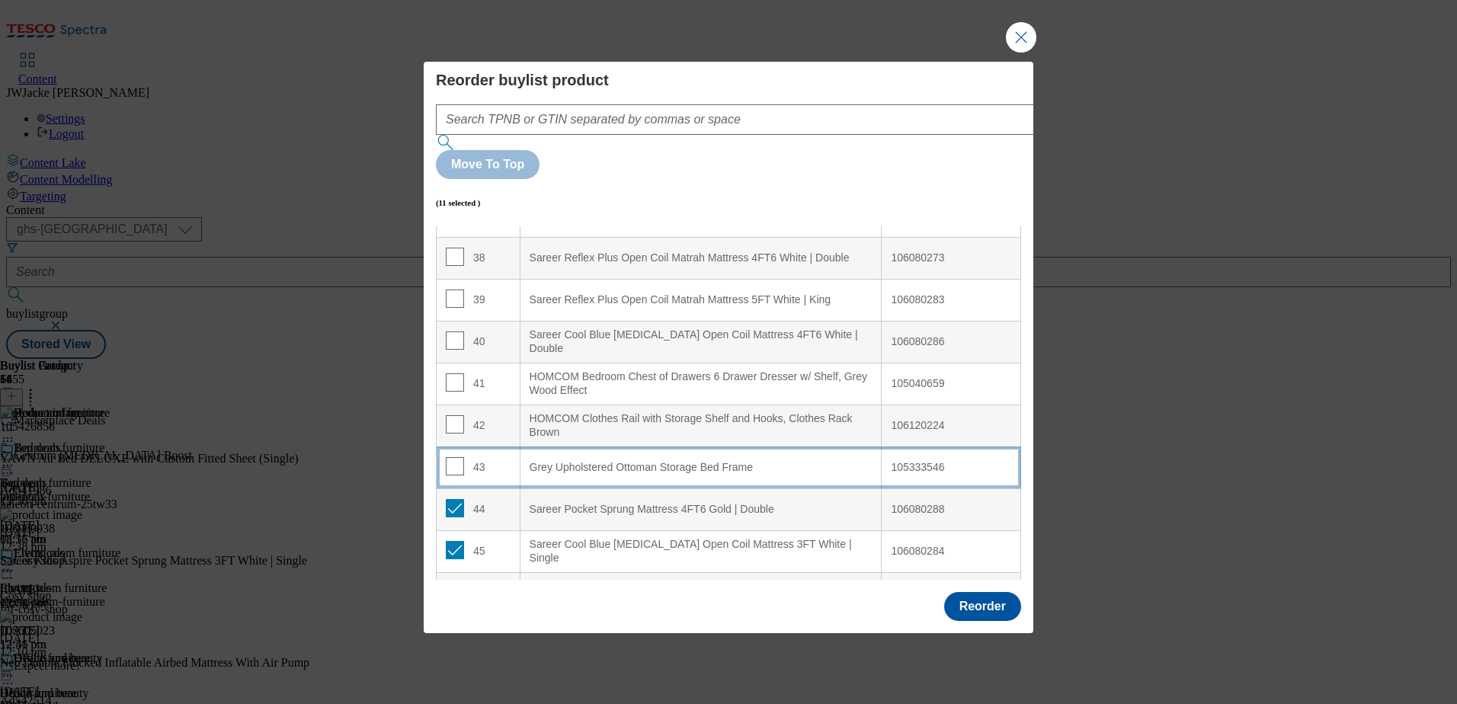
scroll to position [1723, 0]
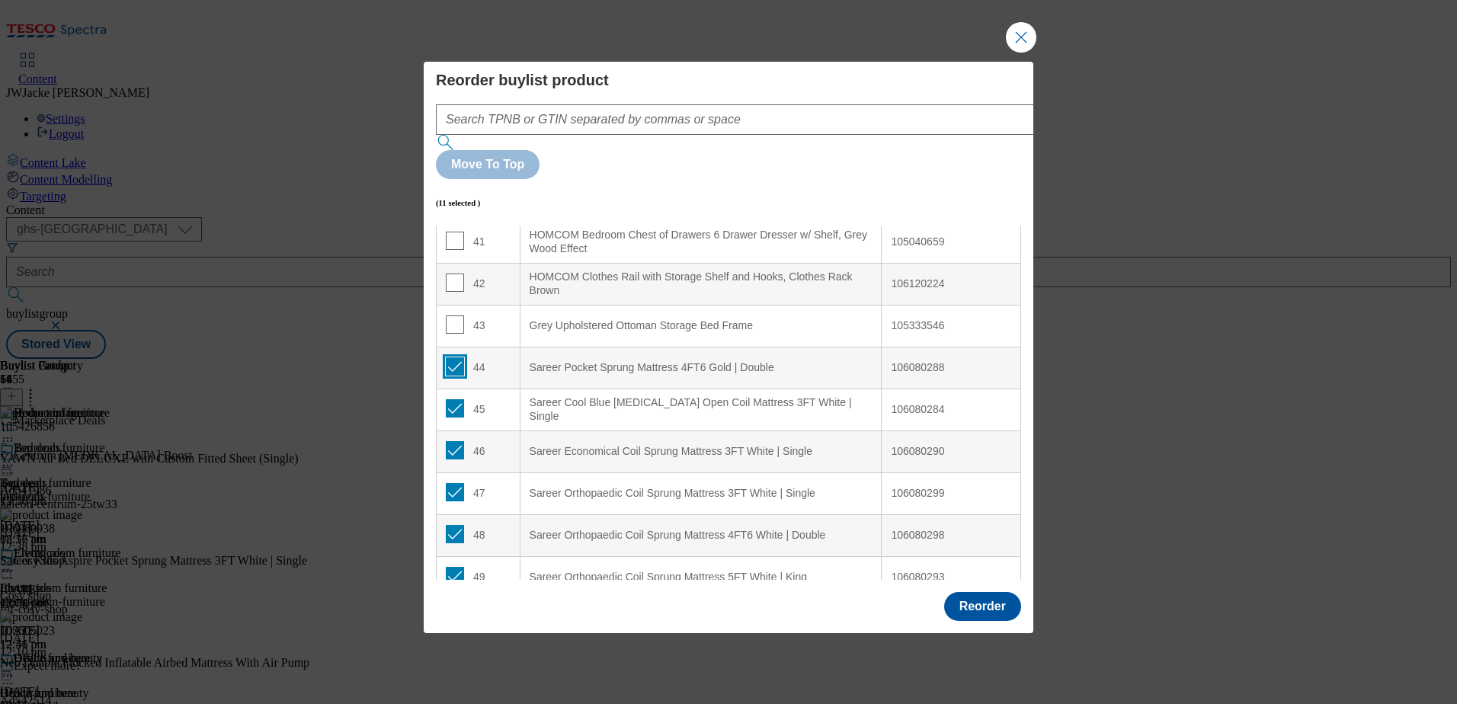
click at [459, 357] on input "Modal" at bounding box center [455, 366] width 18 height 18
checkbox input "false"
click at [453, 399] on input "Modal" at bounding box center [455, 408] width 18 height 18
checkbox input "false"
click at [457, 441] on input "Modal" at bounding box center [455, 450] width 18 height 18
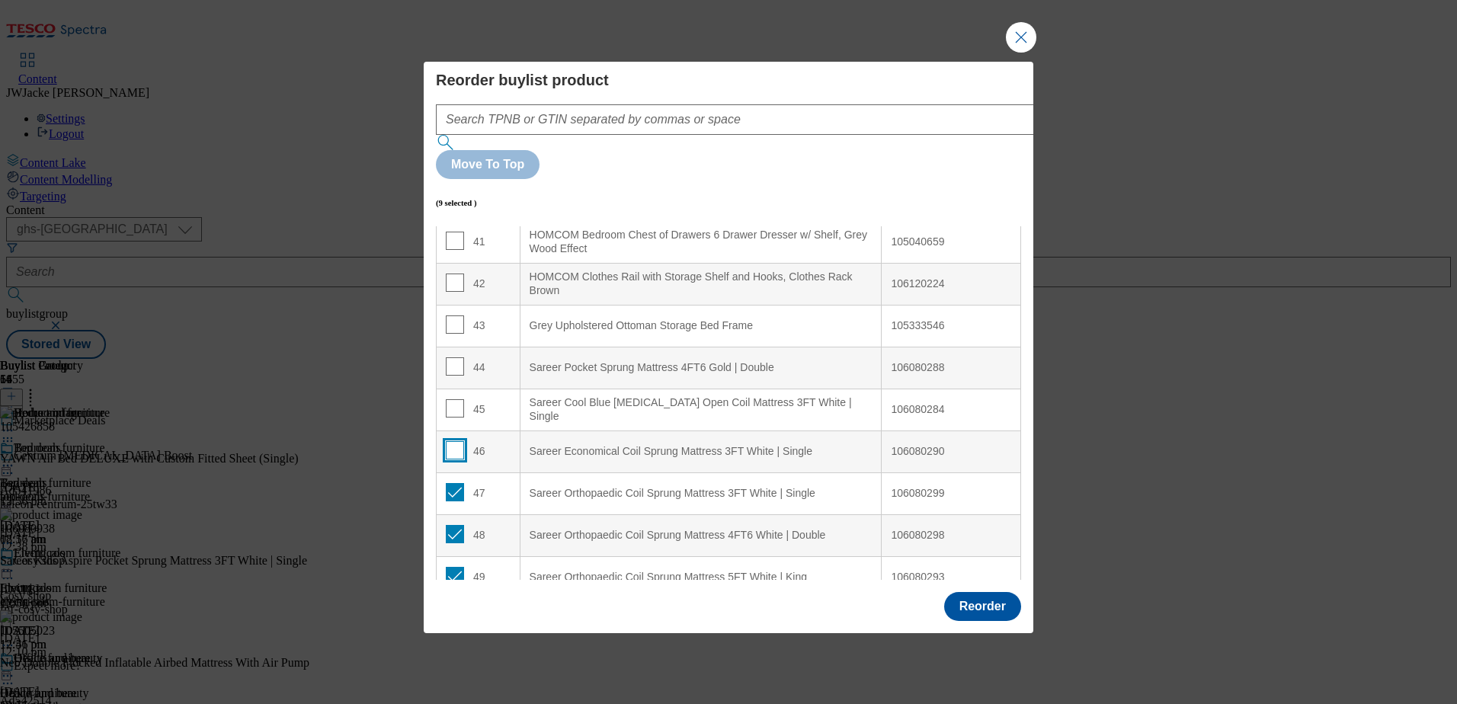
checkbox input "false"
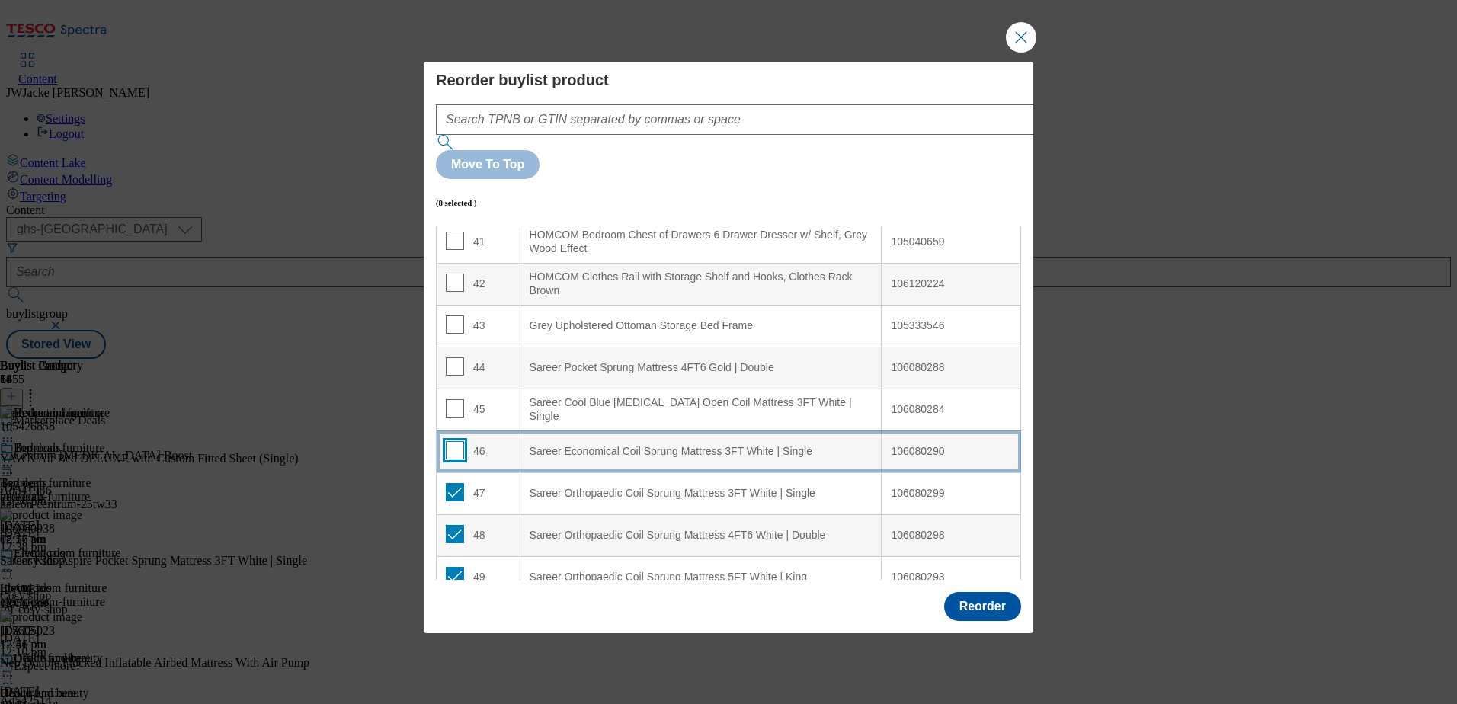
scroll to position [1876, 0]
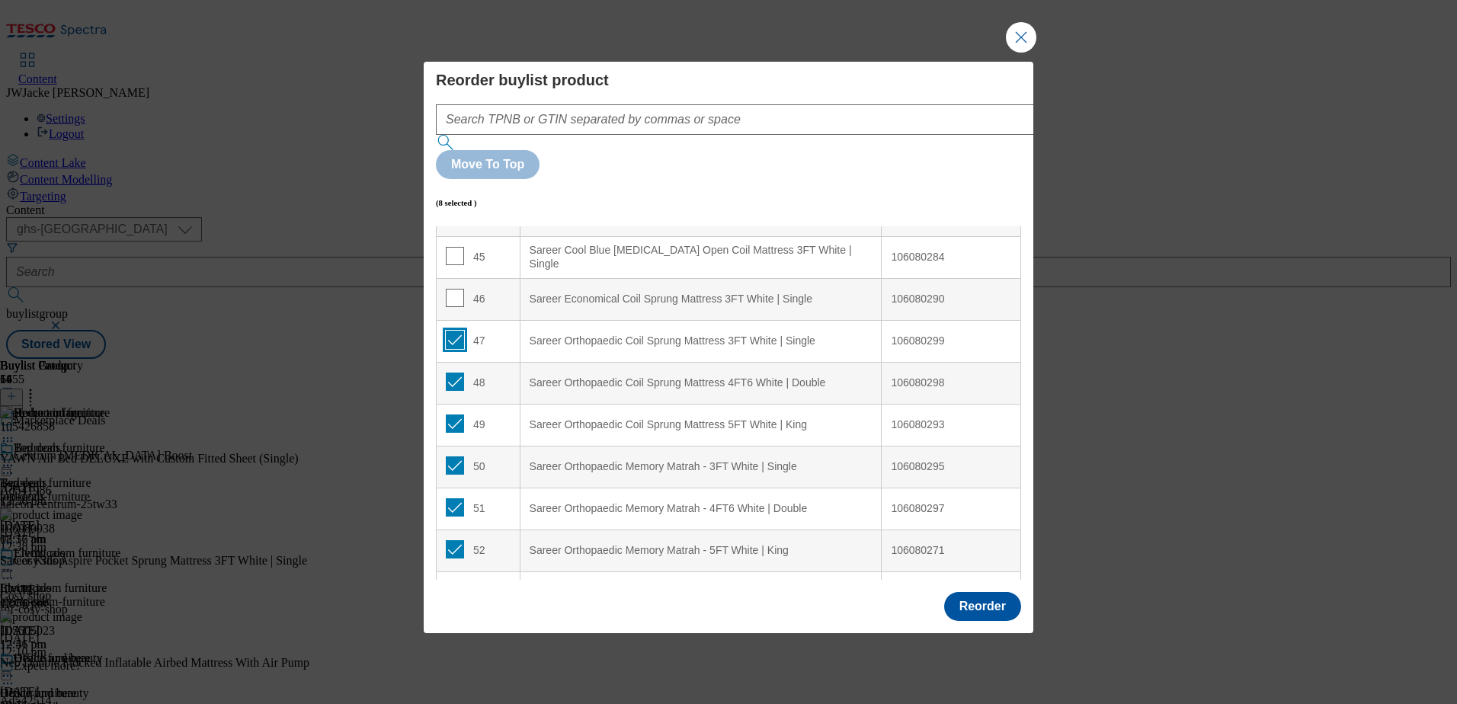
click at [459, 331] on input "Modal" at bounding box center [455, 340] width 18 height 18
checkbox input "false"
click at [453, 373] on input "Modal" at bounding box center [455, 382] width 18 height 18
checkbox input "false"
click at [457, 414] on input "Modal" at bounding box center [455, 423] width 18 height 18
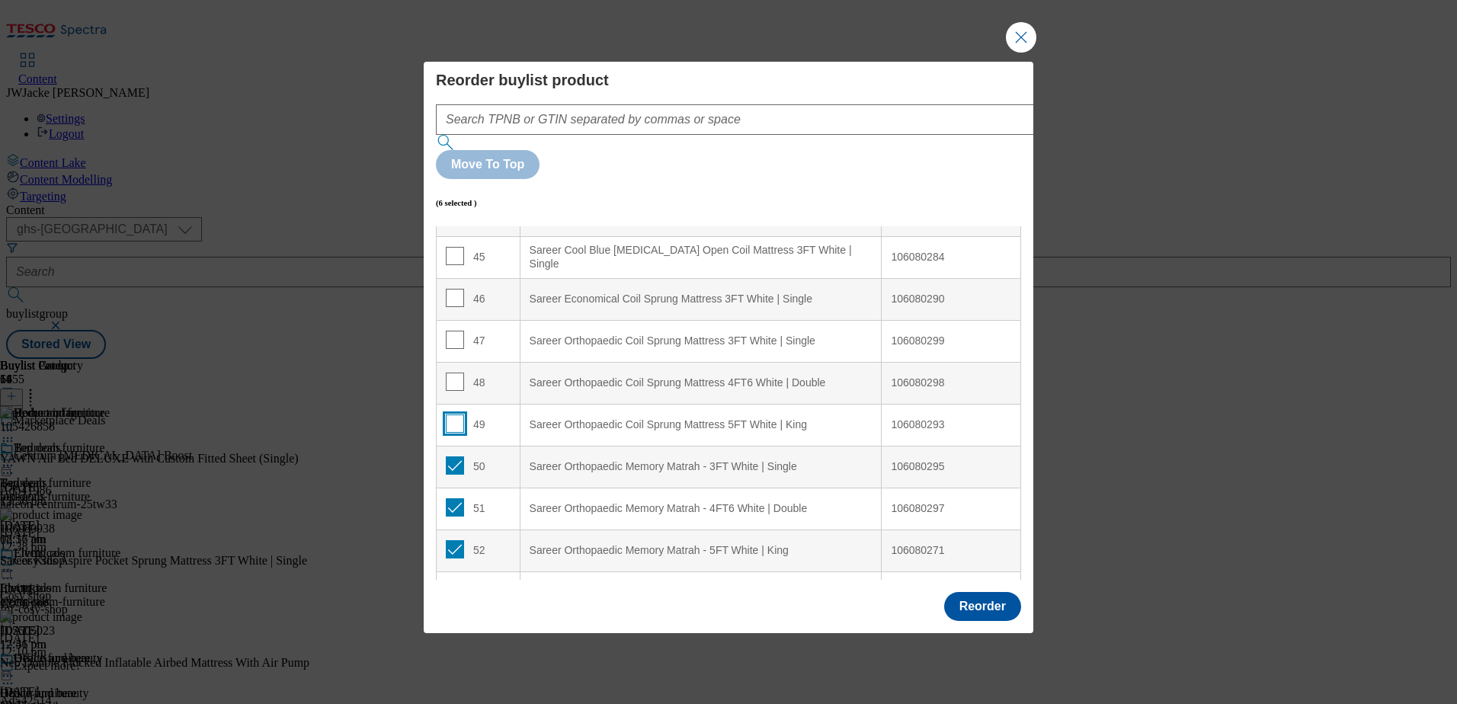
checkbox input "false"
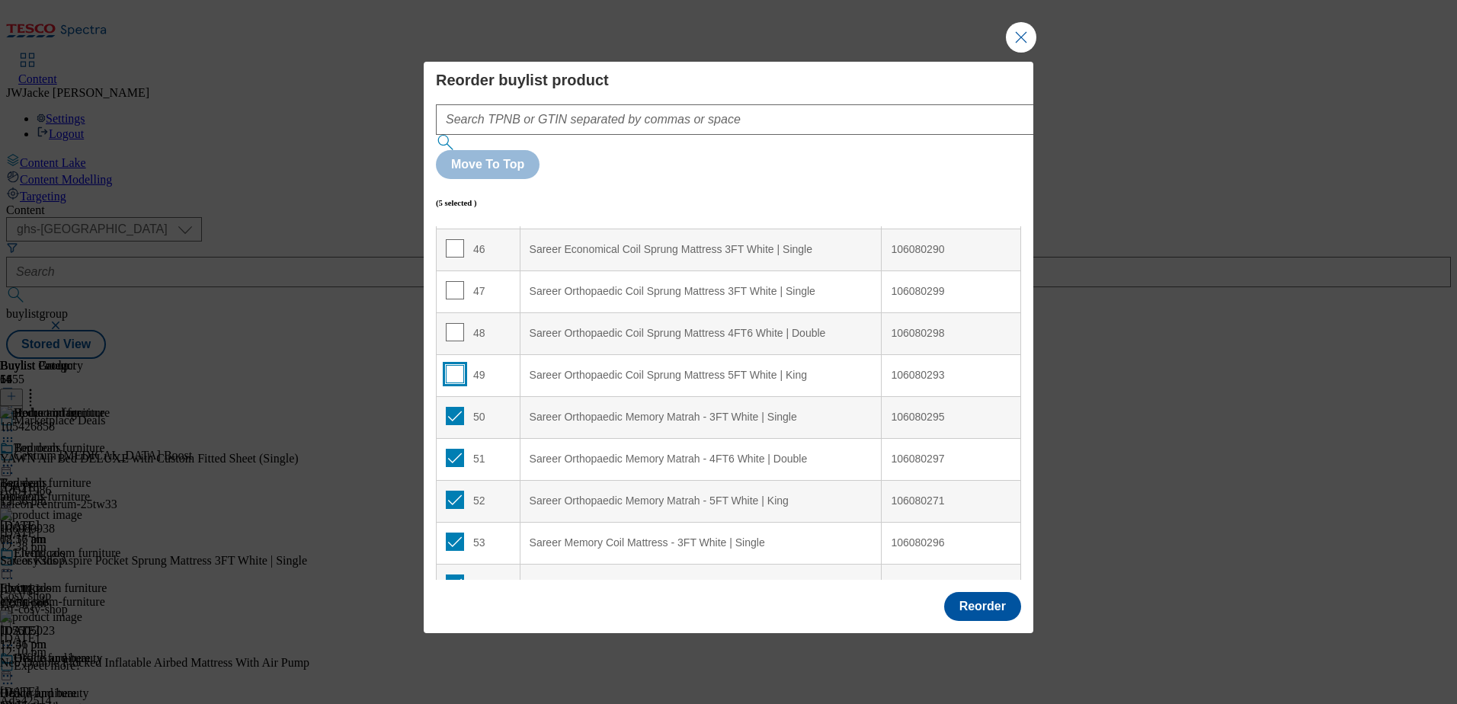
scroll to position [1952, 0]
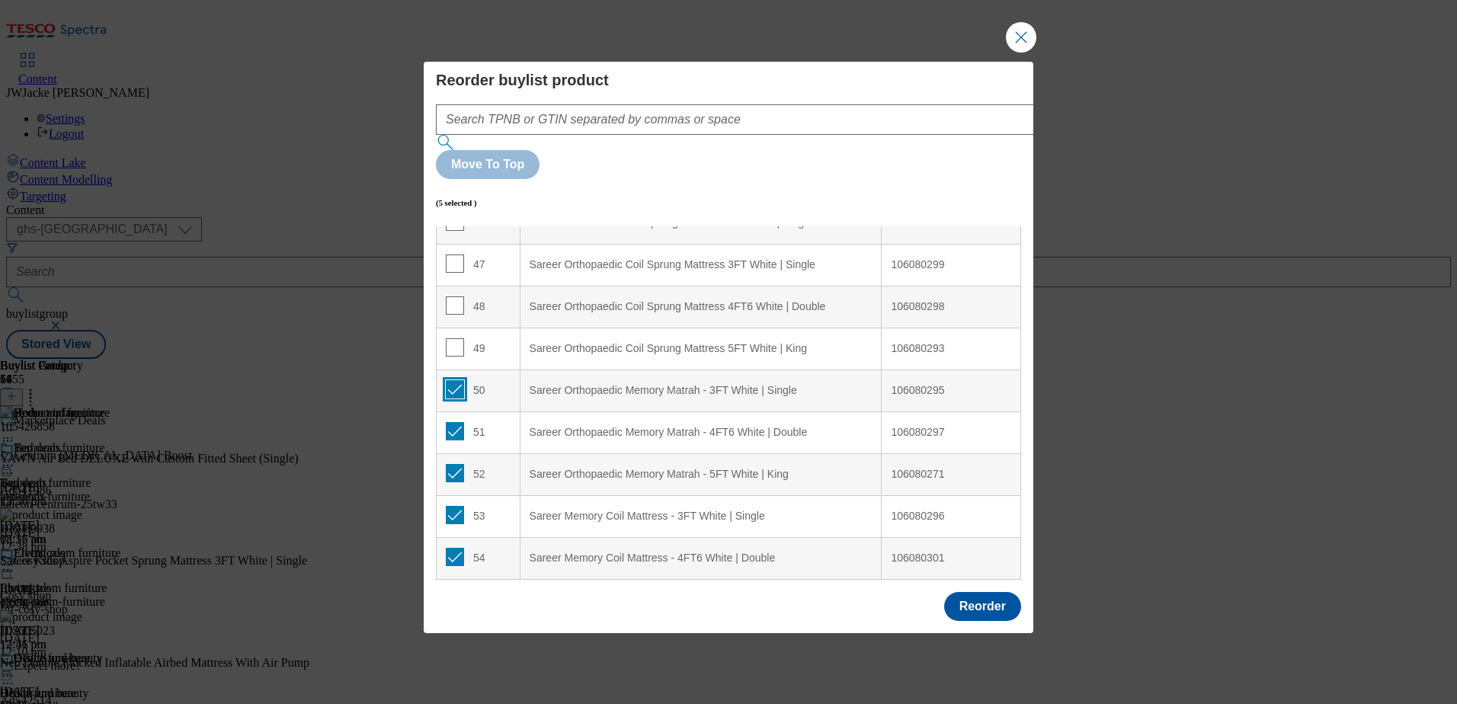
click at [457, 380] on input "Modal" at bounding box center [455, 389] width 18 height 18
checkbox input "false"
click at [455, 422] on input "Modal" at bounding box center [455, 431] width 18 height 18
checkbox input "false"
click at [453, 464] on input "Modal" at bounding box center [455, 473] width 18 height 18
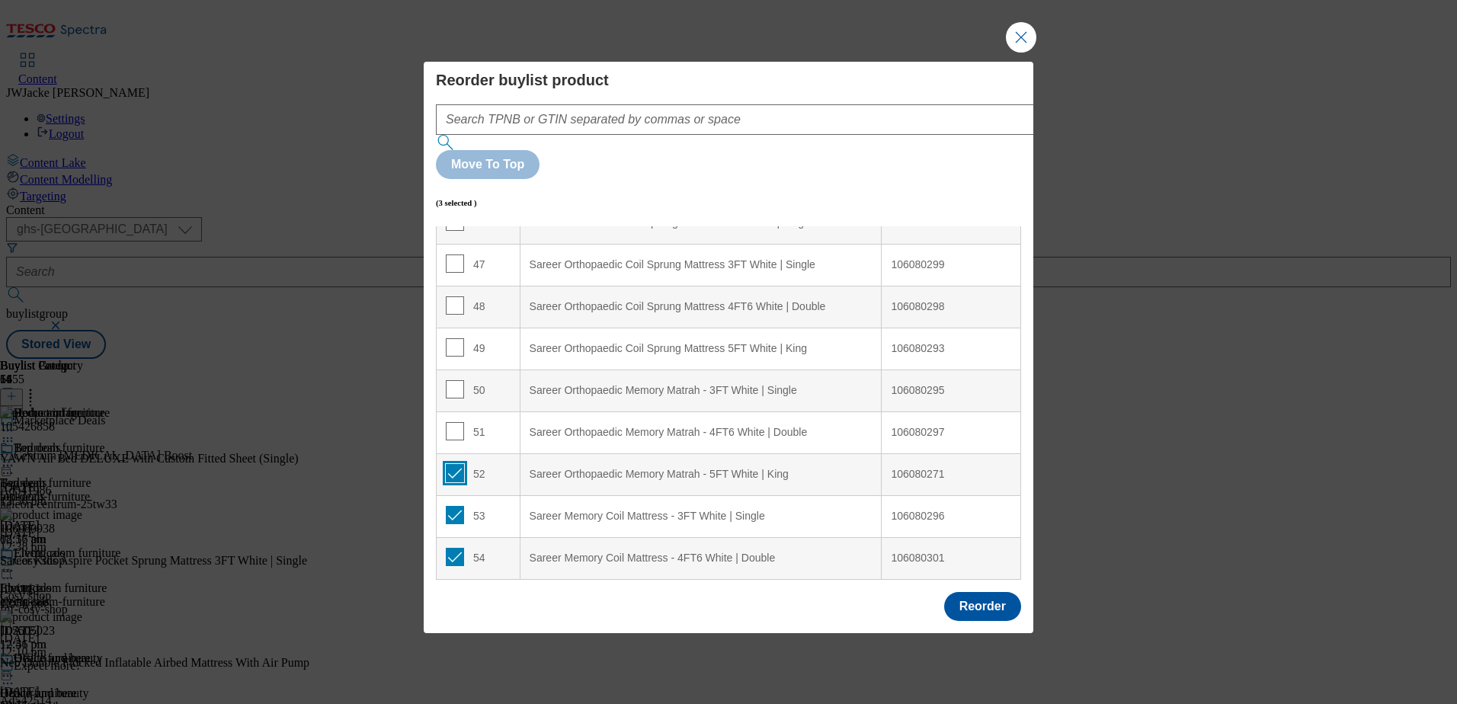
checkbox input "false"
click at [454, 506] on input "Modal" at bounding box center [455, 515] width 18 height 18
checkbox input "false"
click at [454, 548] on input "Modal" at bounding box center [455, 557] width 18 height 18
checkbox input "false"
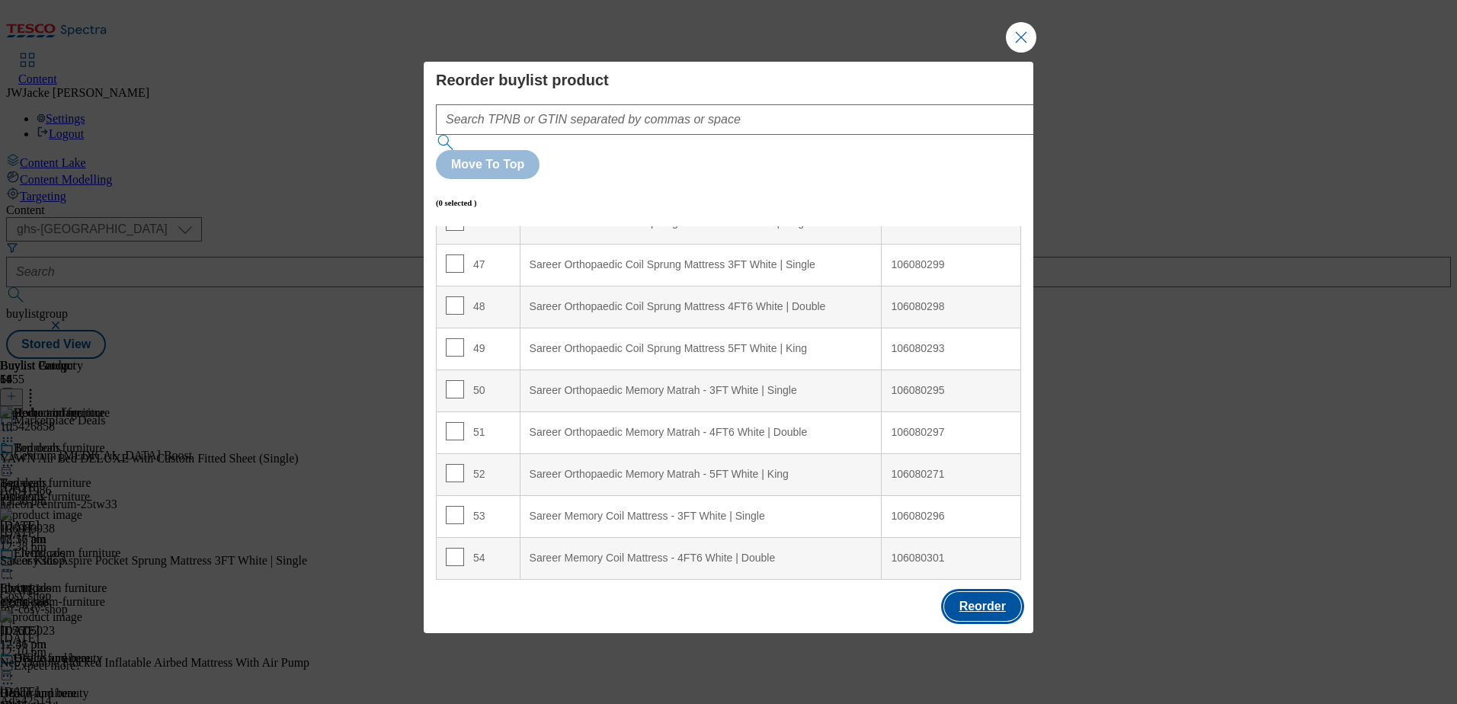
click at [981, 592] on button "Reorder" at bounding box center [982, 606] width 77 height 29
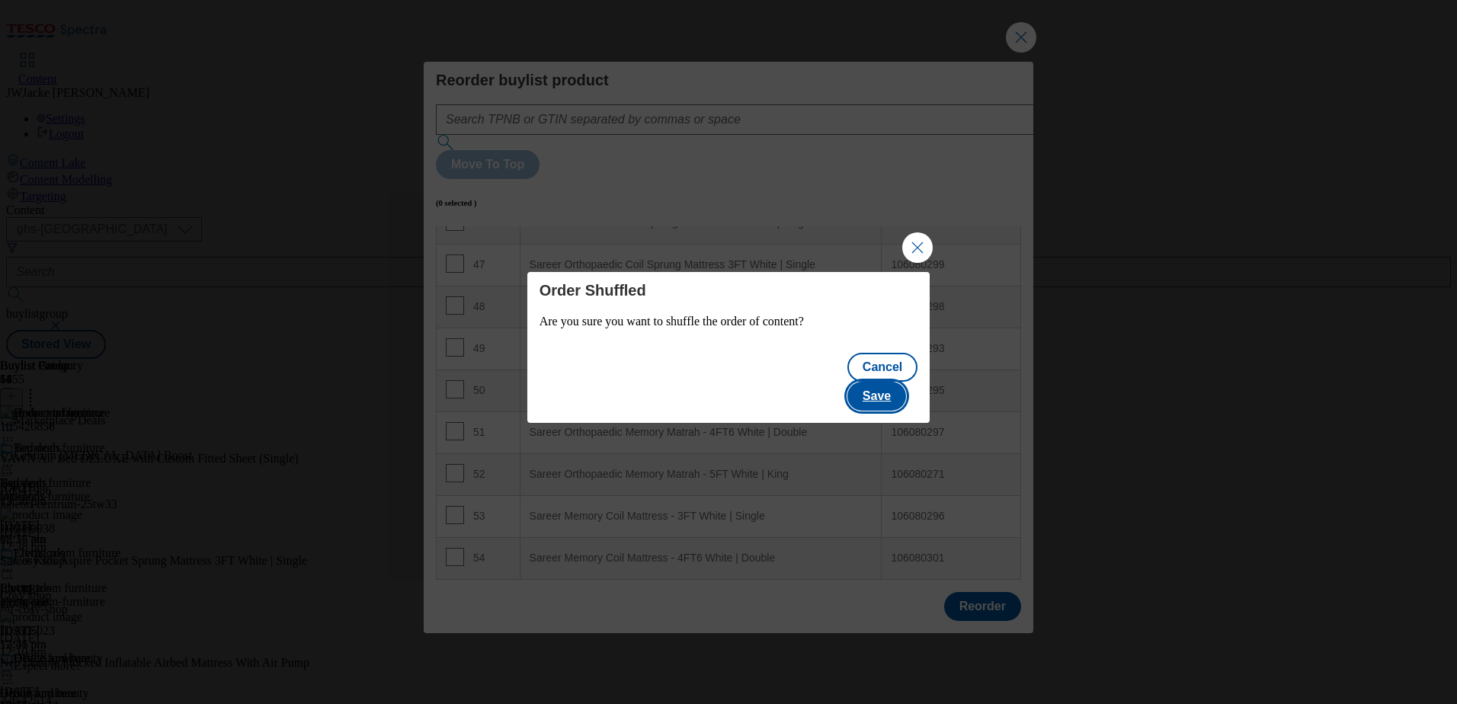
click at [896, 382] on button "Save" at bounding box center [876, 396] width 59 height 29
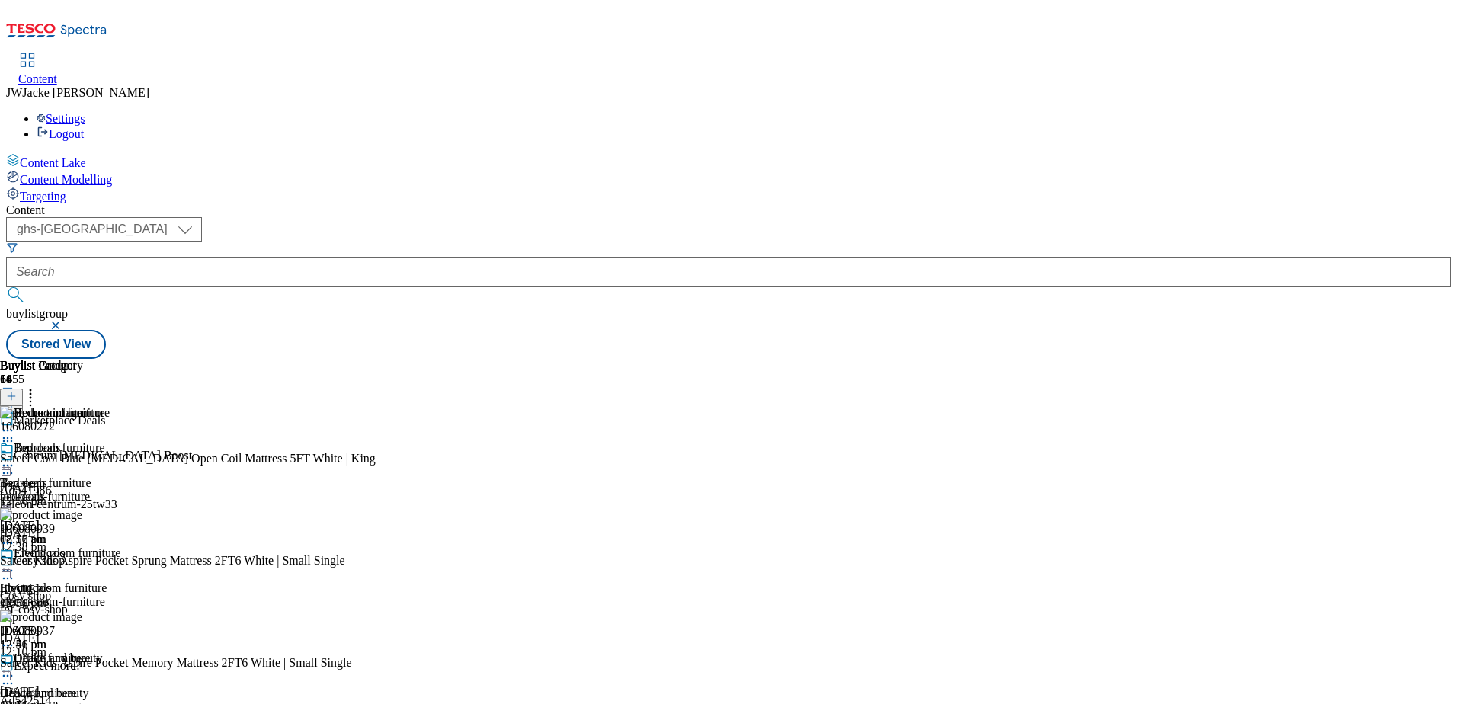
scroll to position [2362, 0]
click at [15, 458] on icon at bounding box center [7, 465] width 15 height 15
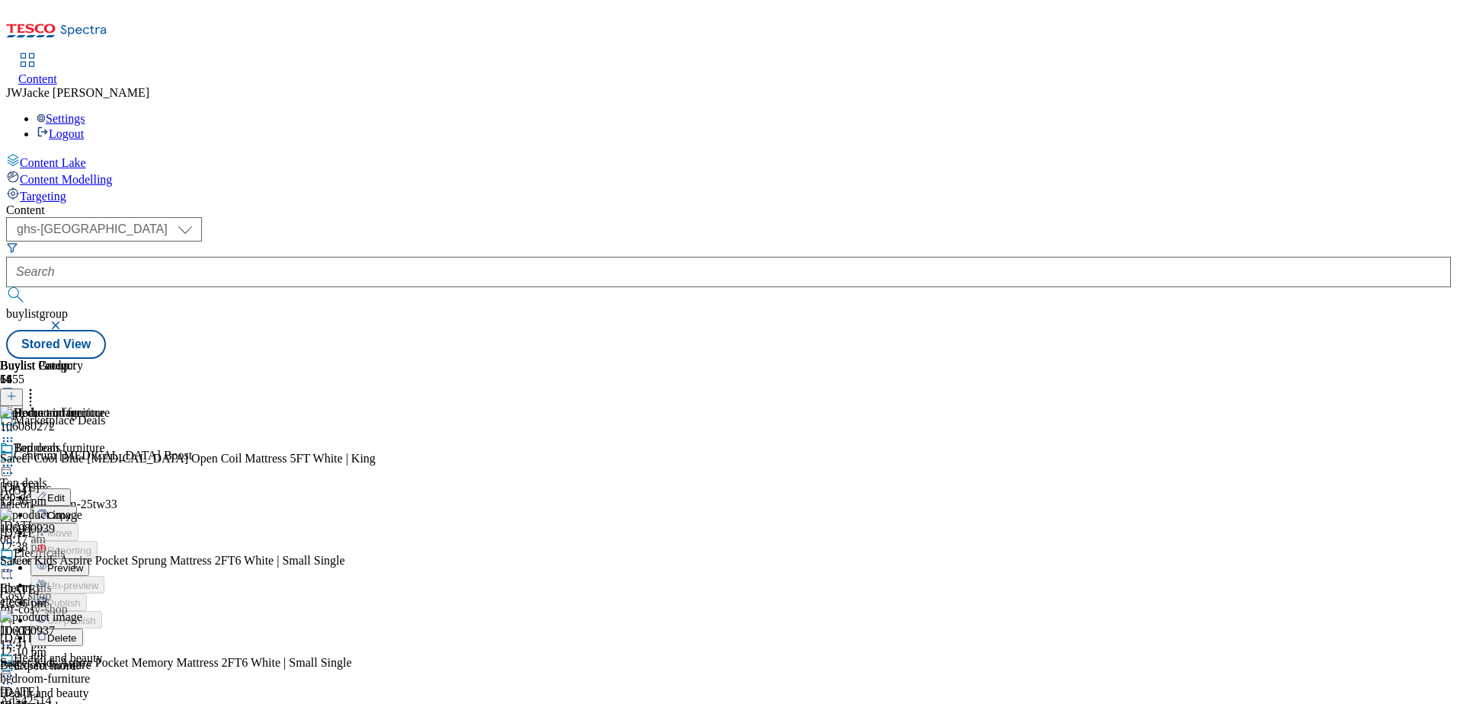
click at [83, 562] on span "Preview" at bounding box center [65, 567] width 36 height 11
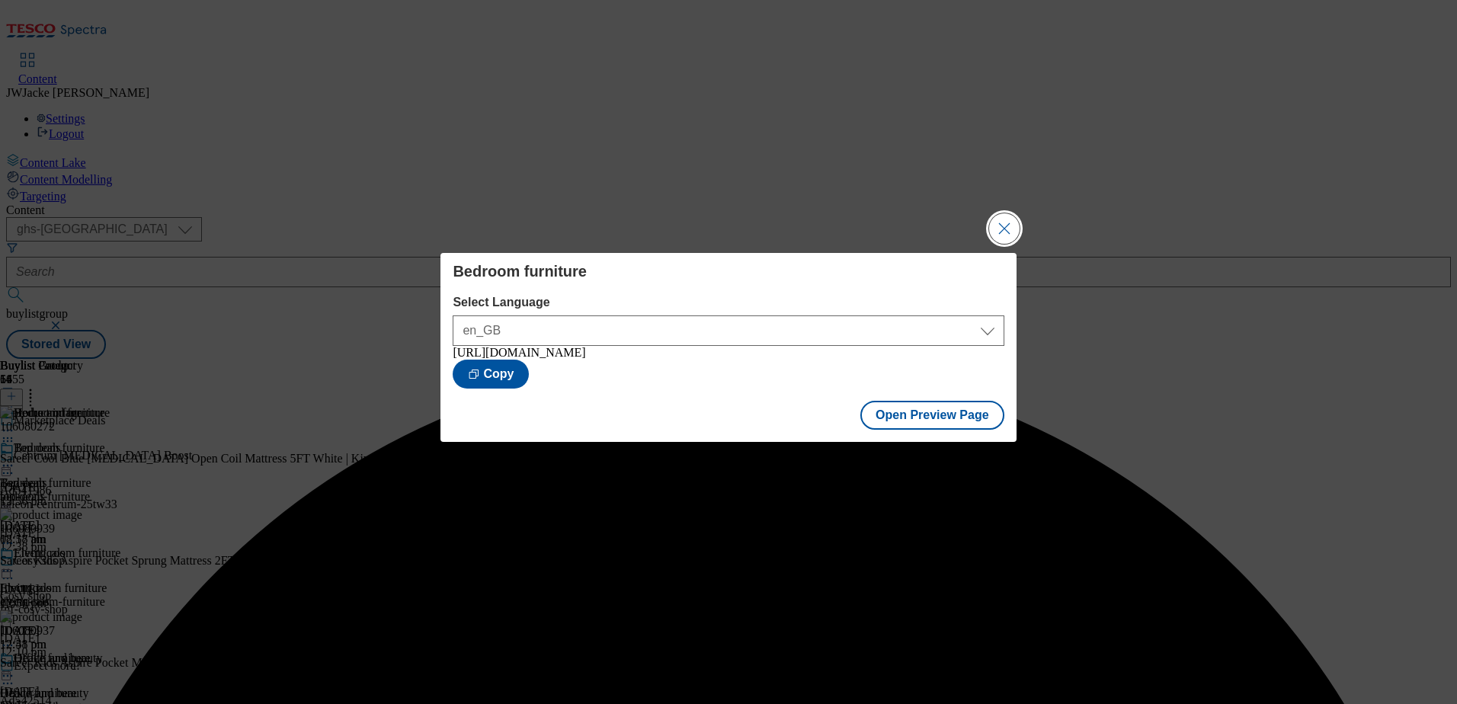
click at [1005, 221] on button "Close Modal" at bounding box center [1004, 228] width 30 height 30
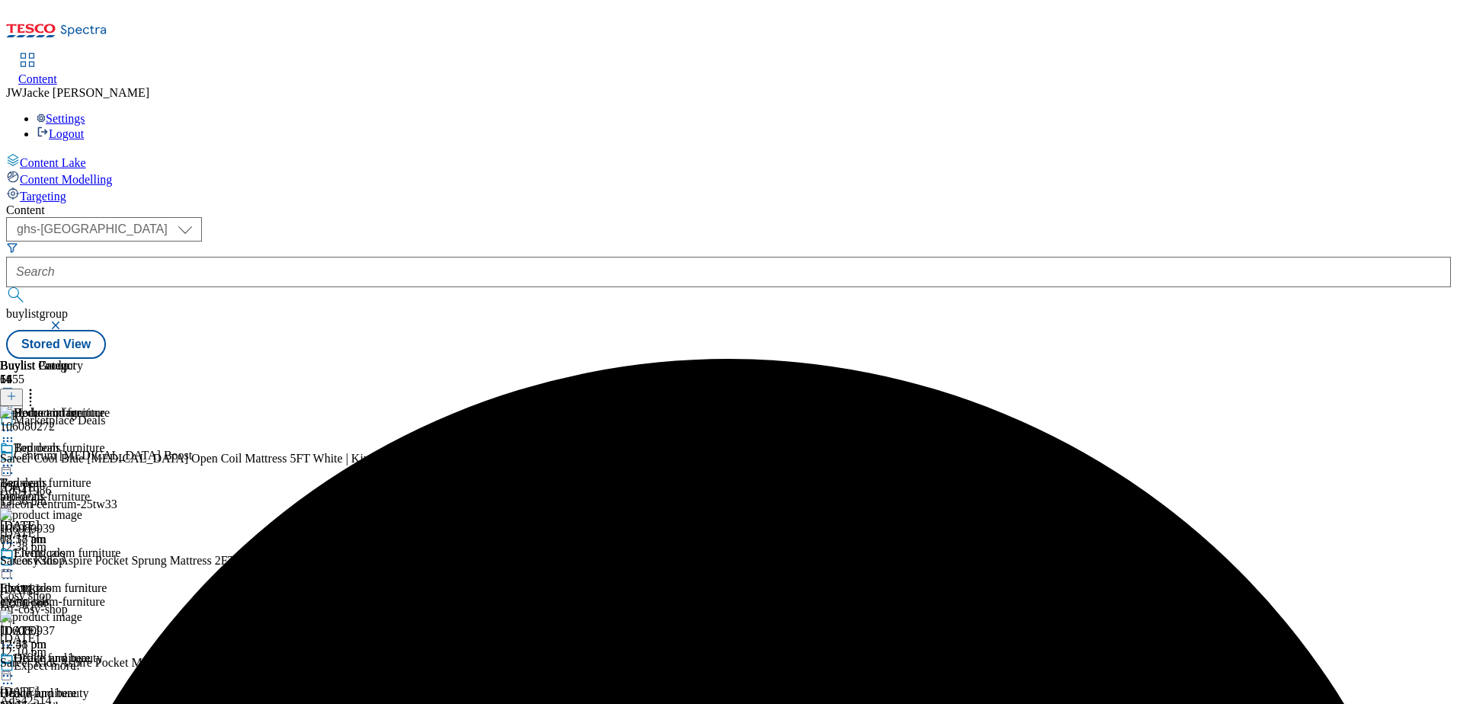
click at [15, 458] on icon at bounding box center [7, 465] width 15 height 15
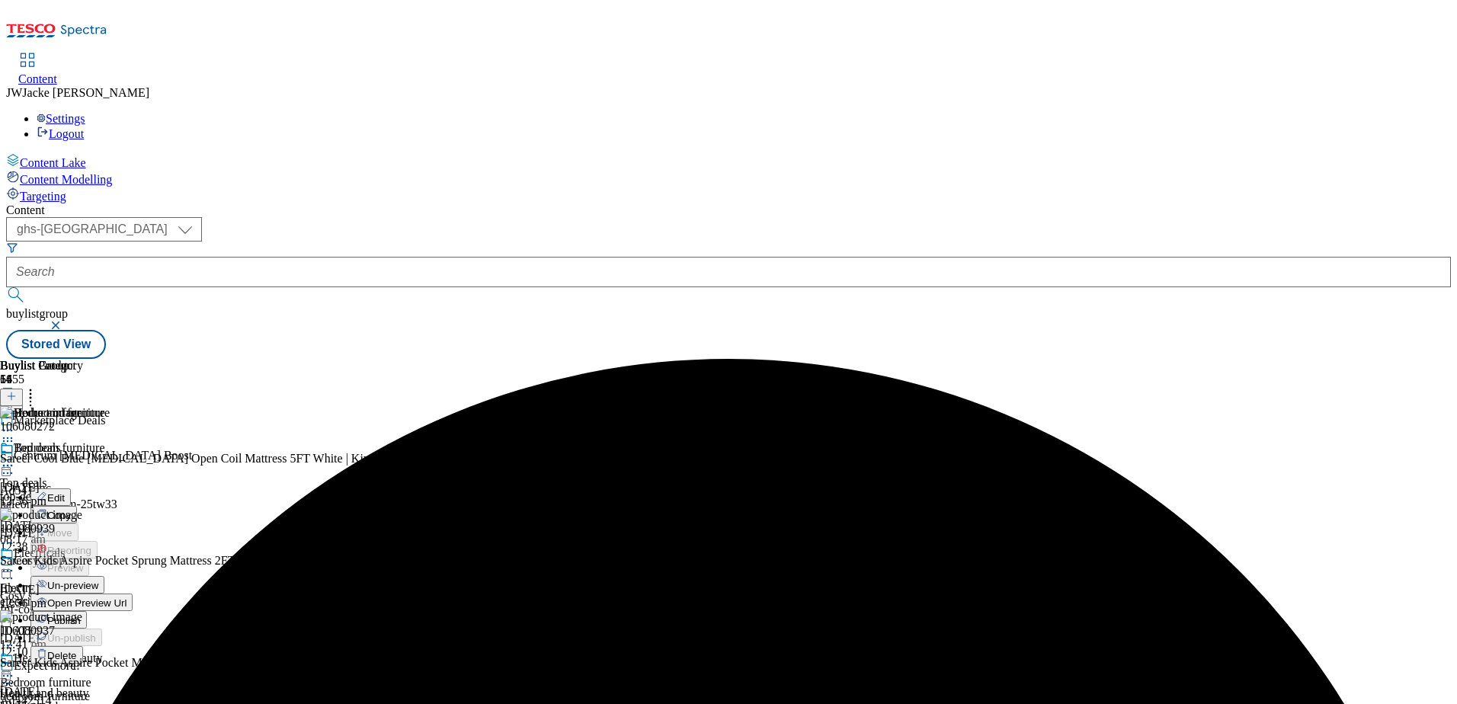
click at [81, 615] on span "Publish" at bounding box center [64, 620] width 34 height 11
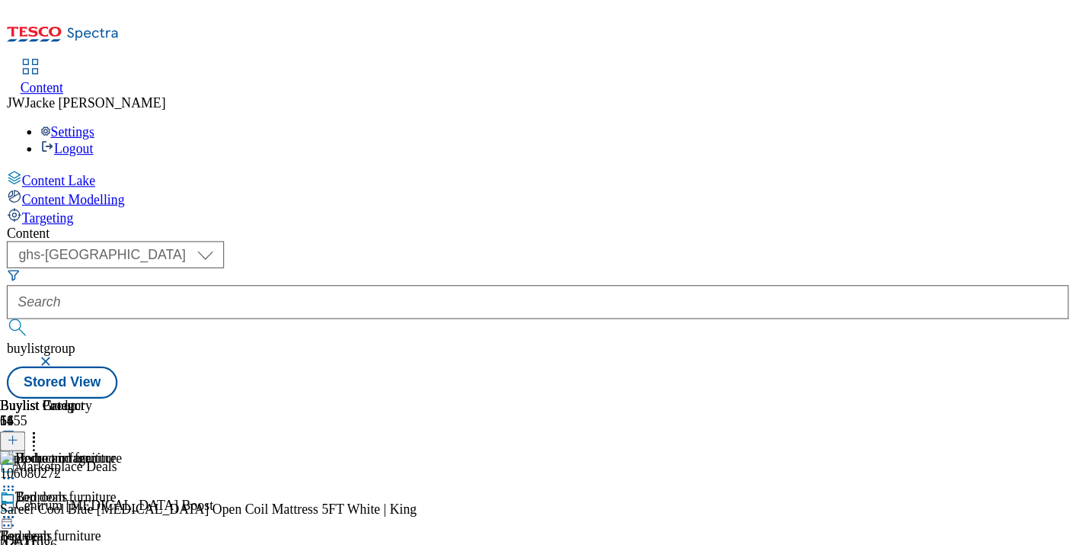
scroll to position [466, 0]
click at [737, 203] on div "Content" at bounding box center [484, 210] width 957 height 14
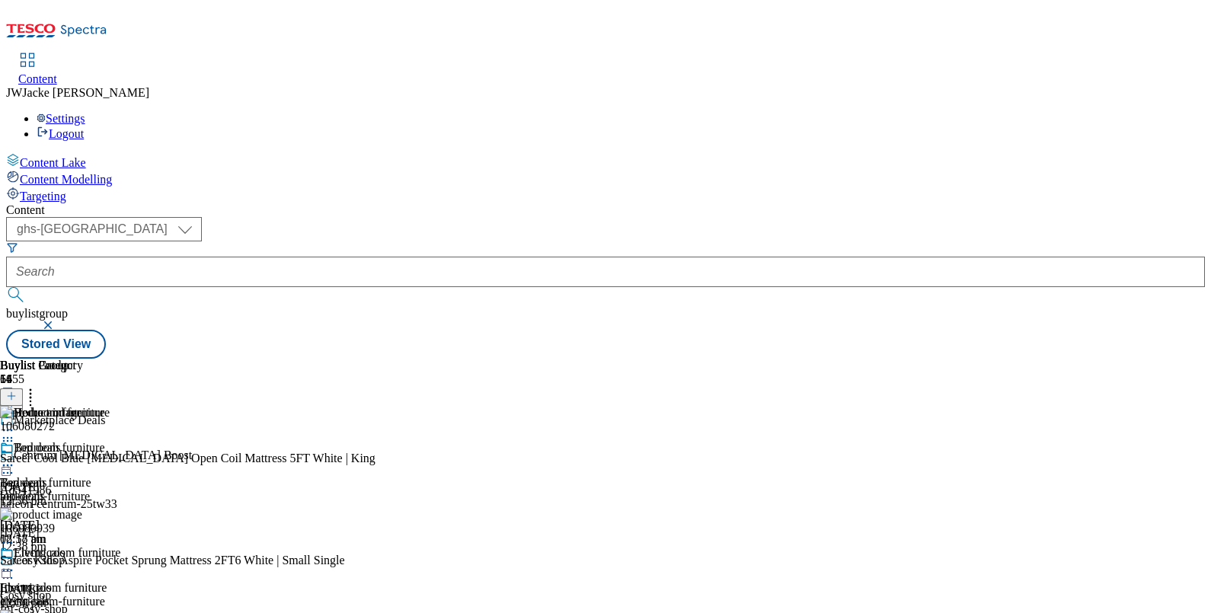
scroll to position [0, 0]
